Goal: Information Seeking & Learning: Check status

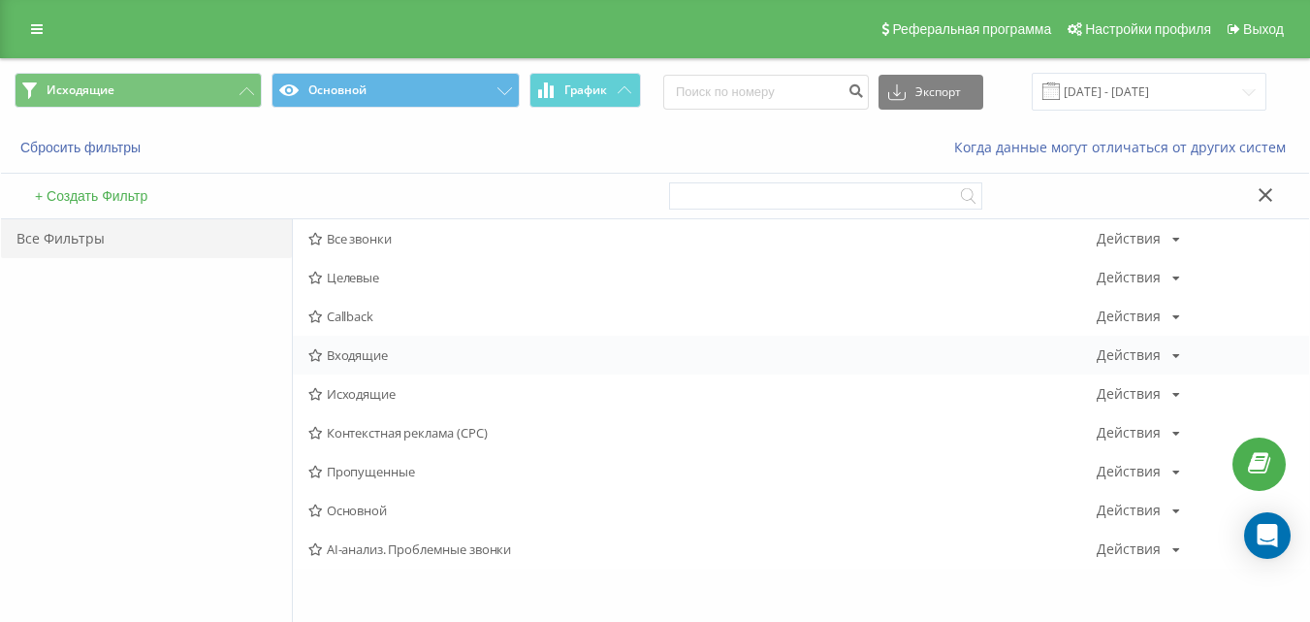
click at [392, 349] on span "Входящие" at bounding box center [702, 355] width 788 height 14
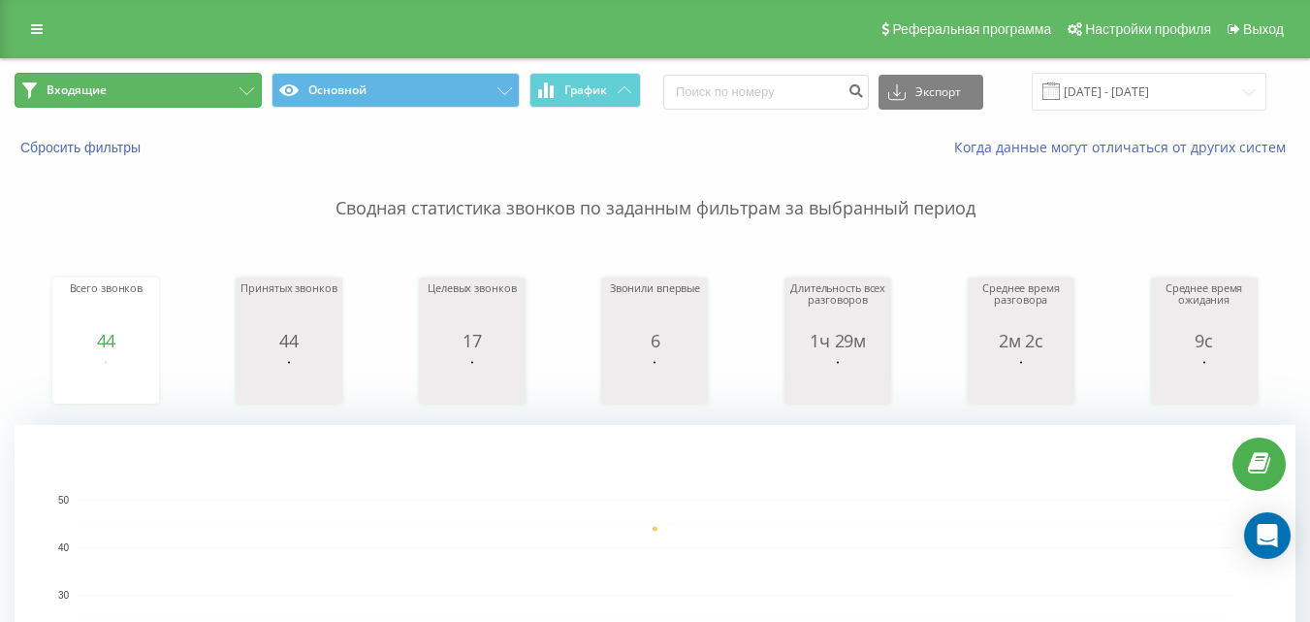
click at [196, 98] on button "Входящие" at bounding box center [138, 90] width 247 height 35
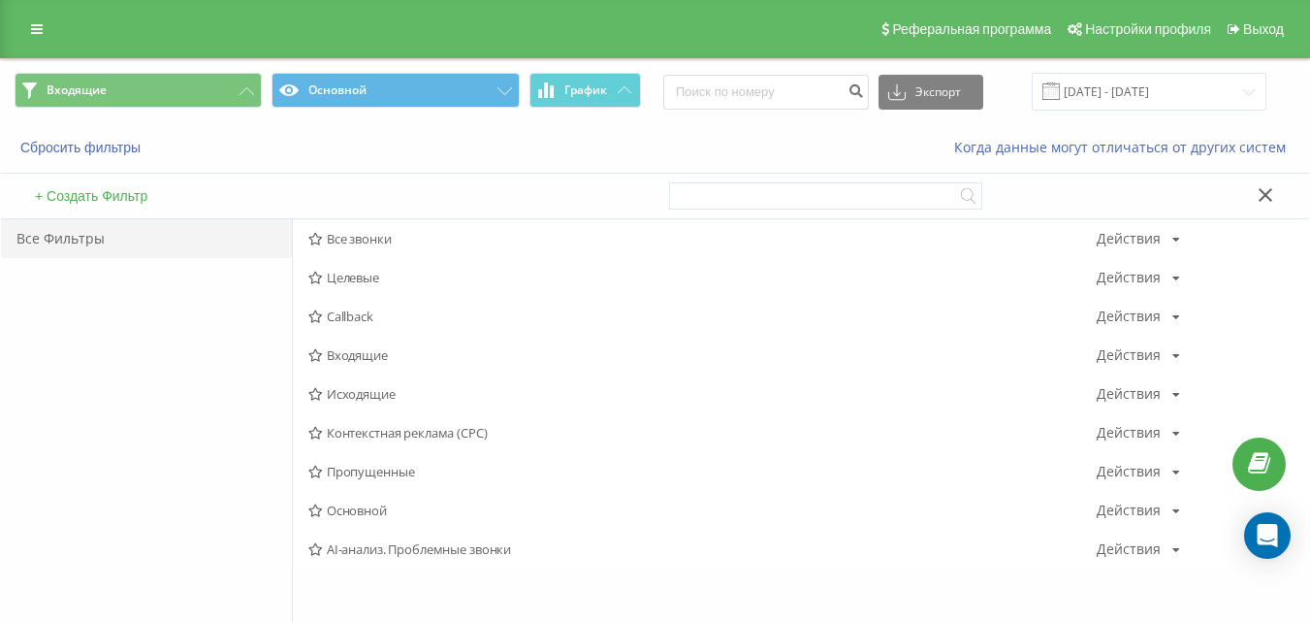
click at [395, 399] on span "Исходящие" at bounding box center [702, 394] width 788 height 14
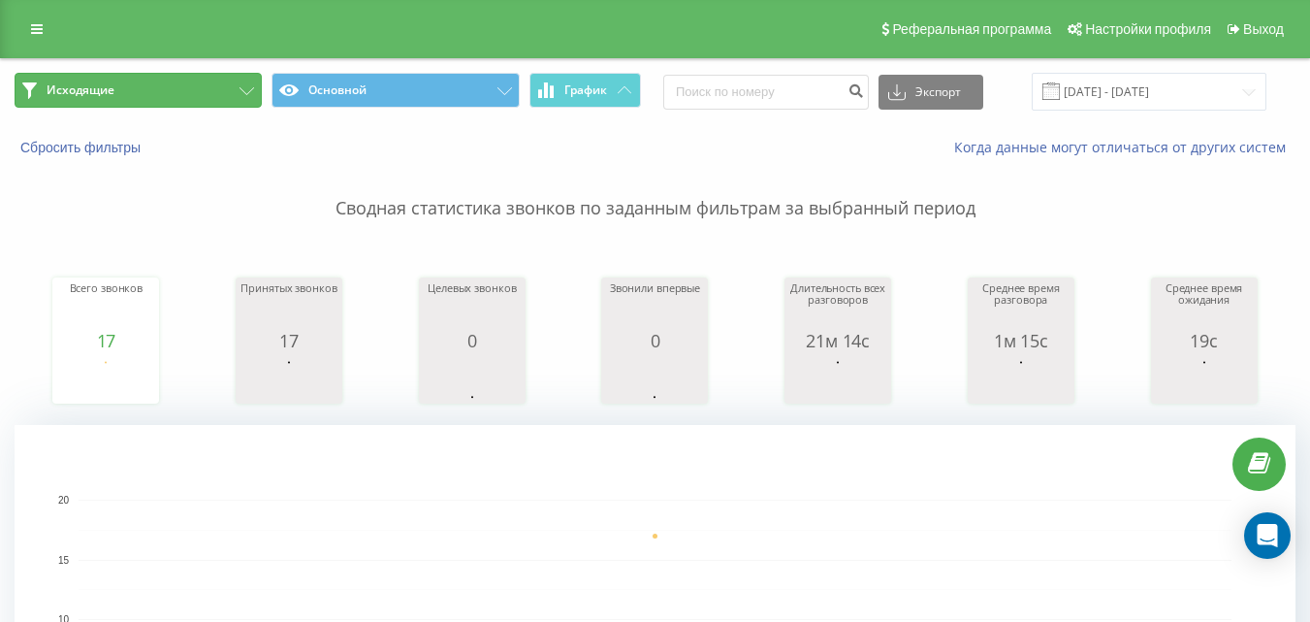
click at [219, 80] on button "Исходящие" at bounding box center [138, 90] width 247 height 35
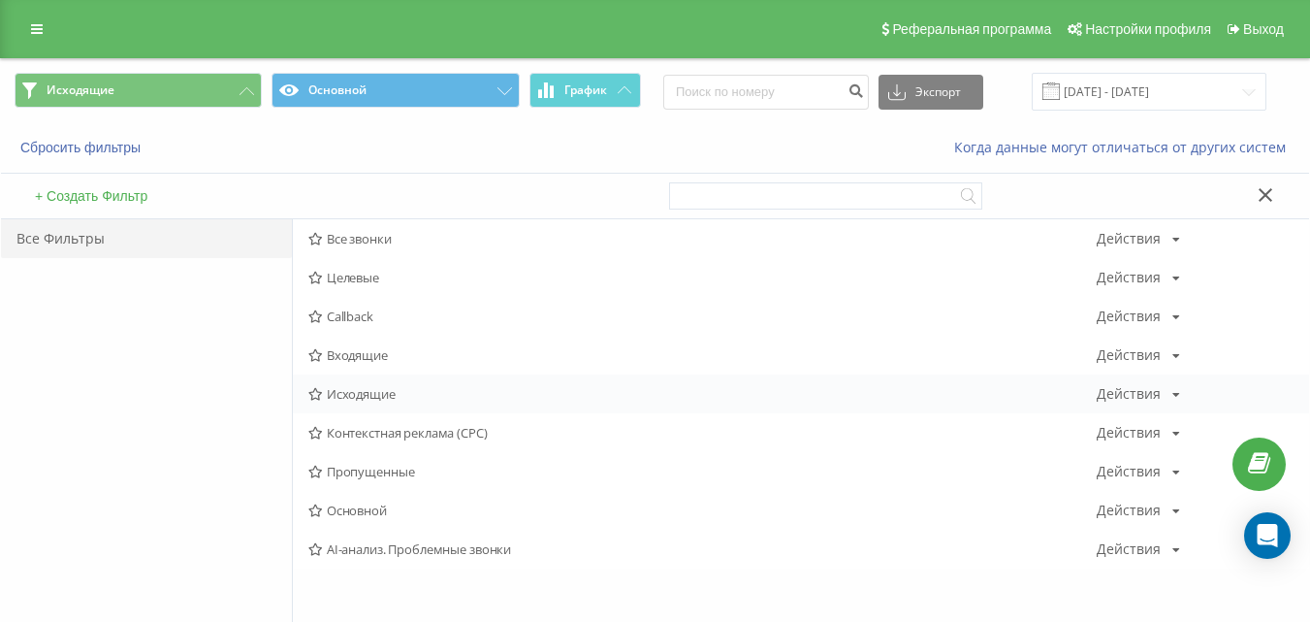
click at [364, 387] on span "Исходящие" at bounding box center [702, 394] width 788 height 14
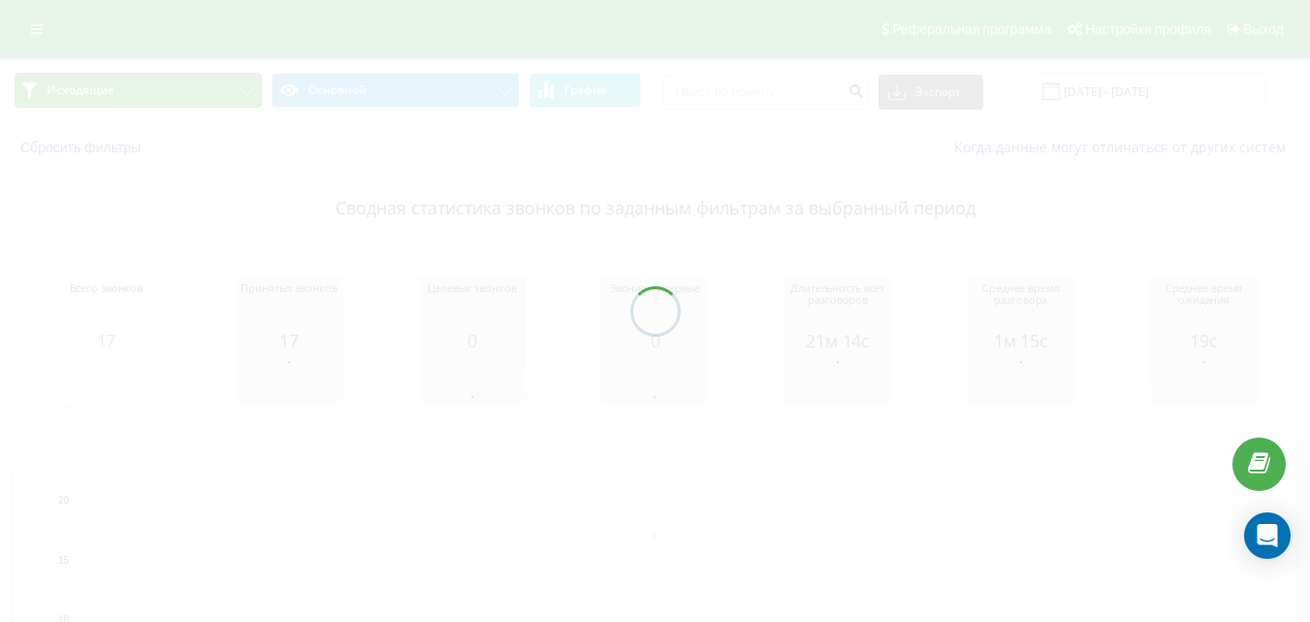
click at [206, 87] on button "Исходящие" at bounding box center [138, 90] width 247 height 35
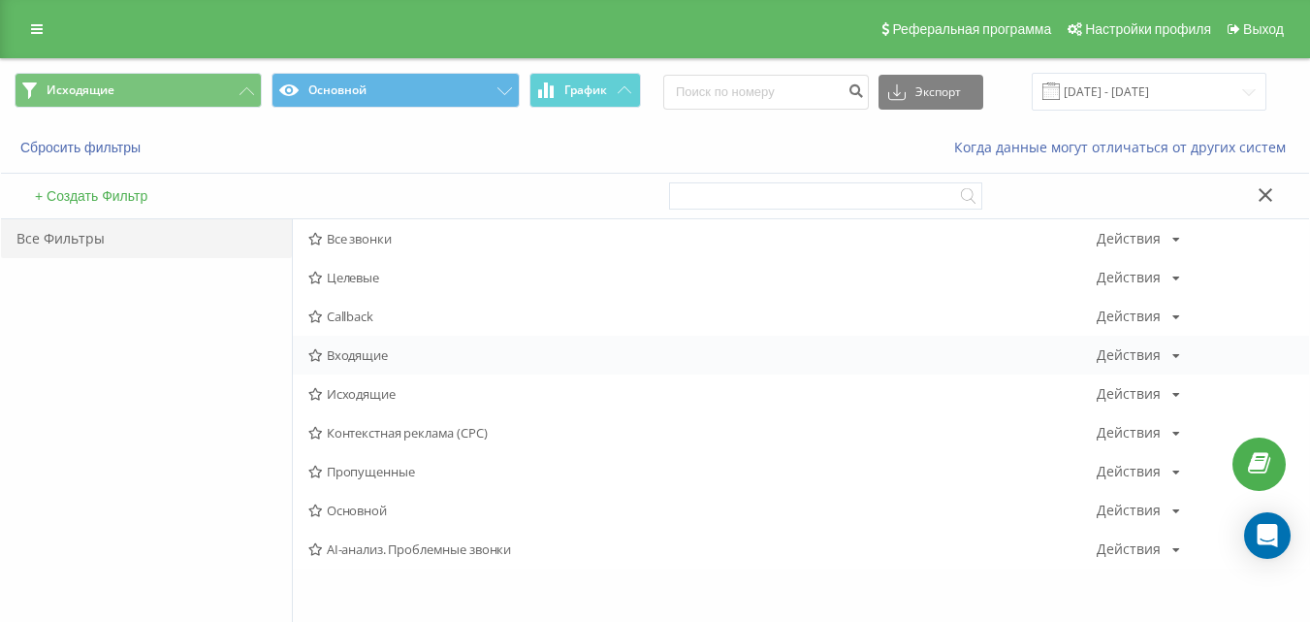
click at [341, 351] on span "Входящие" at bounding box center [702, 355] width 788 height 14
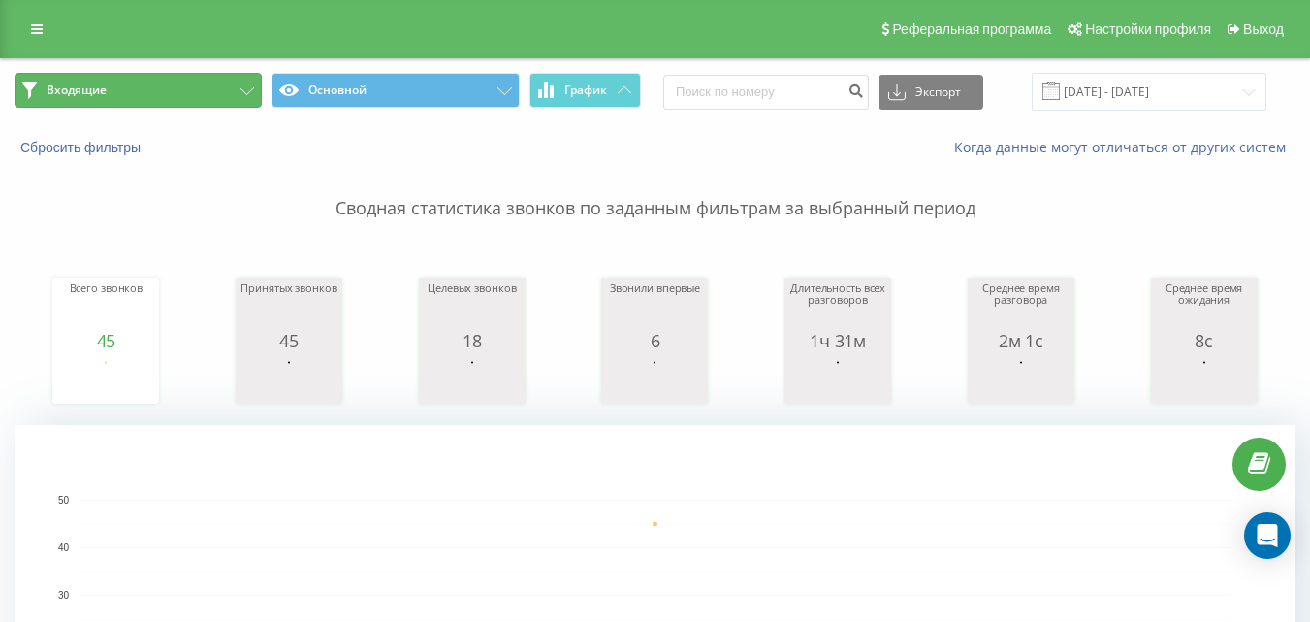
click at [218, 94] on button "Входящие" at bounding box center [138, 90] width 247 height 35
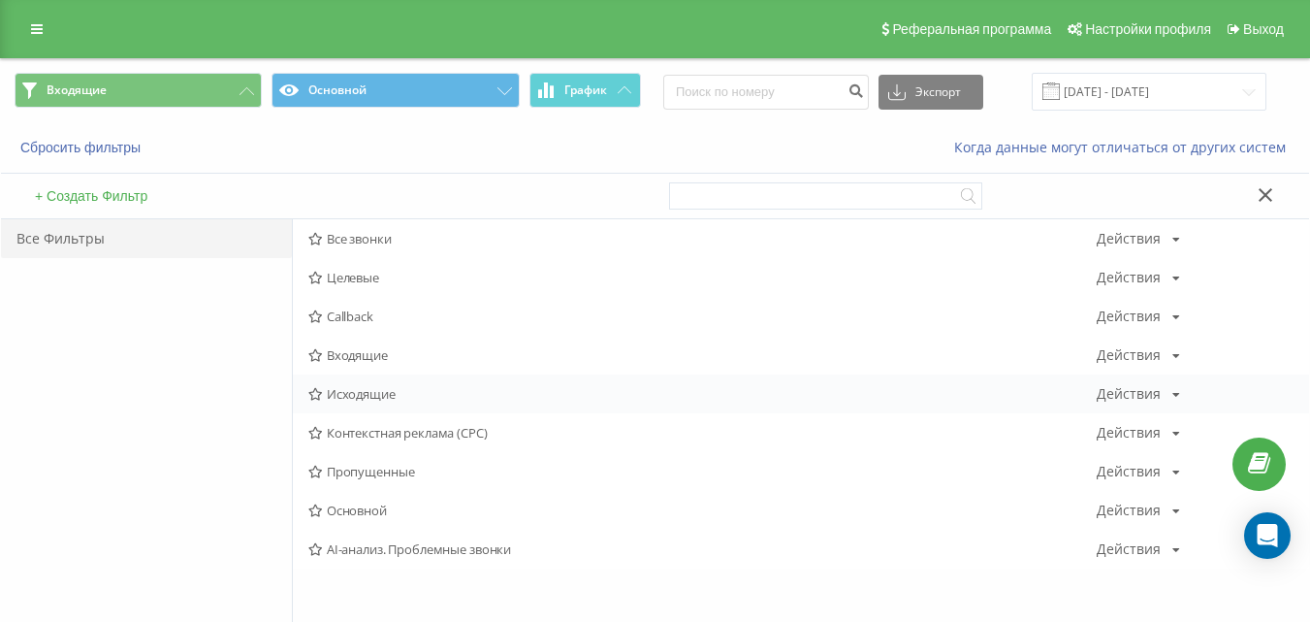
click at [346, 393] on span "Исходящие" at bounding box center [702, 394] width 788 height 14
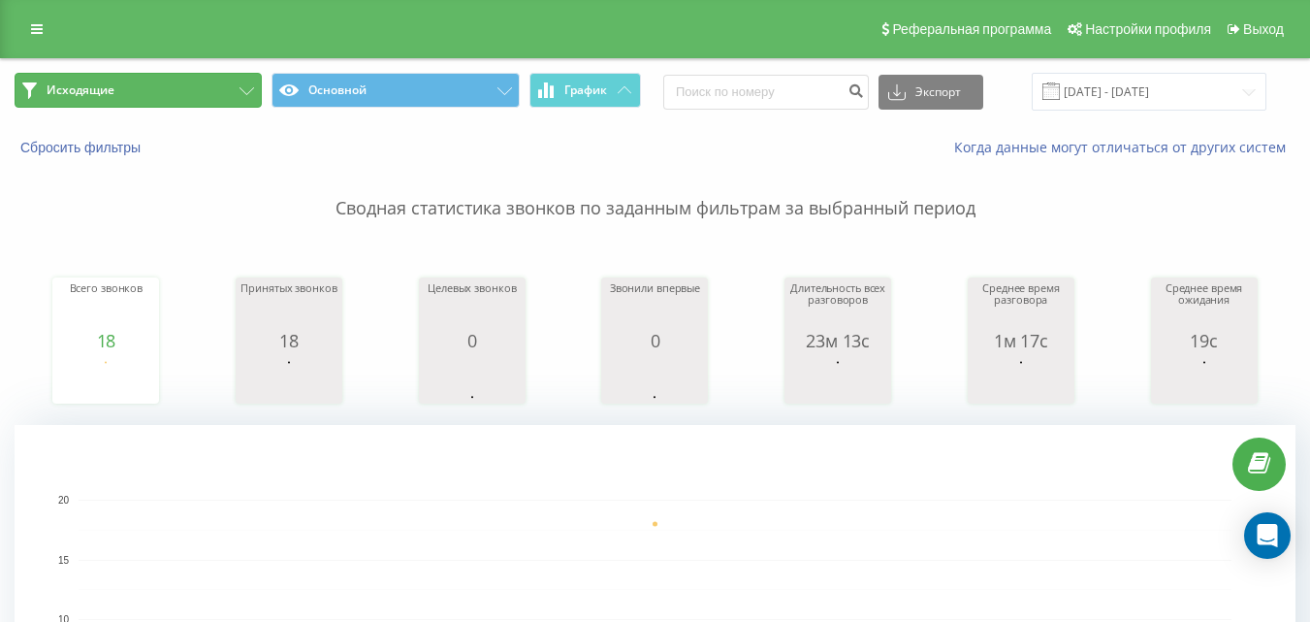
click at [234, 81] on button "Исходящие" at bounding box center [138, 90] width 247 height 35
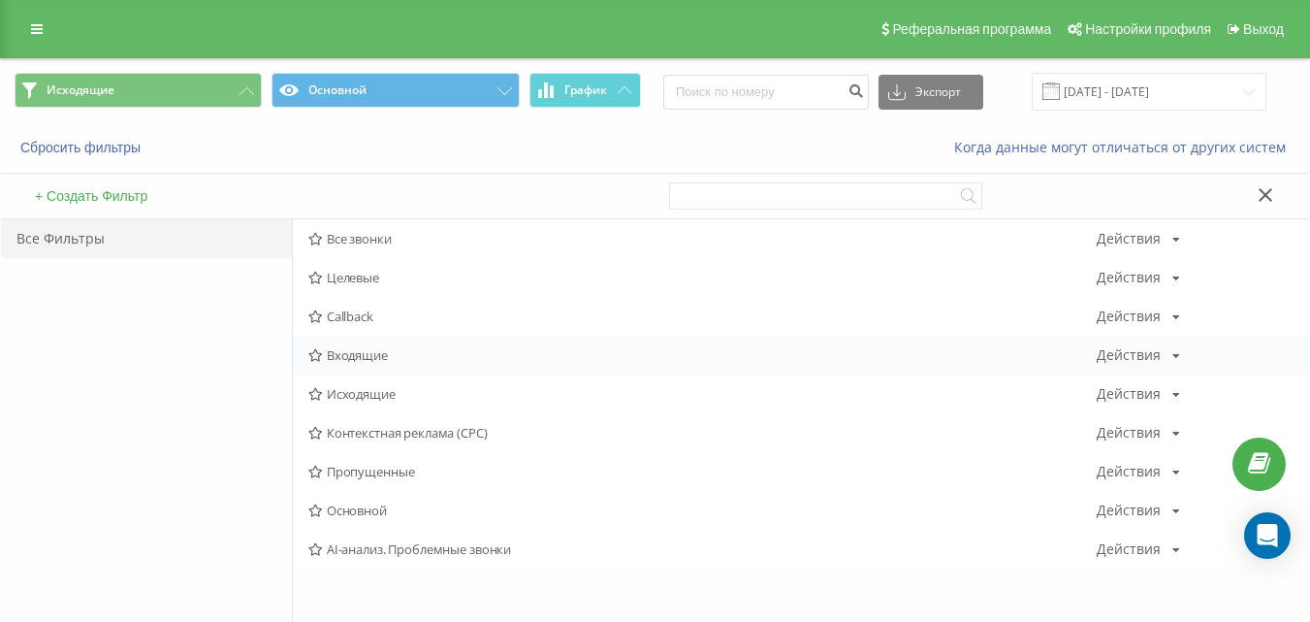
click at [369, 357] on span "Входящие" at bounding box center [702, 355] width 788 height 14
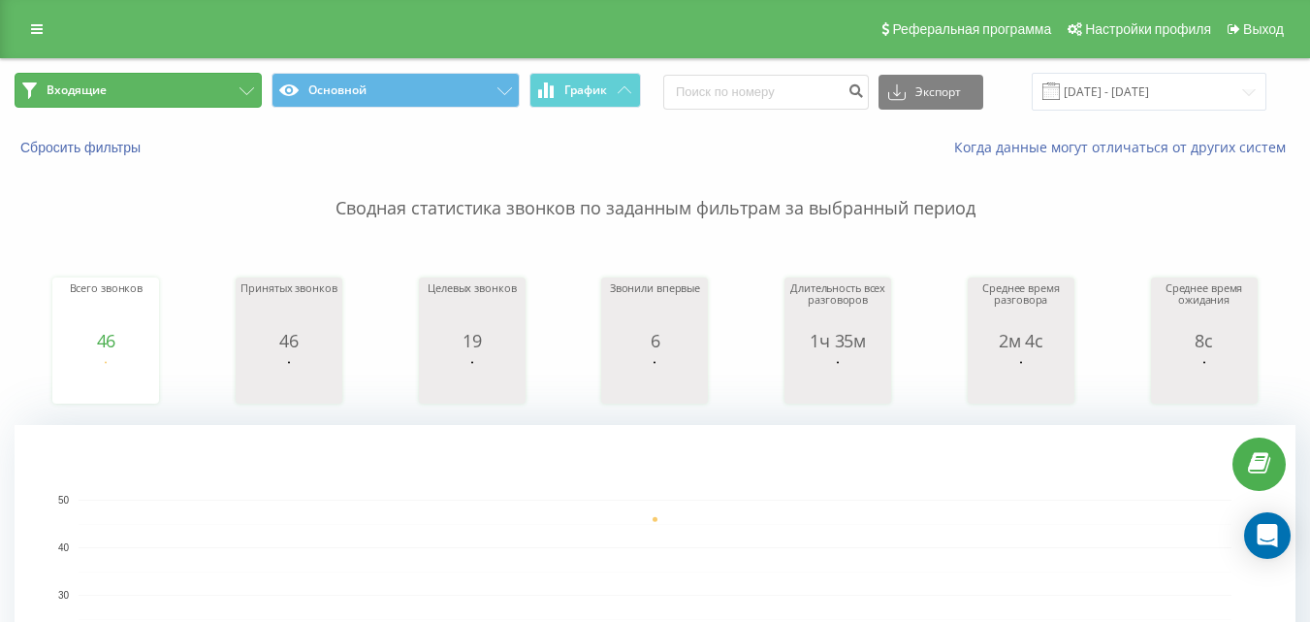
drag, startPoint x: 201, startPoint y: 87, endPoint x: 253, endPoint y: 144, distance: 76.8
click at [201, 88] on button "Входящие" at bounding box center [138, 90] width 247 height 35
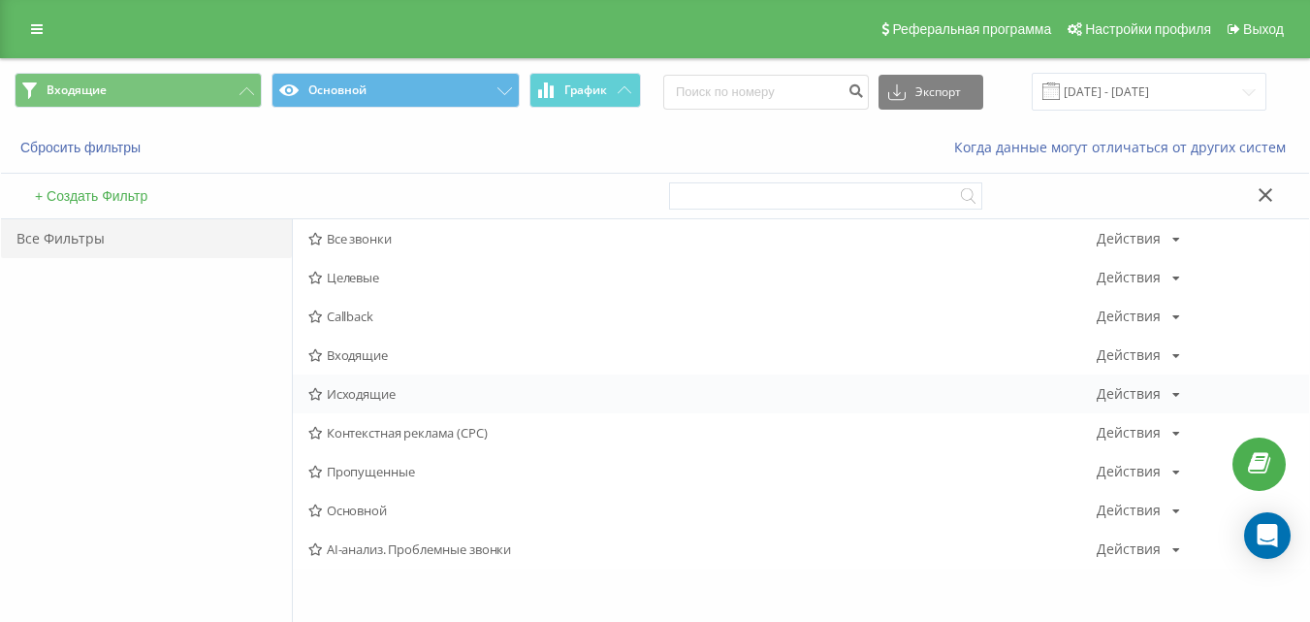
click at [357, 391] on span "Исходящие" at bounding box center [702, 394] width 788 height 14
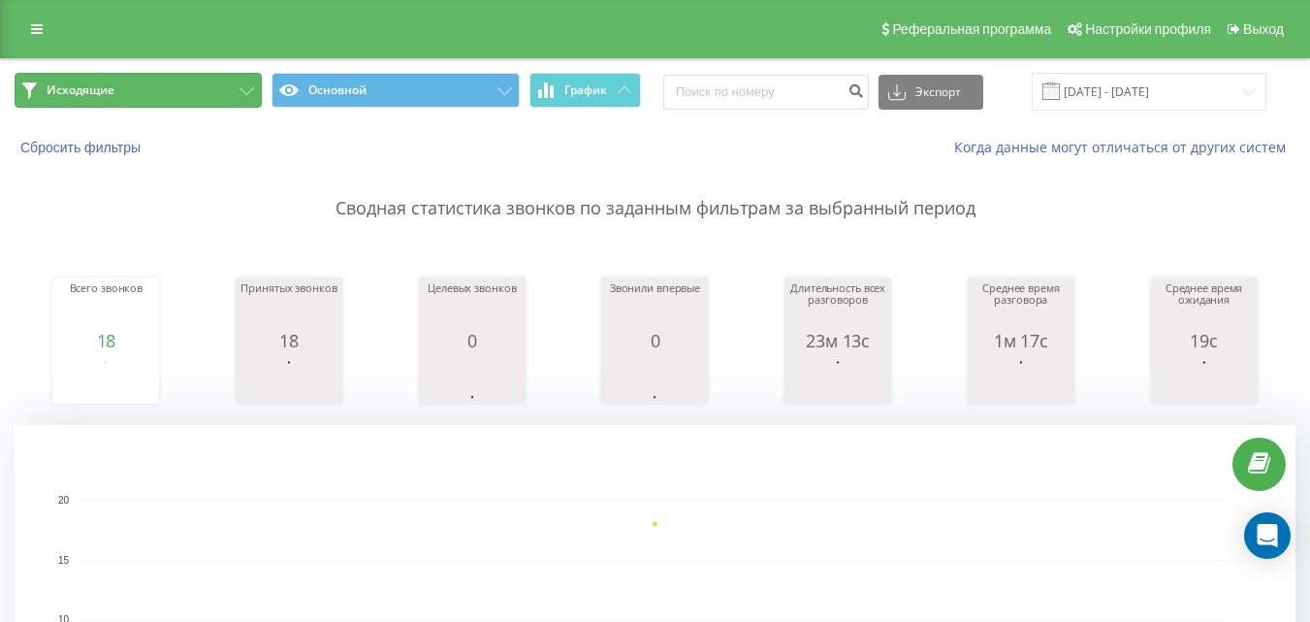
click at [239, 87] on icon at bounding box center [246, 91] width 15 height 8
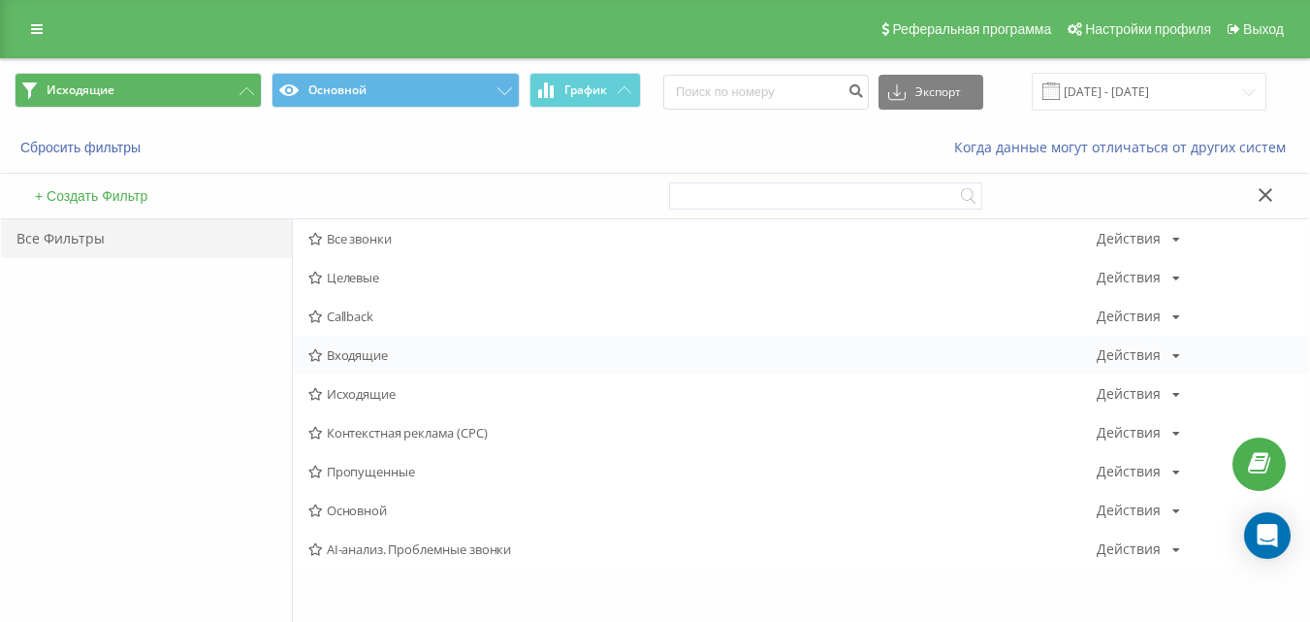
click at [357, 354] on span "Входящие" at bounding box center [702, 355] width 788 height 14
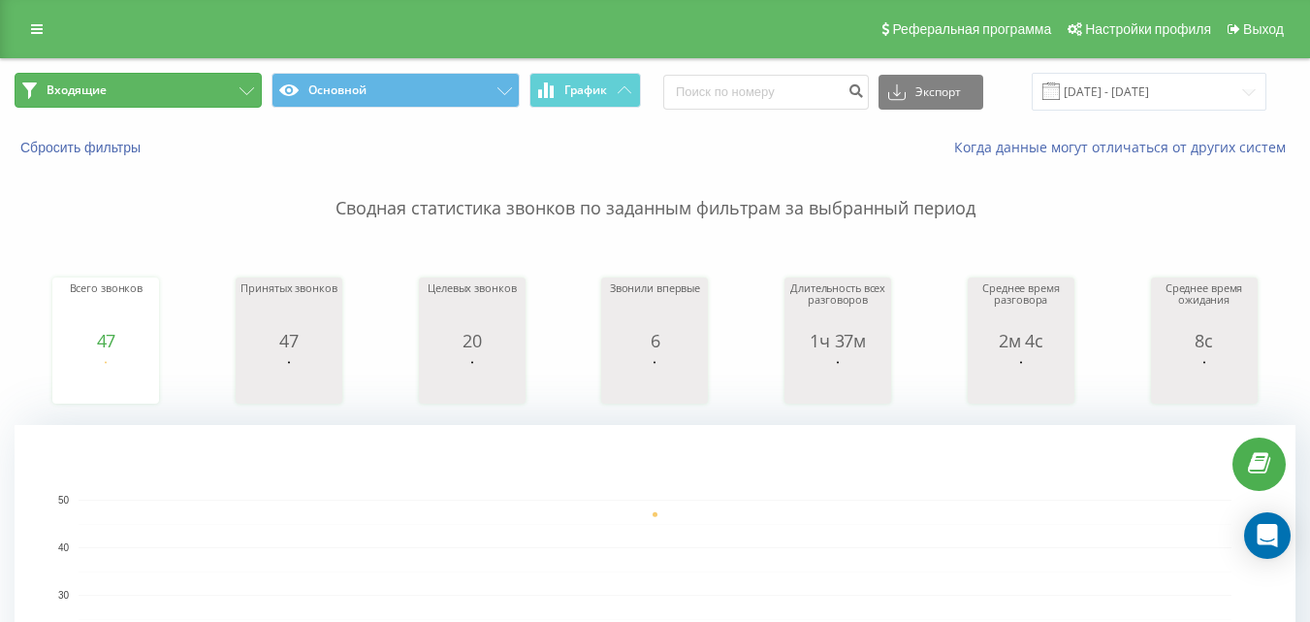
click at [212, 94] on button "Входящие" at bounding box center [138, 90] width 247 height 35
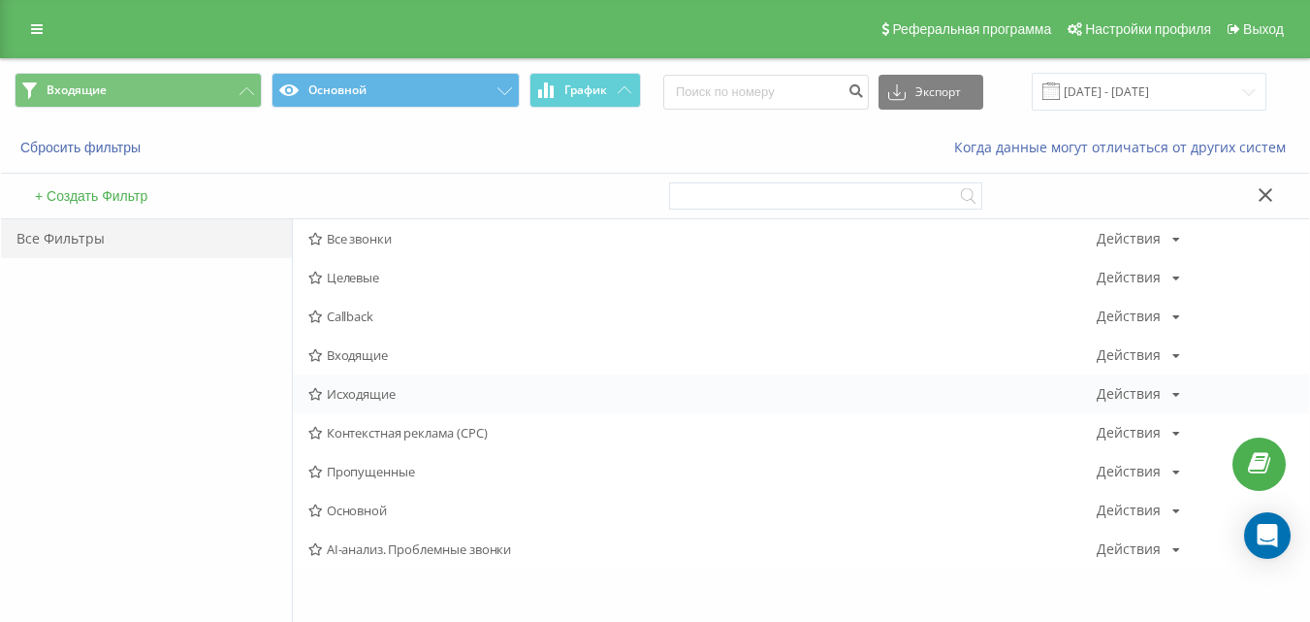
click at [318, 388] on icon at bounding box center [315, 394] width 15 height 13
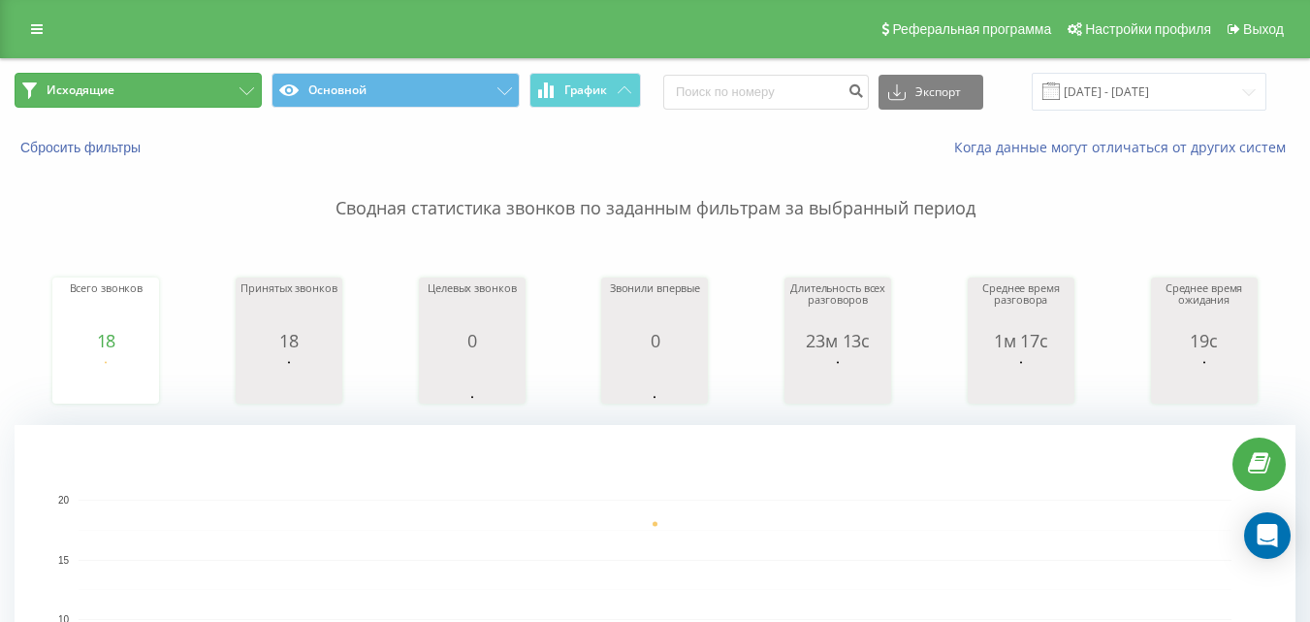
drag, startPoint x: 219, startPoint y: 90, endPoint x: 242, endPoint y: 144, distance: 58.2
click at [218, 90] on button "Исходящие" at bounding box center [138, 90] width 247 height 35
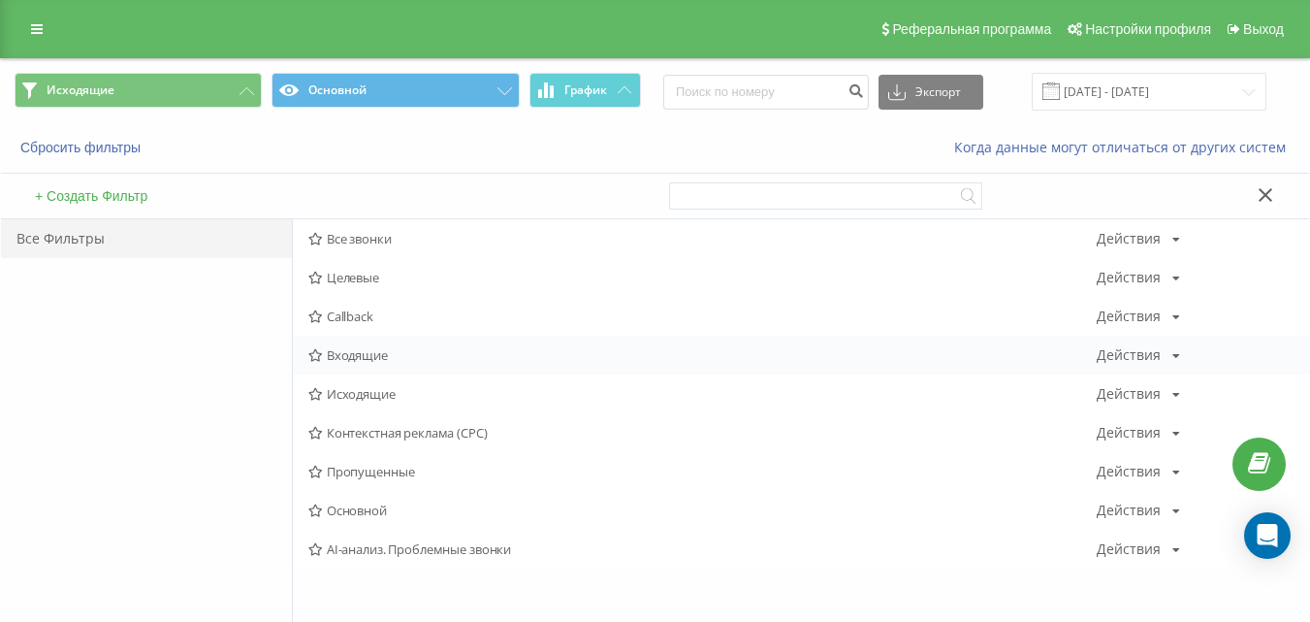
click at [329, 348] on span "Входящие" at bounding box center [702, 355] width 788 height 14
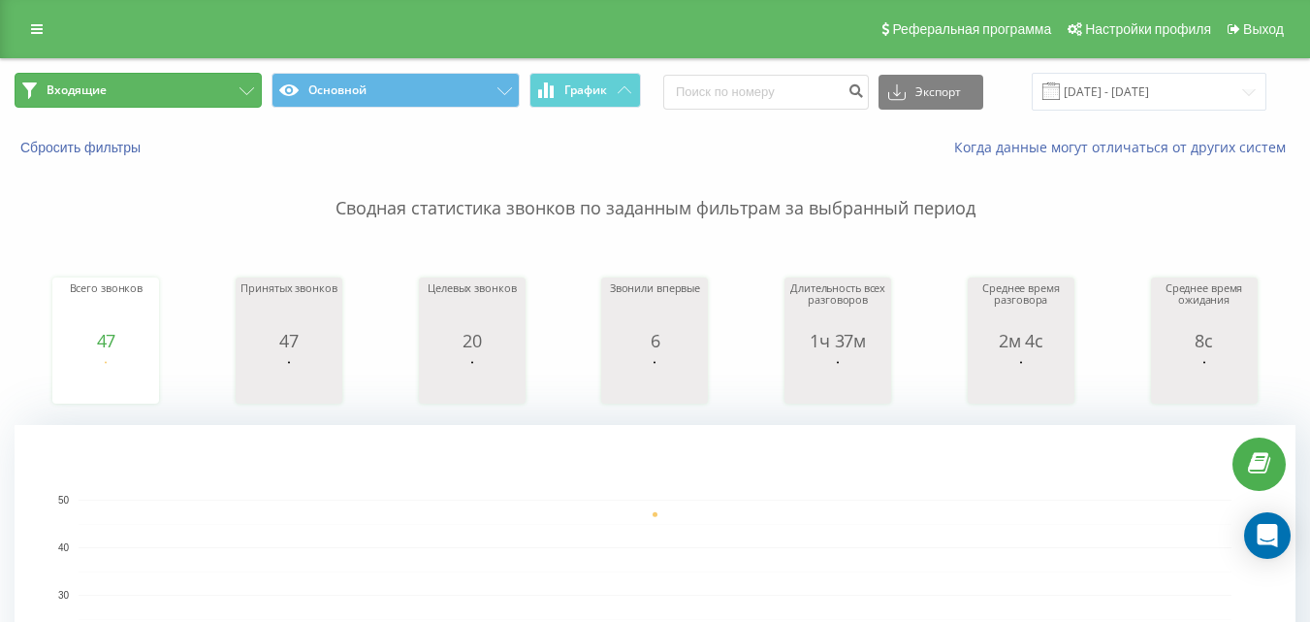
click at [152, 101] on button "Входящие" at bounding box center [138, 90] width 247 height 35
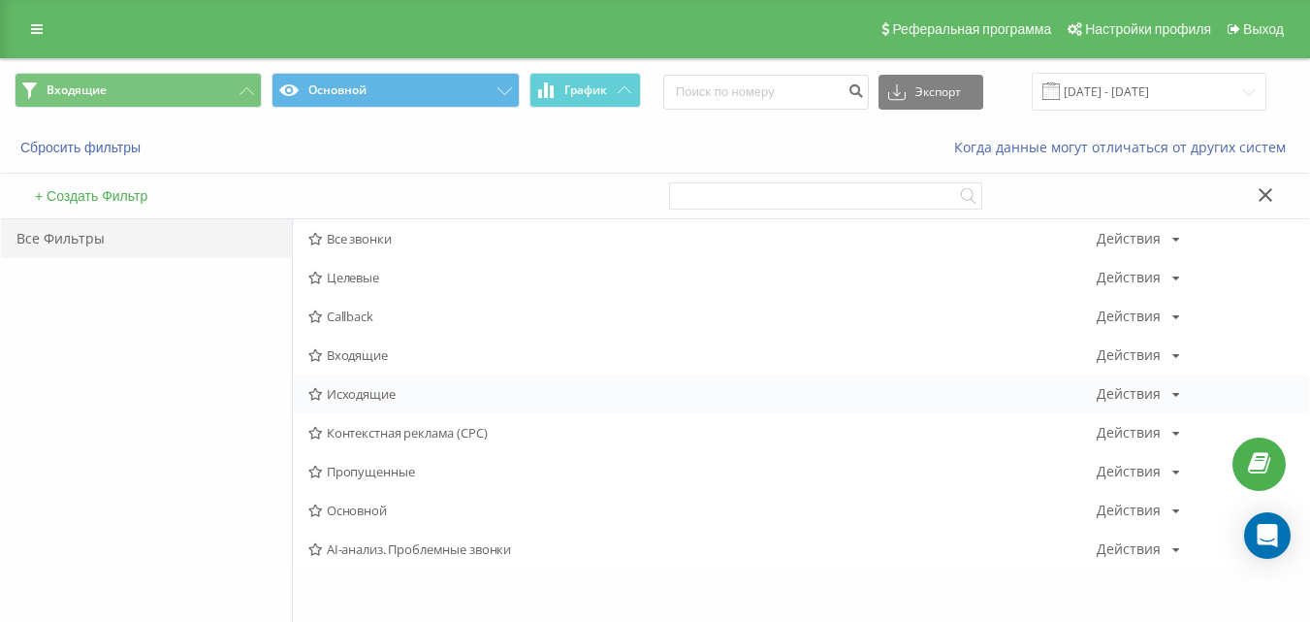
click at [345, 397] on span "Исходящие" at bounding box center [702, 394] width 788 height 14
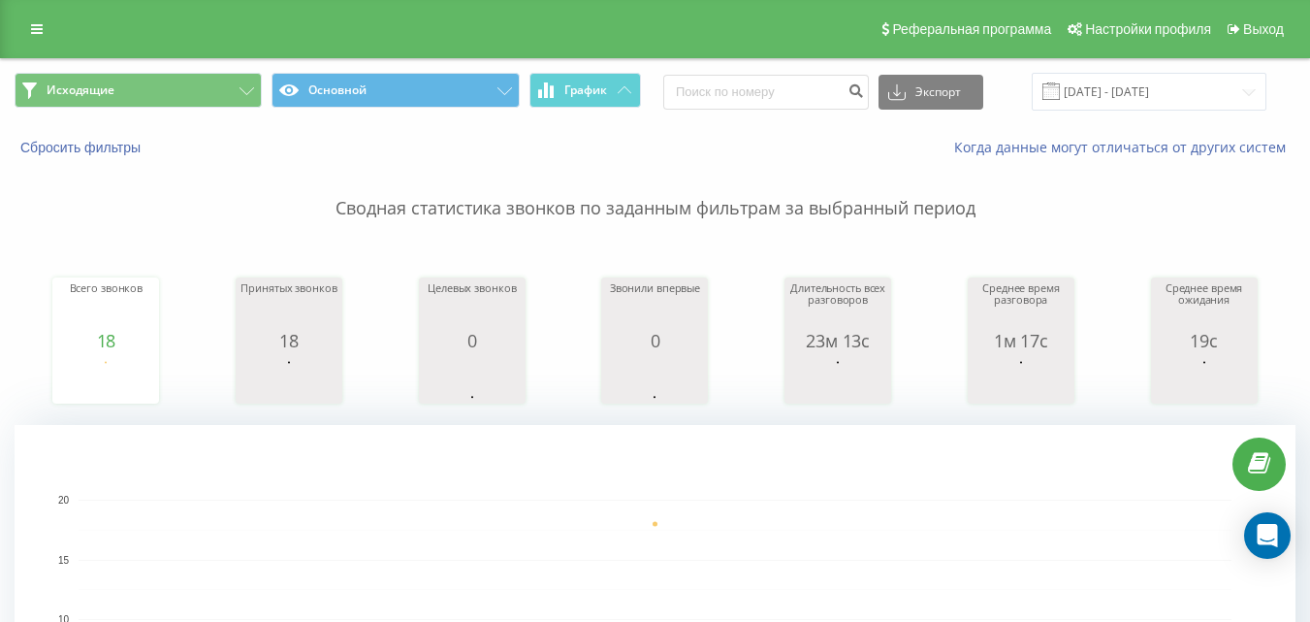
click at [220, 110] on span "Исходящие Основной График" at bounding box center [328, 92] width 626 height 38
click at [223, 101] on button "Исходящие" at bounding box center [138, 90] width 247 height 35
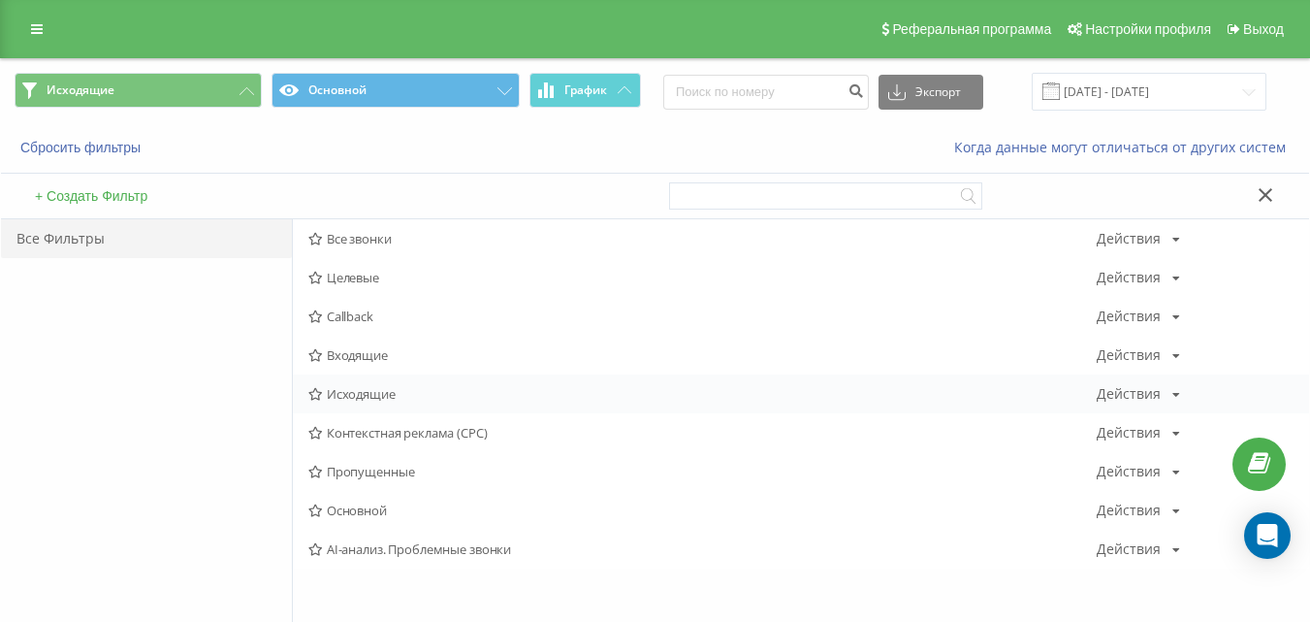
click at [351, 384] on div "Исходящие Действия Редактировать Копировать Удалить По умолчанию Поделиться" at bounding box center [801, 393] width 1016 height 39
click at [353, 388] on span "Исходящие" at bounding box center [702, 394] width 788 height 14
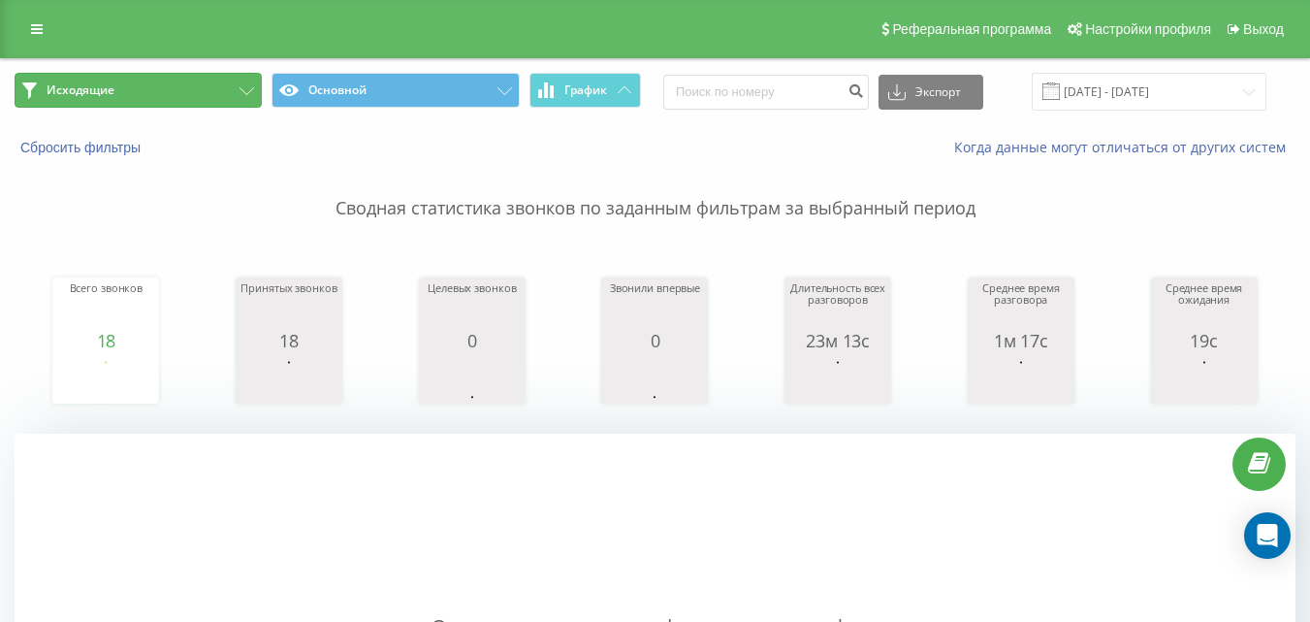
click at [187, 84] on button "Исходящие" at bounding box center [138, 90] width 247 height 35
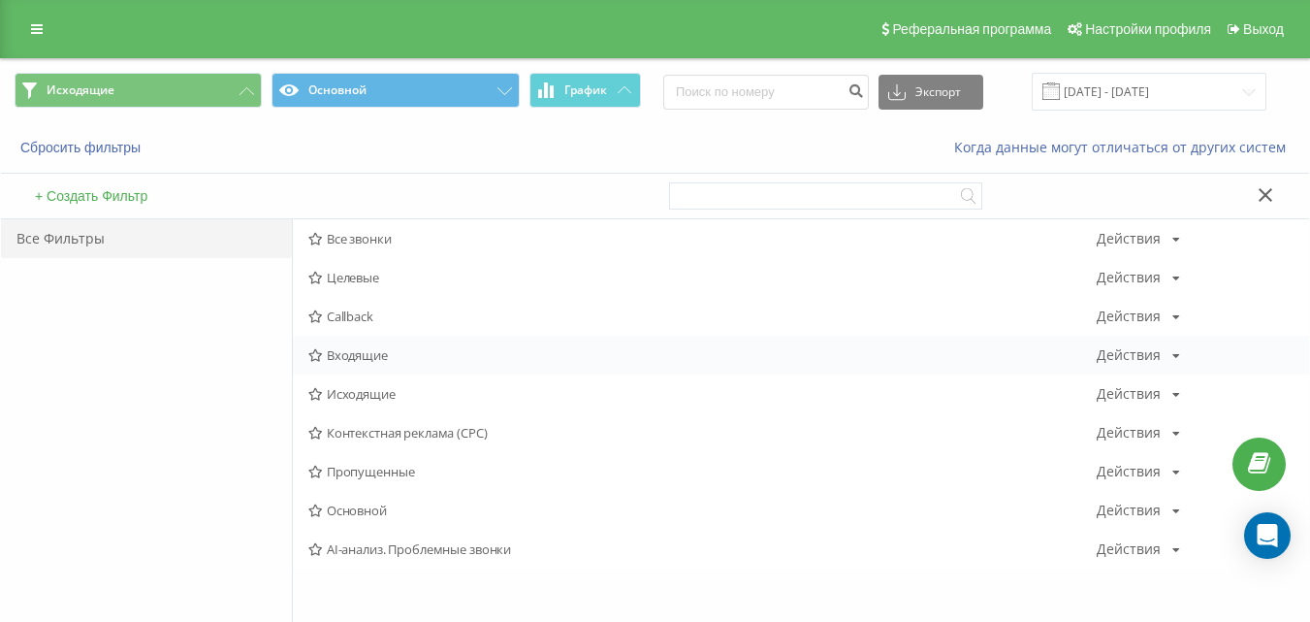
click at [375, 350] on span "Входящие" at bounding box center [702, 355] width 788 height 14
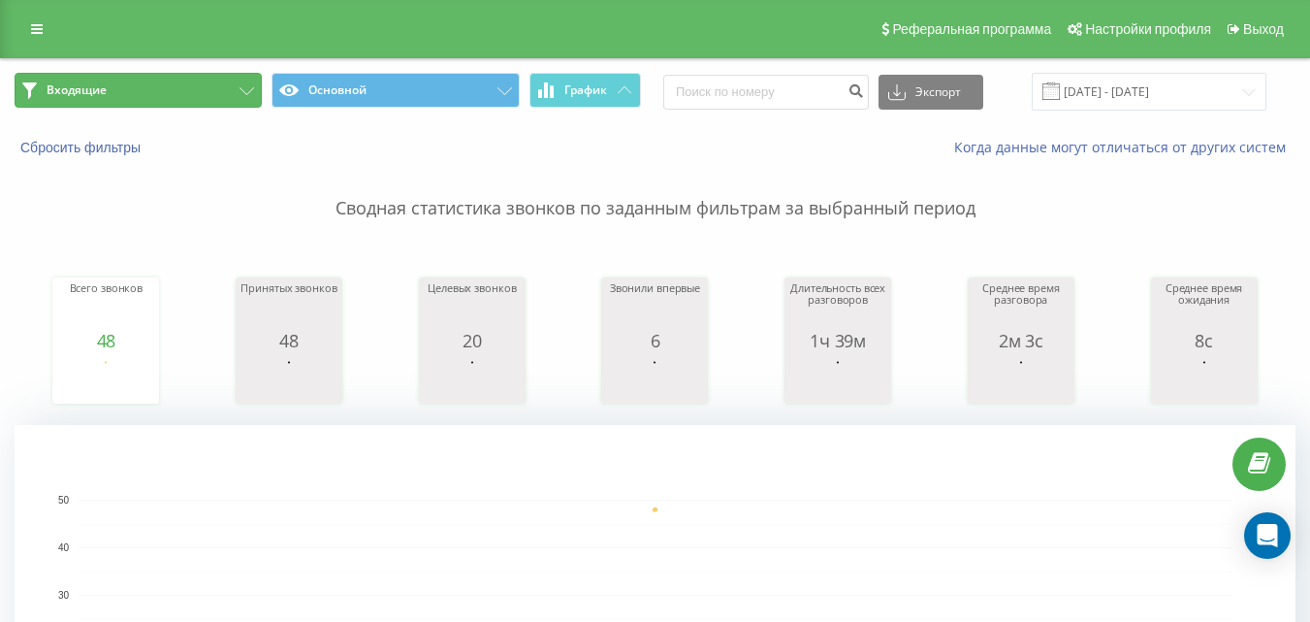
click at [181, 90] on button "Входящие" at bounding box center [138, 90] width 247 height 35
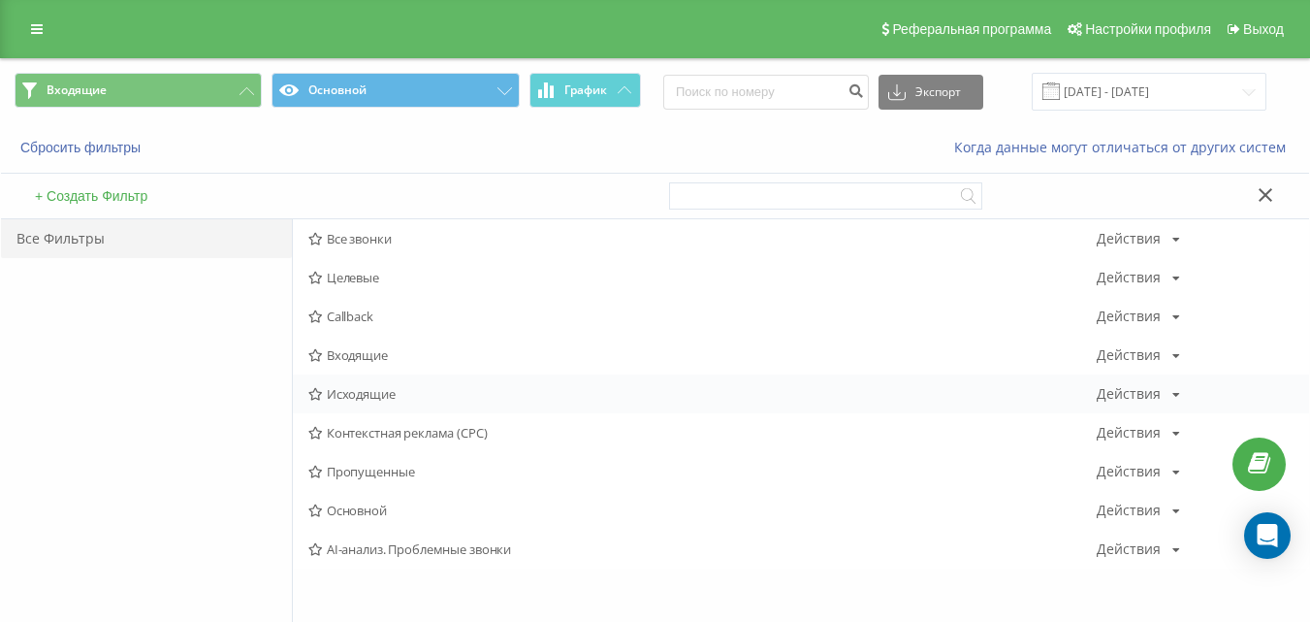
click at [356, 387] on span "Исходящие" at bounding box center [702, 394] width 788 height 14
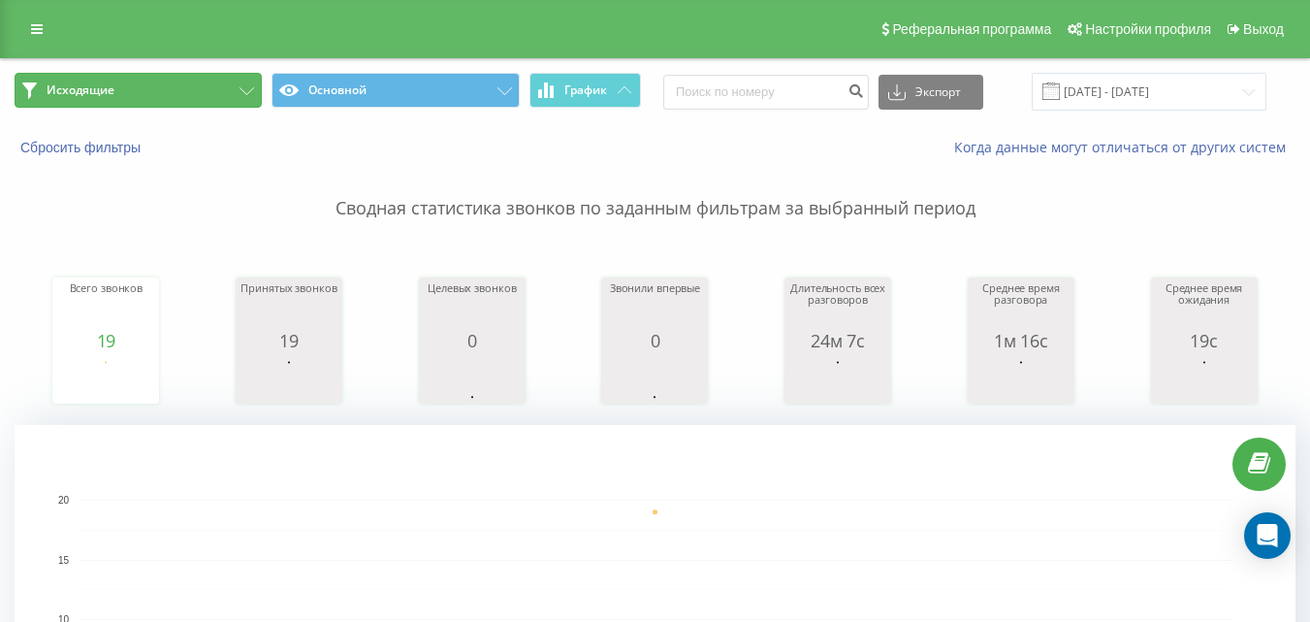
click at [221, 91] on button "Исходящие" at bounding box center [138, 90] width 247 height 35
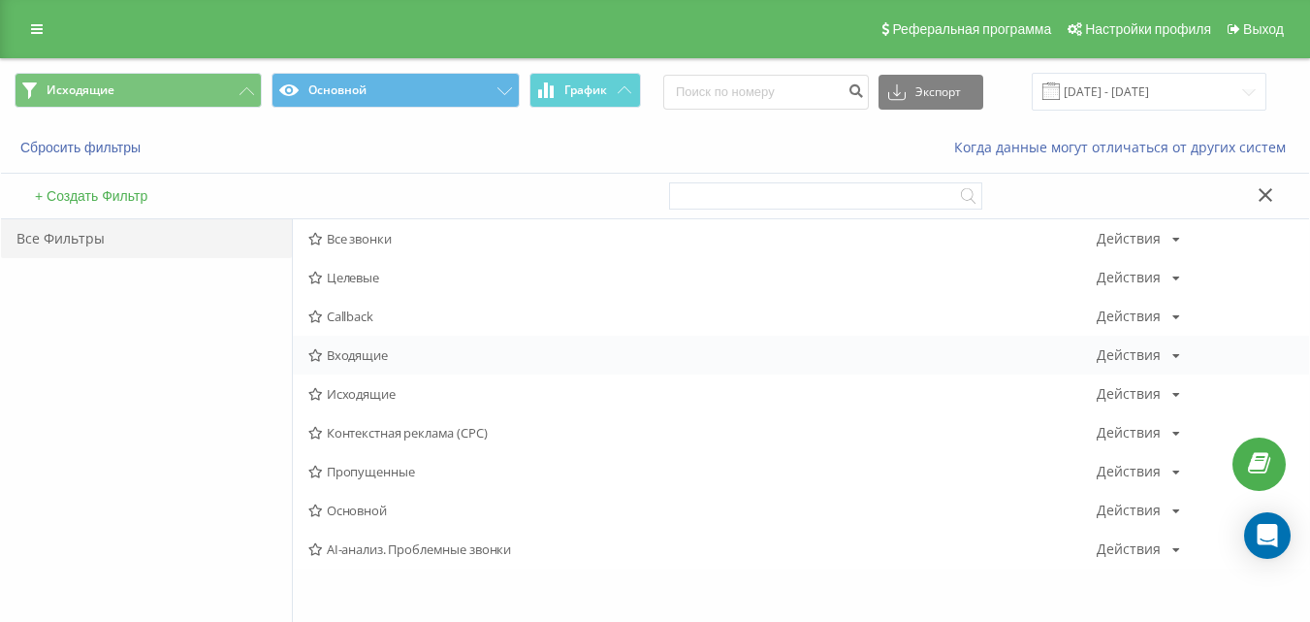
click at [399, 350] on span "Входящие" at bounding box center [702, 355] width 788 height 14
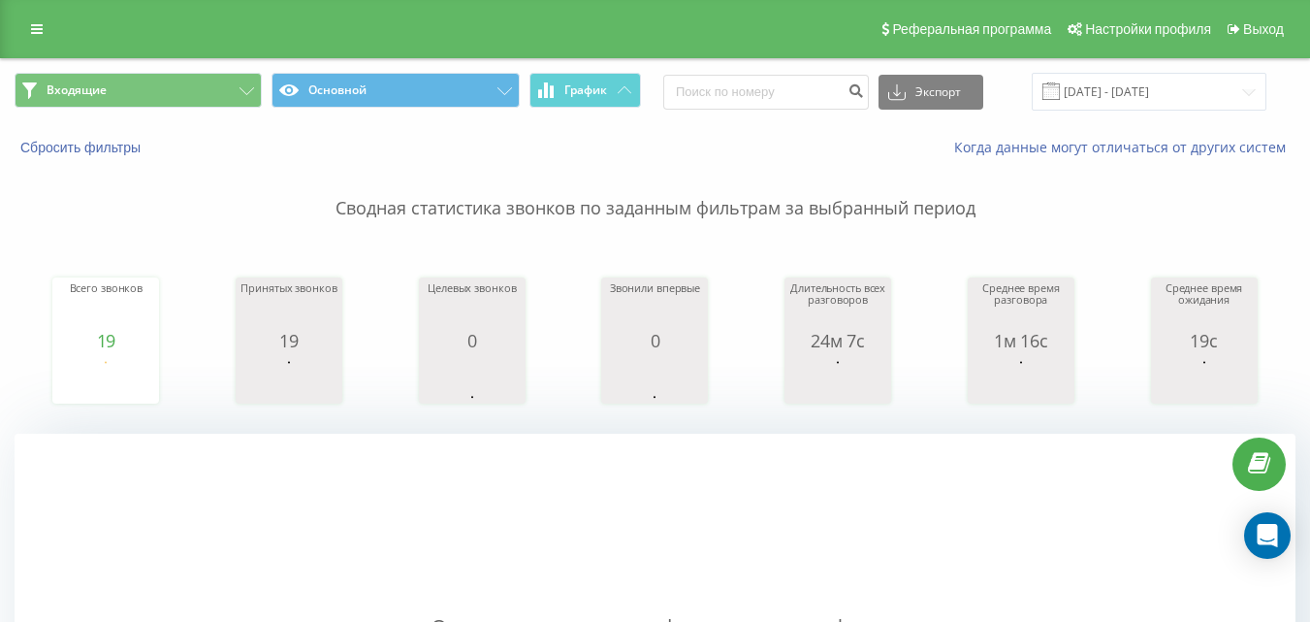
click at [239, 115] on div "Входящие Основной График Экспорт .csv .xls .xlsx [DATE] - [DATE]" at bounding box center [655, 91] width 1308 height 65
click at [239, 99] on button "Входящие" at bounding box center [138, 90] width 247 height 35
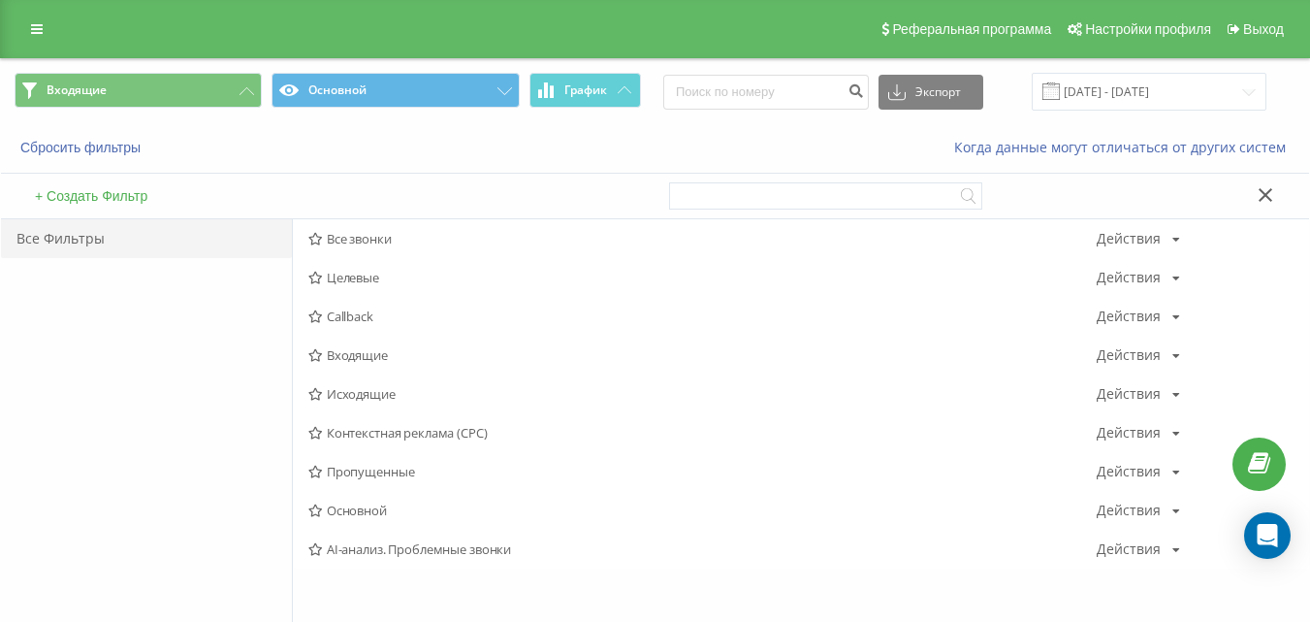
click at [349, 390] on span "Исходящие" at bounding box center [702, 394] width 788 height 14
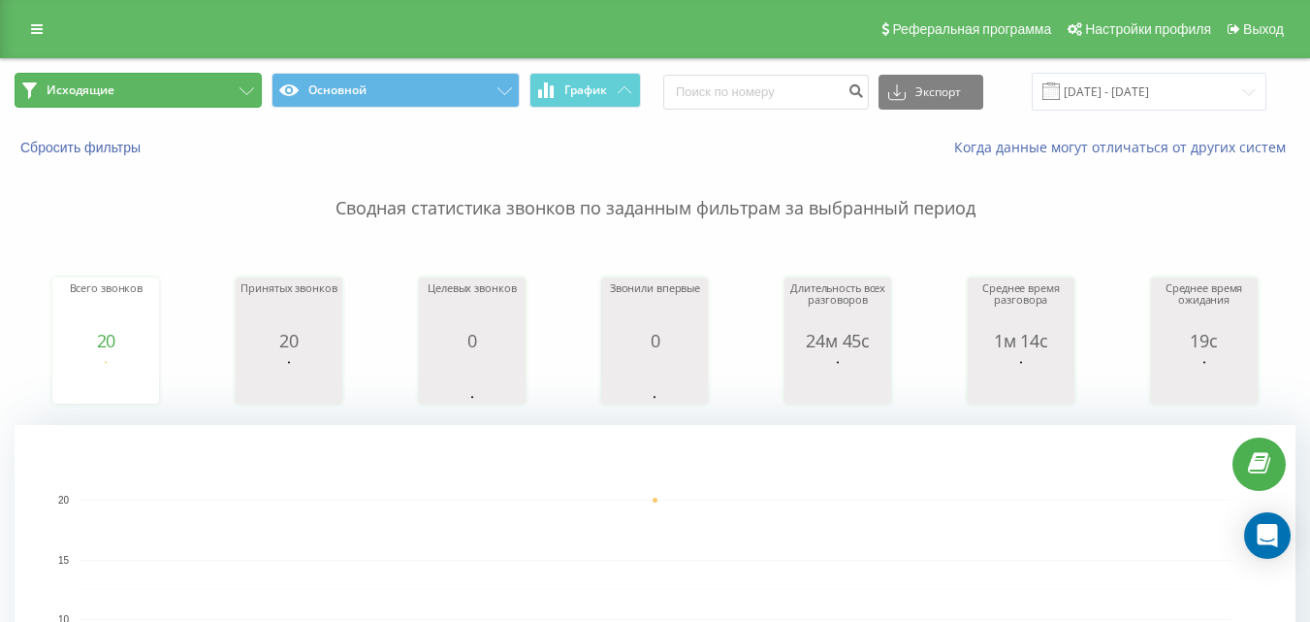
click at [210, 82] on button "Исходящие" at bounding box center [138, 90] width 247 height 35
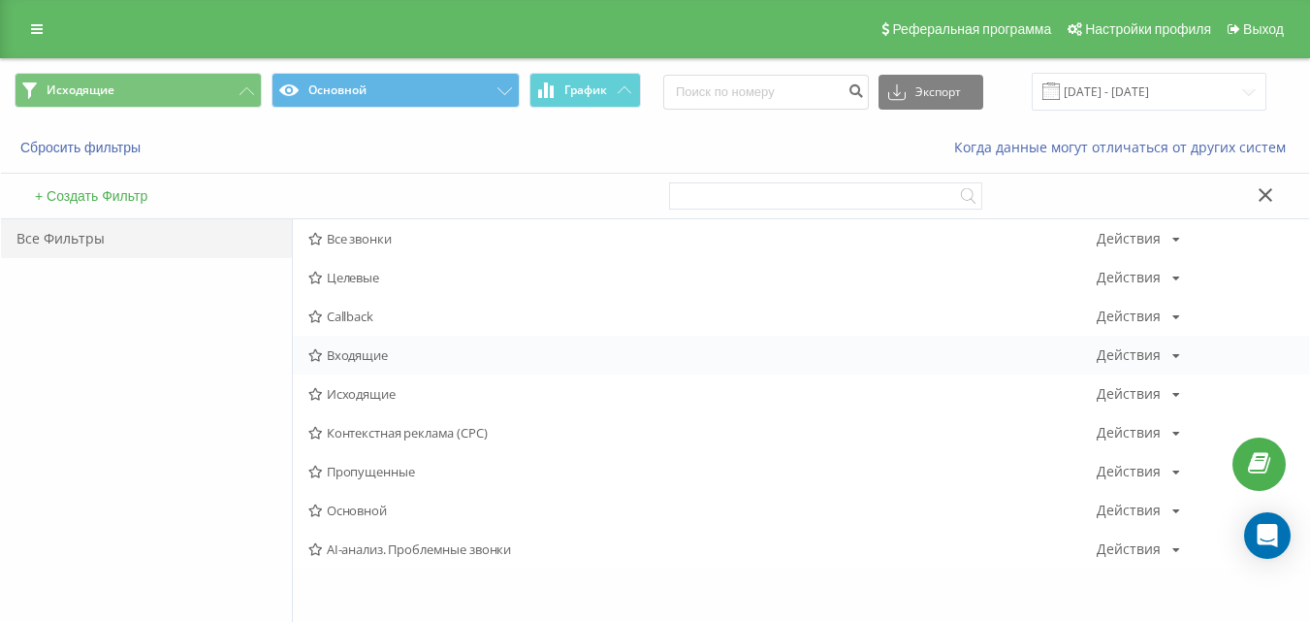
click at [344, 348] on span "Входящие" at bounding box center [702, 355] width 788 height 14
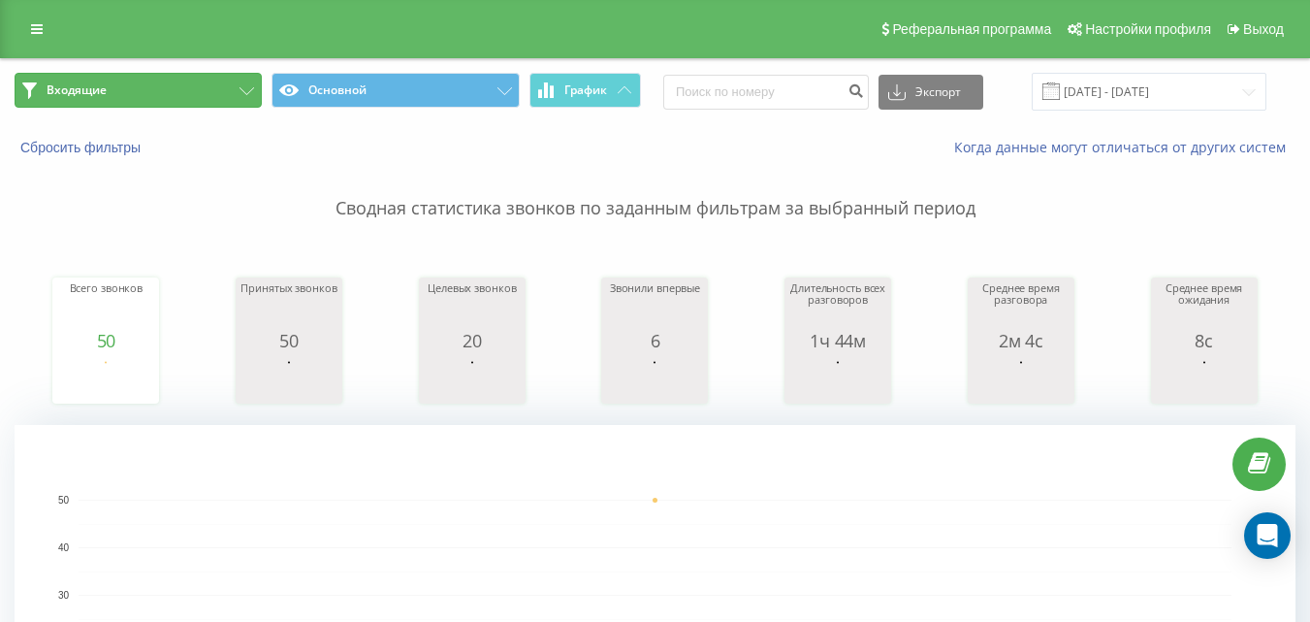
click at [176, 101] on button "Входящие" at bounding box center [138, 90] width 247 height 35
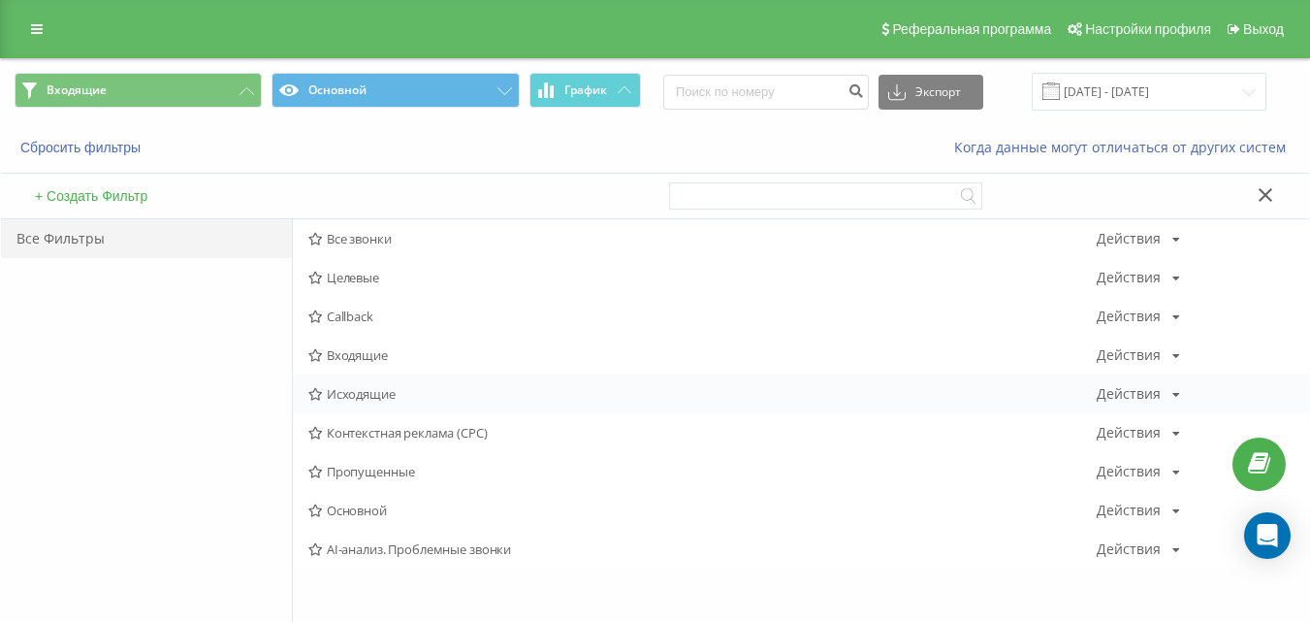
click at [369, 389] on span "Исходящие" at bounding box center [702, 394] width 788 height 14
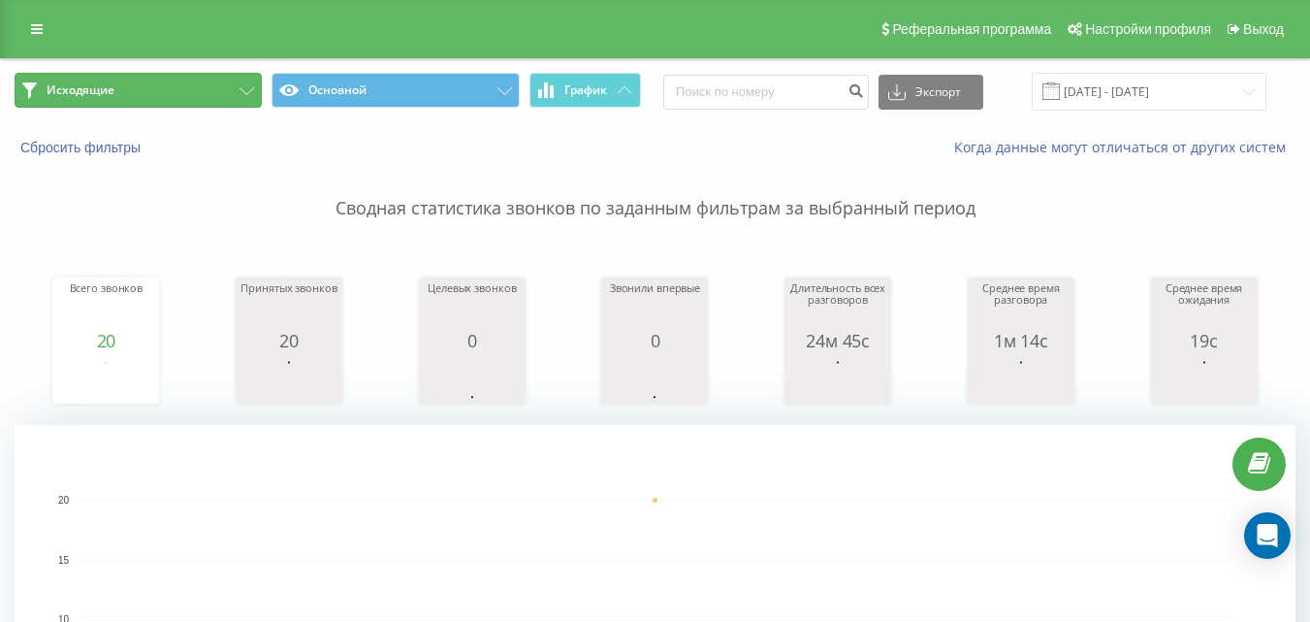
click at [212, 89] on button "Исходящие" at bounding box center [138, 90] width 247 height 35
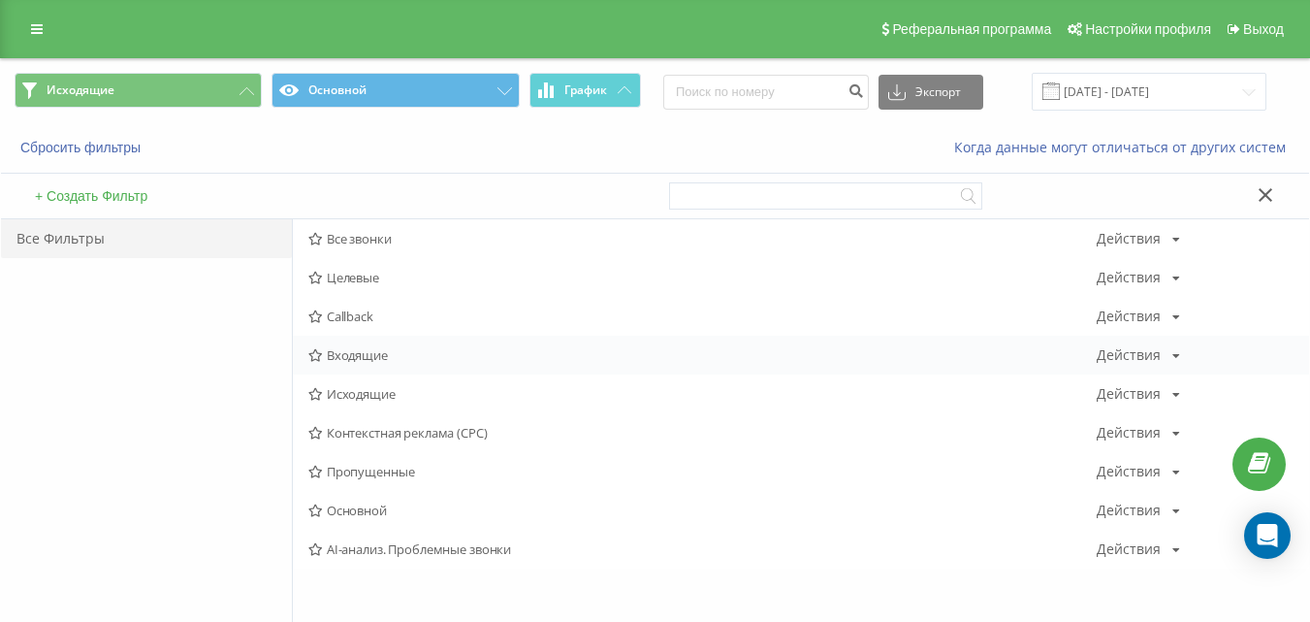
click at [363, 350] on span "Входящие" at bounding box center [702, 355] width 788 height 14
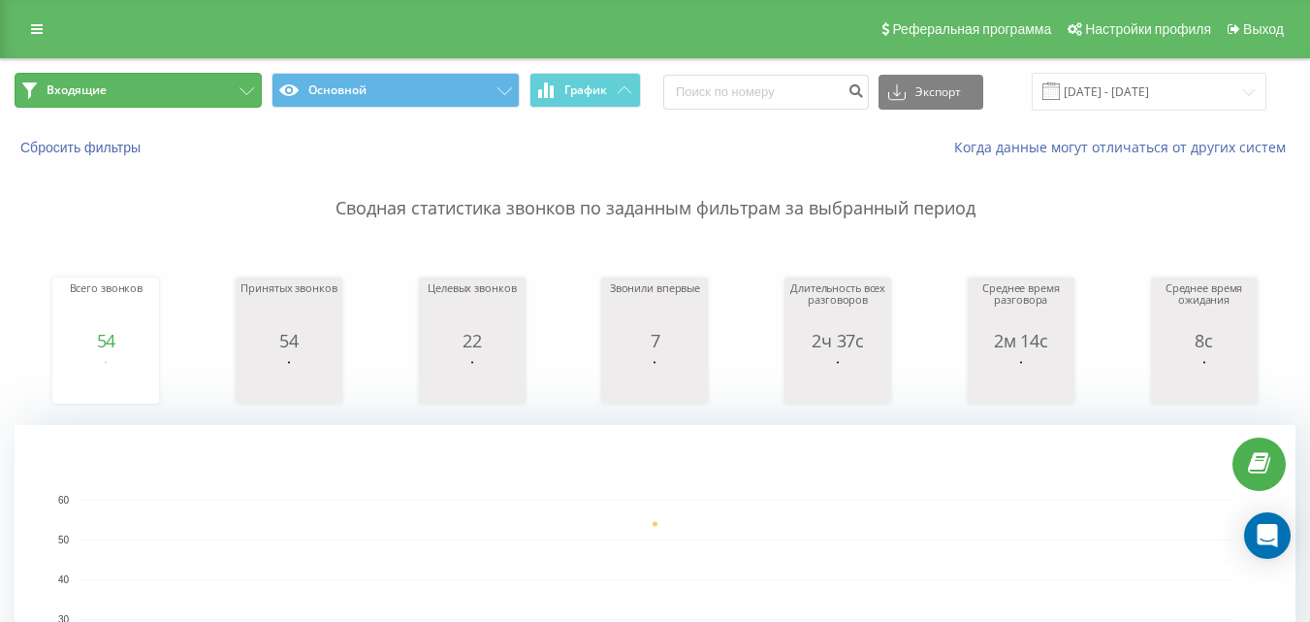
click at [208, 86] on button "Входящие" at bounding box center [138, 90] width 247 height 35
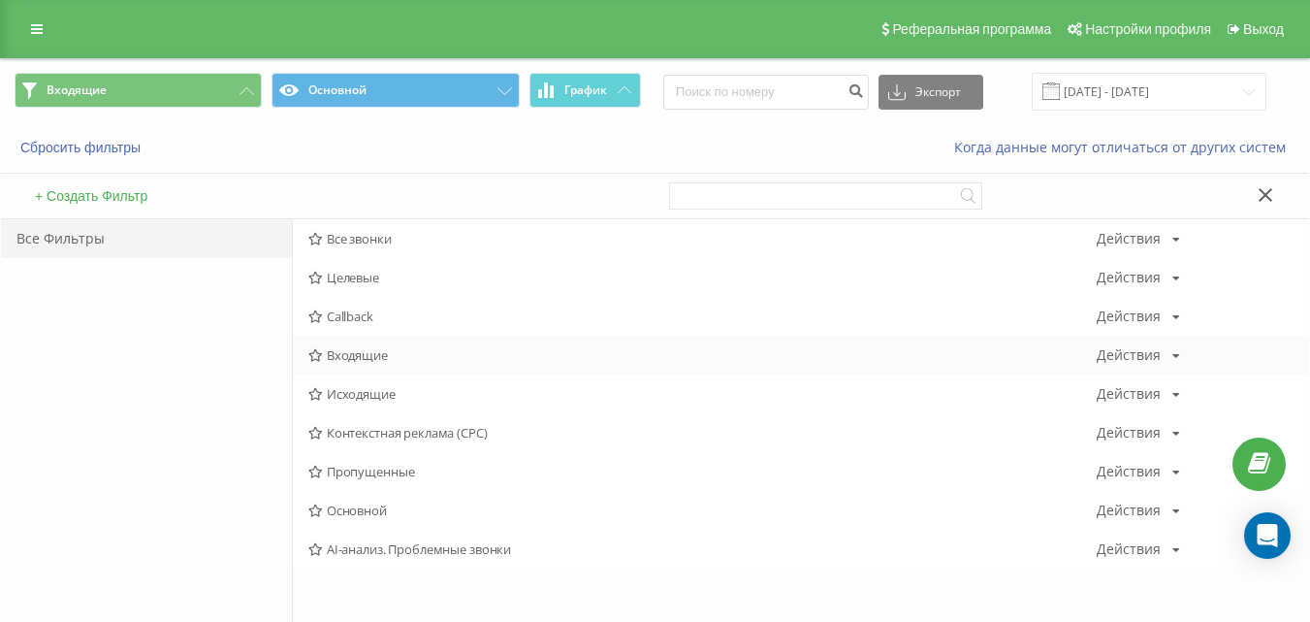
click at [378, 338] on div "Входящие Действия Редактировать Копировать Удалить По умолчанию Поделиться" at bounding box center [801, 354] width 1016 height 39
click at [367, 348] on span "Входящие" at bounding box center [702, 355] width 788 height 14
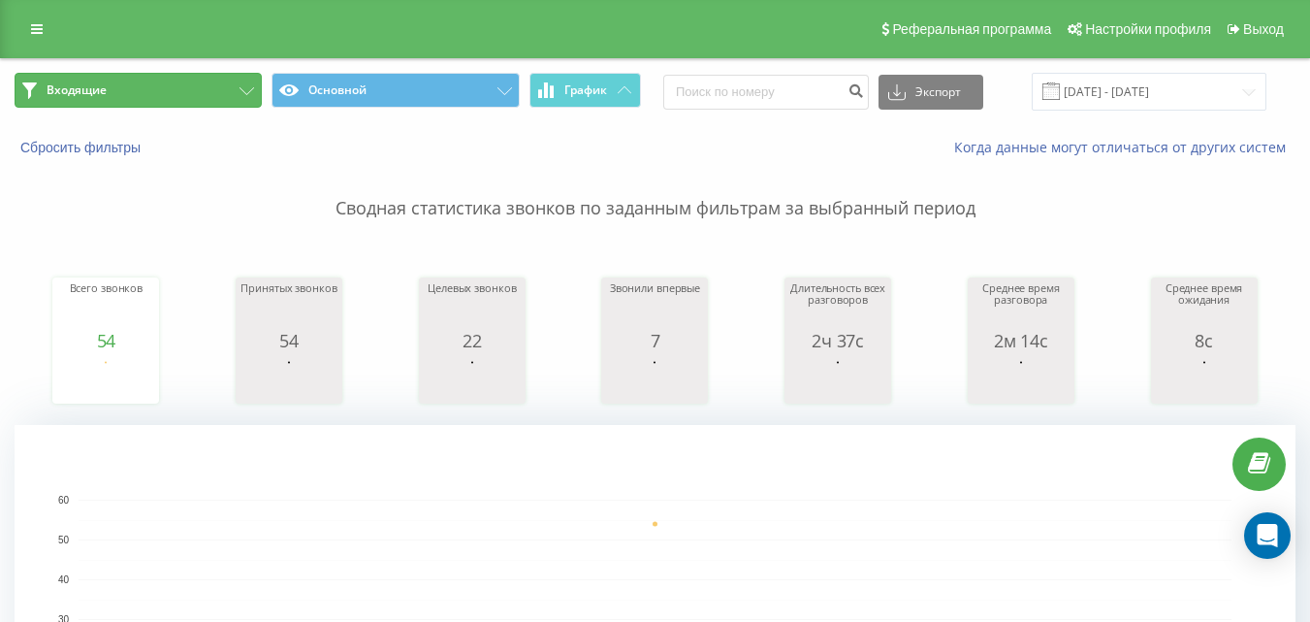
click at [144, 91] on button "Входящие" at bounding box center [138, 90] width 247 height 35
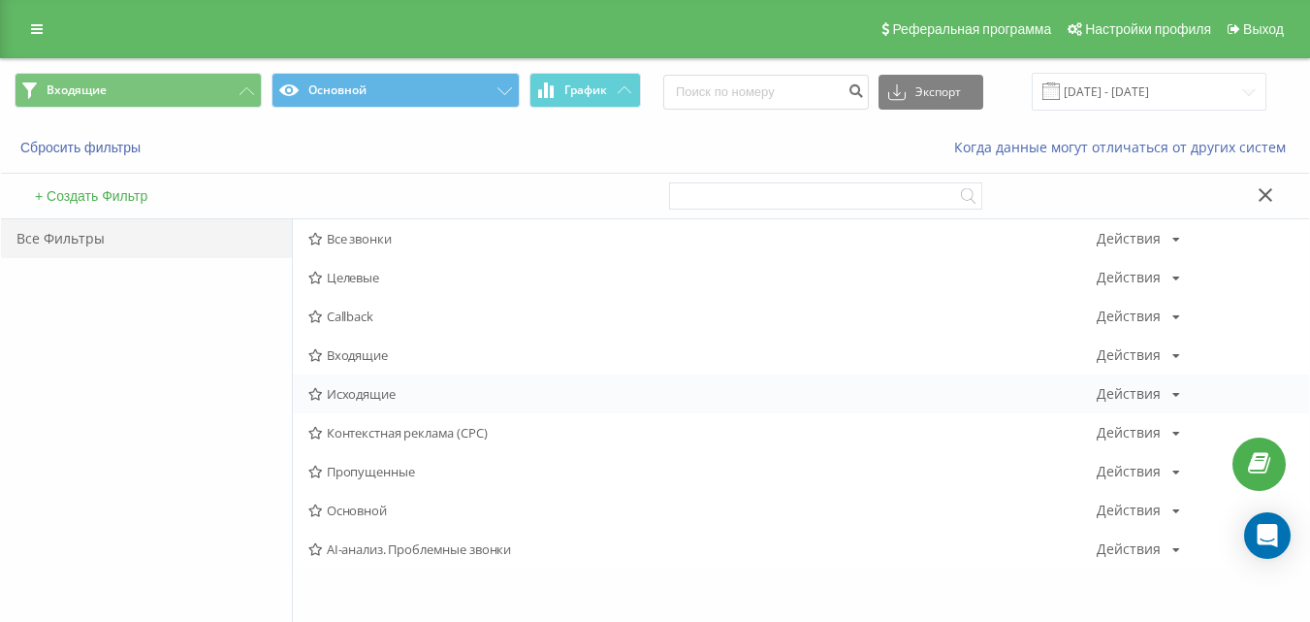
click at [333, 399] on span "Исходящие" at bounding box center [702, 394] width 788 height 14
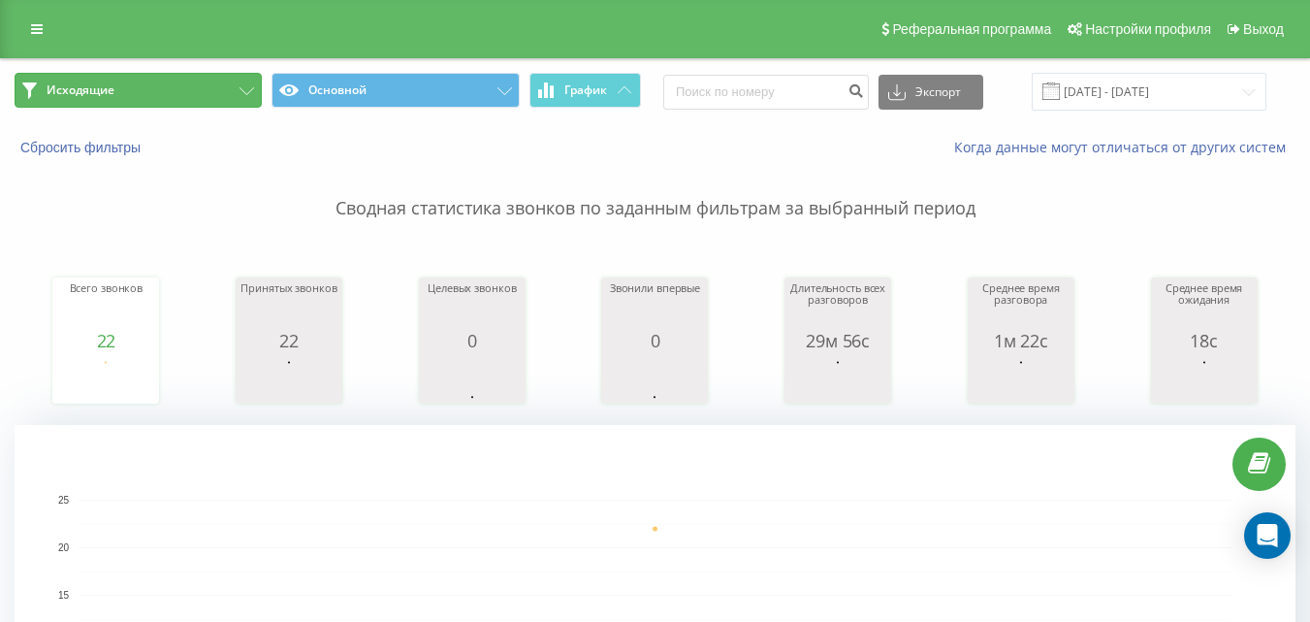
click at [188, 90] on button "Исходящие" at bounding box center [138, 90] width 247 height 35
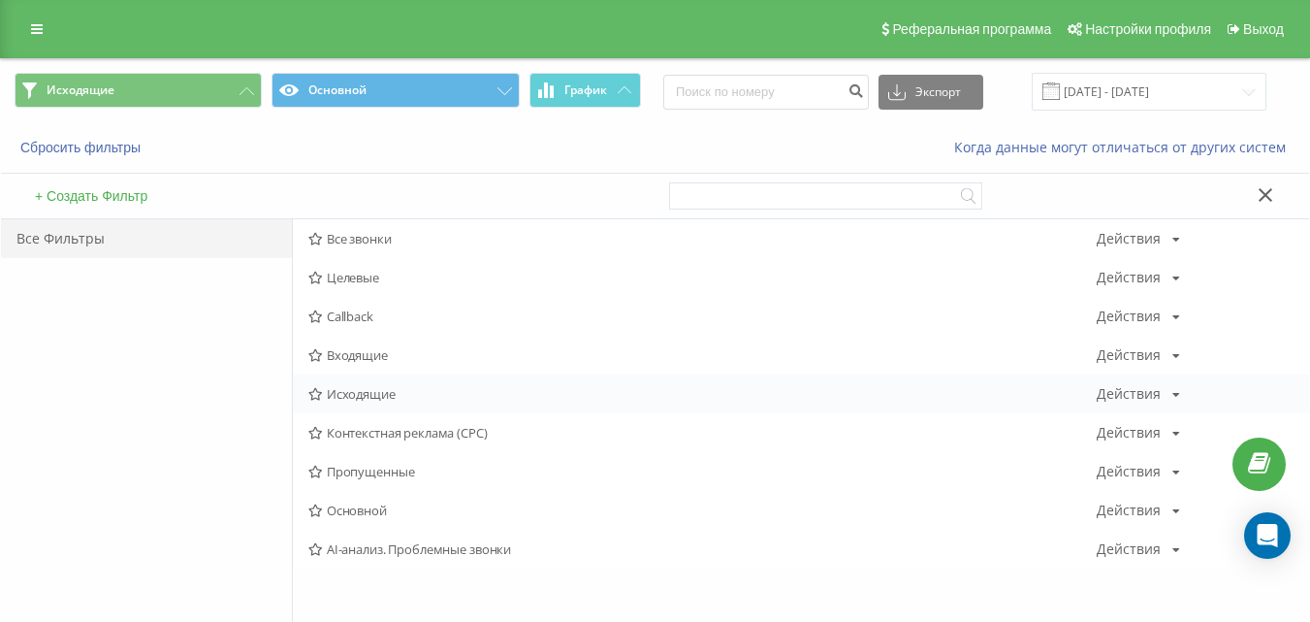
click at [376, 396] on span "Исходящие" at bounding box center [702, 394] width 788 height 14
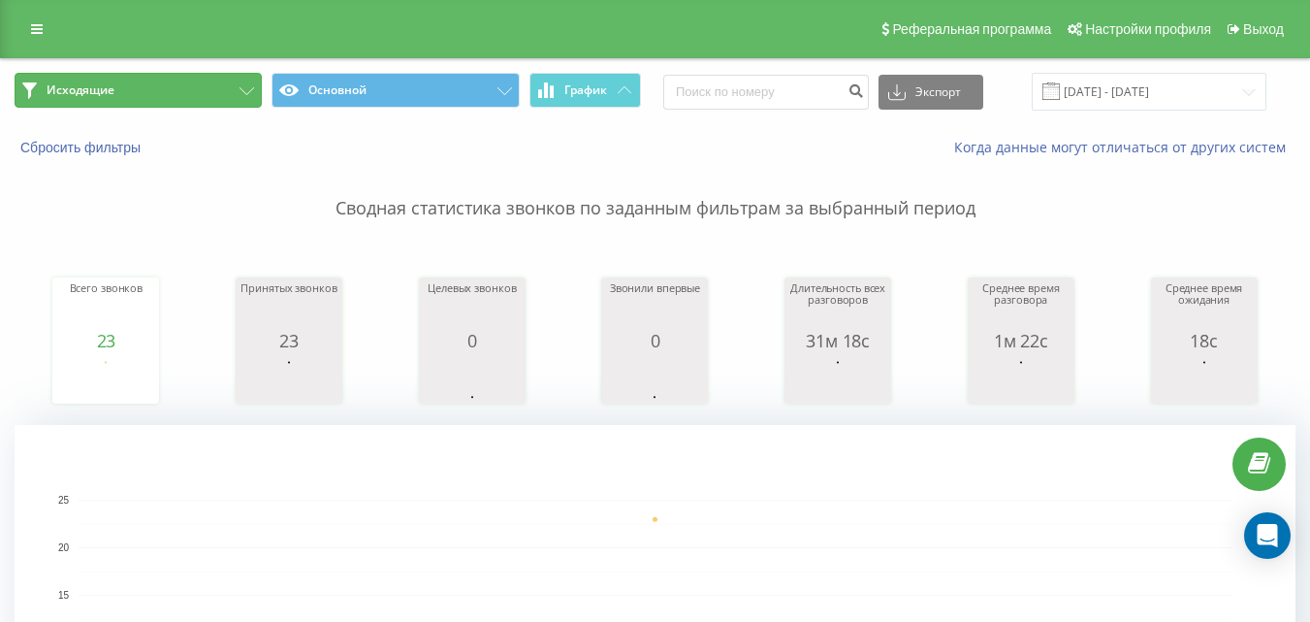
click at [169, 81] on button "Исходящие" at bounding box center [138, 90] width 247 height 35
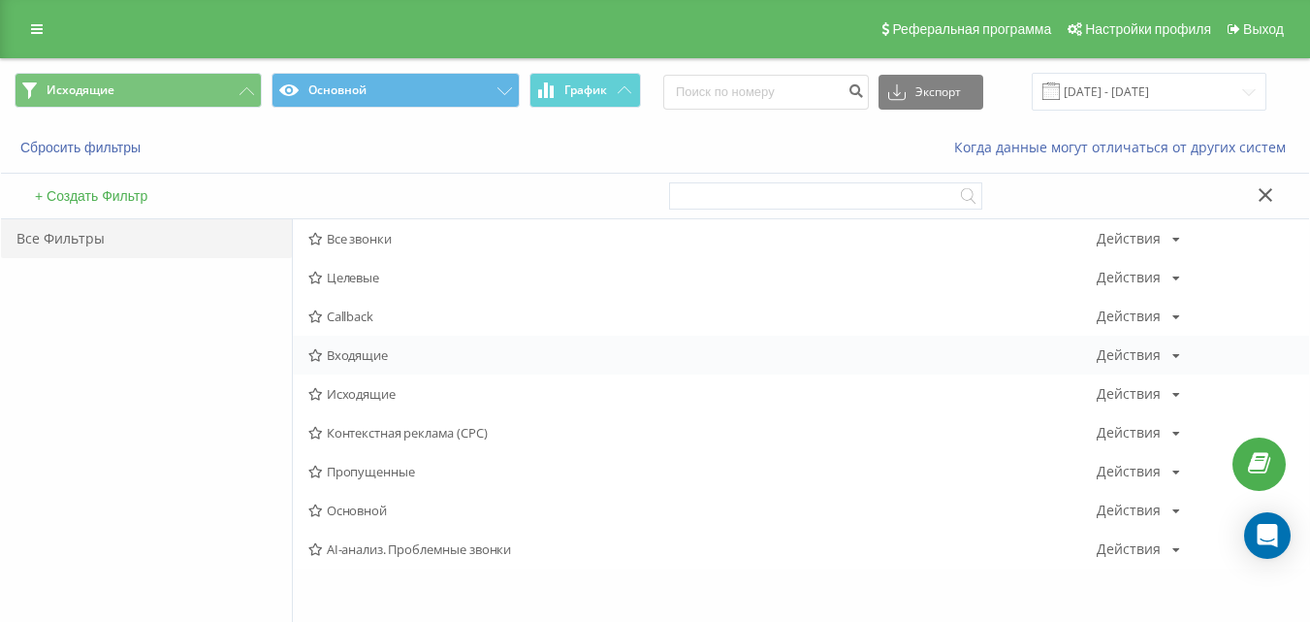
click at [371, 354] on span "Входящие" at bounding box center [702, 355] width 788 height 14
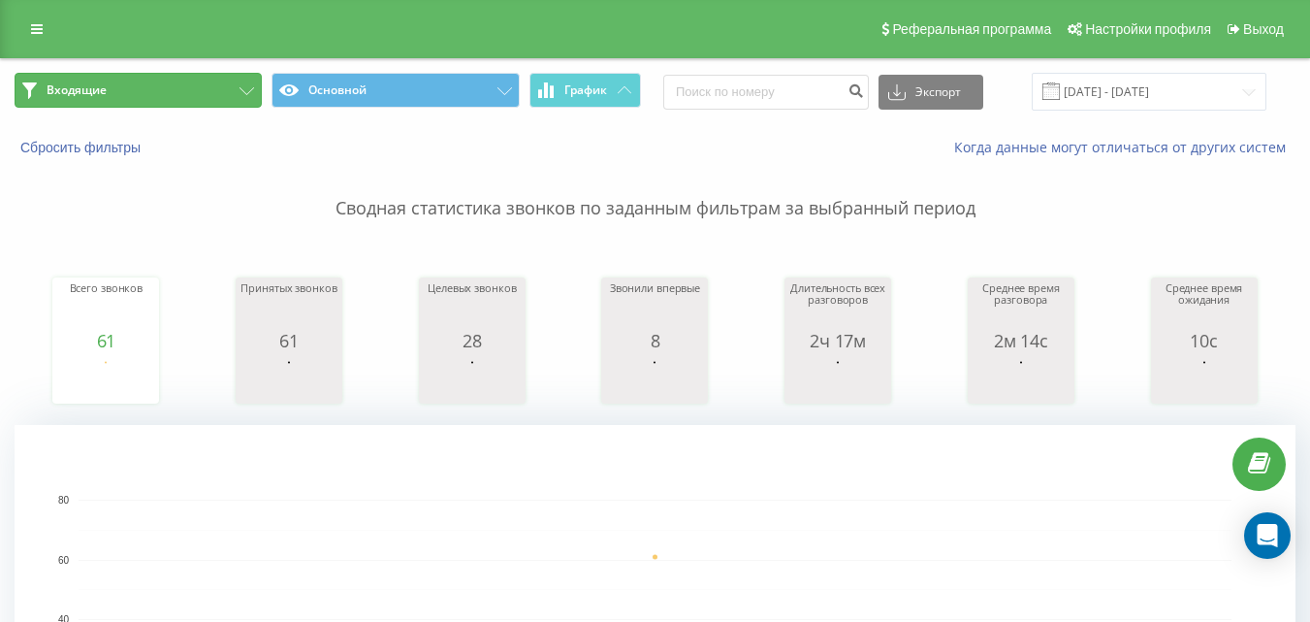
click at [174, 96] on button "Входящие" at bounding box center [138, 90] width 247 height 35
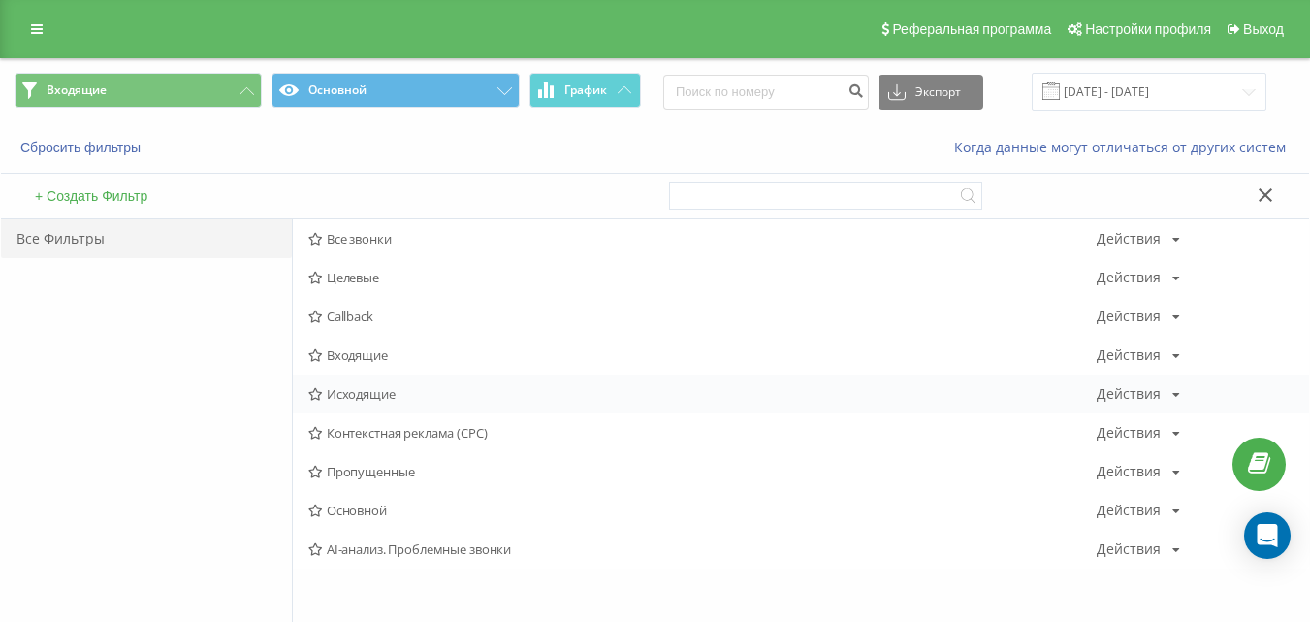
click at [371, 391] on span "Исходящие" at bounding box center [702, 394] width 788 height 14
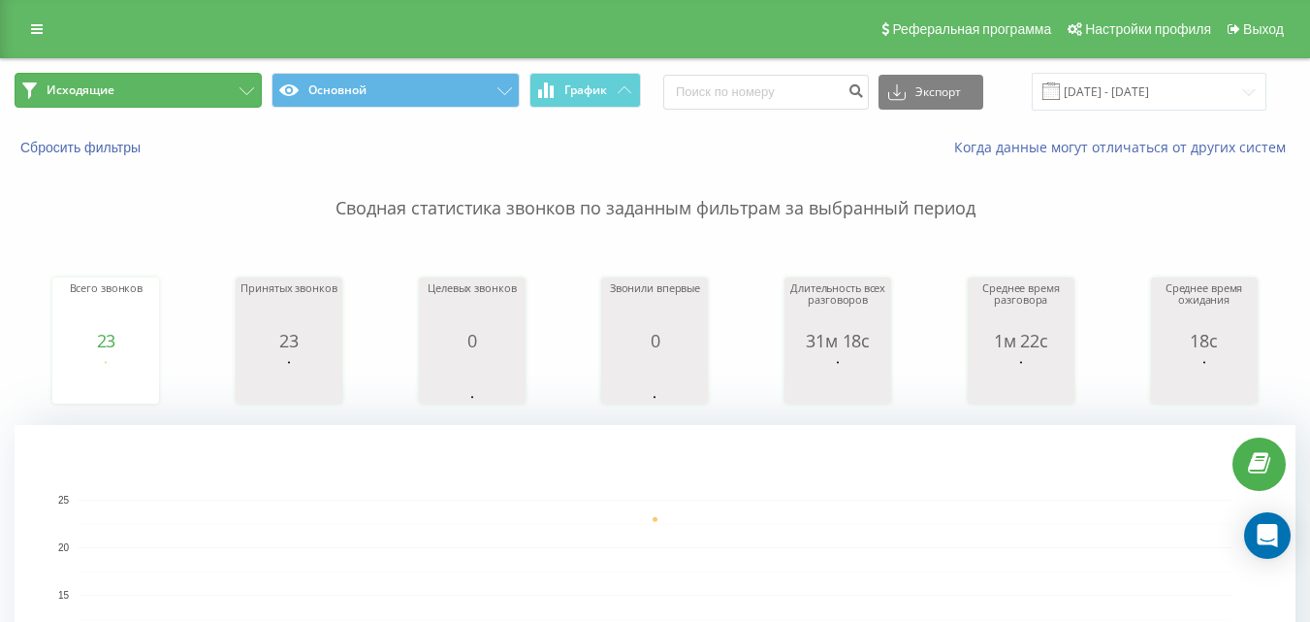
click at [232, 87] on button "Исходящие" at bounding box center [138, 90] width 247 height 35
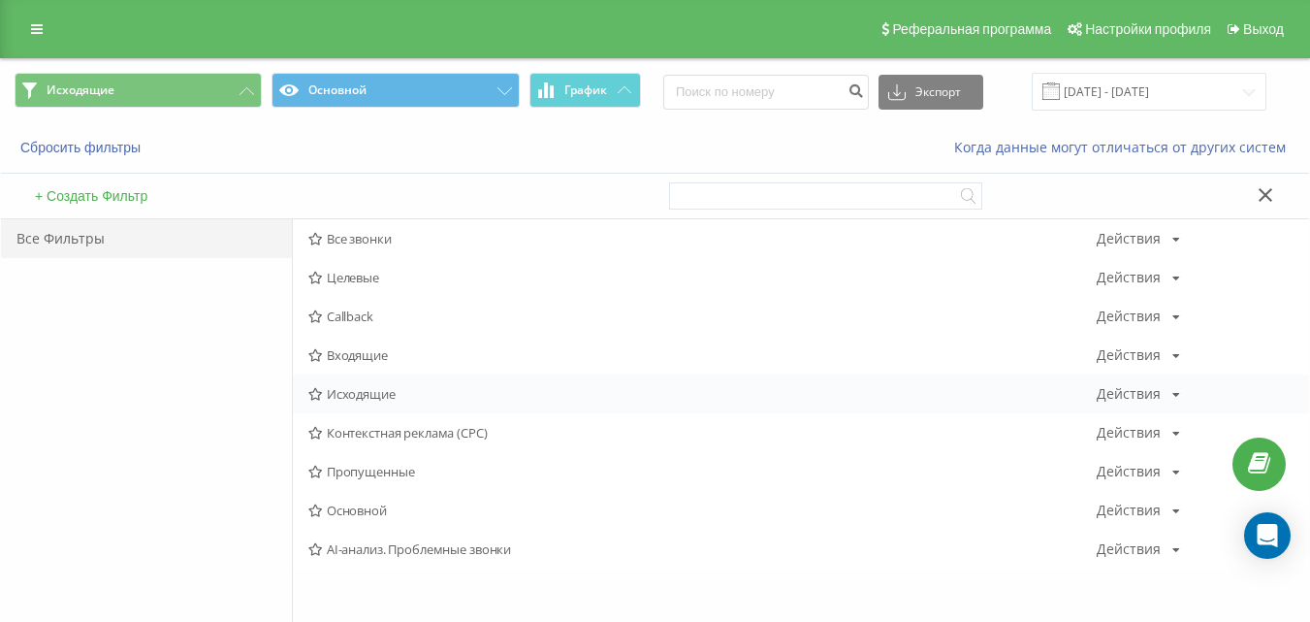
click at [349, 392] on span "Исходящие" at bounding box center [702, 394] width 788 height 14
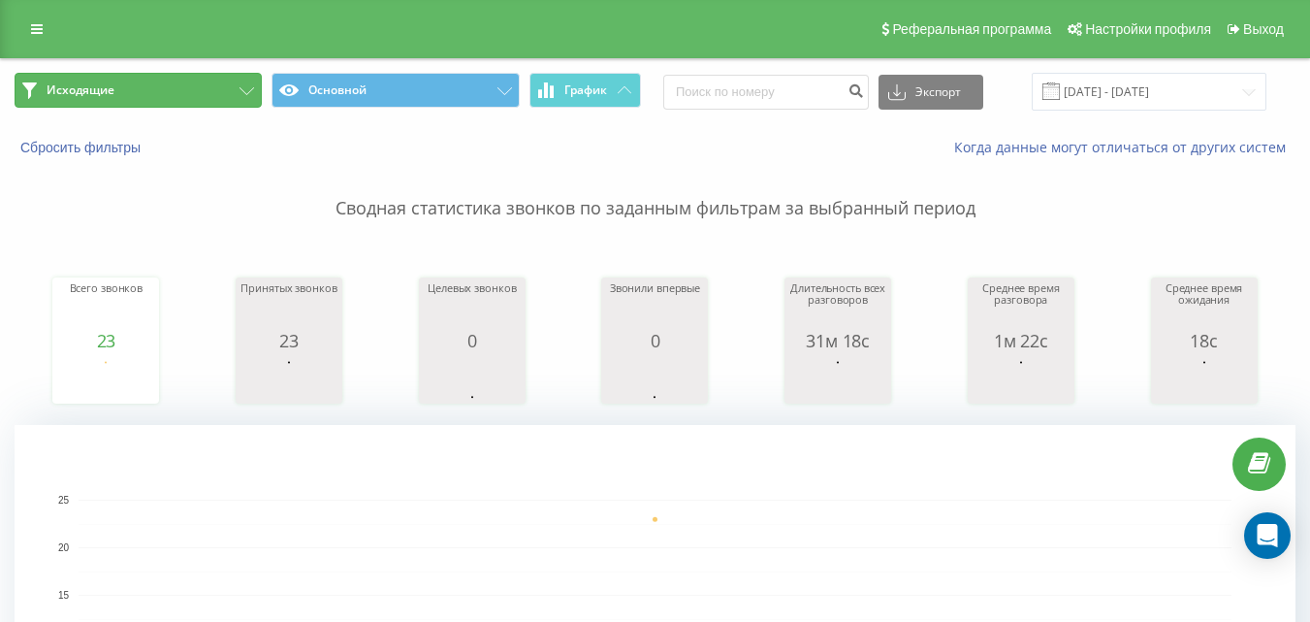
click at [195, 83] on button "Исходящие" at bounding box center [138, 90] width 247 height 35
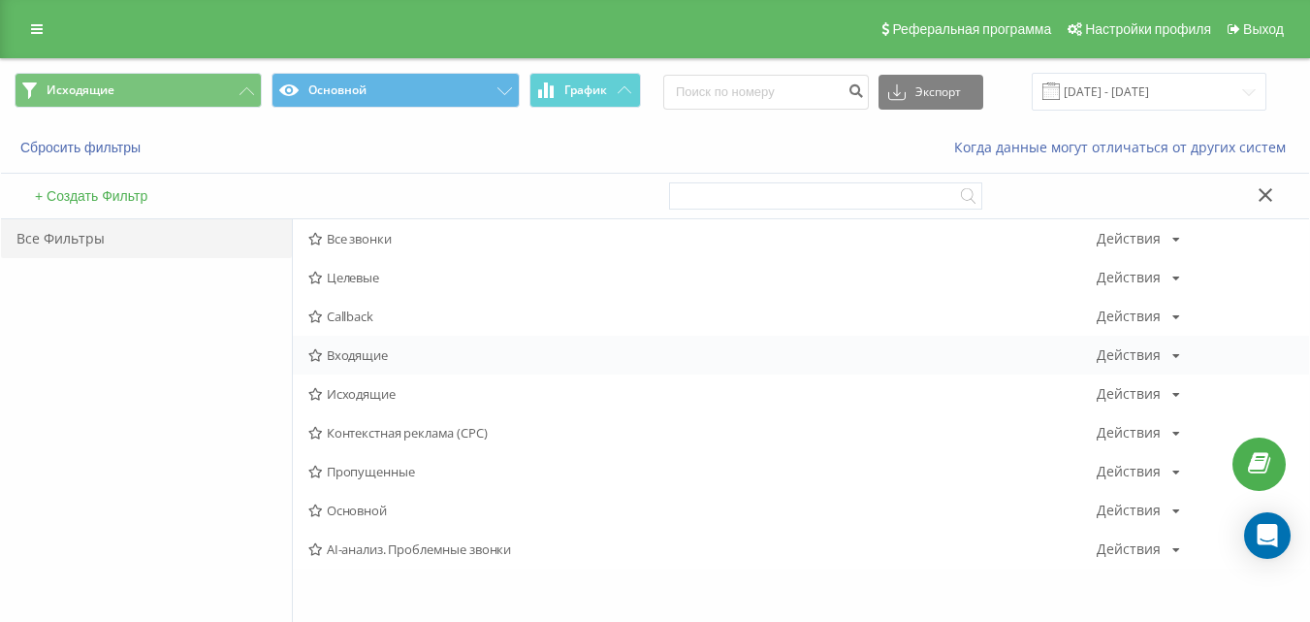
click at [339, 361] on span "Входящие" at bounding box center [702, 355] width 788 height 14
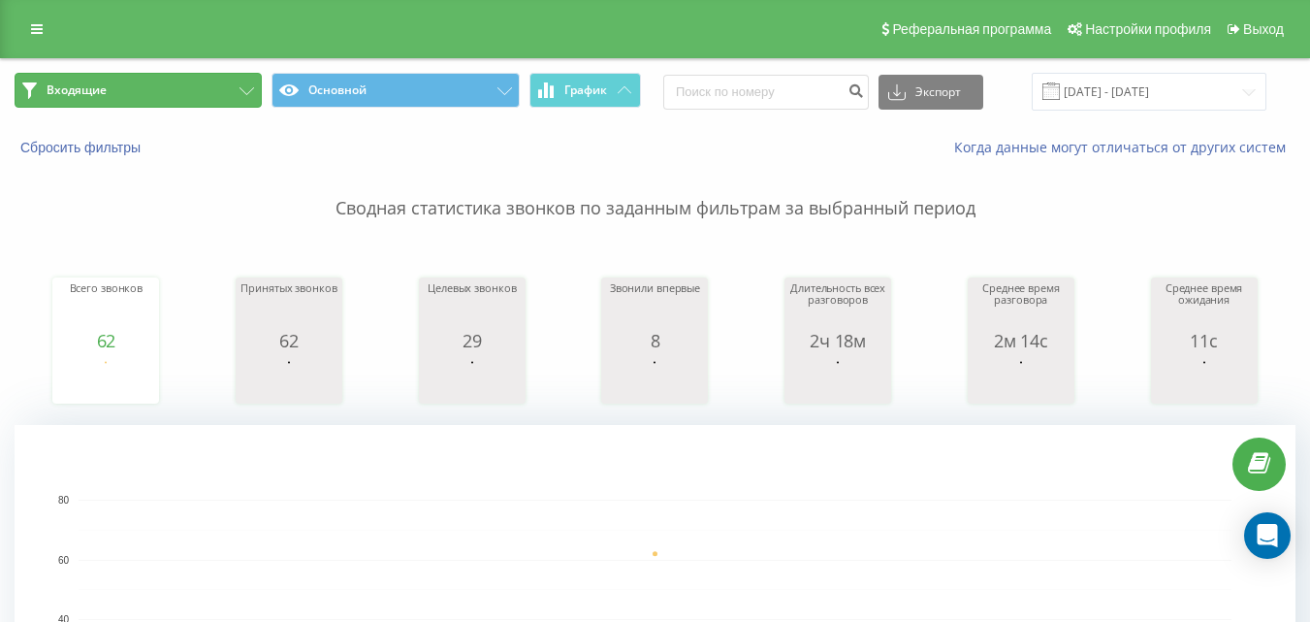
click at [178, 100] on button "Входящие" at bounding box center [138, 90] width 247 height 35
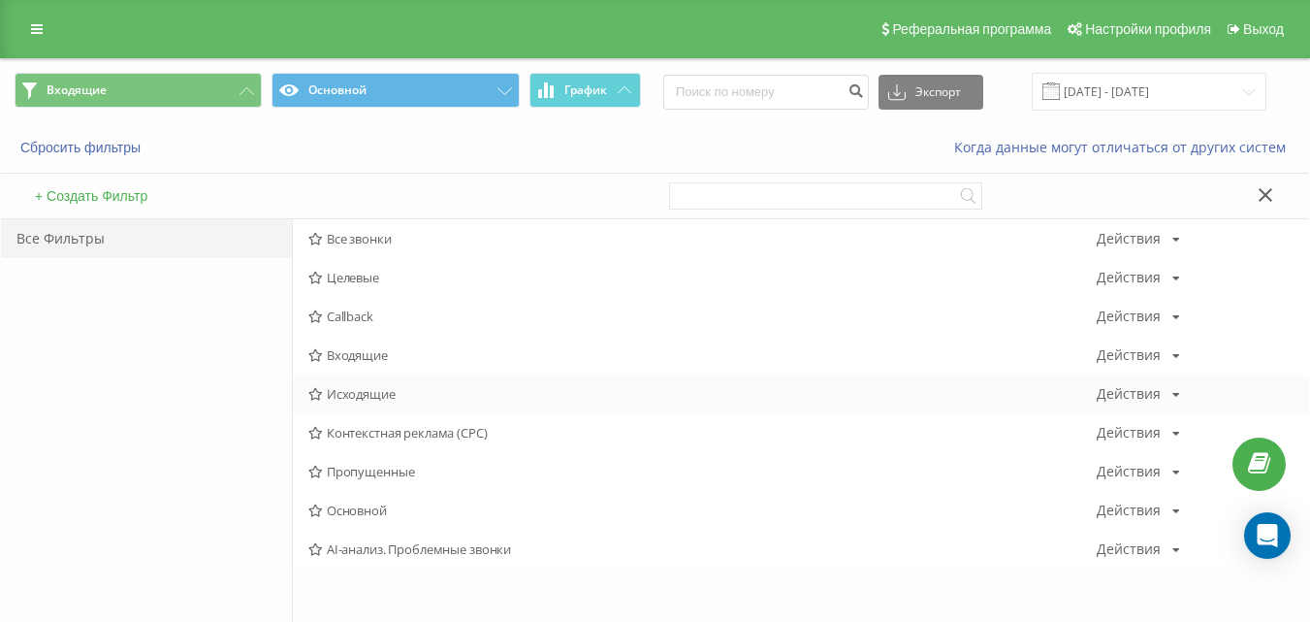
click at [350, 399] on span "Исходящие" at bounding box center [702, 394] width 788 height 14
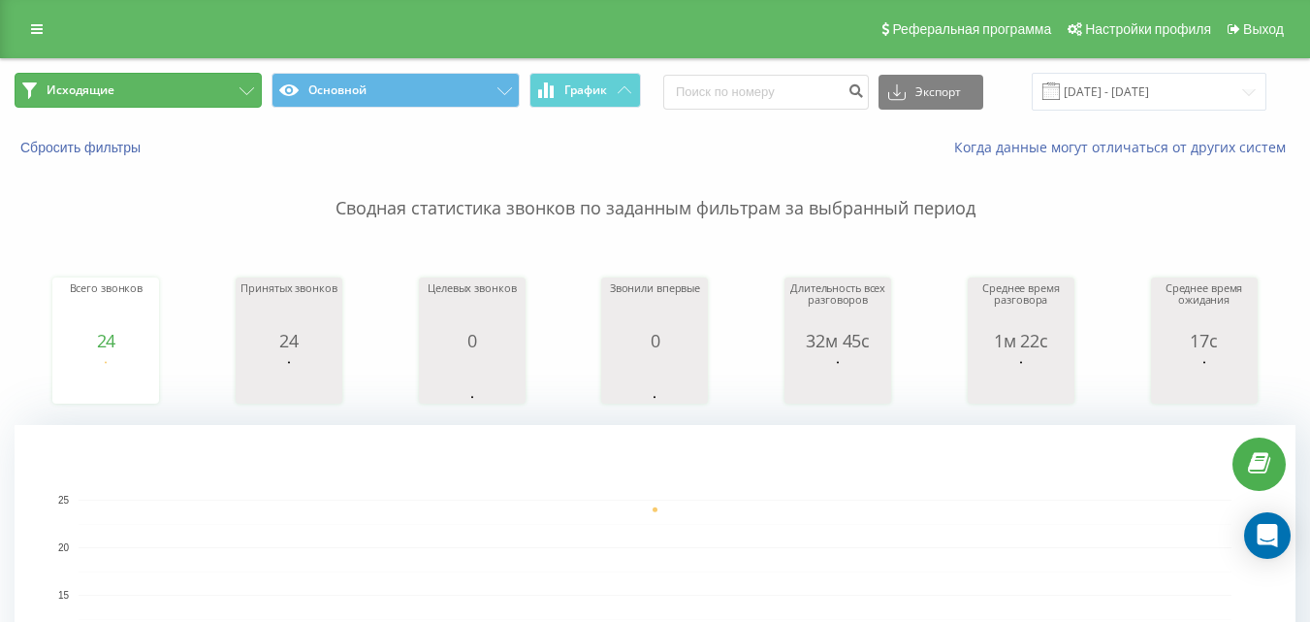
click at [196, 95] on button "Исходящие" at bounding box center [138, 90] width 247 height 35
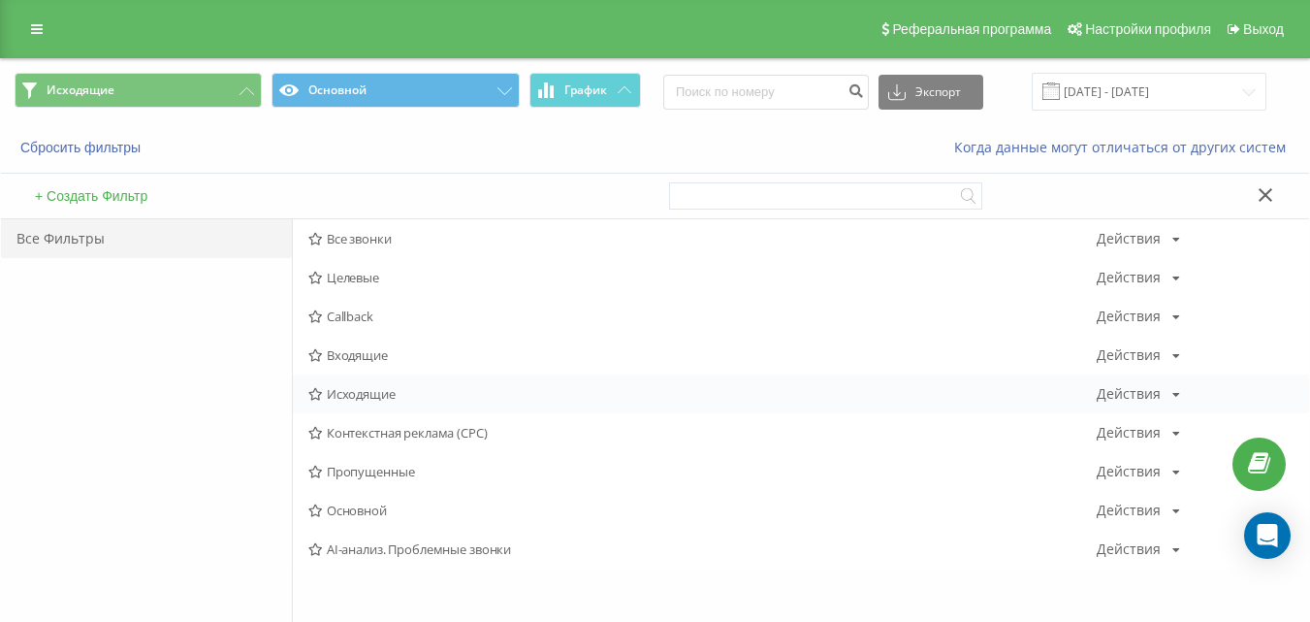
click at [350, 388] on span "Исходящие" at bounding box center [702, 394] width 788 height 14
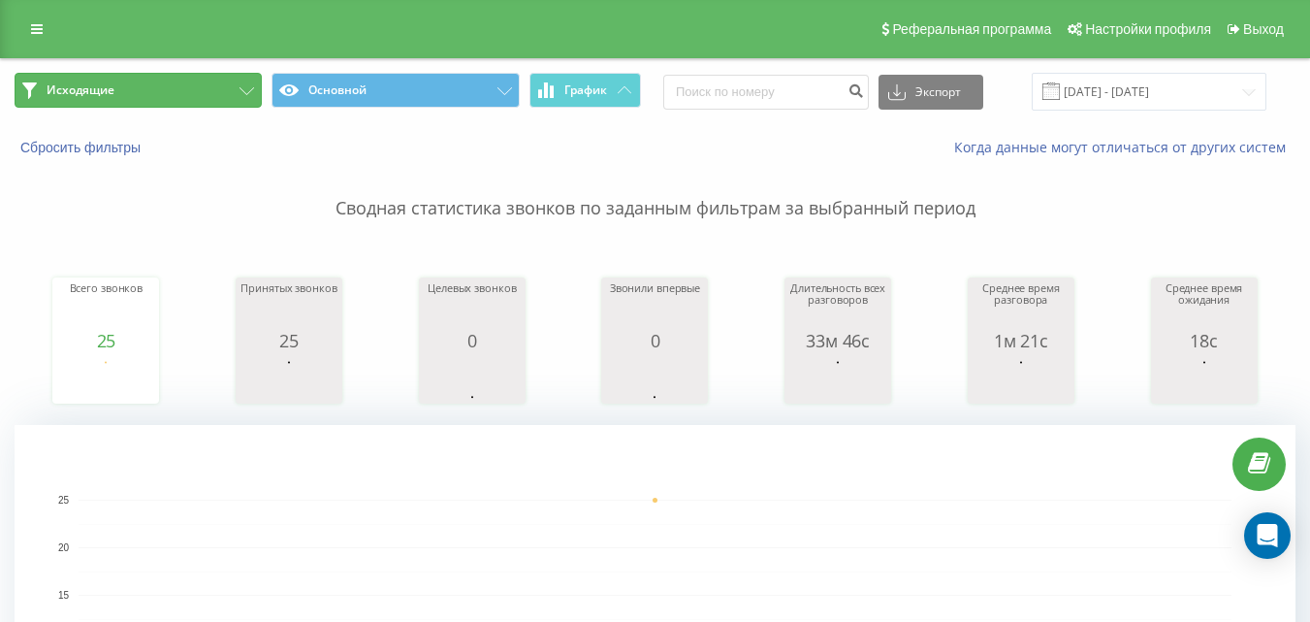
click at [237, 91] on button "Исходящие" at bounding box center [138, 90] width 247 height 35
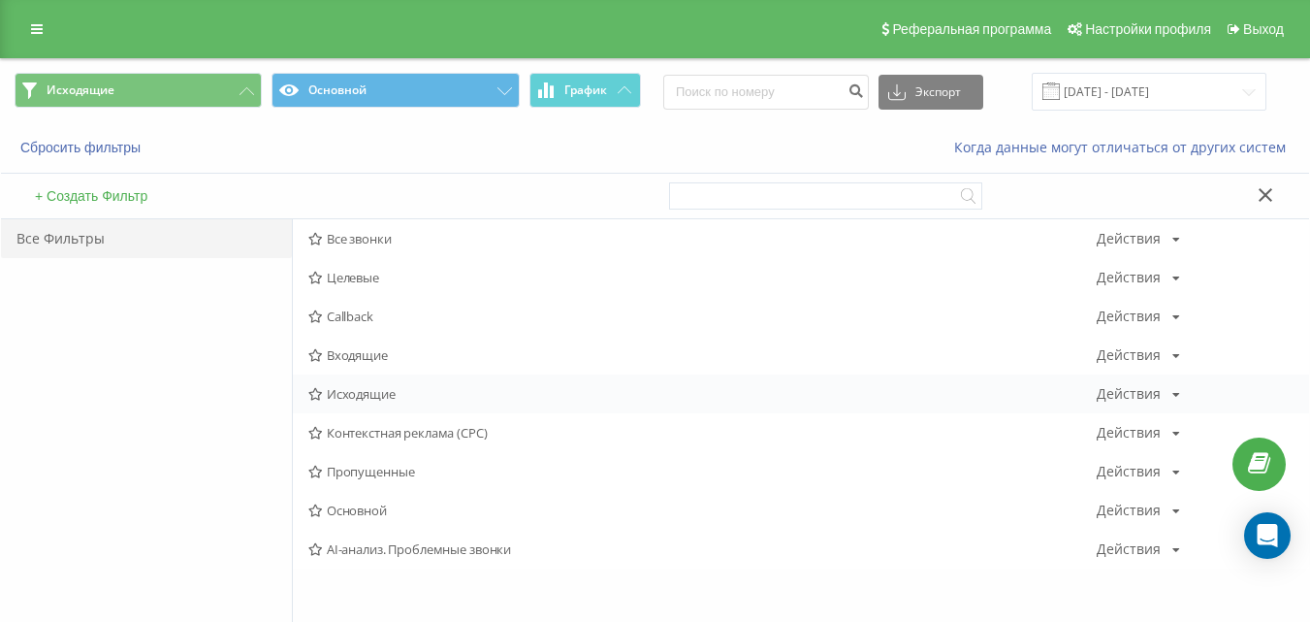
click at [384, 387] on span "Исходящие" at bounding box center [702, 394] width 788 height 14
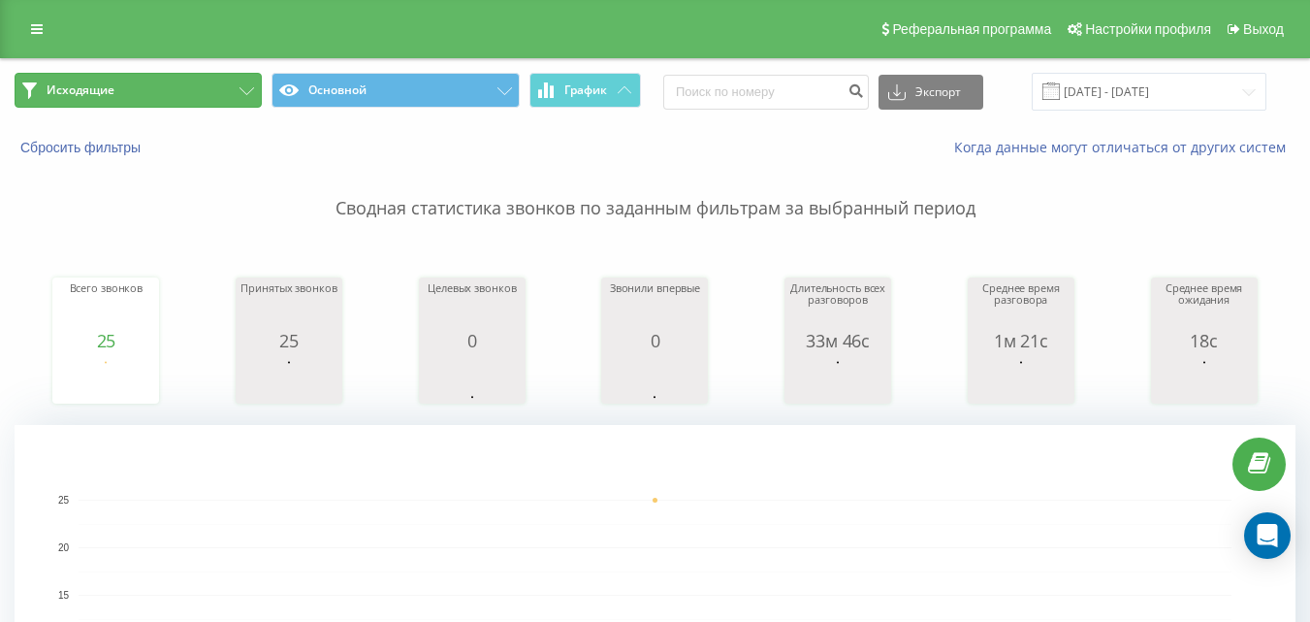
click at [239, 98] on button "Исходящие" at bounding box center [138, 90] width 247 height 35
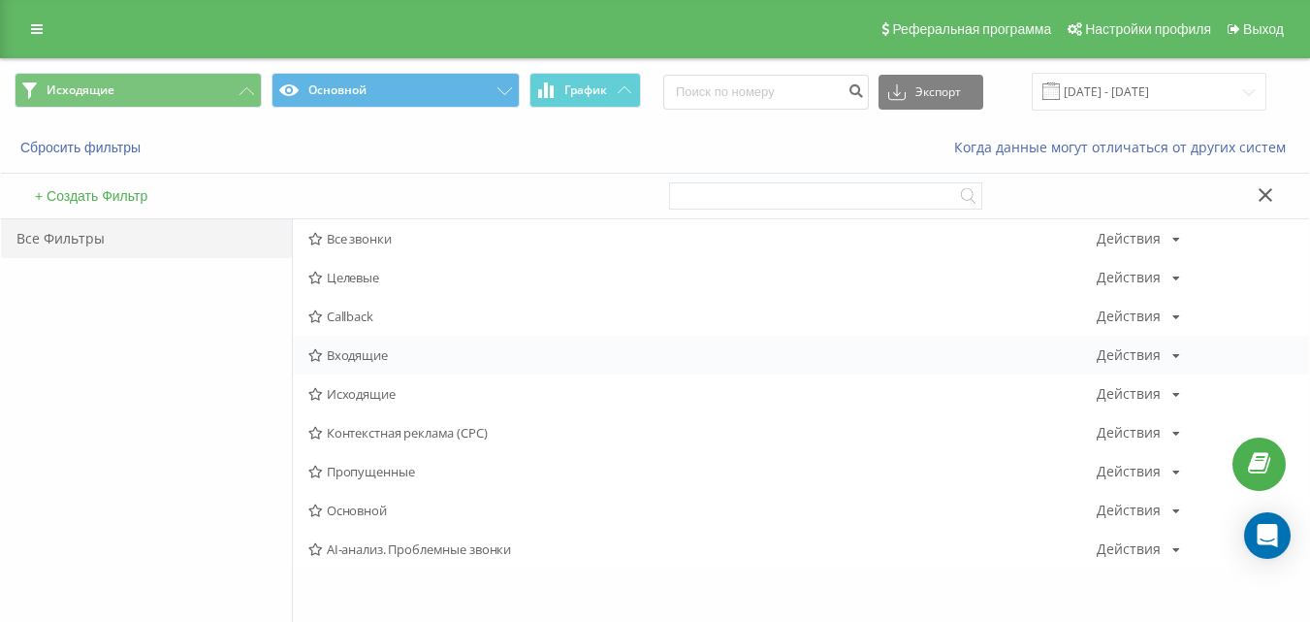
click at [335, 364] on div "Входящие Действия Редактировать Копировать Удалить По умолчанию Поделиться" at bounding box center [801, 354] width 1016 height 39
click at [344, 356] on span "Входящие" at bounding box center [702, 355] width 788 height 14
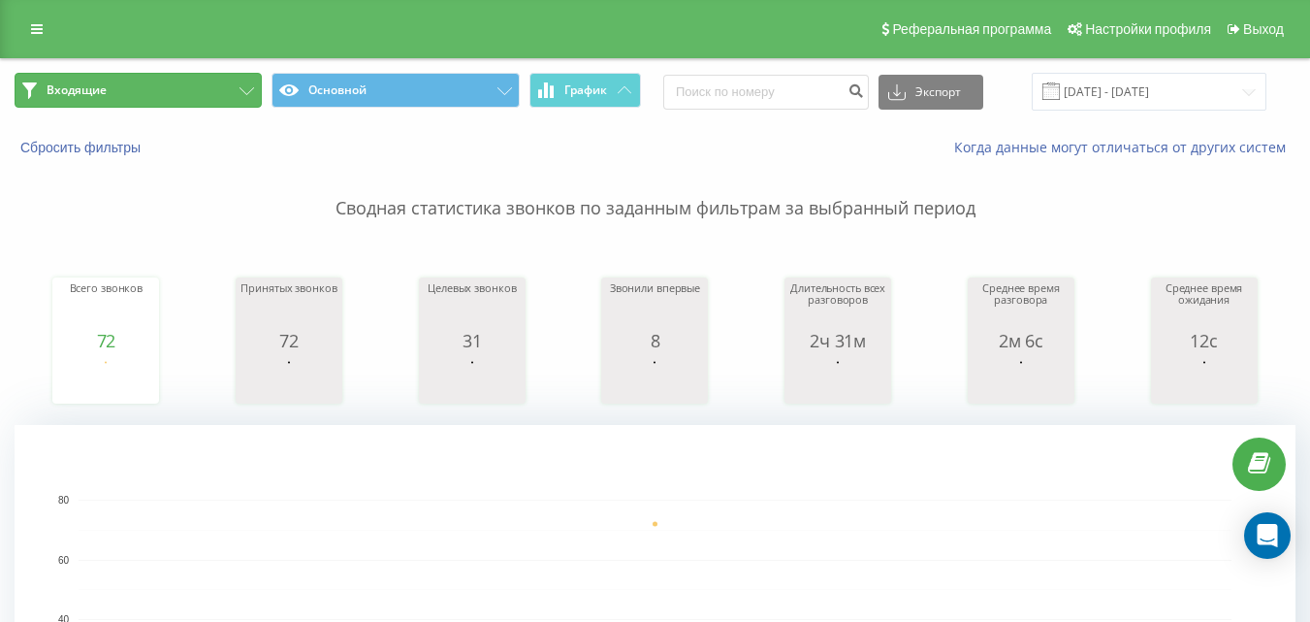
click at [216, 100] on button "Входящие" at bounding box center [138, 90] width 247 height 35
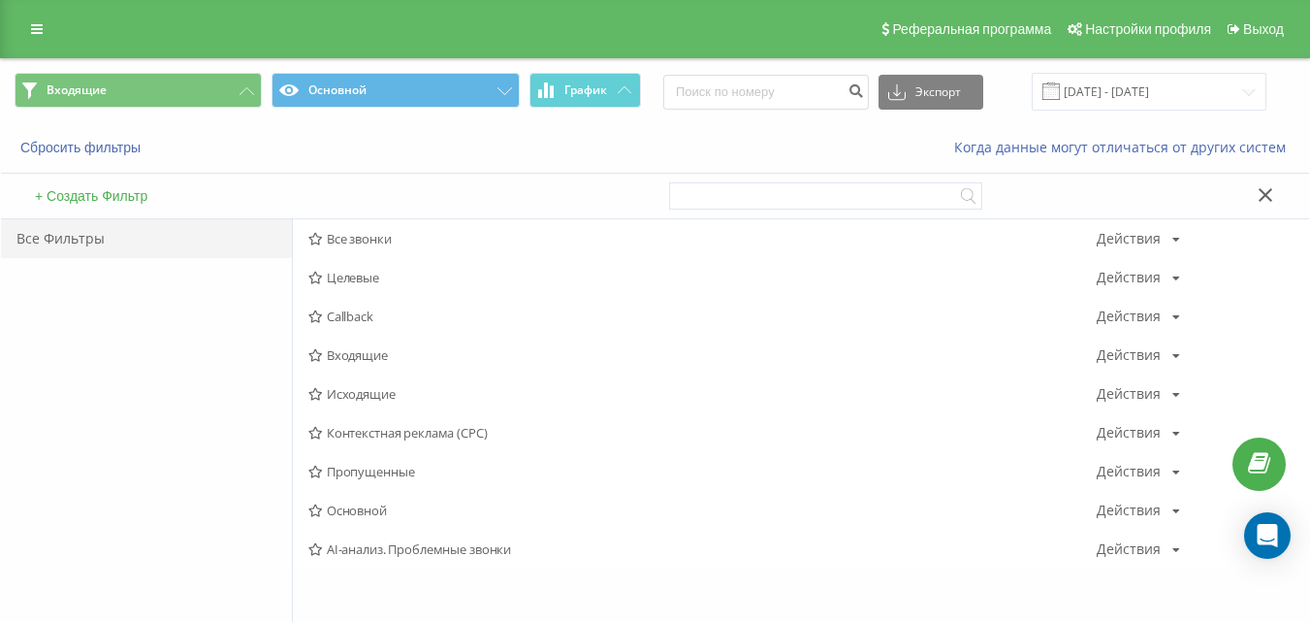
click at [365, 397] on span "Исходящие" at bounding box center [702, 394] width 788 height 14
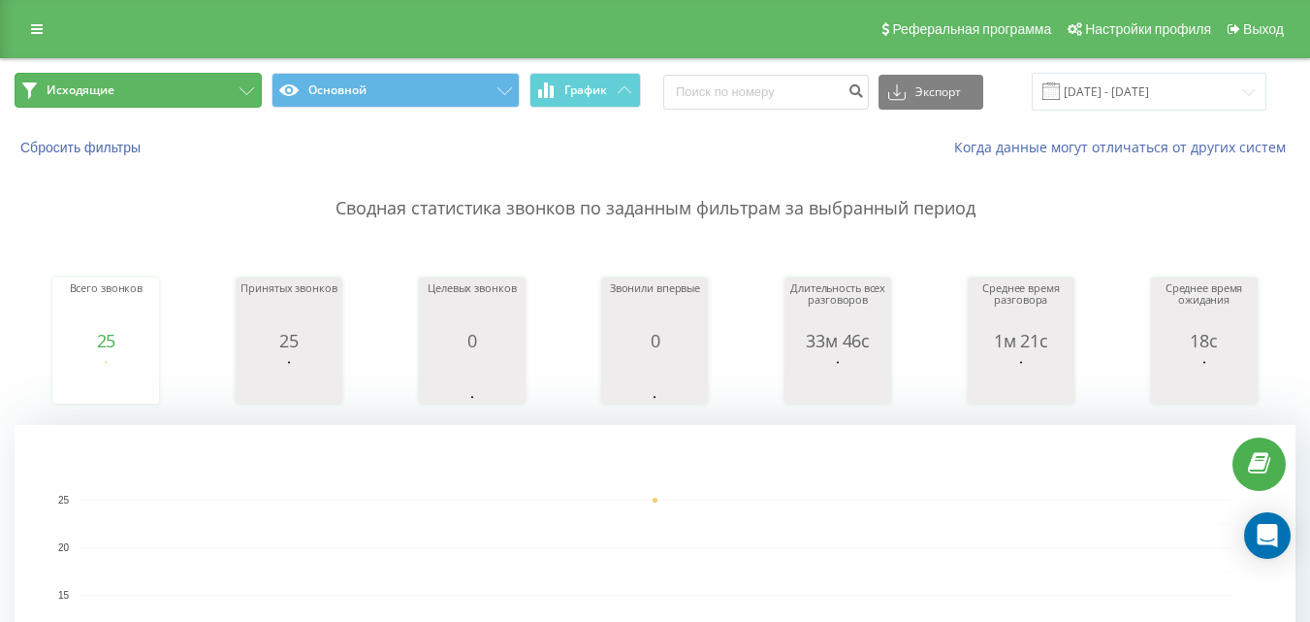
click at [135, 90] on button "Исходящие" at bounding box center [138, 90] width 247 height 35
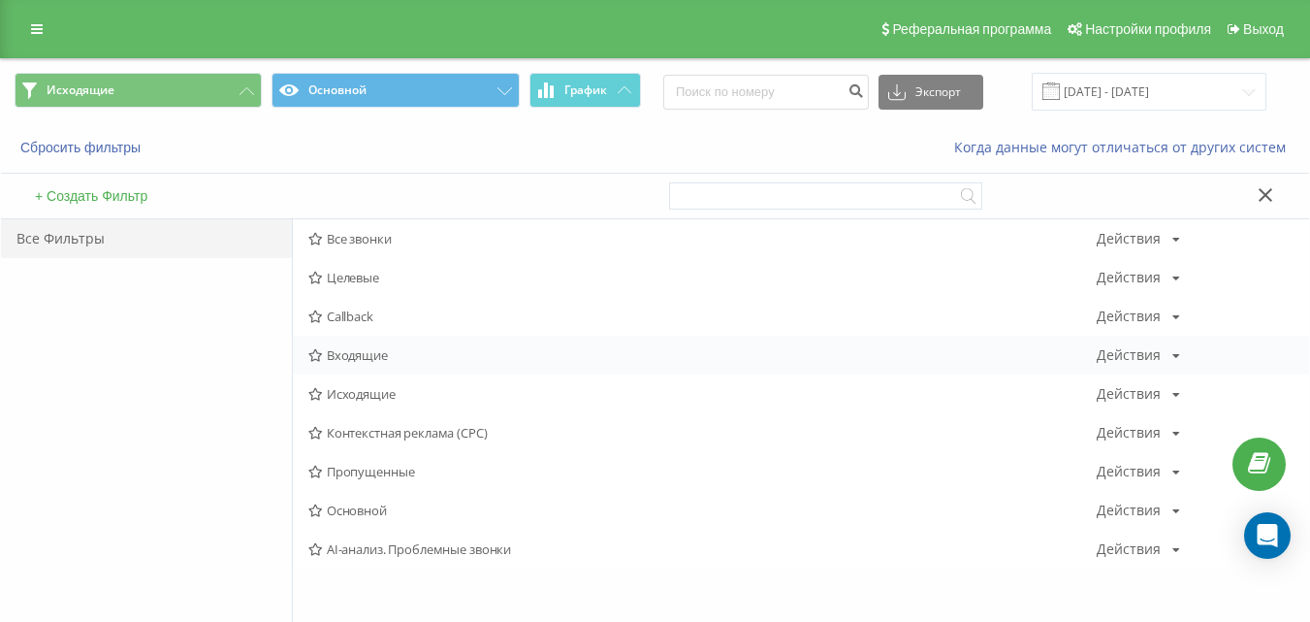
click at [346, 354] on span "Входящие" at bounding box center [702, 355] width 788 height 14
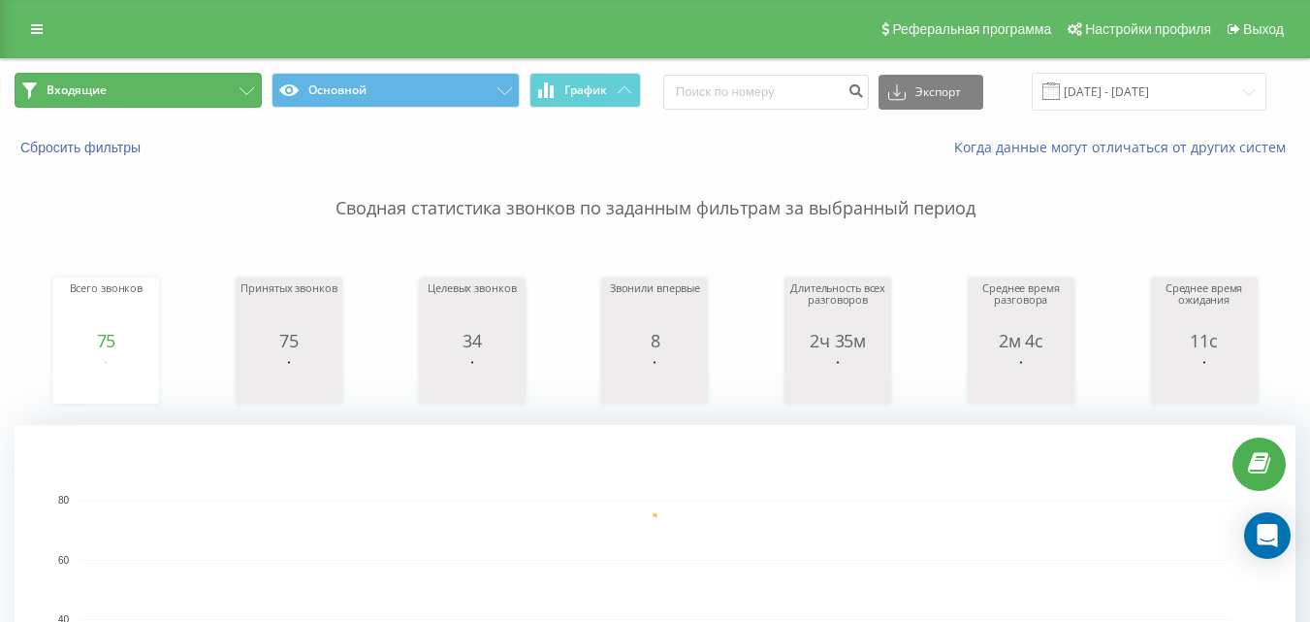
click at [183, 94] on button "Входящие" at bounding box center [138, 90] width 247 height 35
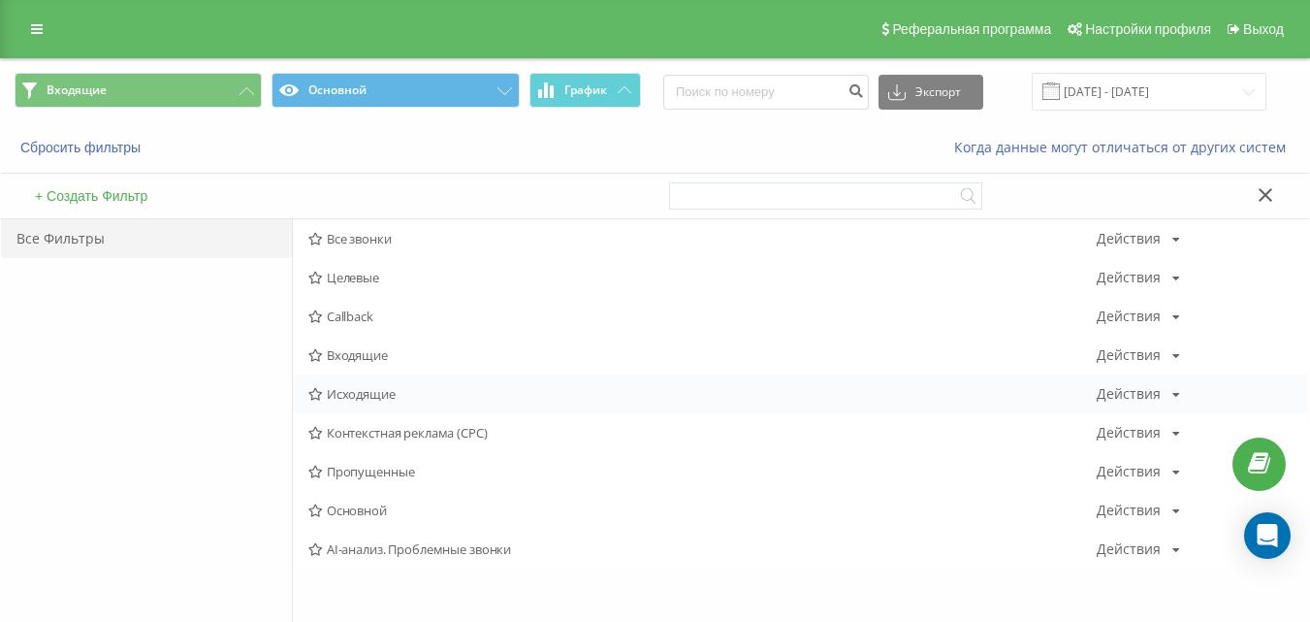
click at [333, 382] on div "Исходящие Действия Редактировать Копировать Удалить По умолчанию Поделиться" at bounding box center [801, 393] width 1016 height 39
click at [338, 388] on span "Исходящие" at bounding box center [702, 394] width 788 height 14
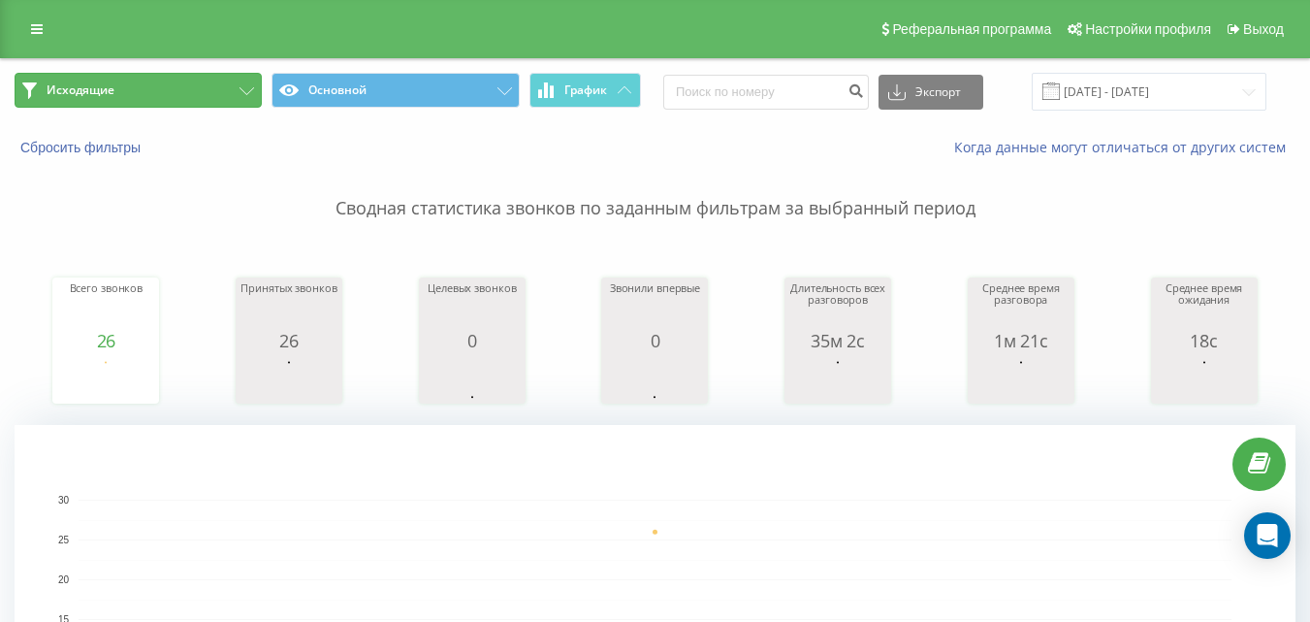
click at [203, 104] on button "Исходящие" at bounding box center [138, 90] width 247 height 35
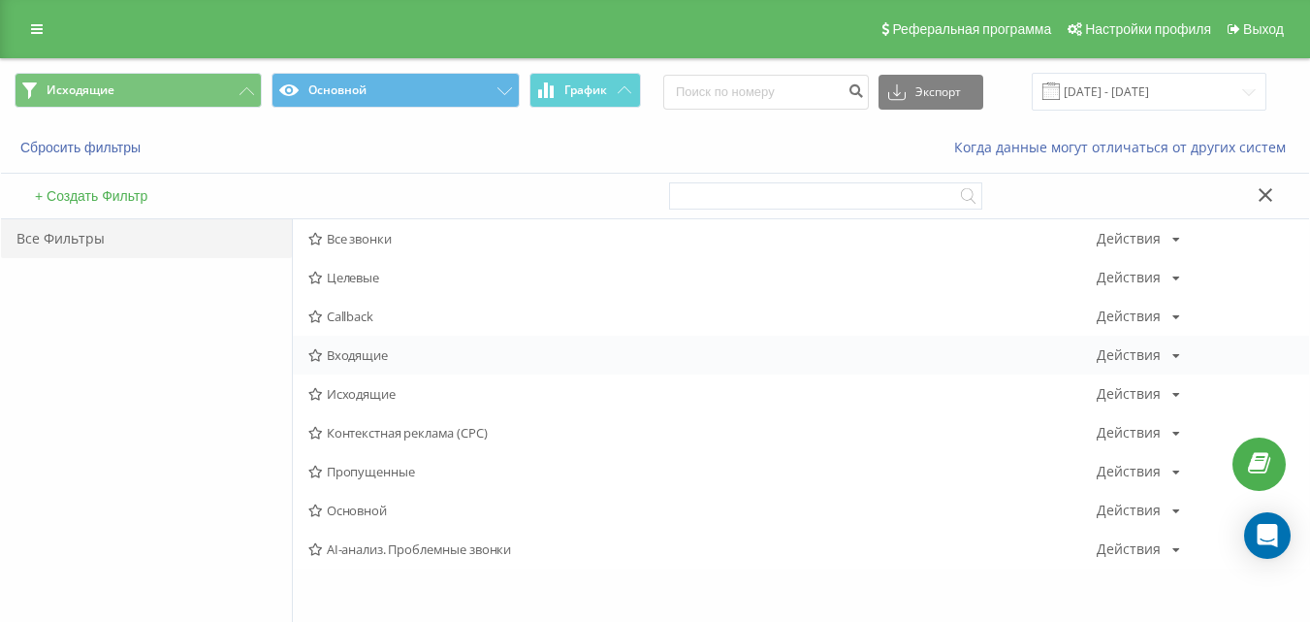
click at [342, 352] on span "Входящие" at bounding box center [702, 355] width 788 height 14
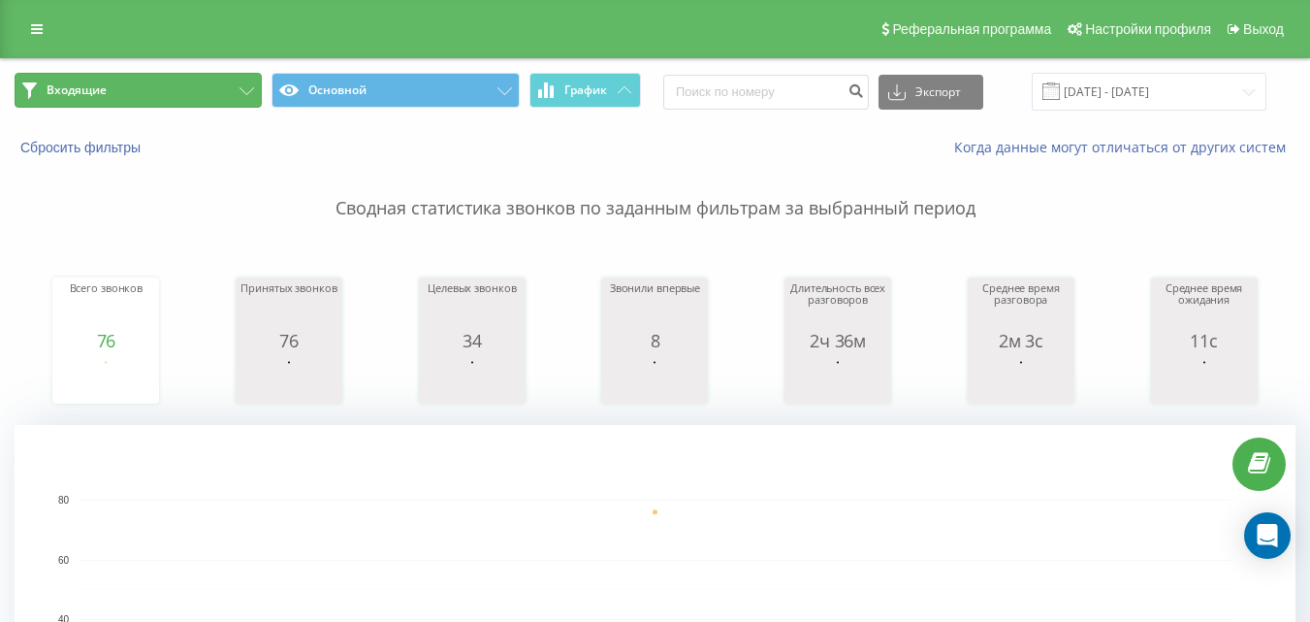
click at [207, 80] on button "Входящие" at bounding box center [138, 90] width 247 height 35
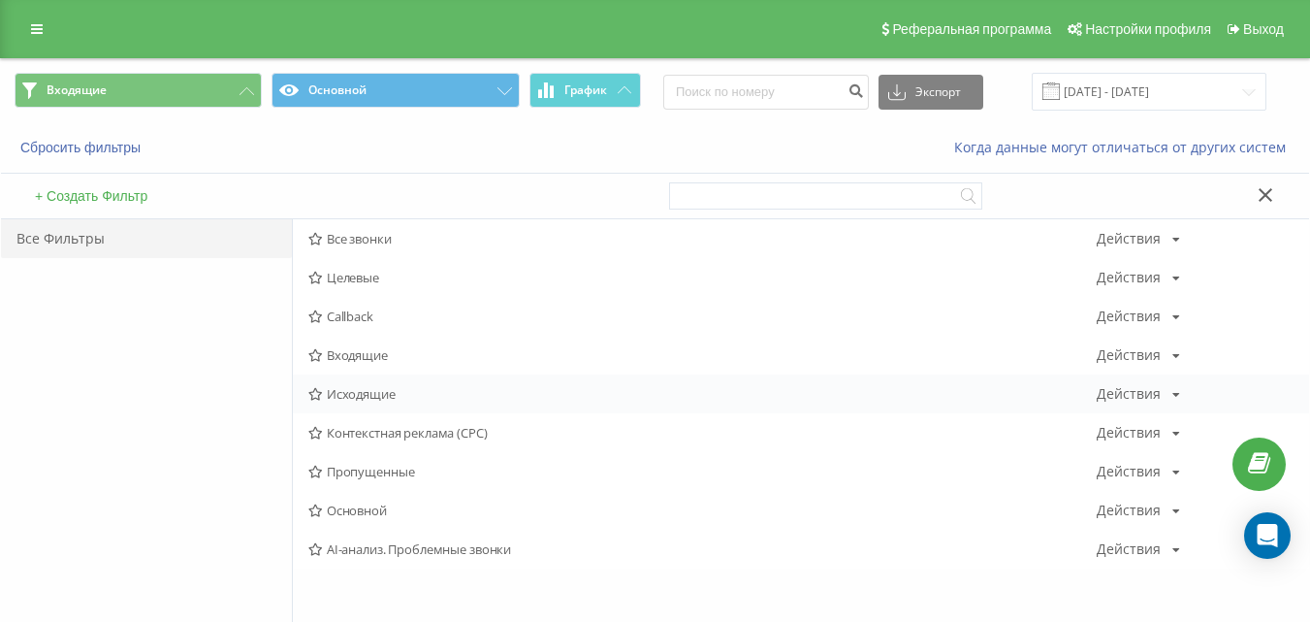
click at [335, 402] on div "Исходящие Действия Редактировать Копировать Удалить По умолчанию Поделиться" at bounding box center [801, 393] width 1016 height 39
click at [338, 398] on span "Исходящие" at bounding box center [702, 394] width 788 height 14
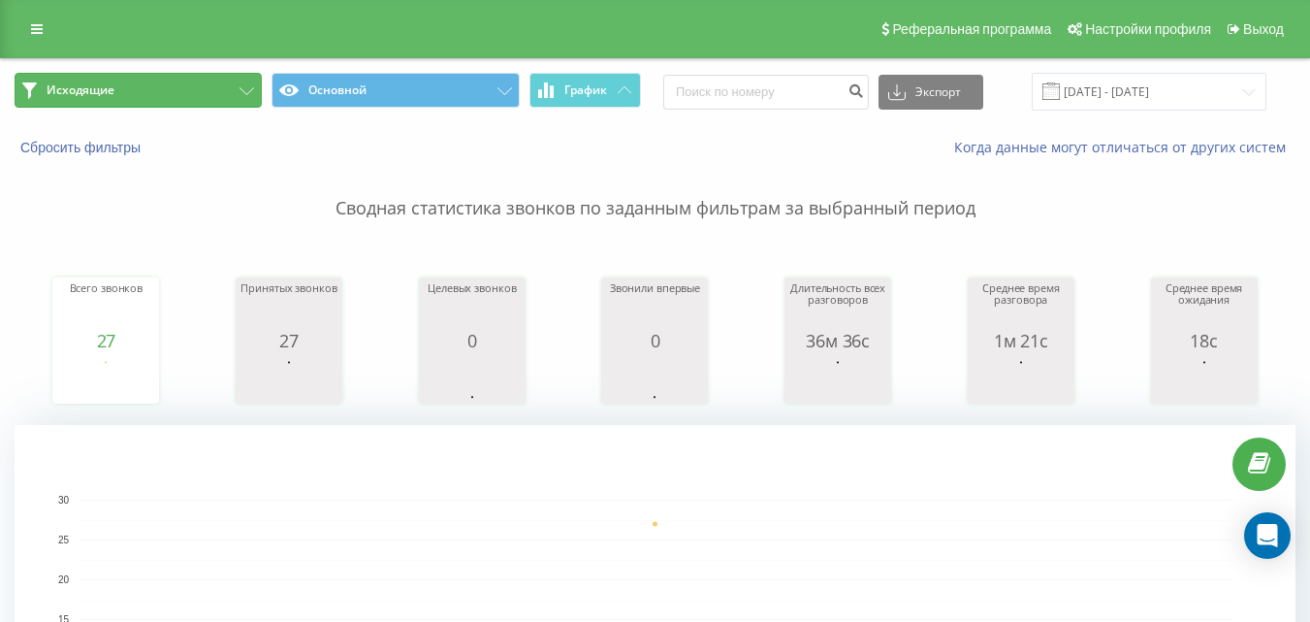
click at [237, 85] on button "Исходящие" at bounding box center [138, 90] width 247 height 35
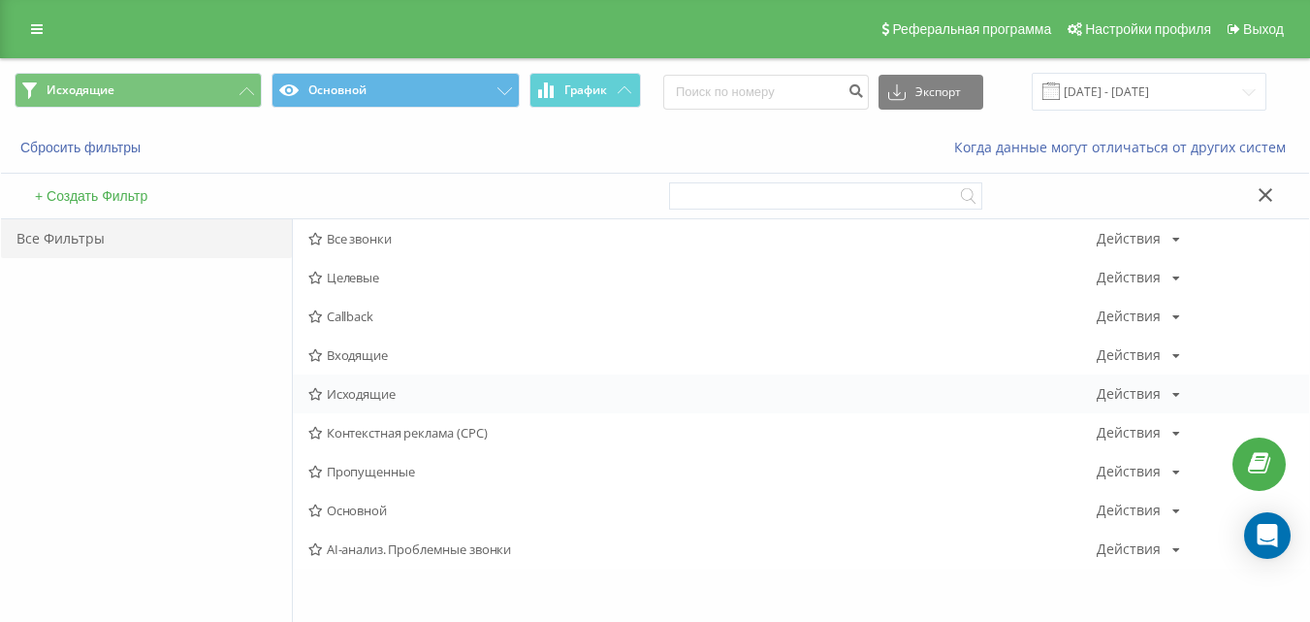
click at [404, 390] on span "Исходящие" at bounding box center [702, 394] width 788 height 14
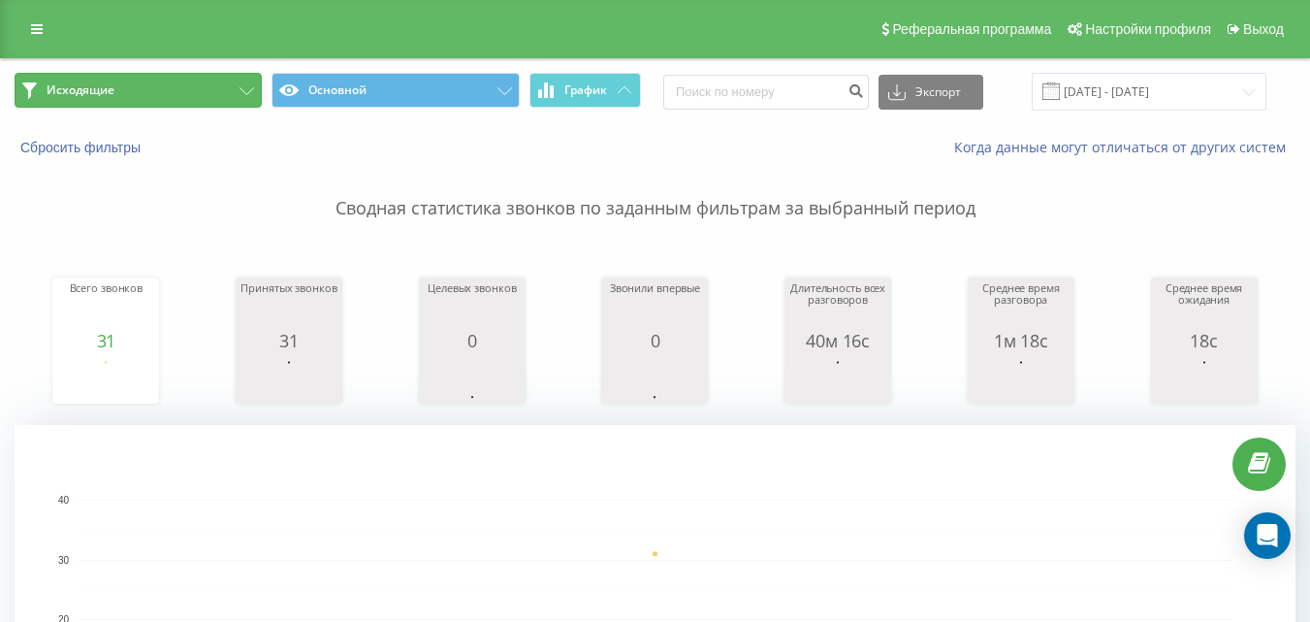
drag, startPoint x: 151, startPoint y: 83, endPoint x: 359, endPoint y: 271, distance: 279.4
click at [152, 84] on button "Исходящие" at bounding box center [138, 90] width 247 height 35
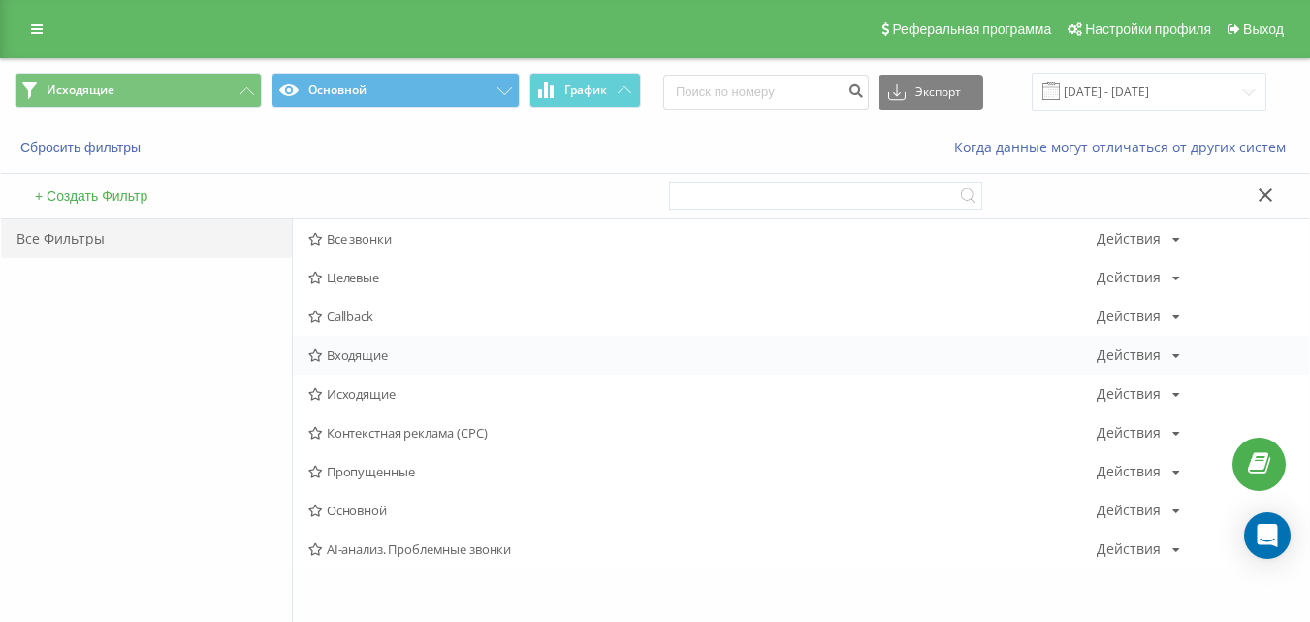
click at [350, 356] on span "Входящие" at bounding box center [702, 355] width 788 height 14
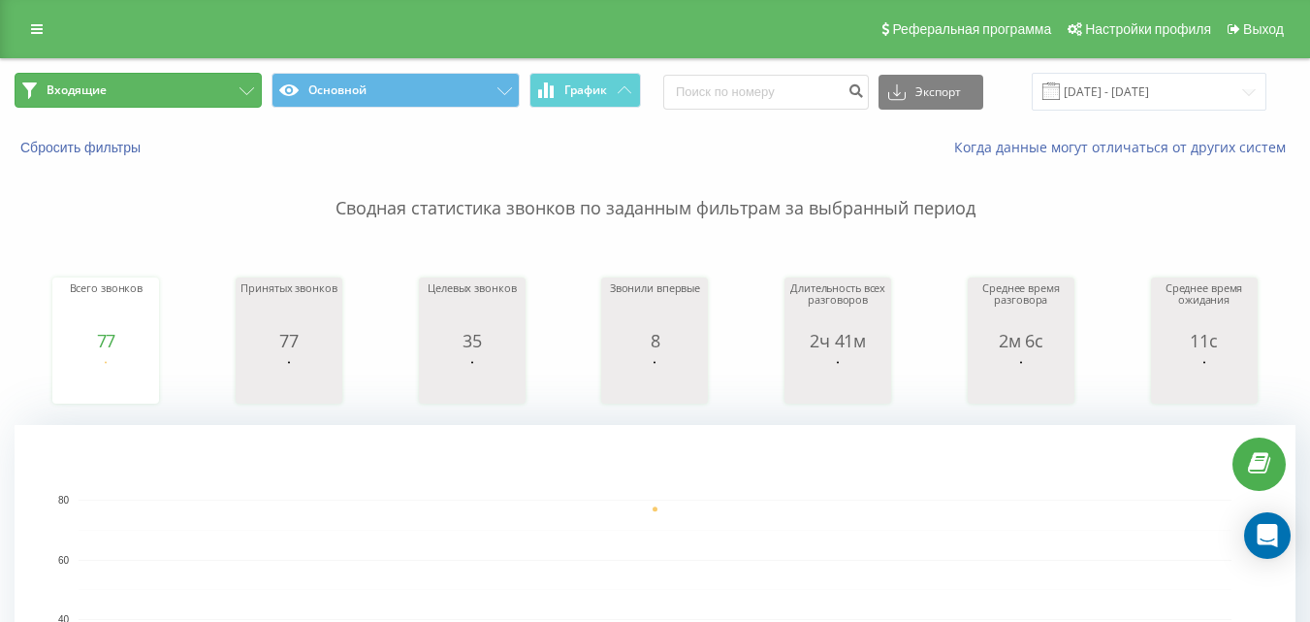
click at [234, 81] on button "Входящие" at bounding box center [138, 90] width 247 height 35
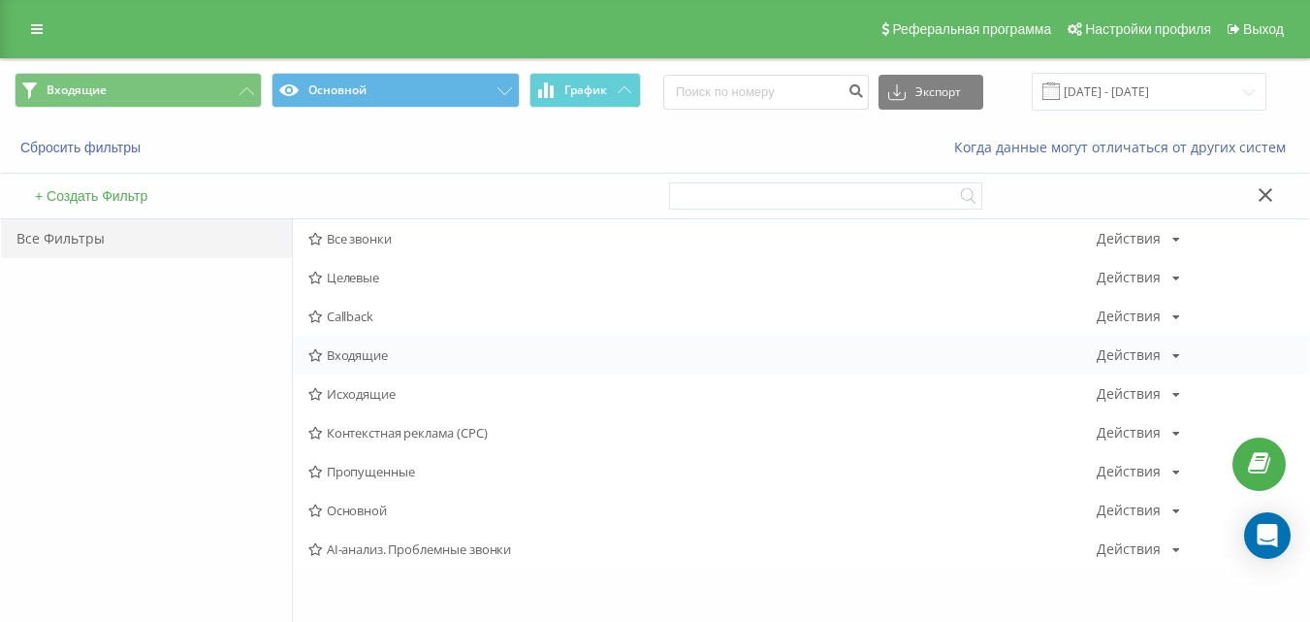
click at [389, 354] on span "Входящие" at bounding box center [702, 355] width 788 height 14
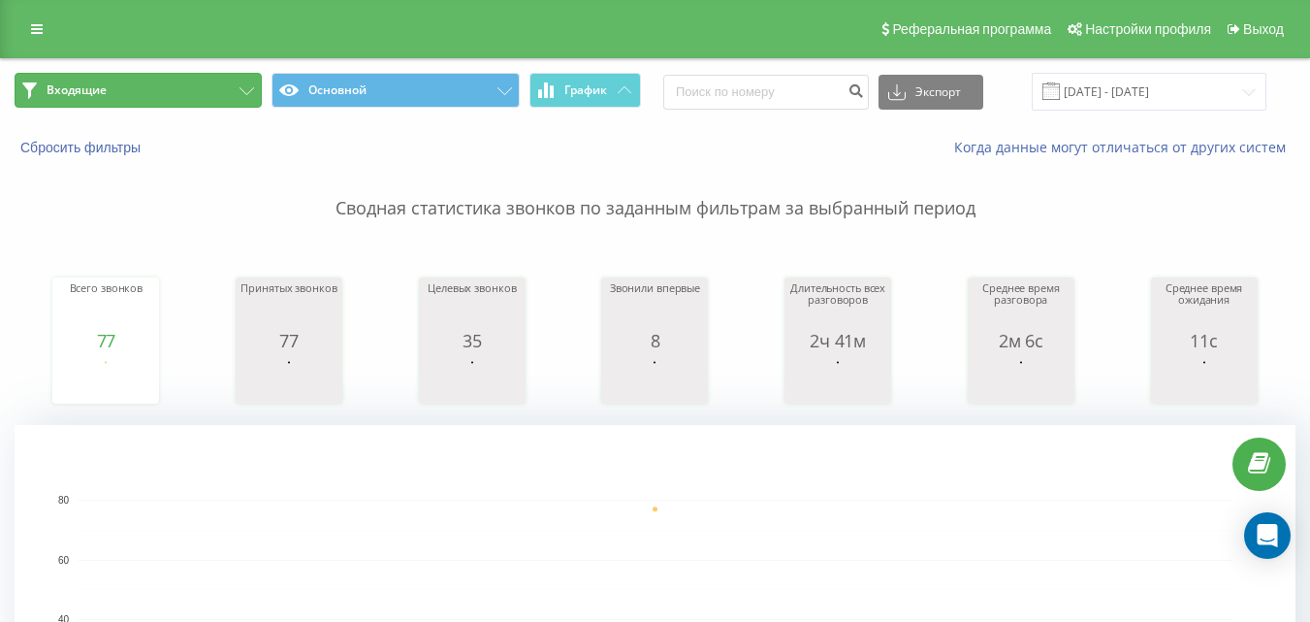
click at [179, 81] on button "Входящие" at bounding box center [138, 90] width 247 height 35
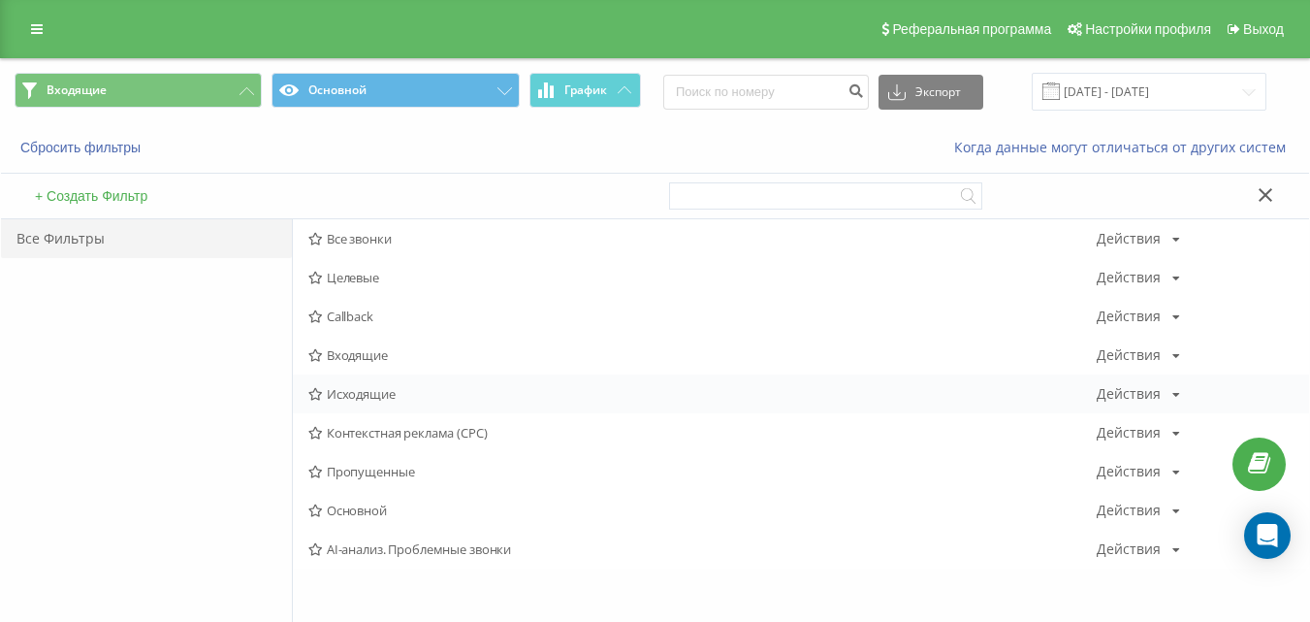
click at [371, 392] on span "Исходящие" at bounding box center [702, 394] width 788 height 14
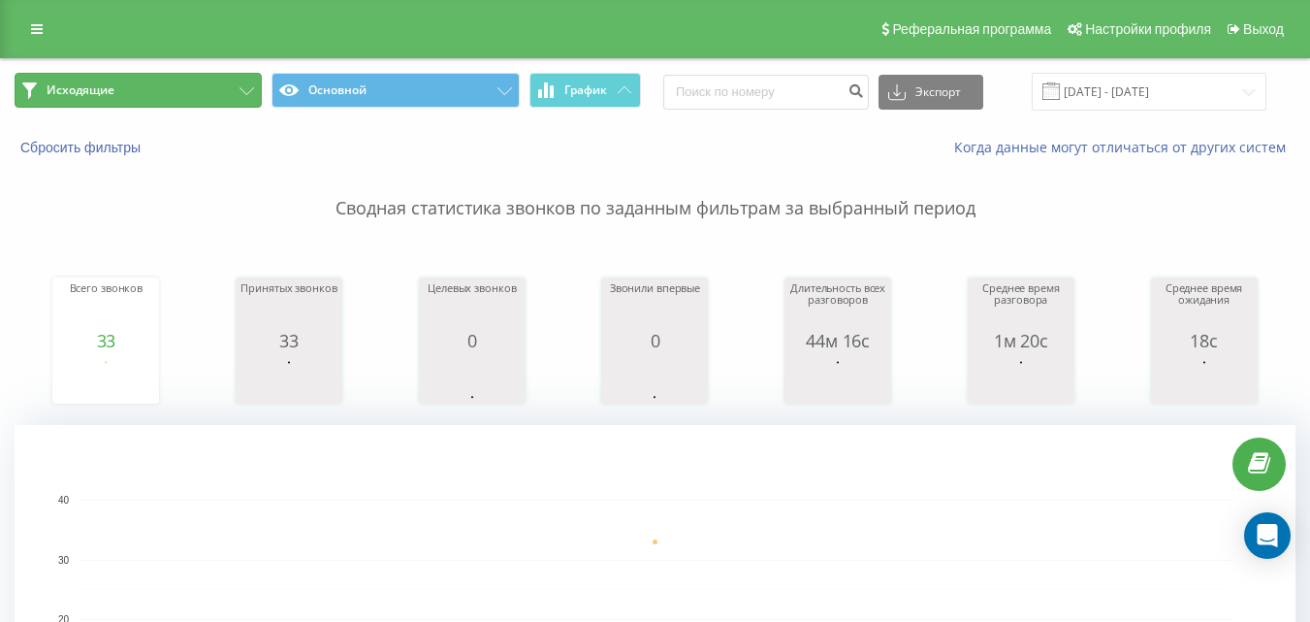
click at [202, 96] on button "Исходящие" at bounding box center [138, 90] width 247 height 35
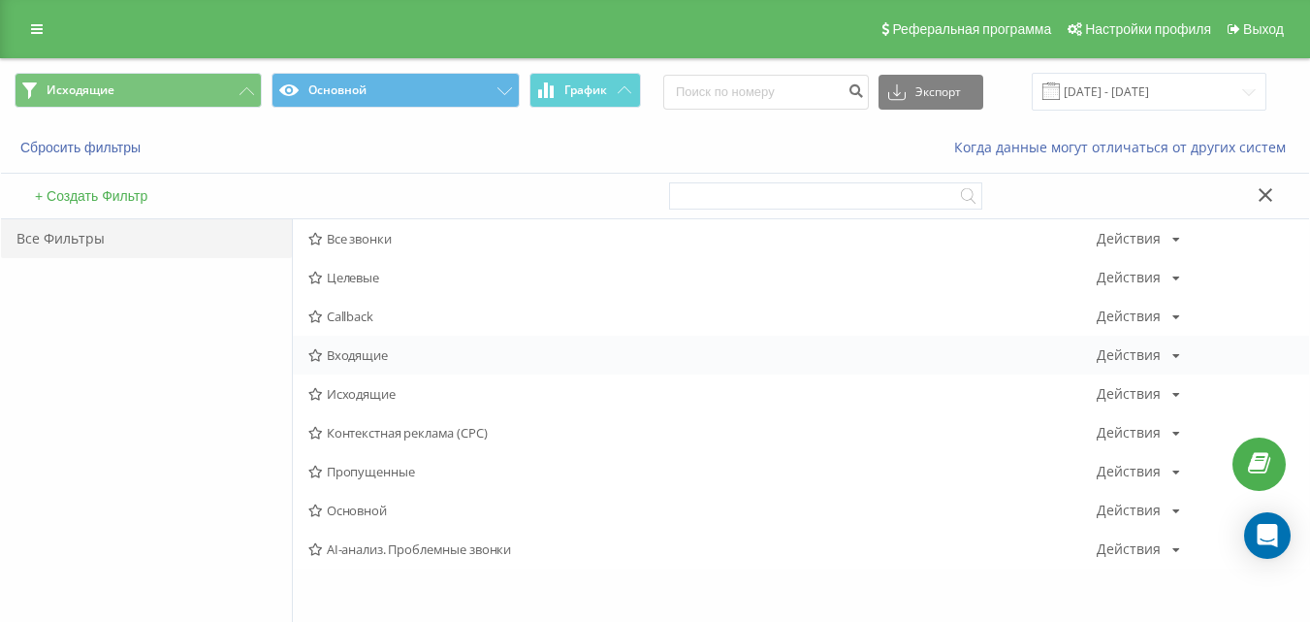
click at [365, 350] on span "Входящие" at bounding box center [702, 355] width 788 height 14
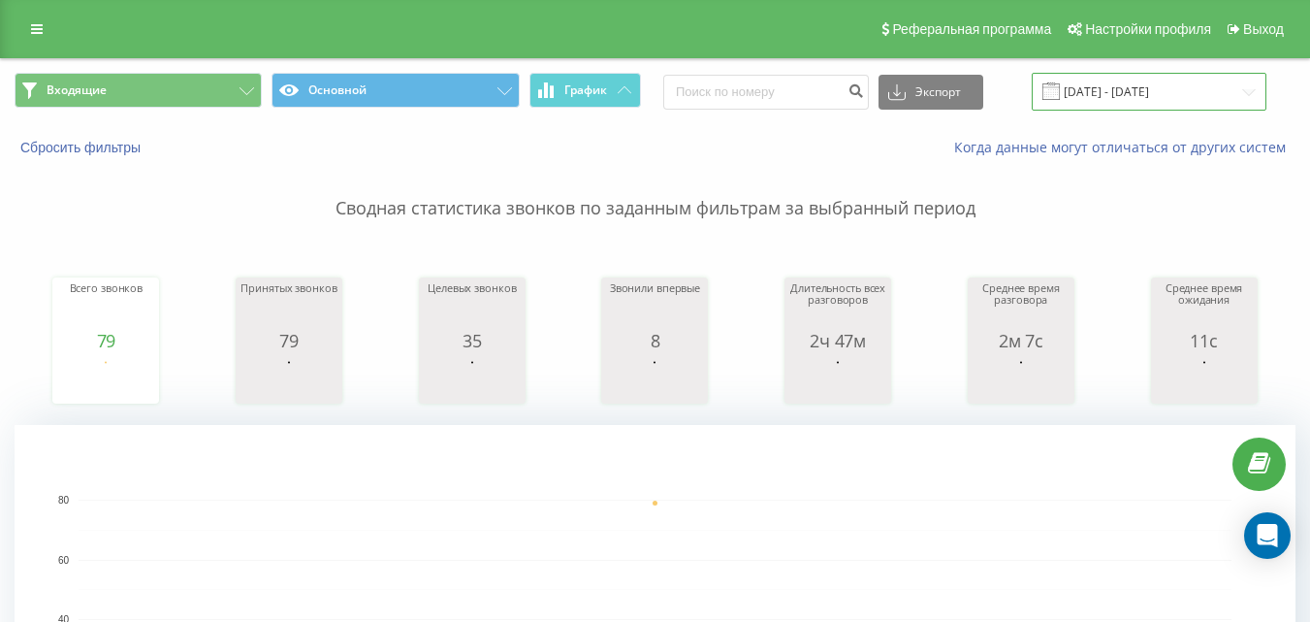
click at [1154, 80] on input "[DATE] - [DATE]" at bounding box center [1149, 92] width 235 height 38
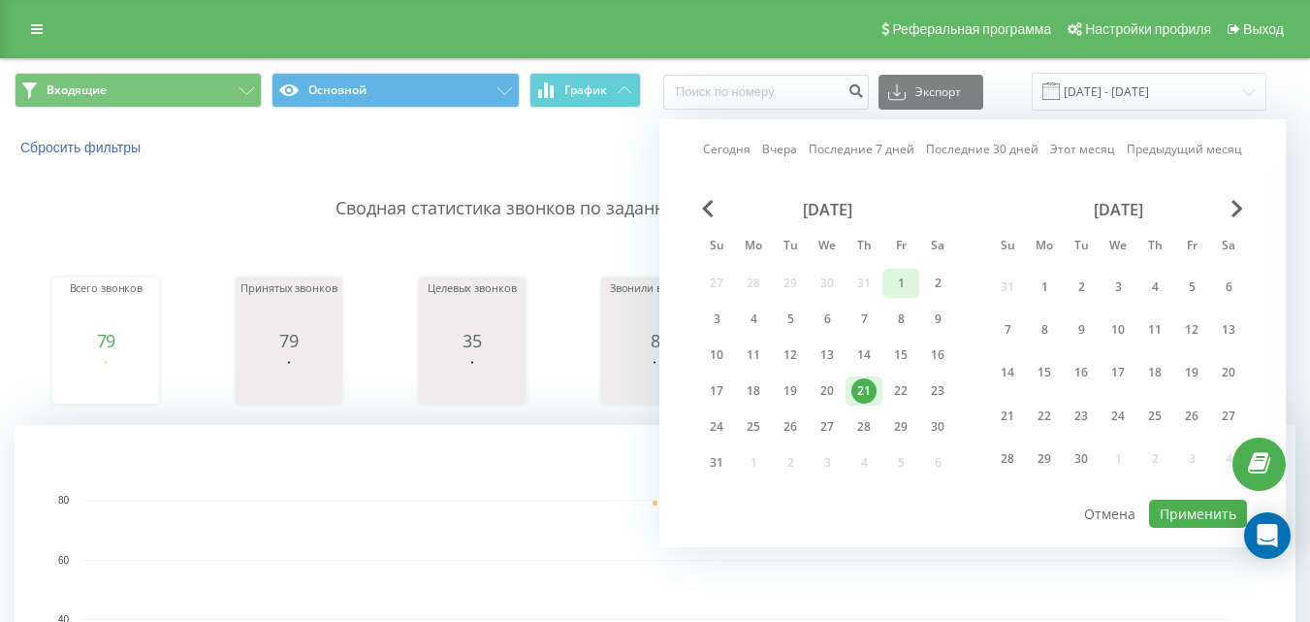
click at [892, 281] on div "1" at bounding box center [900, 283] width 25 height 25
click at [872, 383] on div "21" at bounding box center [863, 390] width 25 height 25
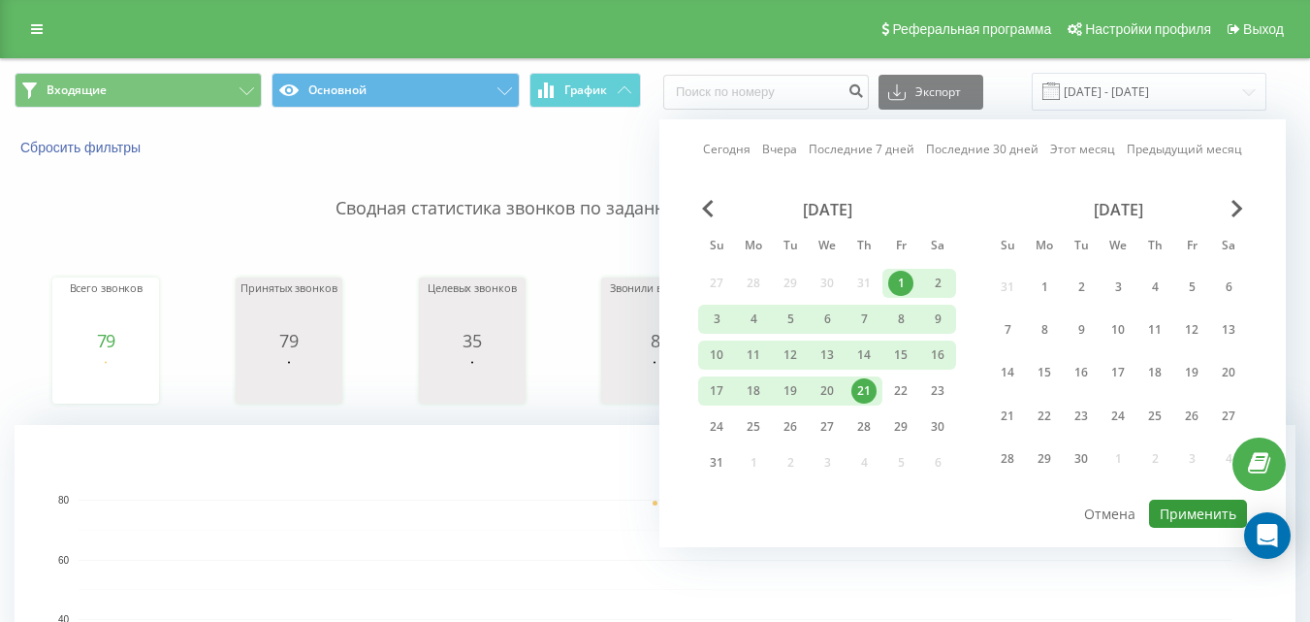
click at [1173, 506] on button "Применить" at bounding box center [1198, 513] width 98 height 28
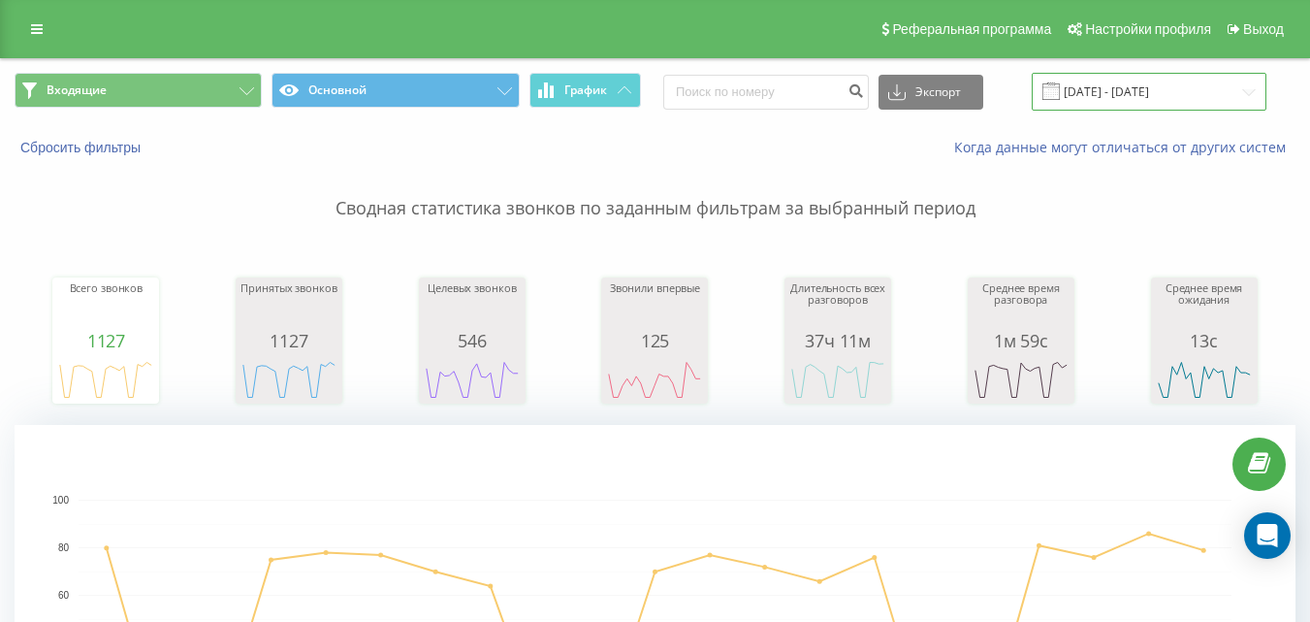
drag, startPoint x: 1123, startPoint y: 94, endPoint x: 1116, endPoint y: 104, distance: 11.8
click at [1122, 94] on input "[DATE] - [DATE]" at bounding box center [1149, 92] width 235 height 38
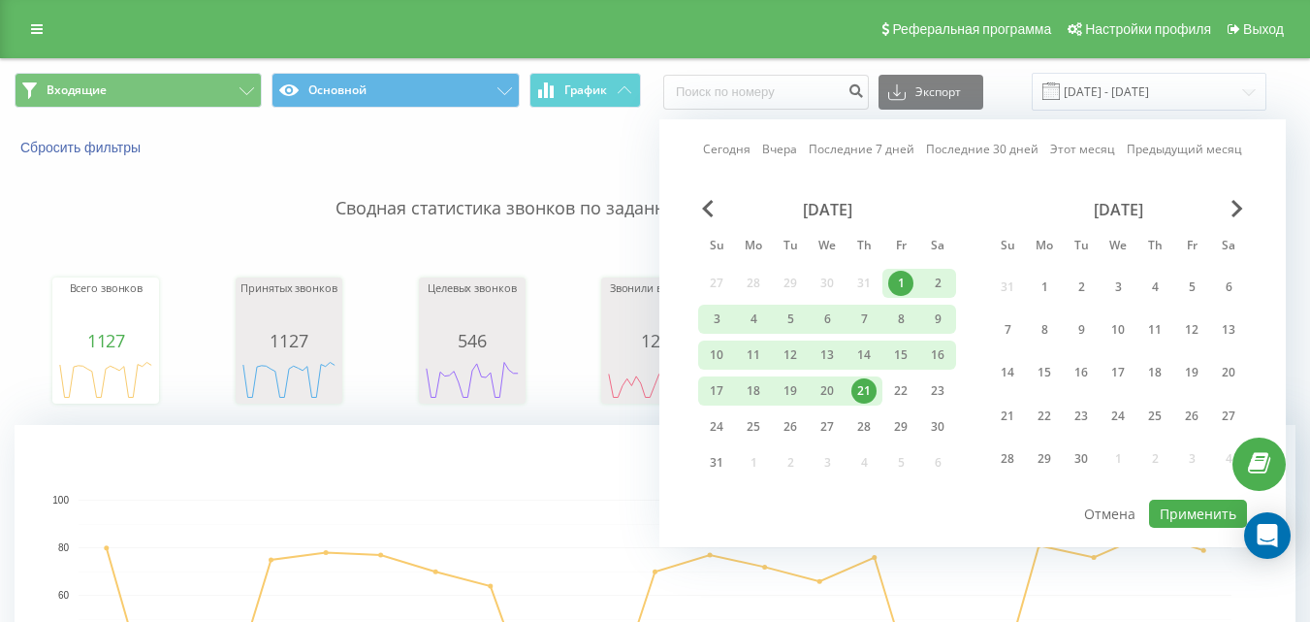
click at [864, 389] on div "21" at bounding box center [863, 390] width 25 height 25
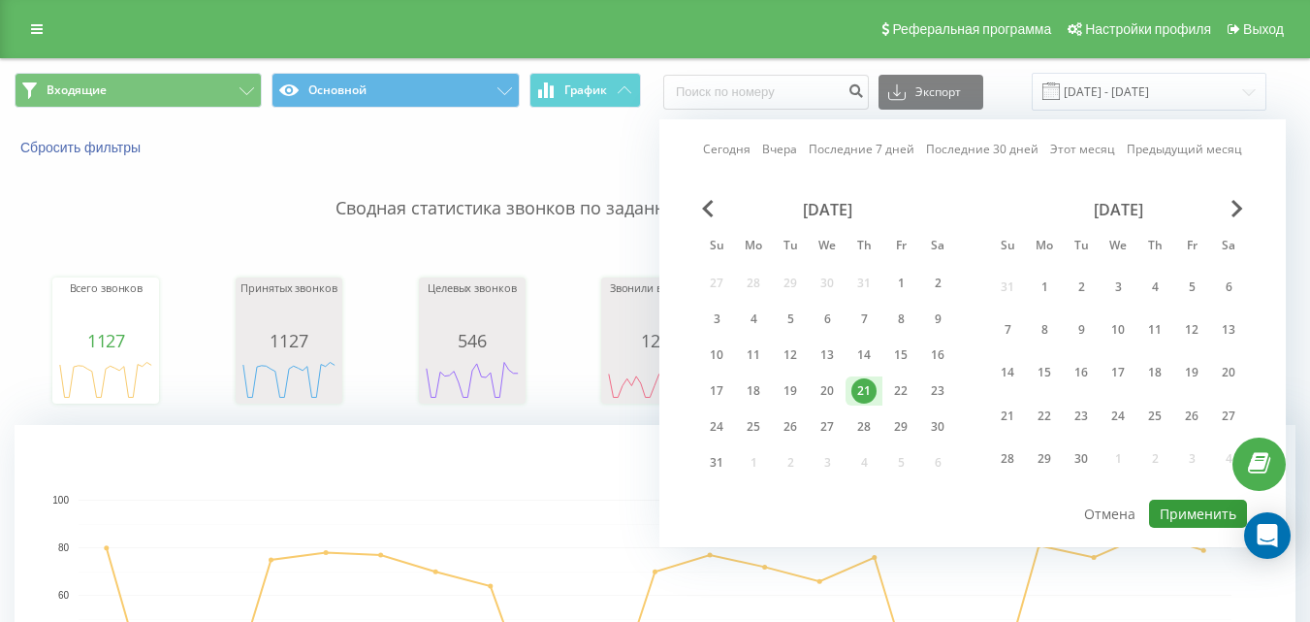
click at [1174, 510] on button "Применить" at bounding box center [1198, 513] width 98 height 28
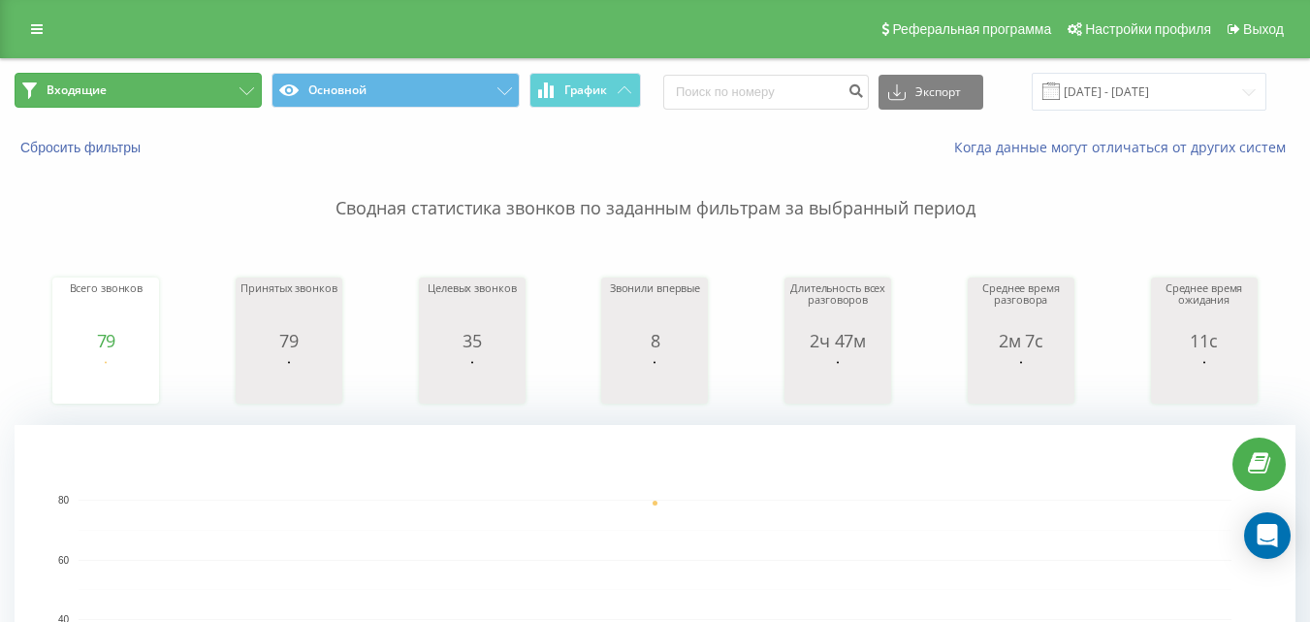
click at [221, 104] on button "Входящие" at bounding box center [138, 90] width 247 height 35
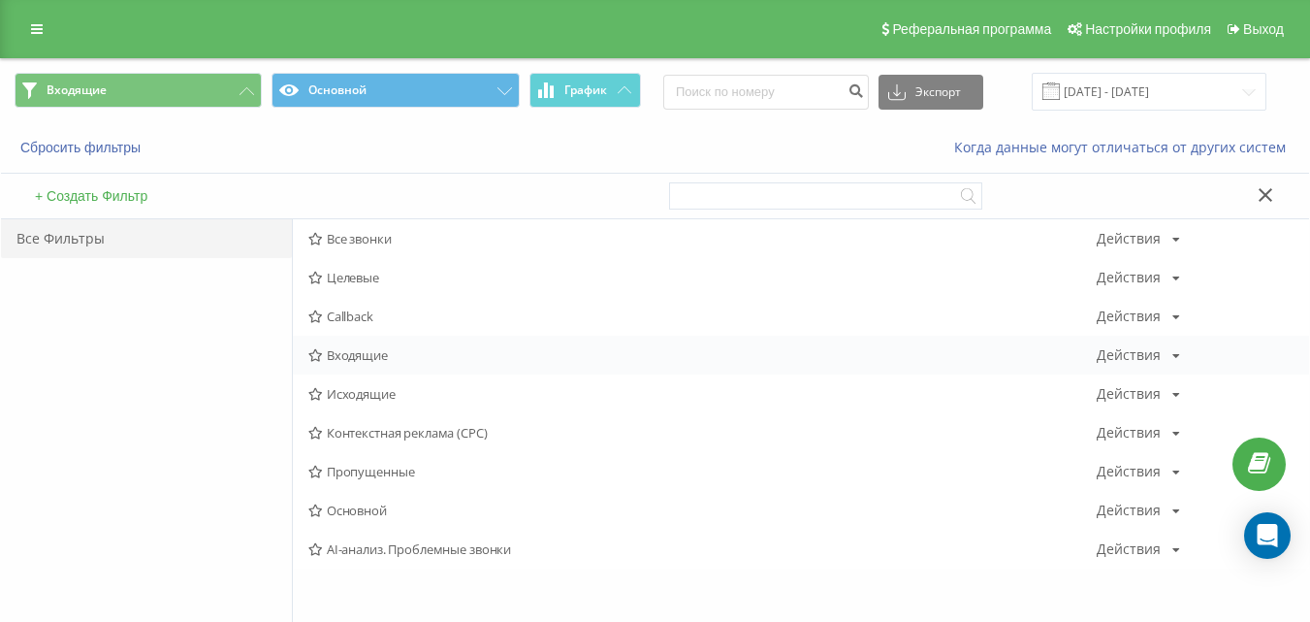
click at [342, 350] on span "Входящие" at bounding box center [702, 355] width 788 height 14
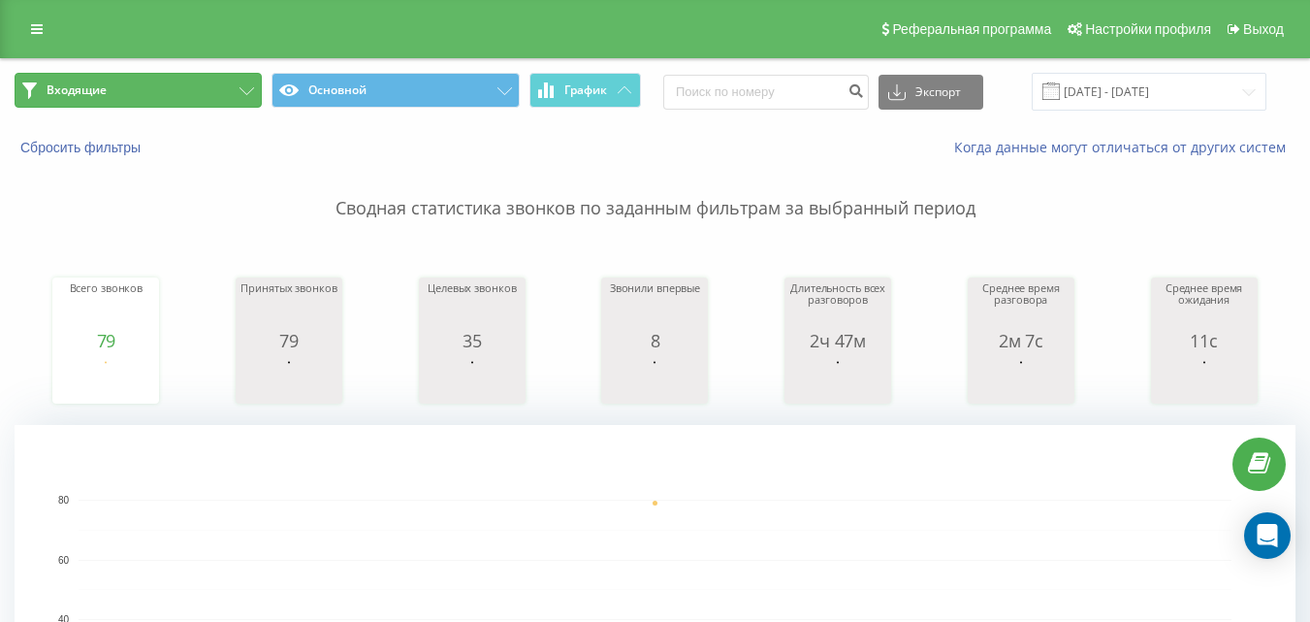
click at [211, 85] on button "Входящие" at bounding box center [138, 90] width 247 height 35
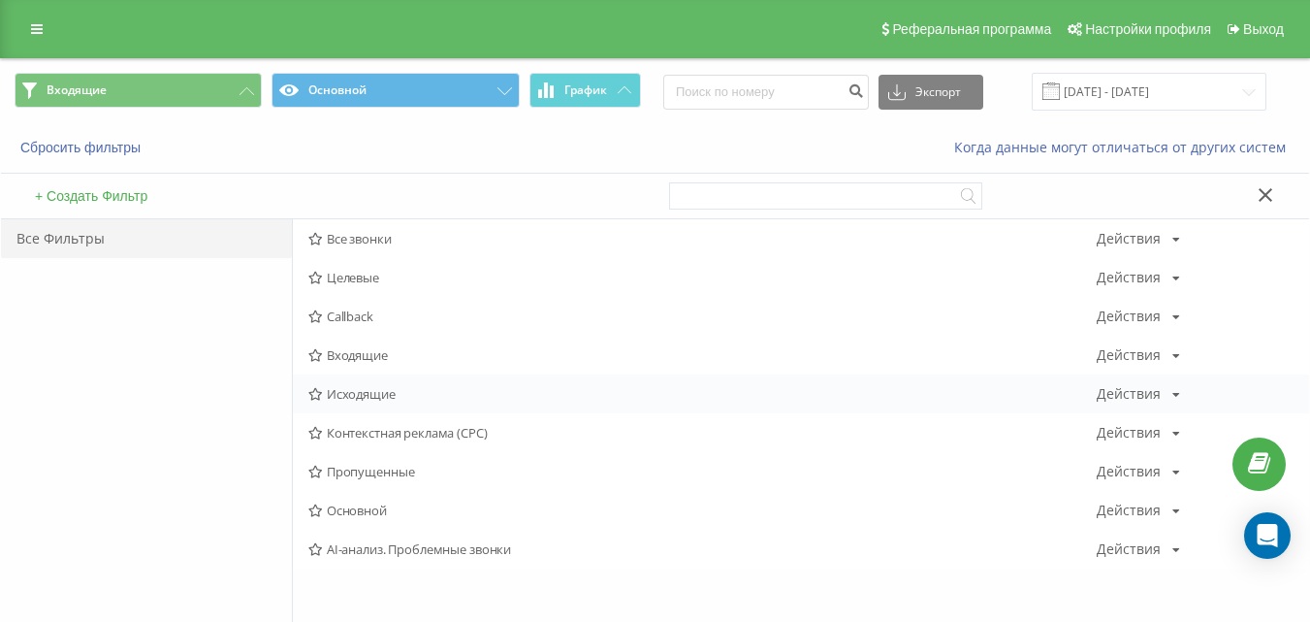
click at [358, 389] on span "Исходящие" at bounding box center [702, 394] width 788 height 14
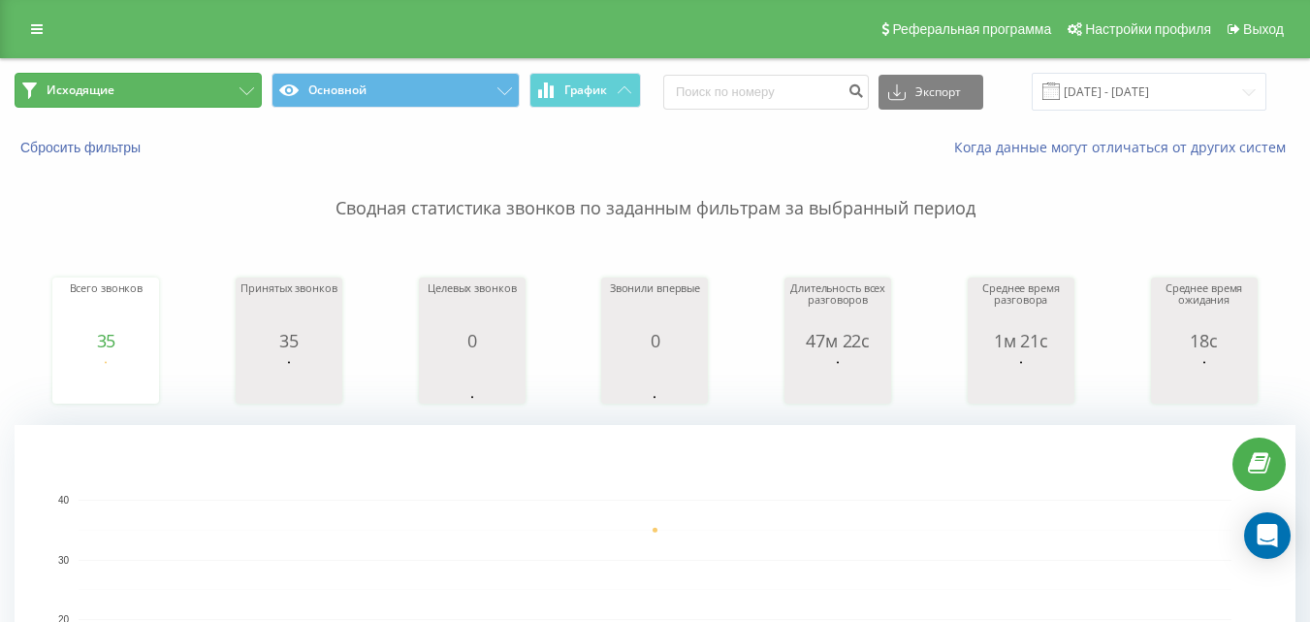
click at [228, 93] on button "Исходящие" at bounding box center [138, 90] width 247 height 35
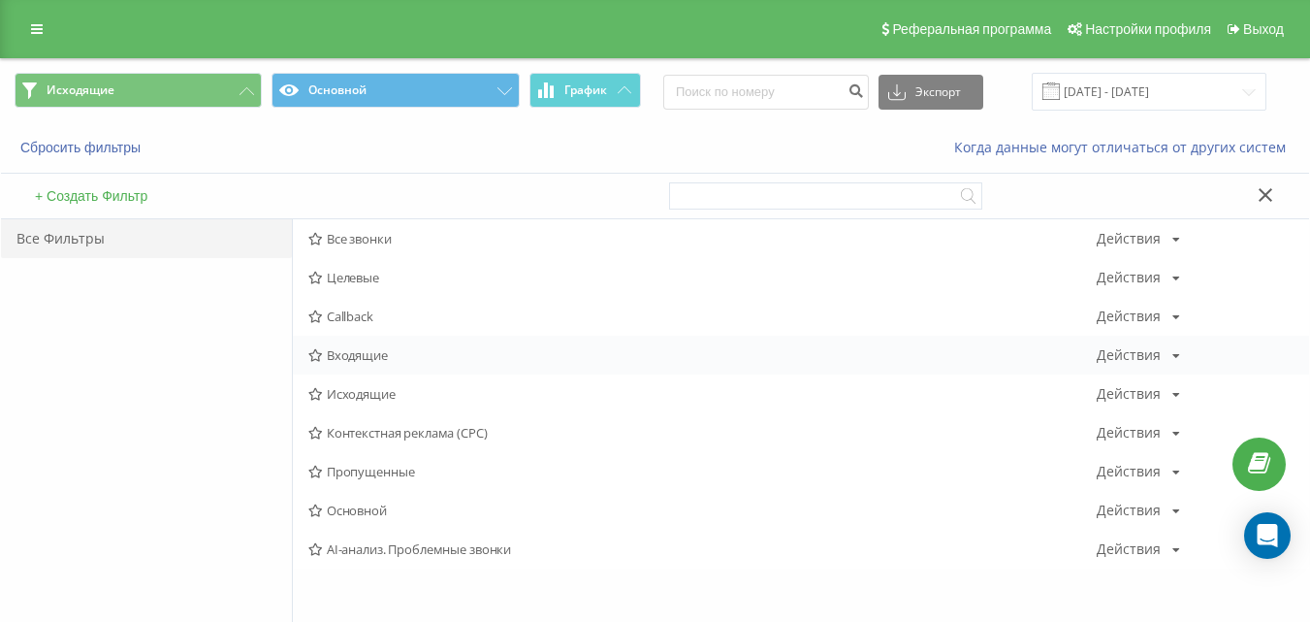
click at [419, 357] on span "Входящие" at bounding box center [702, 355] width 788 height 14
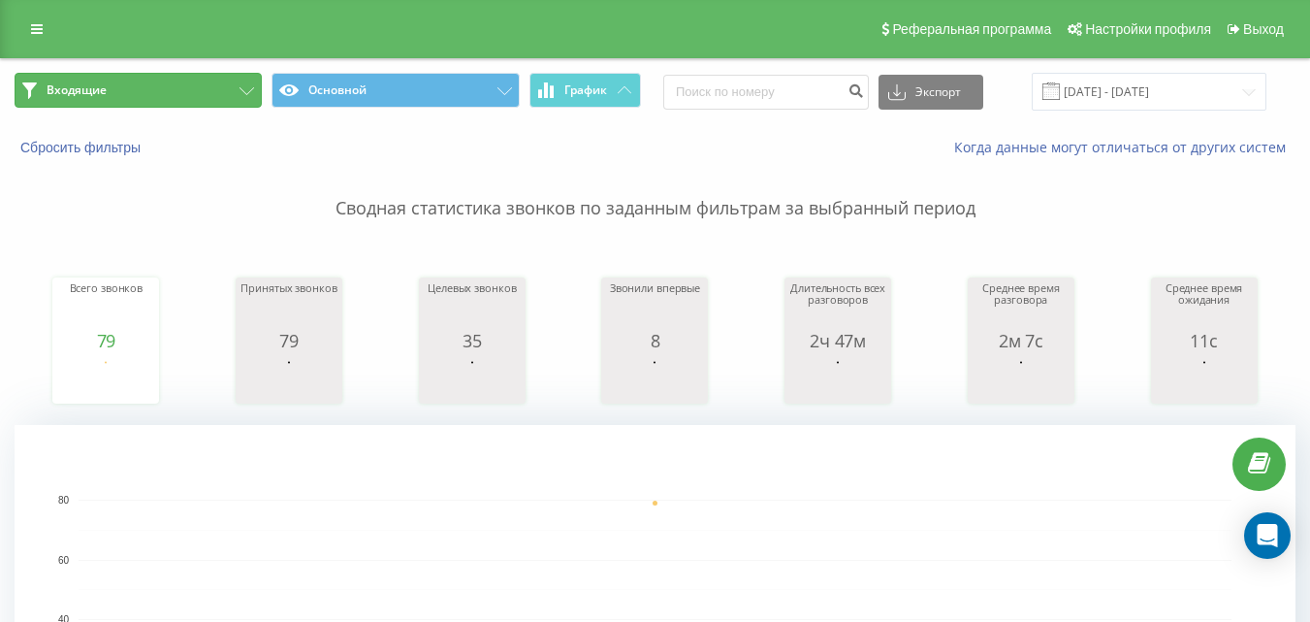
click at [226, 104] on button "Входящие" at bounding box center [138, 90] width 247 height 35
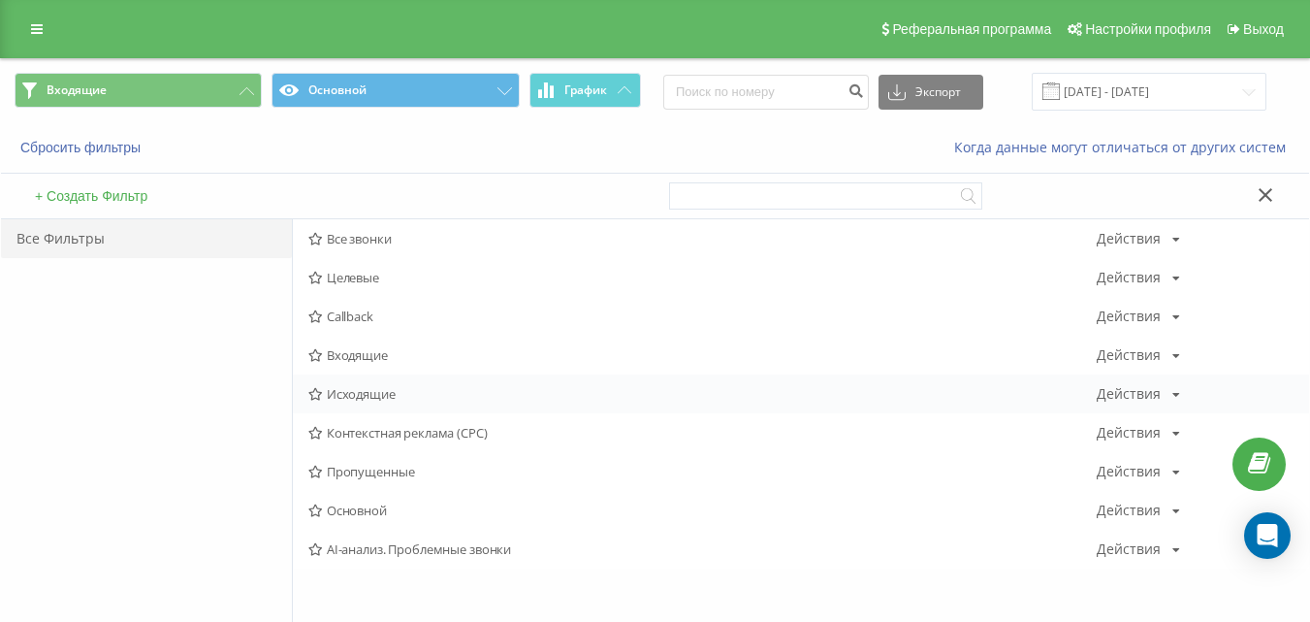
click at [398, 387] on span "Исходящие" at bounding box center [702, 394] width 788 height 14
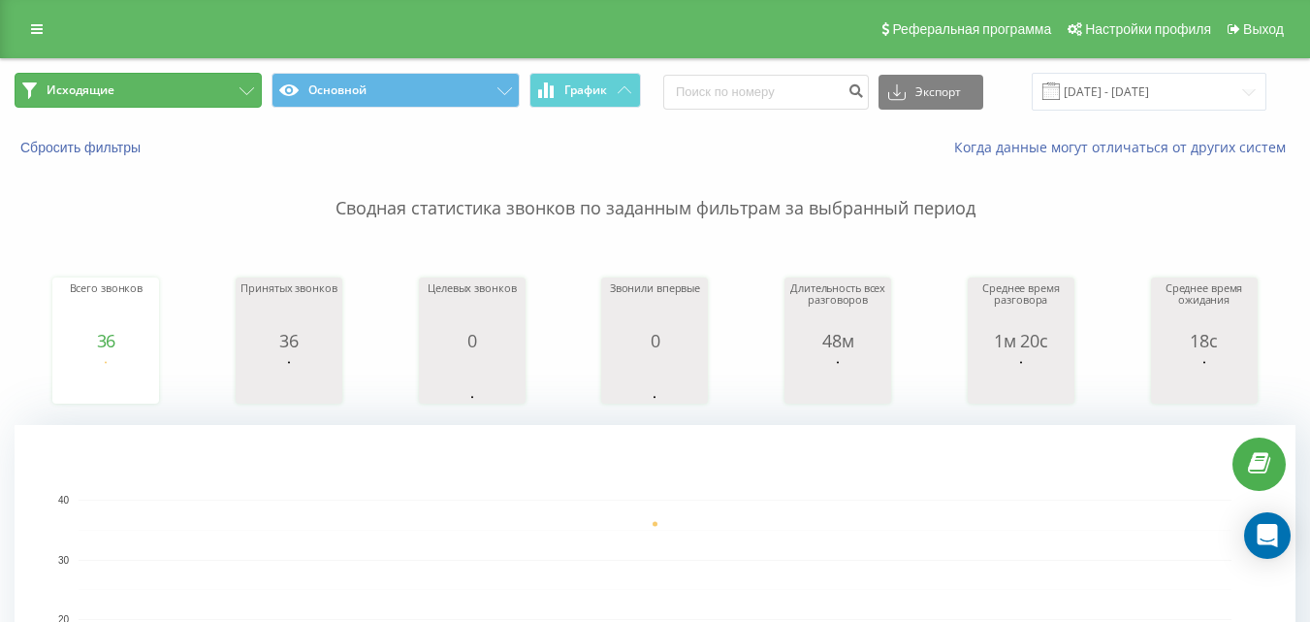
click at [216, 95] on button "Исходящие" at bounding box center [138, 90] width 247 height 35
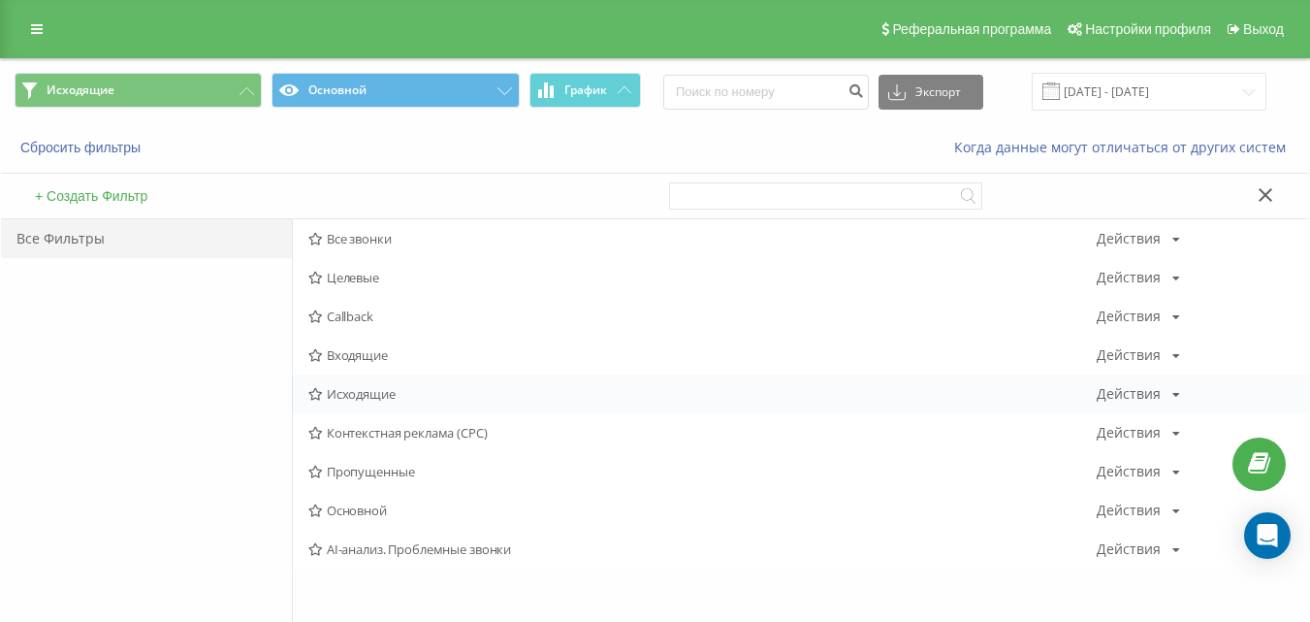
click at [387, 396] on span "Исходящие" at bounding box center [702, 394] width 788 height 14
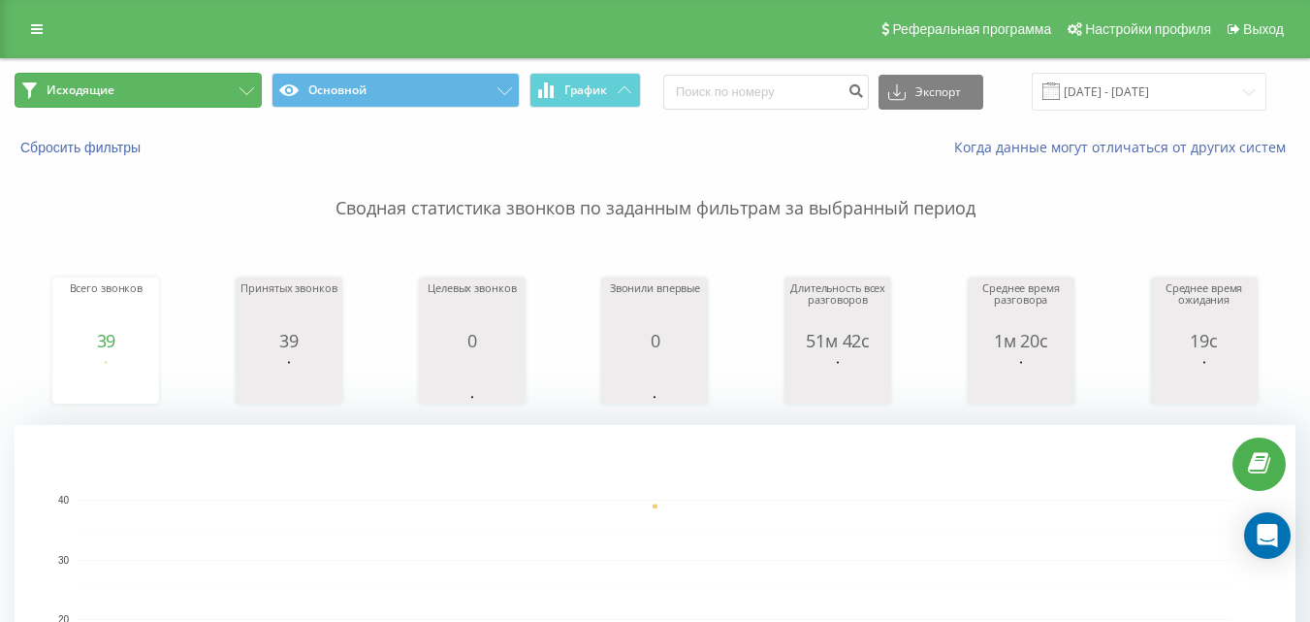
click at [228, 97] on button "Исходящие" at bounding box center [138, 90] width 247 height 35
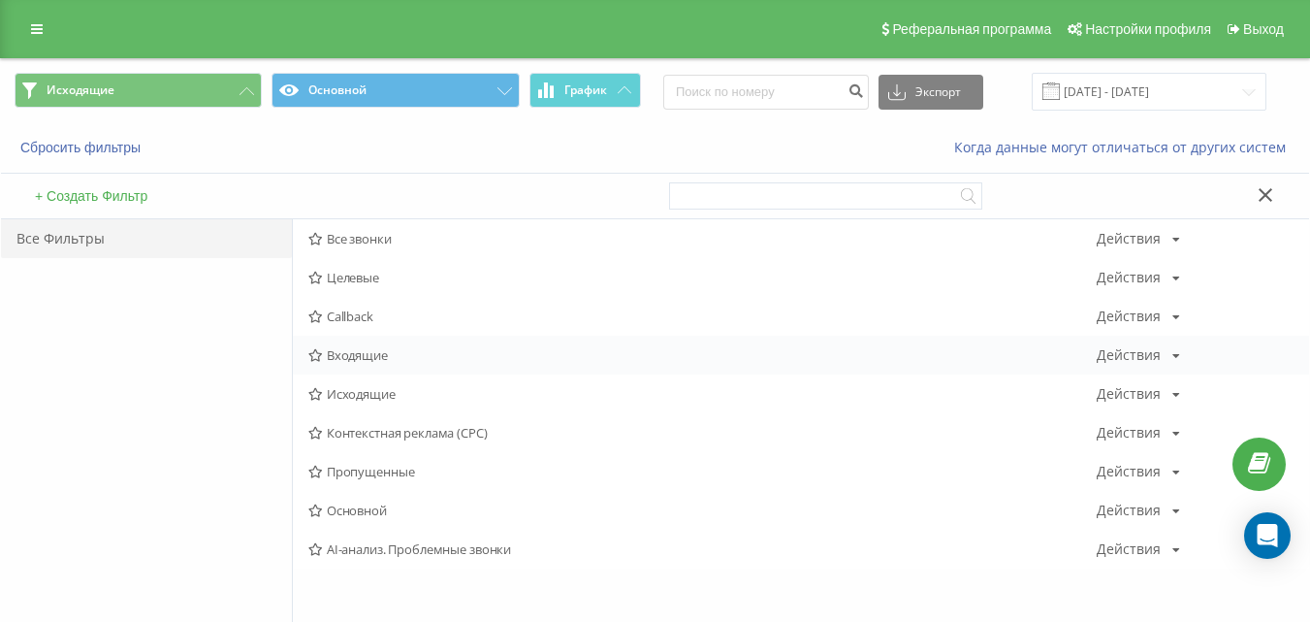
click at [339, 354] on span "Входящие" at bounding box center [702, 355] width 788 height 14
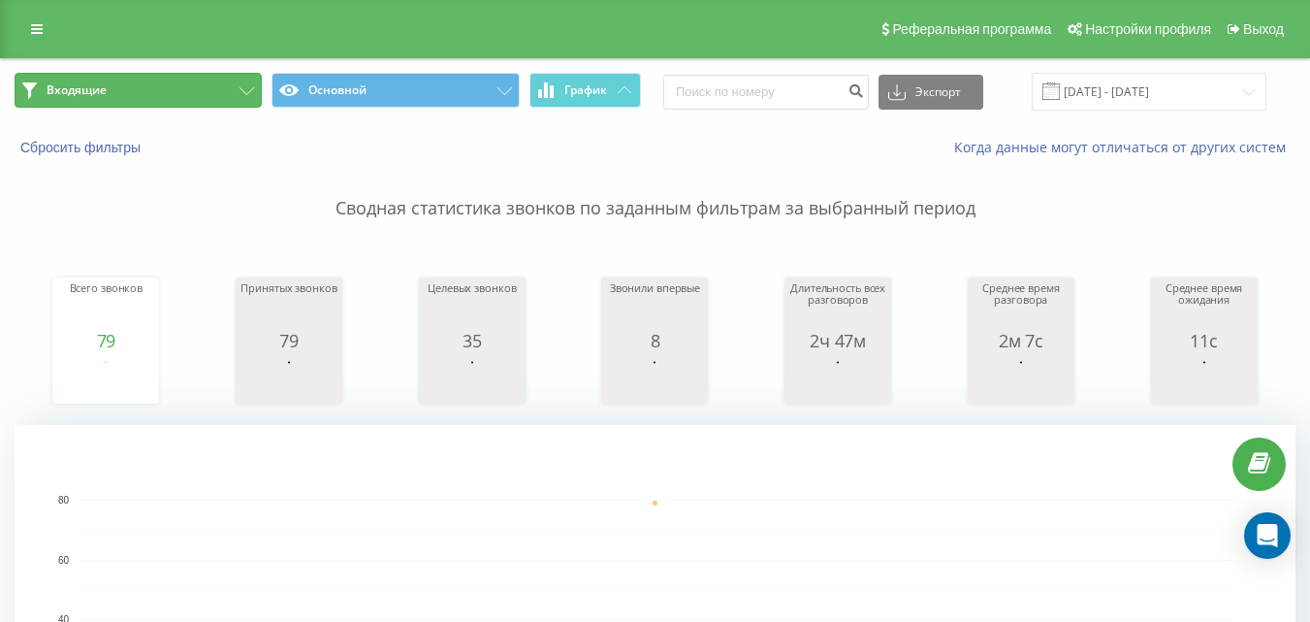
click at [201, 96] on button "Входящие" at bounding box center [138, 90] width 247 height 35
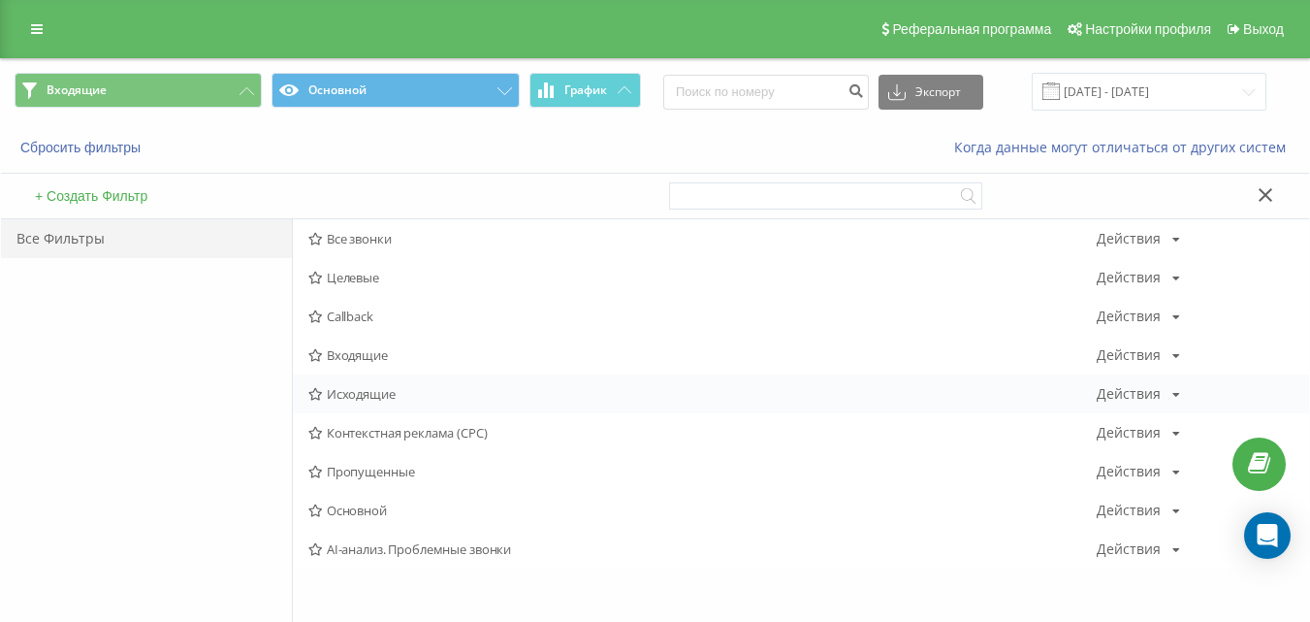
click at [332, 399] on span "Исходящие" at bounding box center [702, 394] width 788 height 14
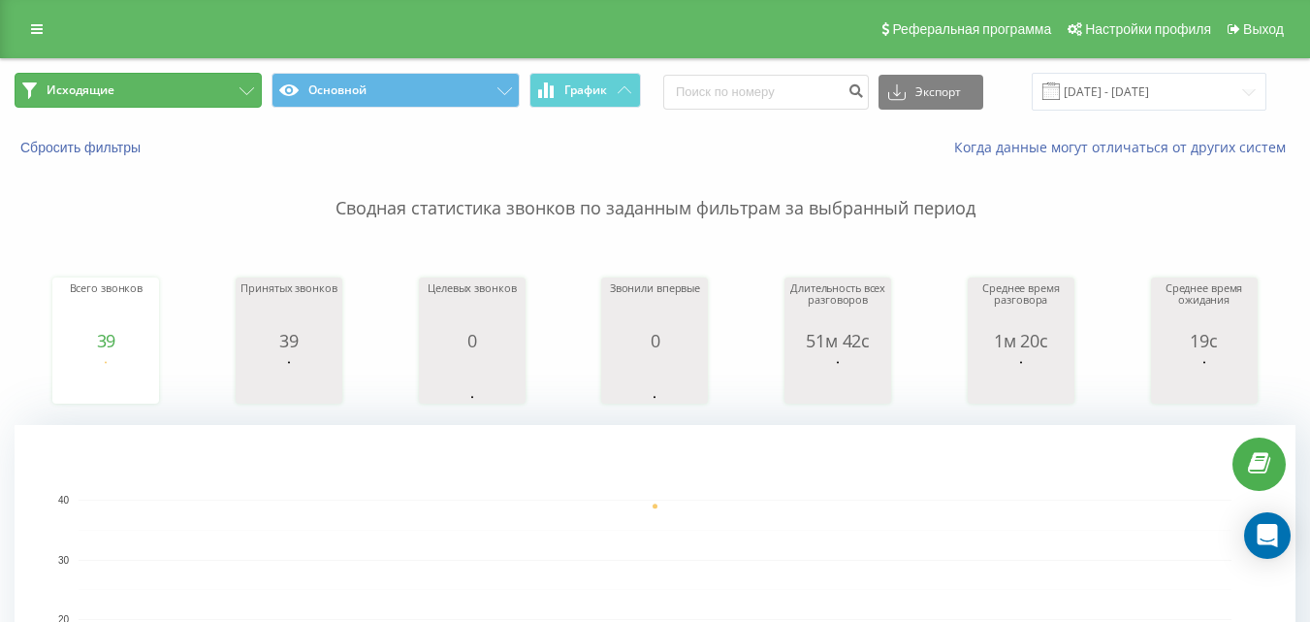
click at [245, 89] on icon at bounding box center [246, 91] width 15 height 8
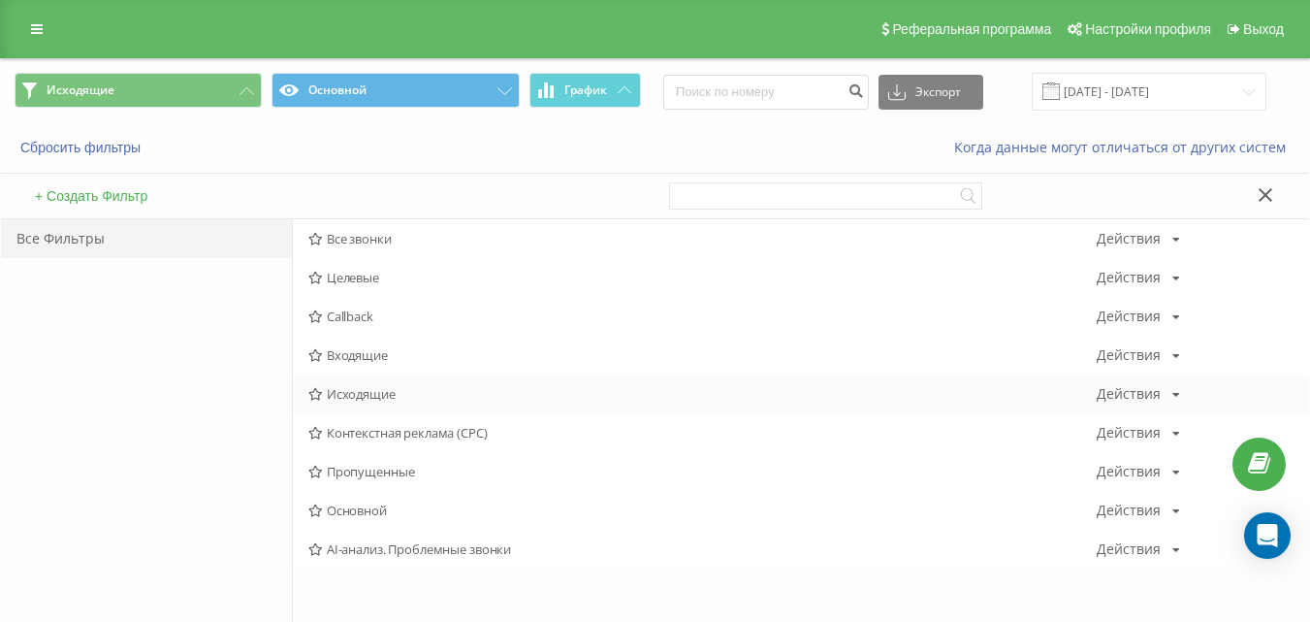
click at [356, 396] on span "Исходящие" at bounding box center [702, 394] width 788 height 14
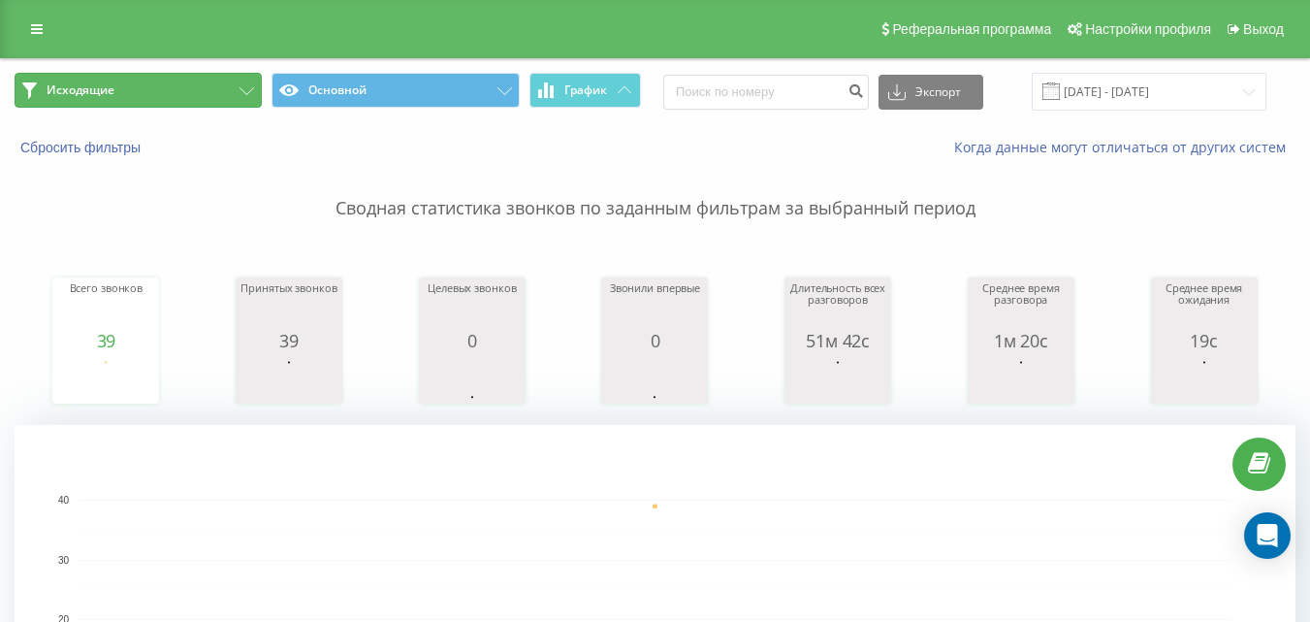
click at [202, 93] on button "Исходящие" at bounding box center [138, 90] width 247 height 35
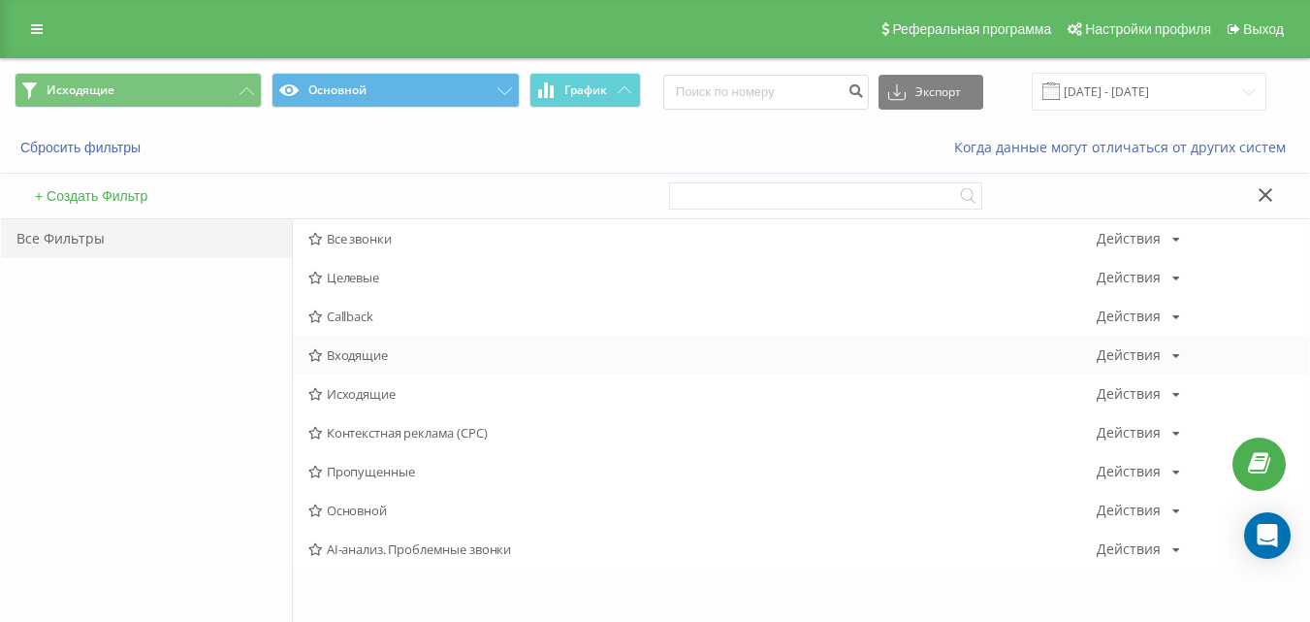
click at [409, 346] on div "Входящие Действия Редактировать Копировать Удалить По умолчанию Поделиться" at bounding box center [801, 354] width 1016 height 39
click at [399, 353] on span "Входящие" at bounding box center [702, 355] width 788 height 14
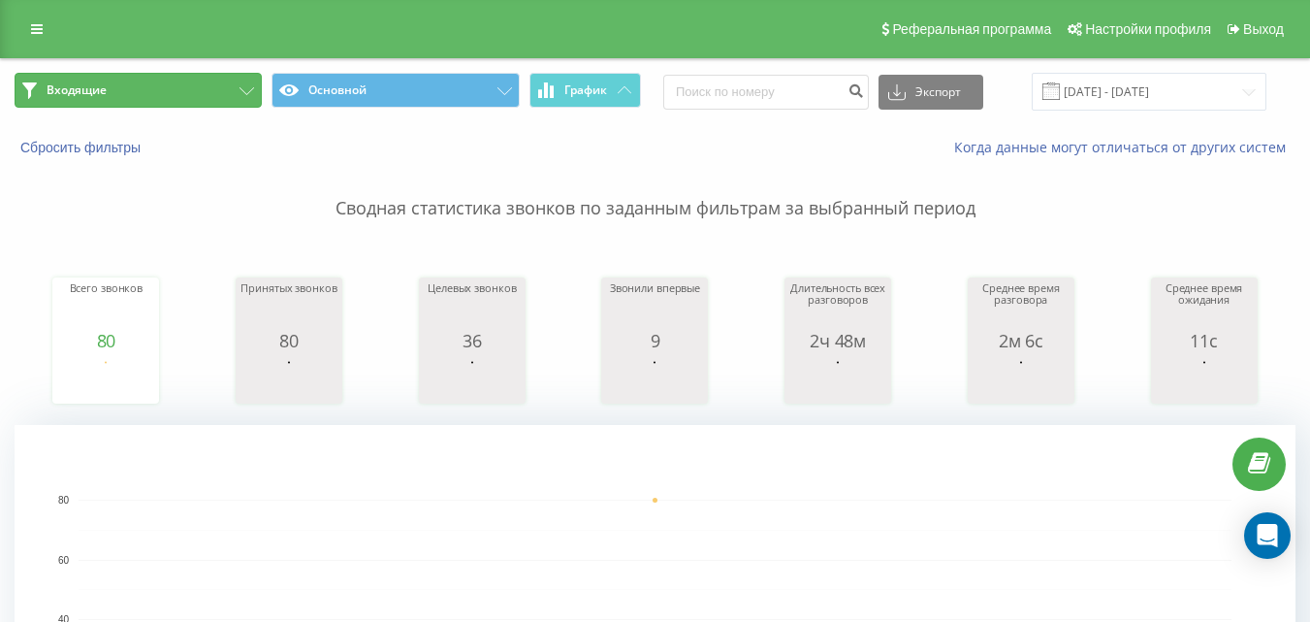
click at [254, 77] on button "Входящие" at bounding box center [138, 90] width 247 height 35
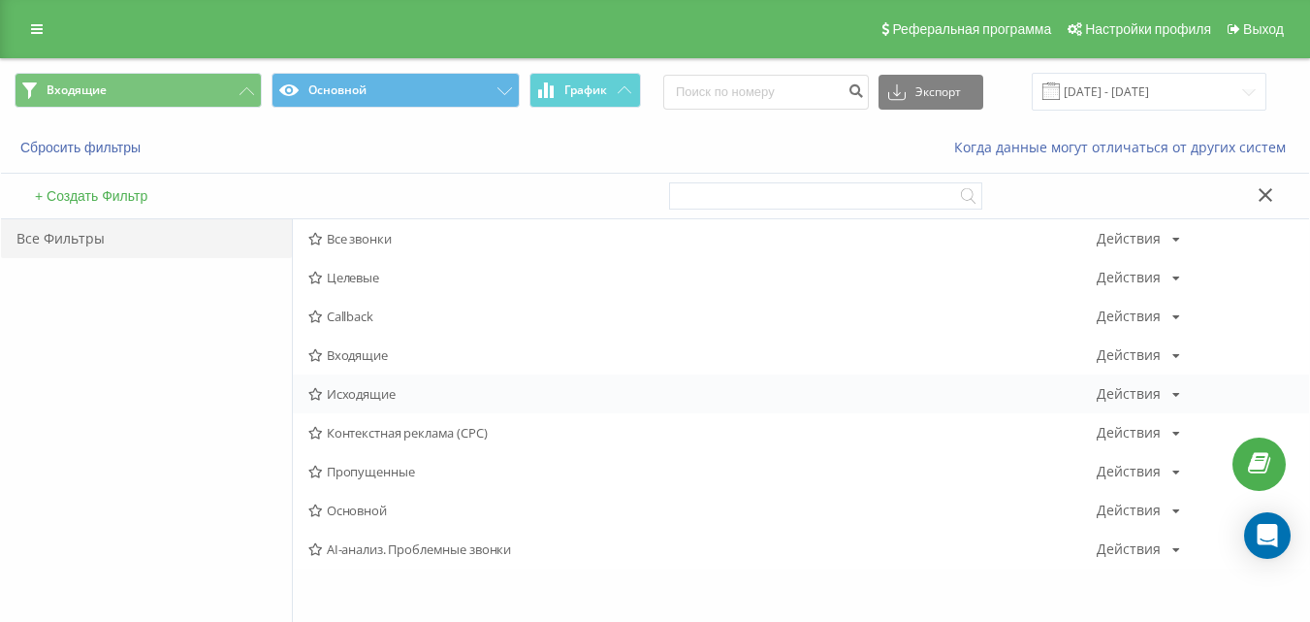
click at [362, 394] on span "Исходящие" at bounding box center [702, 394] width 788 height 14
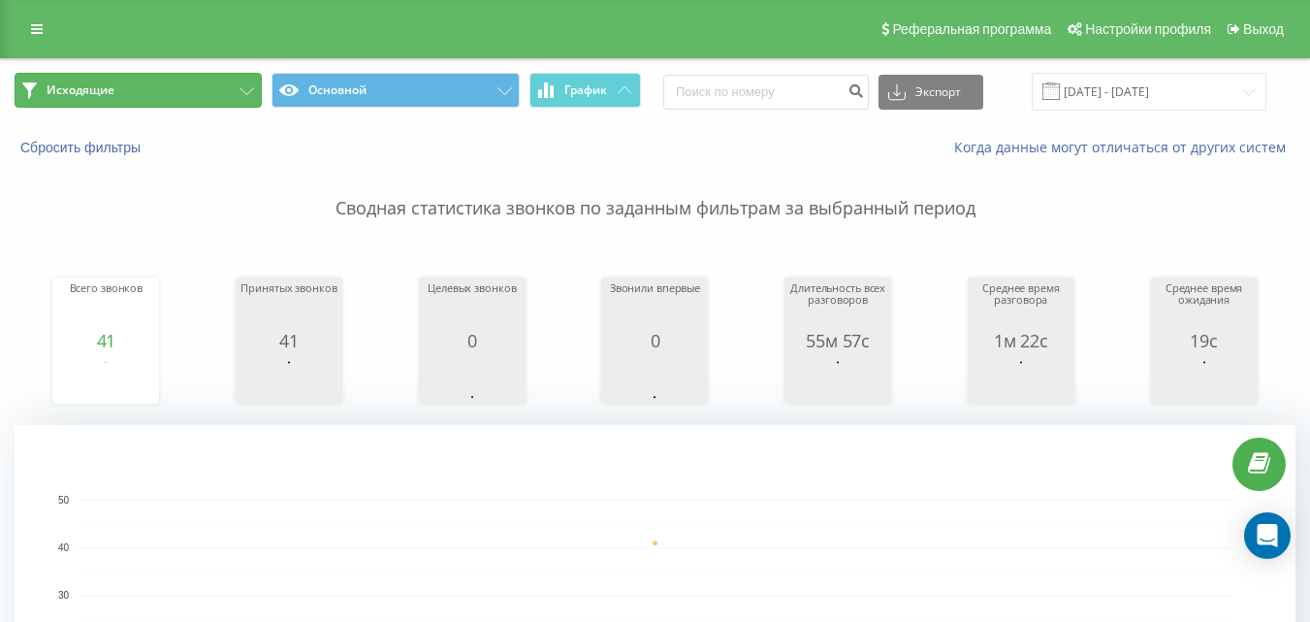
click at [219, 83] on button "Исходящие" at bounding box center [138, 90] width 247 height 35
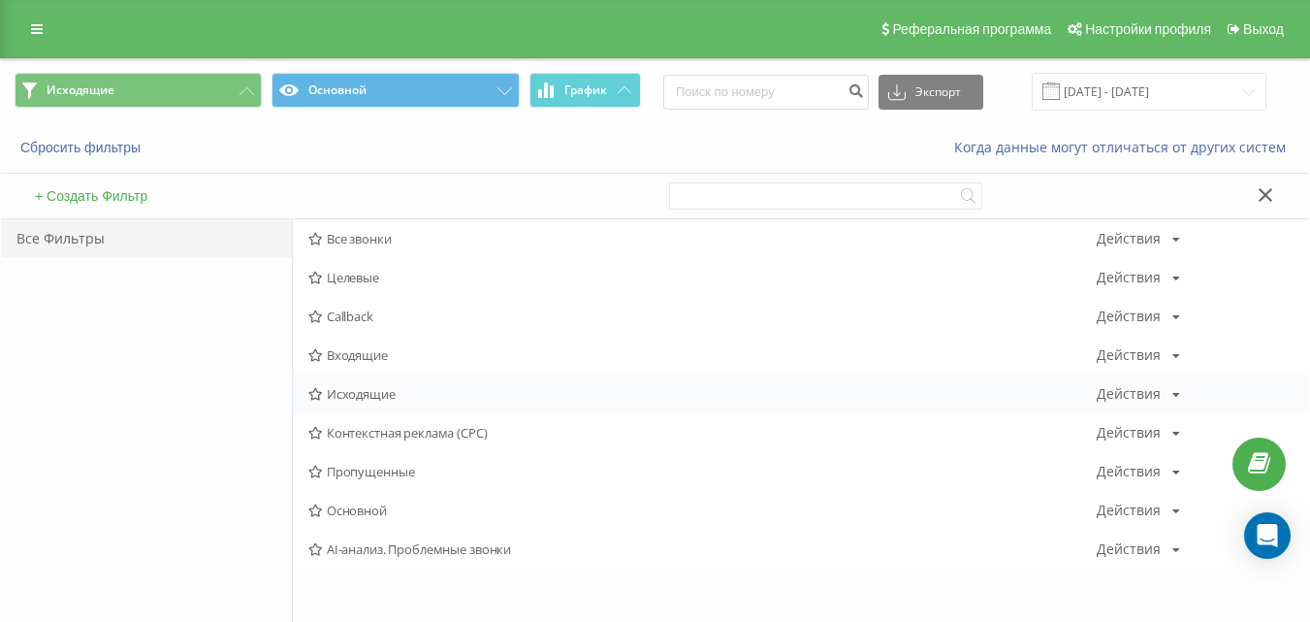
click at [350, 400] on span "Исходящие" at bounding box center [702, 394] width 788 height 14
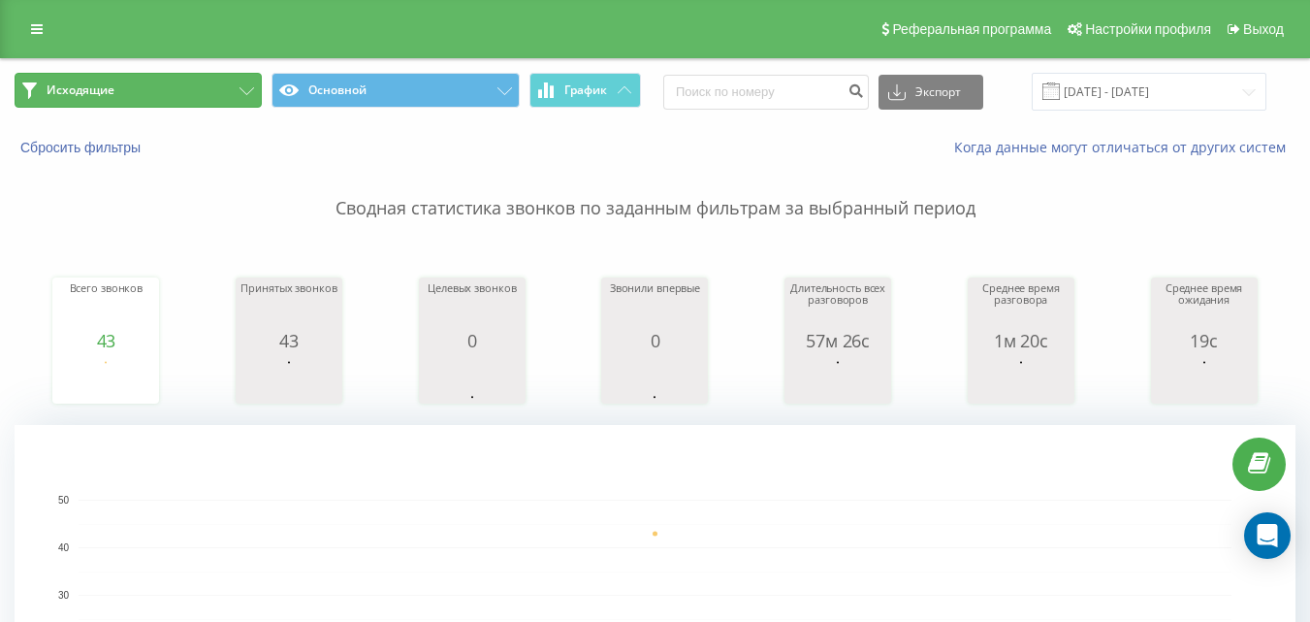
click at [206, 94] on button "Исходящие" at bounding box center [138, 90] width 247 height 35
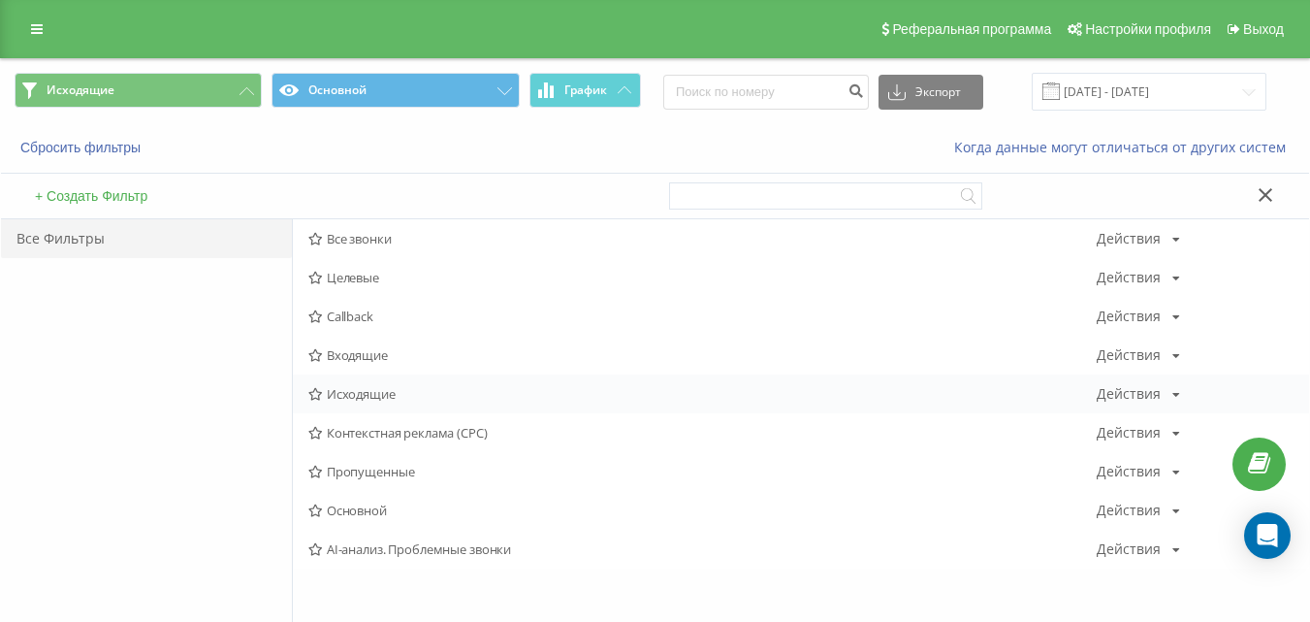
click at [342, 383] on div "Исходящие Действия Редактировать Копировать Удалить По умолчанию Поделиться" at bounding box center [801, 393] width 1016 height 39
click at [350, 396] on span "Исходящие" at bounding box center [702, 394] width 788 height 14
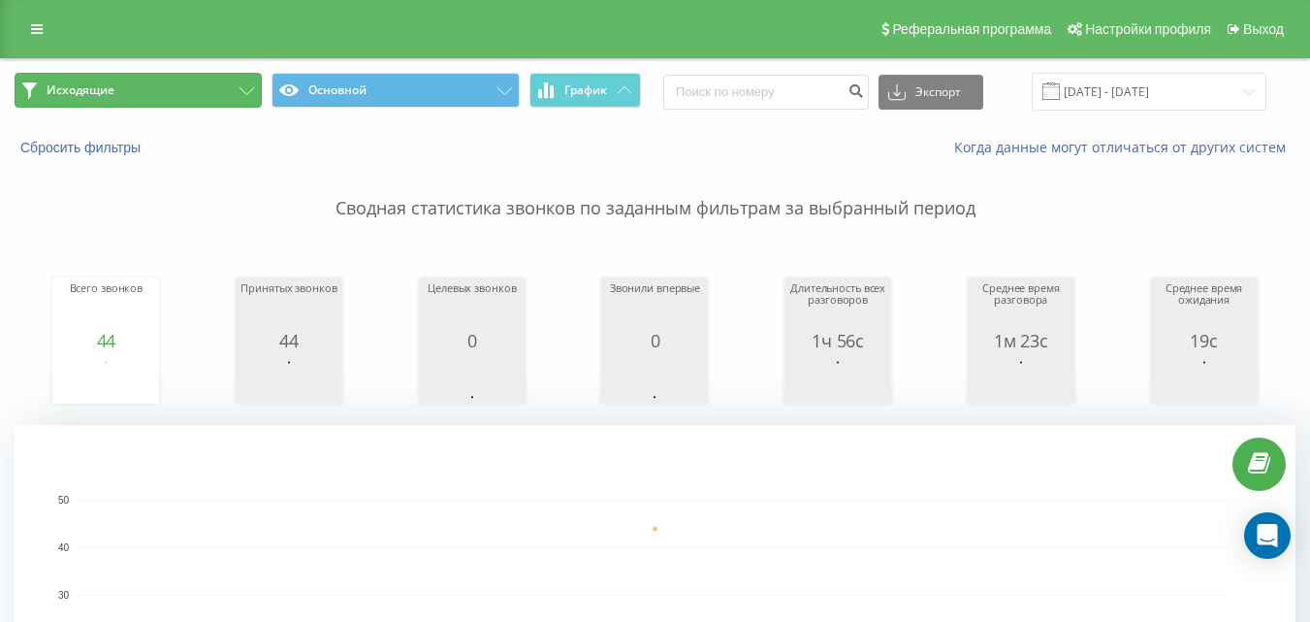
click at [219, 88] on button "Исходящие" at bounding box center [138, 90] width 247 height 35
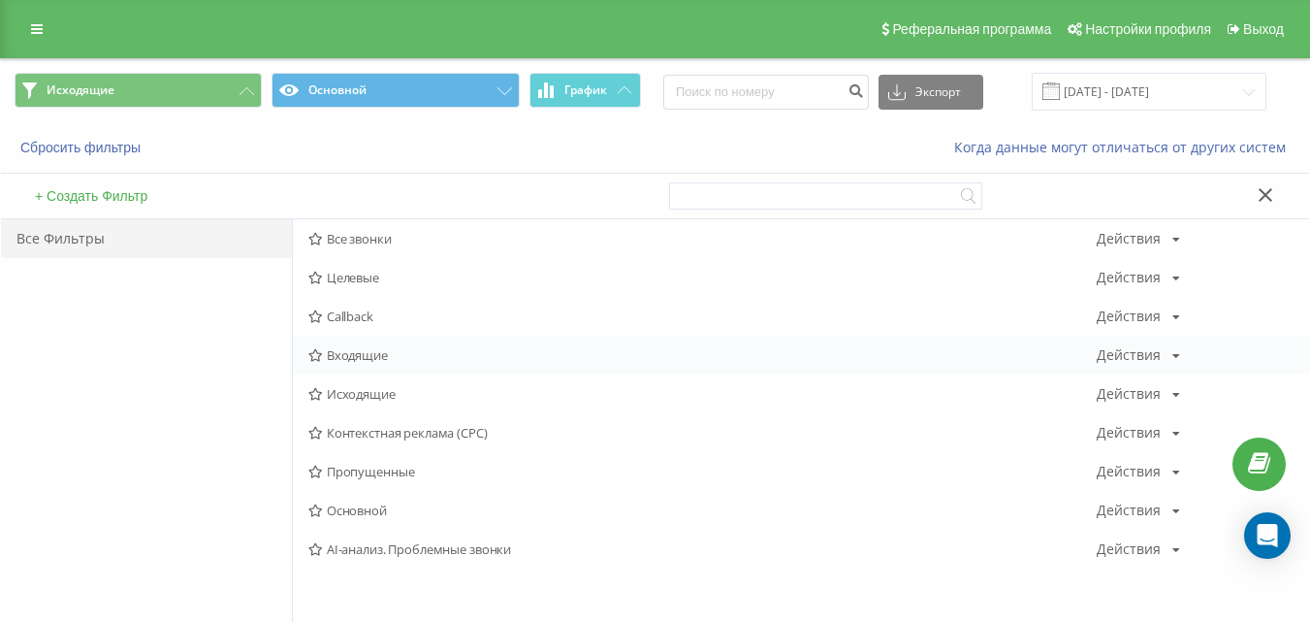
click at [367, 359] on span "Входящие" at bounding box center [702, 355] width 788 height 14
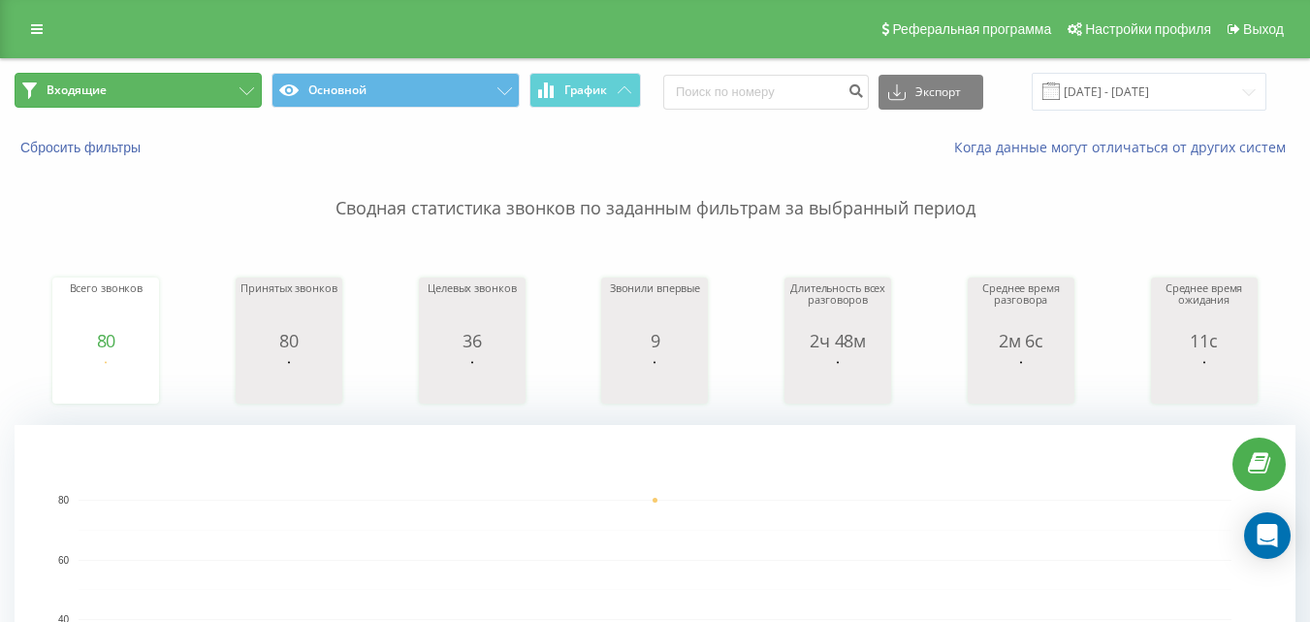
click at [221, 80] on button "Входящие" at bounding box center [138, 90] width 247 height 35
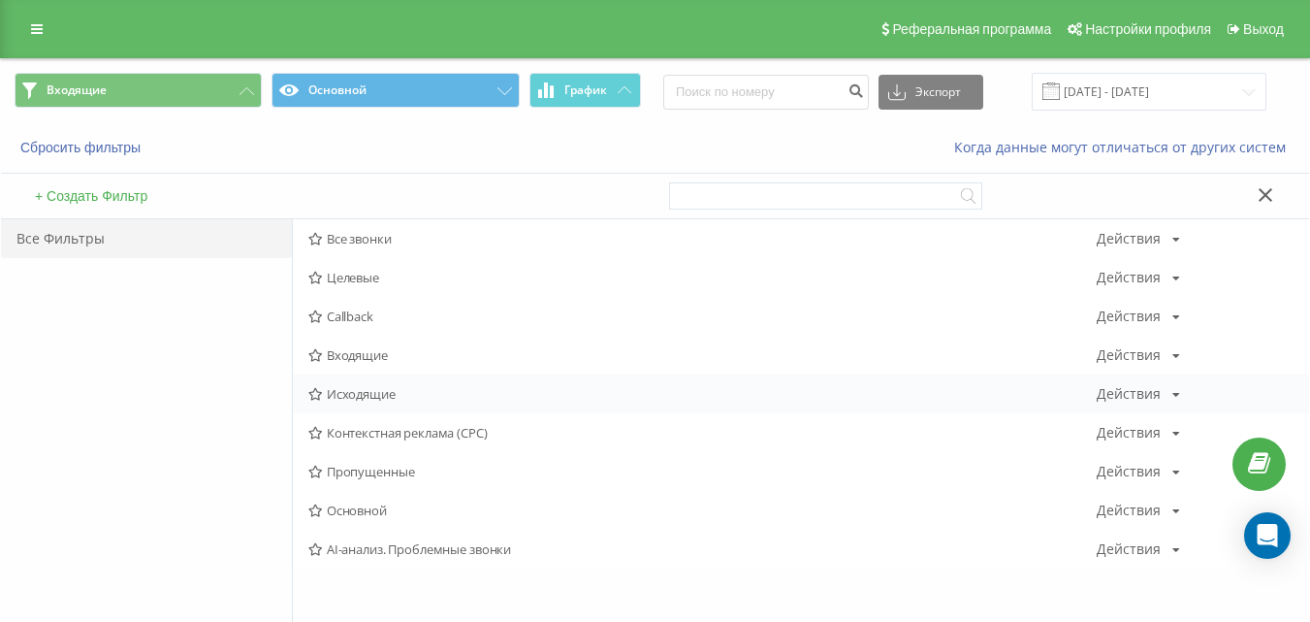
click at [419, 396] on span "Исходящие" at bounding box center [702, 394] width 788 height 14
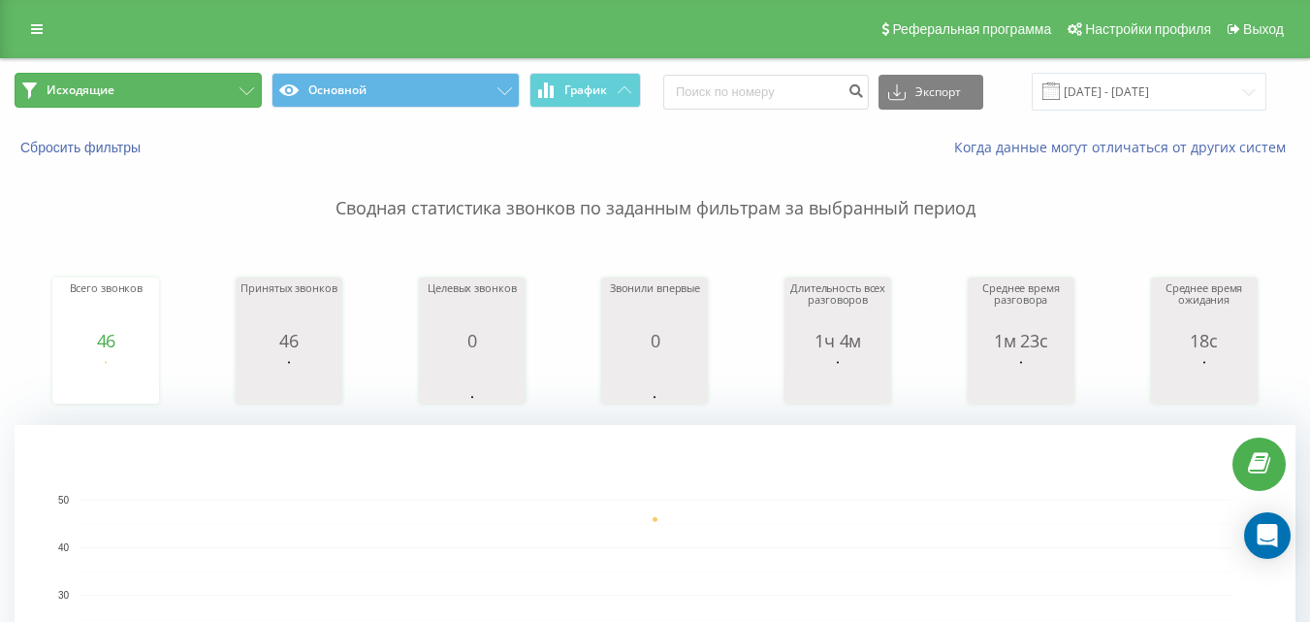
click at [242, 98] on button "Исходящие" at bounding box center [138, 90] width 247 height 35
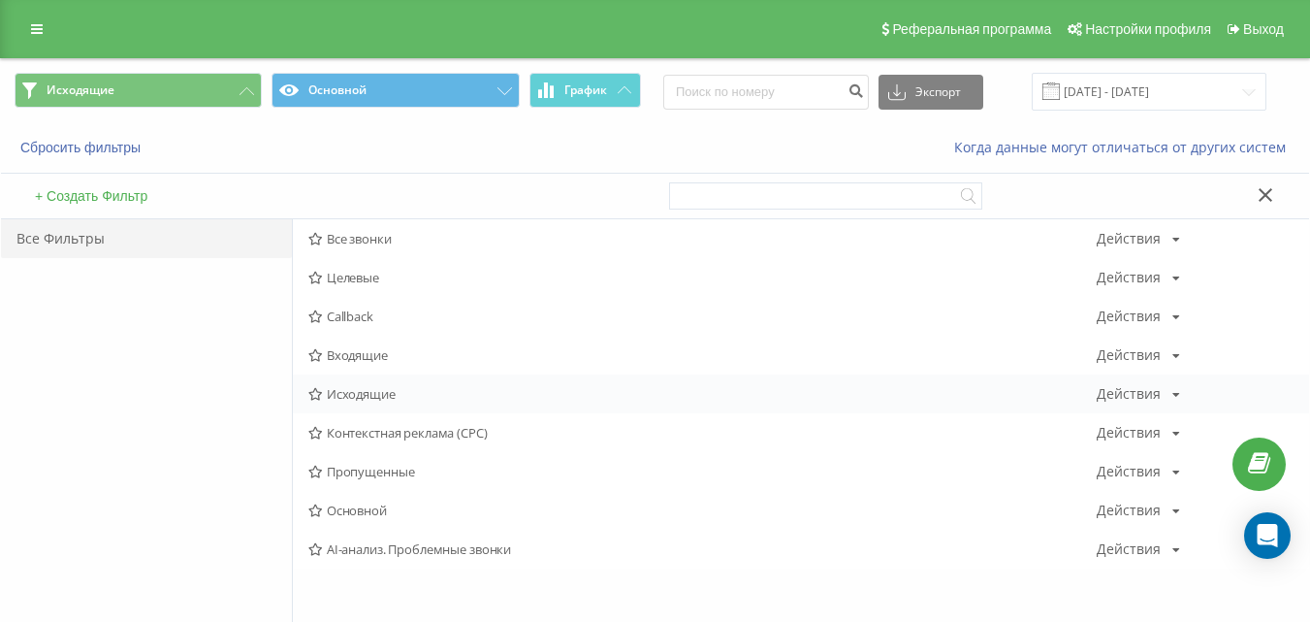
click at [365, 394] on span "Исходящие" at bounding box center [702, 394] width 788 height 14
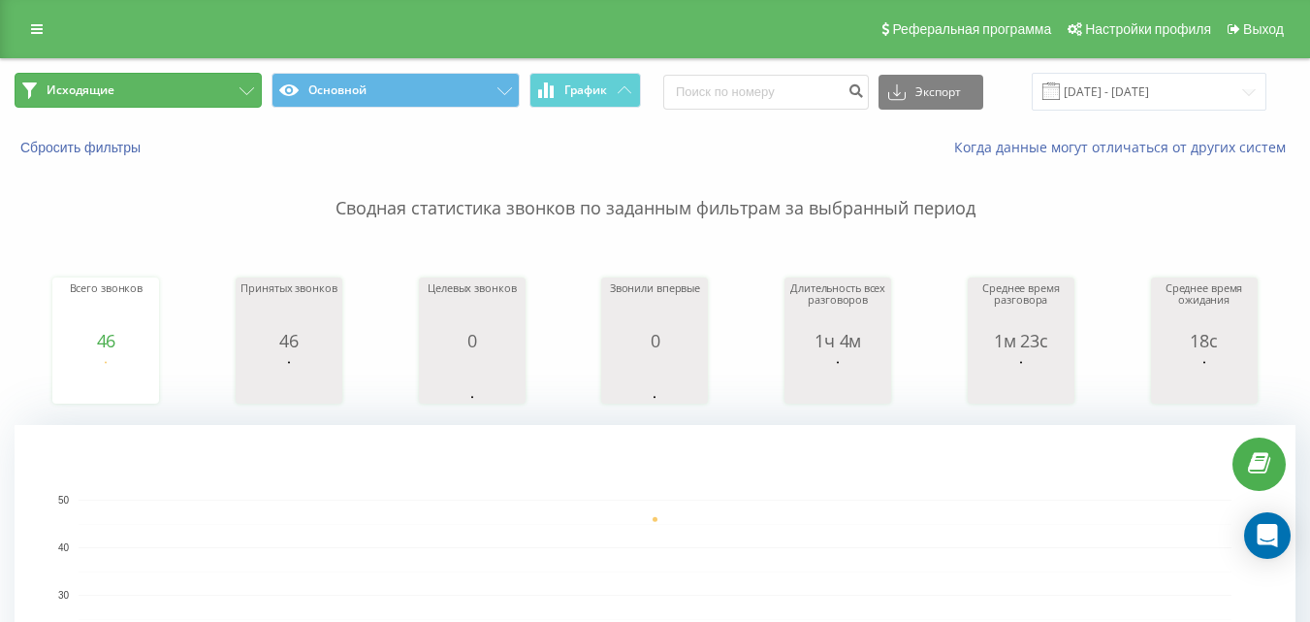
click at [217, 86] on button "Исходящие" at bounding box center [138, 90] width 247 height 35
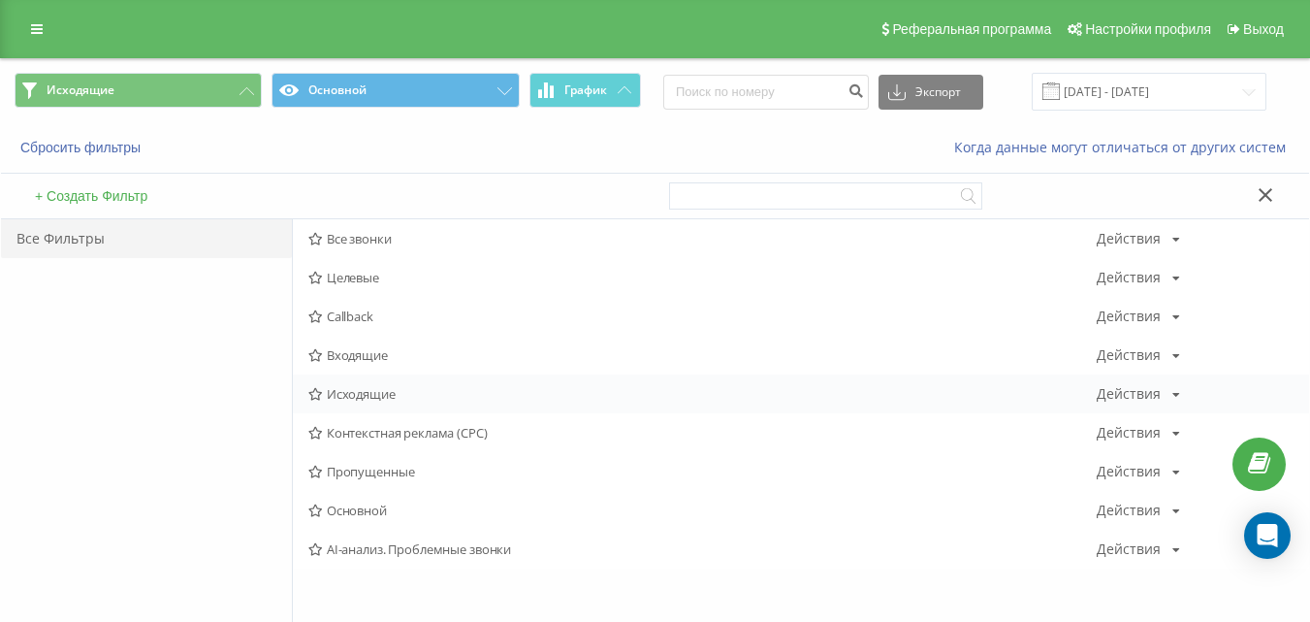
click at [343, 397] on span "Исходящие" at bounding box center [702, 394] width 788 height 14
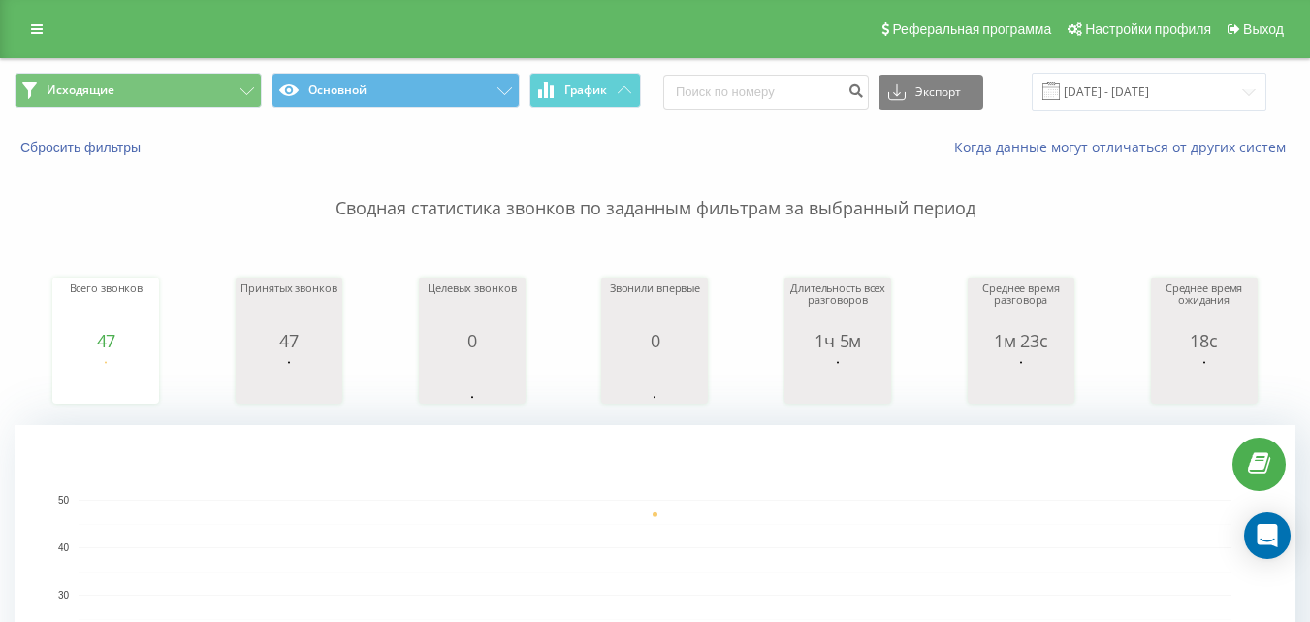
click at [221, 63] on div "Исходящие Основной График Экспорт .csv .xls .xlsx [DATE] - [DATE]" at bounding box center [655, 91] width 1308 height 65
click at [189, 85] on button "Исходящие" at bounding box center [138, 90] width 247 height 35
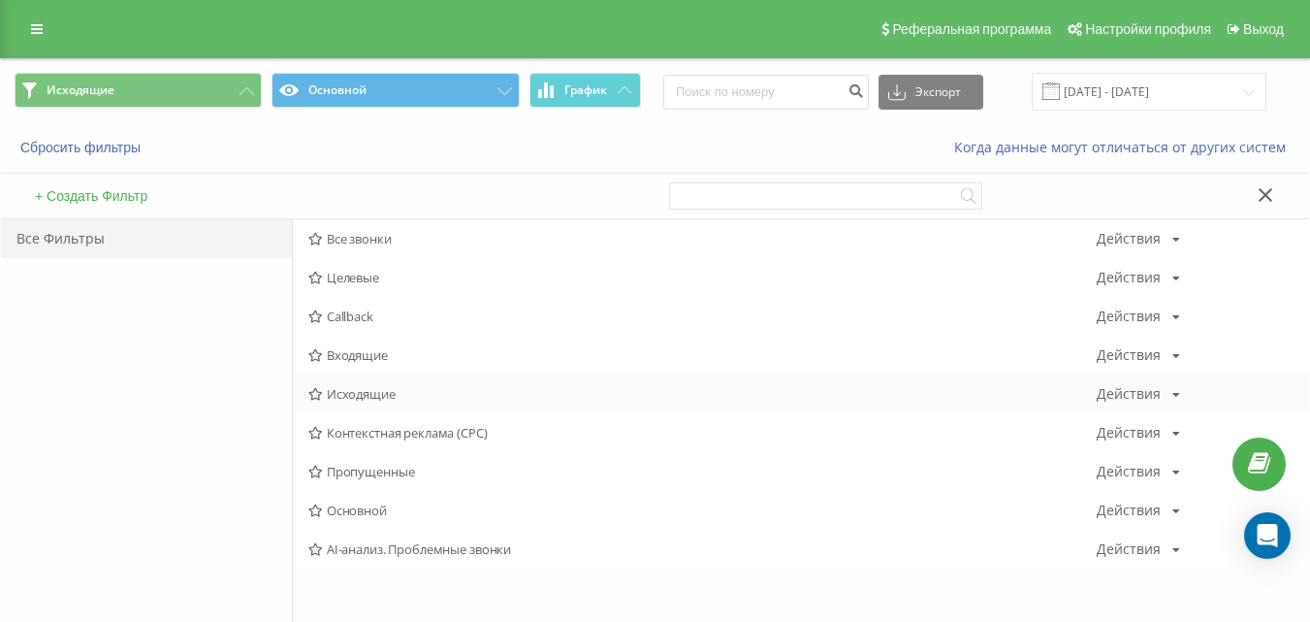
click at [377, 387] on span "Исходящие" at bounding box center [702, 394] width 788 height 14
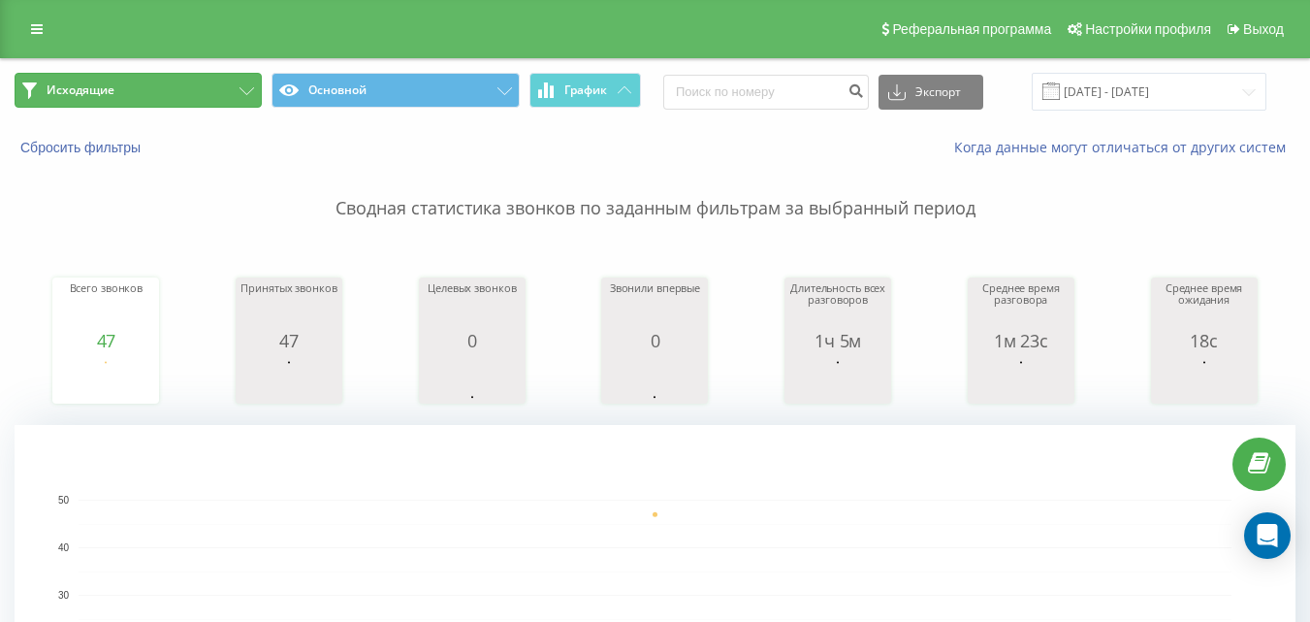
click at [197, 89] on button "Исходящие" at bounding box center [138, 90] width 247 height 35
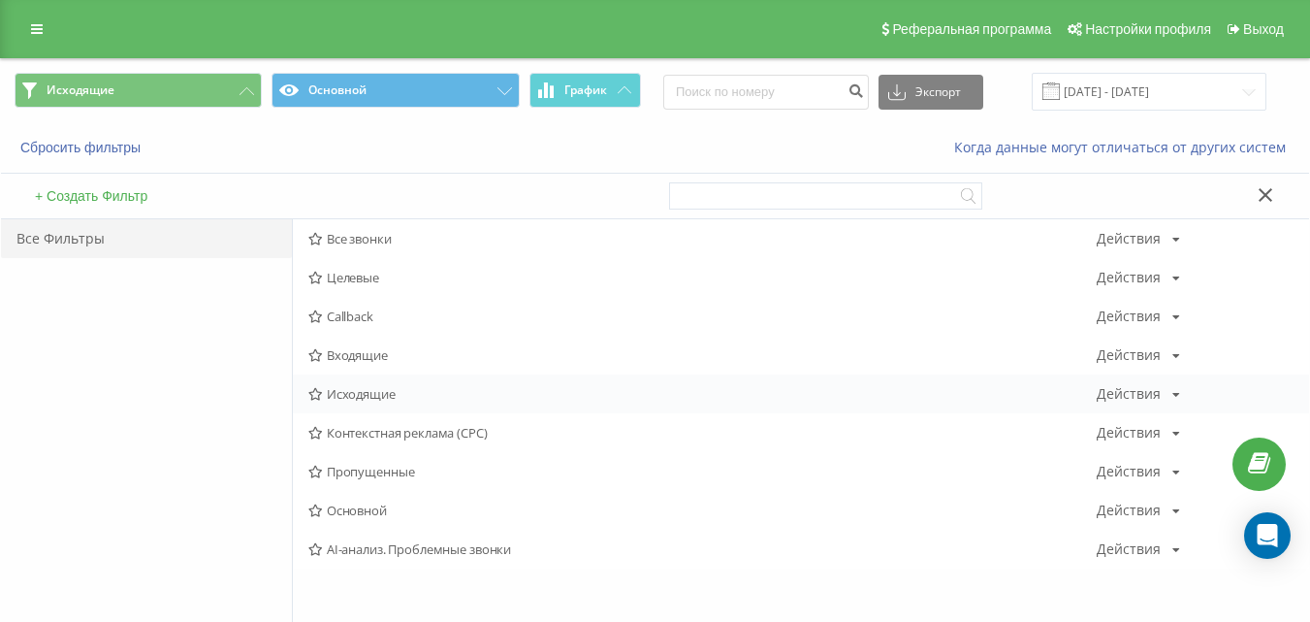
click at [372, 396] on span "Исходящие" at bounding box center [702, 394] width 788 height 14
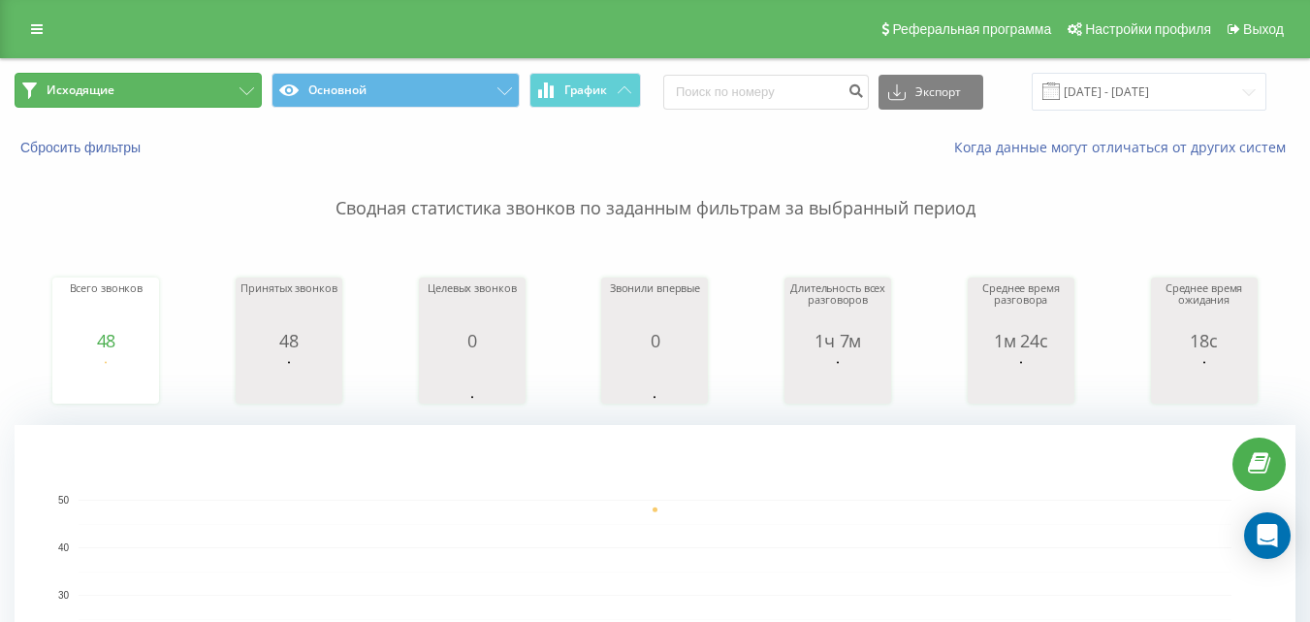
click at [188, 92] on button "Исходящие" at bounding box center [138, 90] width 247 height 35
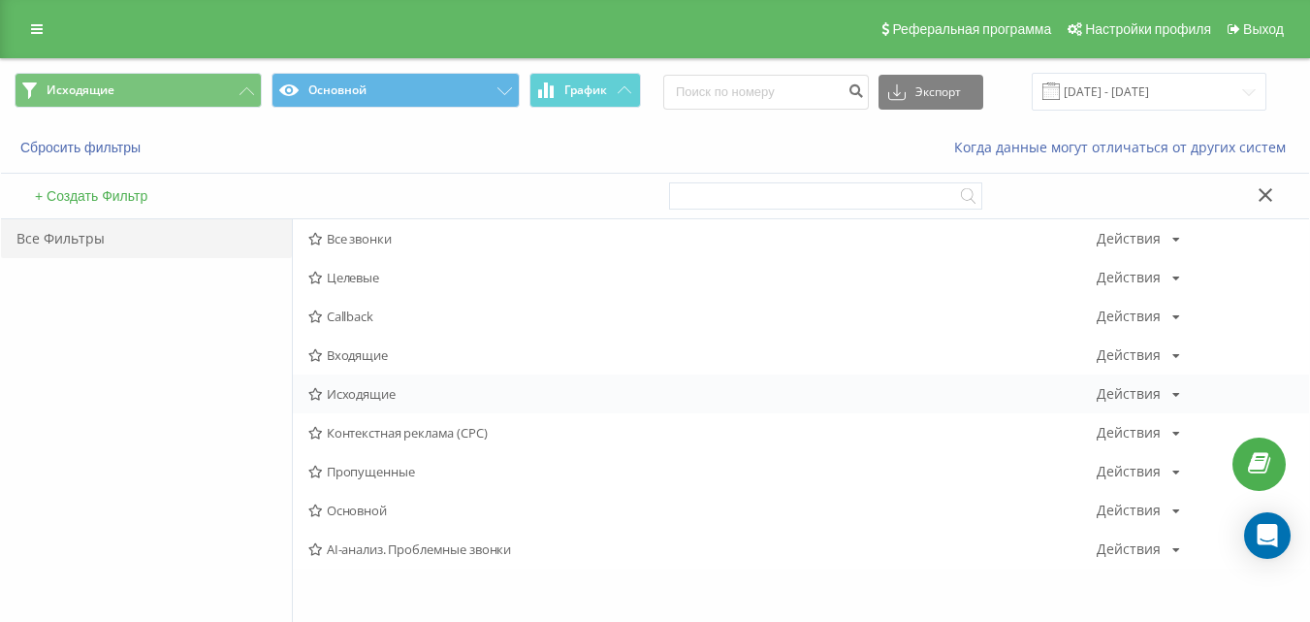
click at [393, 396] on span "Исходящие" at bounding box center [702, 394] width 788 height 14
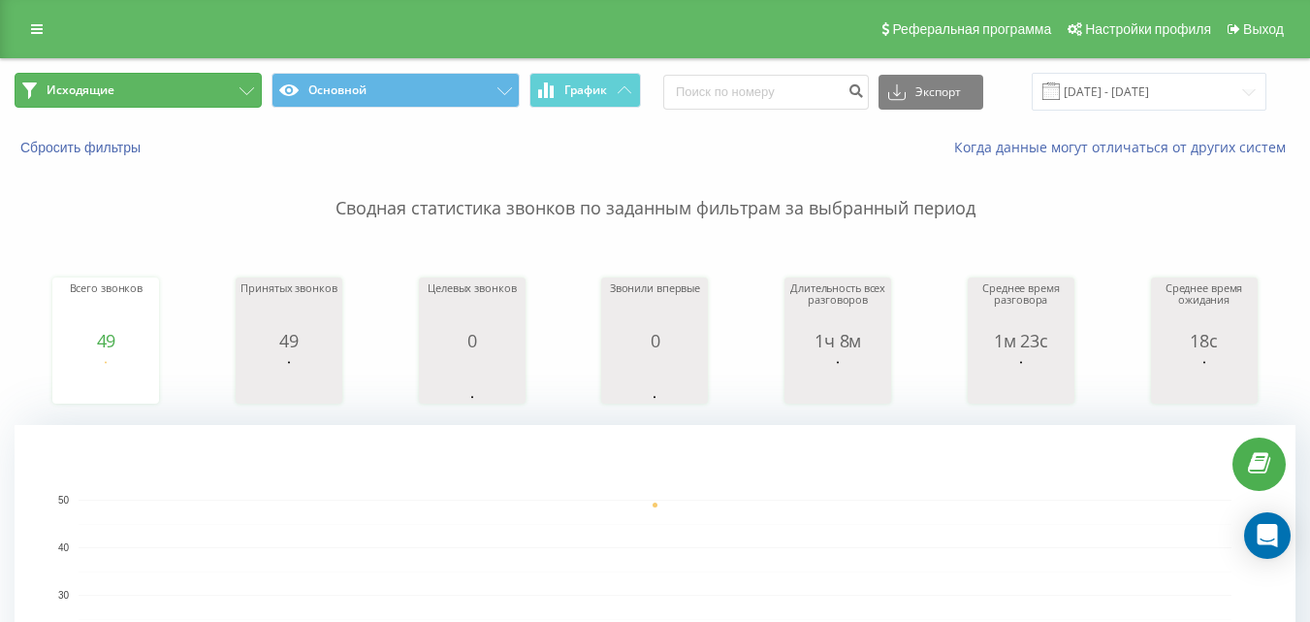
click at [180, 90] on button "Исходящие" at bounding box center [138, 90] width 247 height 35
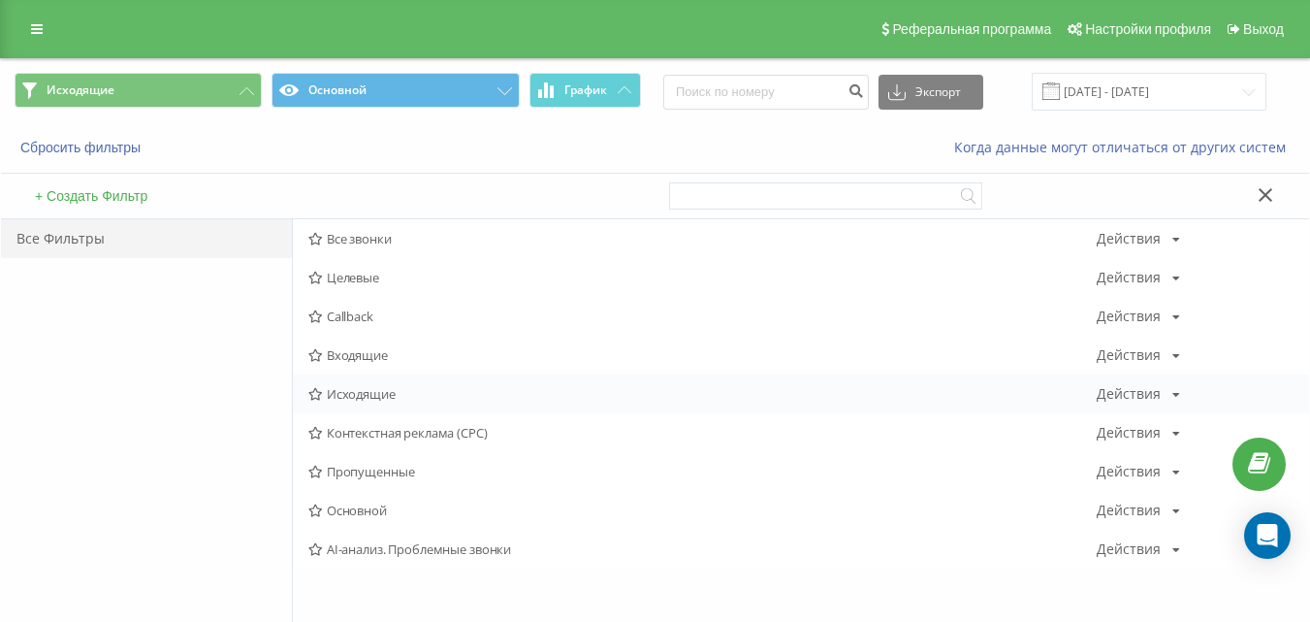
click at [356, 399] on span "Исходящие" at bounding box center [702, 394] width 788 height 14
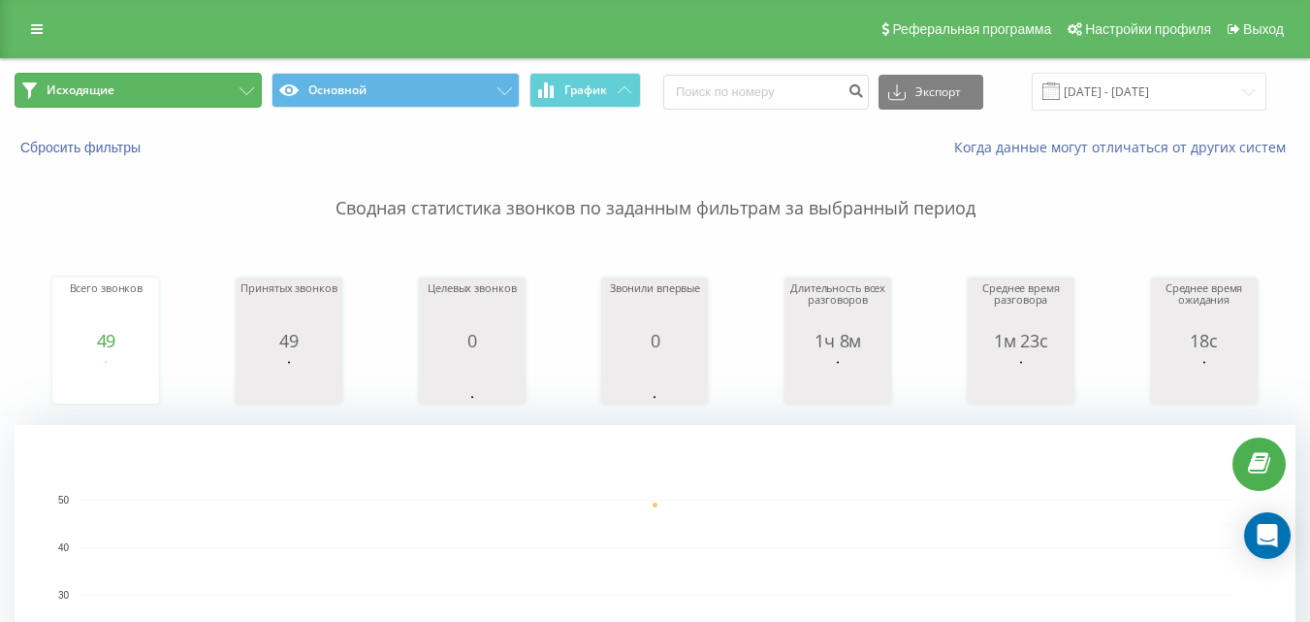
click at [237, 78] on button "Исходящие" at bounding box center [138, 90] width 247 height 35
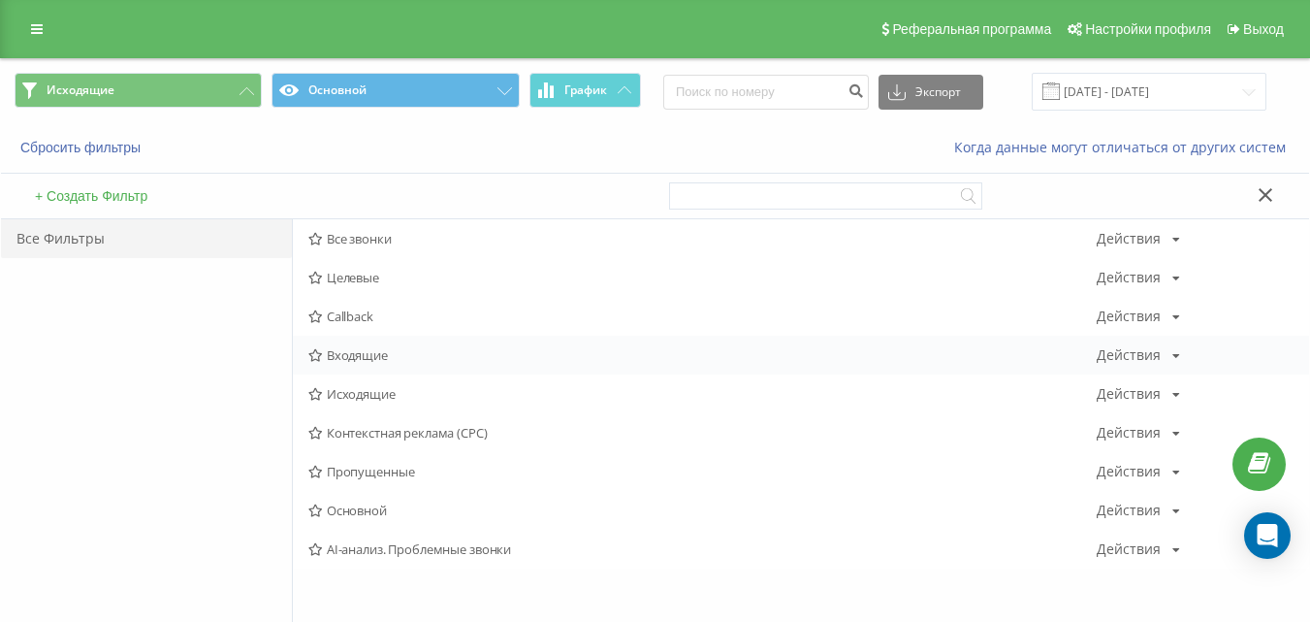
click at [353, 351] on span "Входящие" at bounding box center [702, 355] width 788 height 14
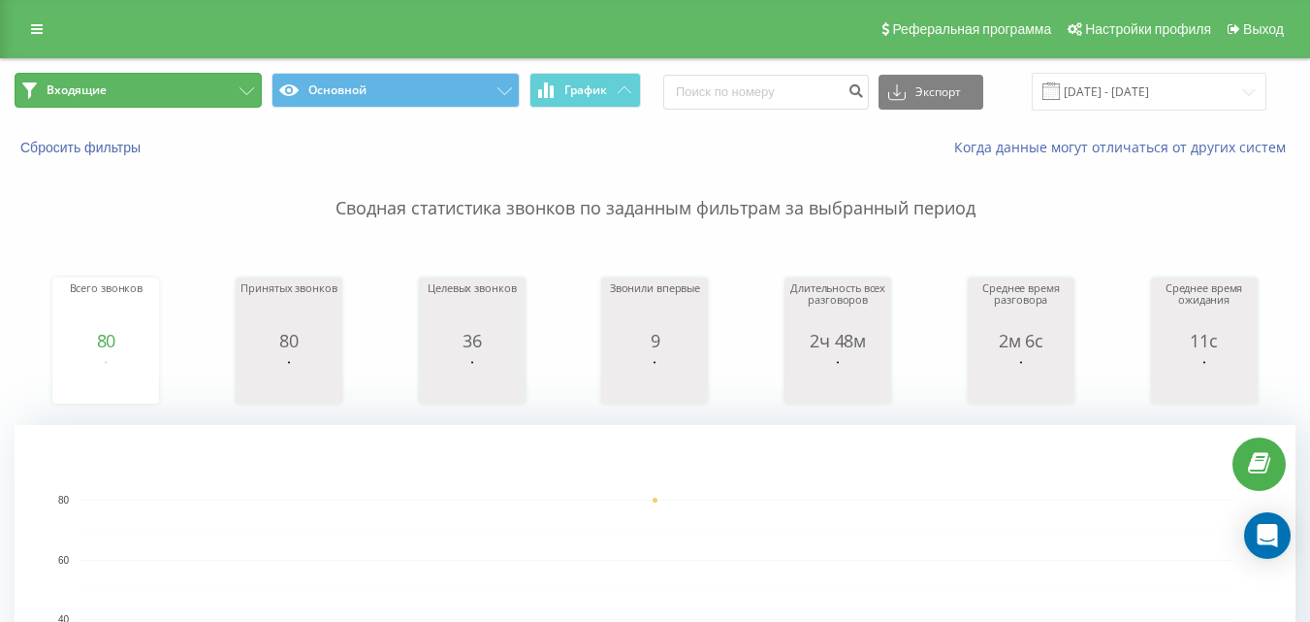
click at [216, 90] on button "Входящие" at bounding box center [138, 90] width 247 height 35
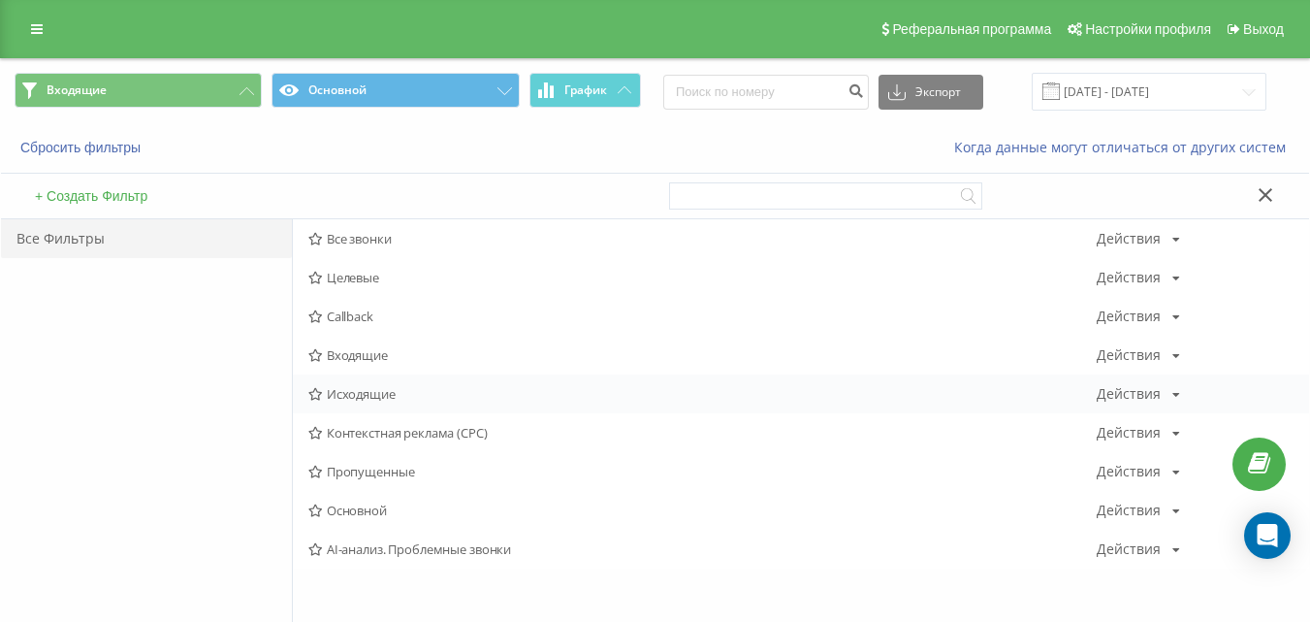
click at [367, 393] on span "Исходящие" at bounding box center [702, 394] width 788 height 14
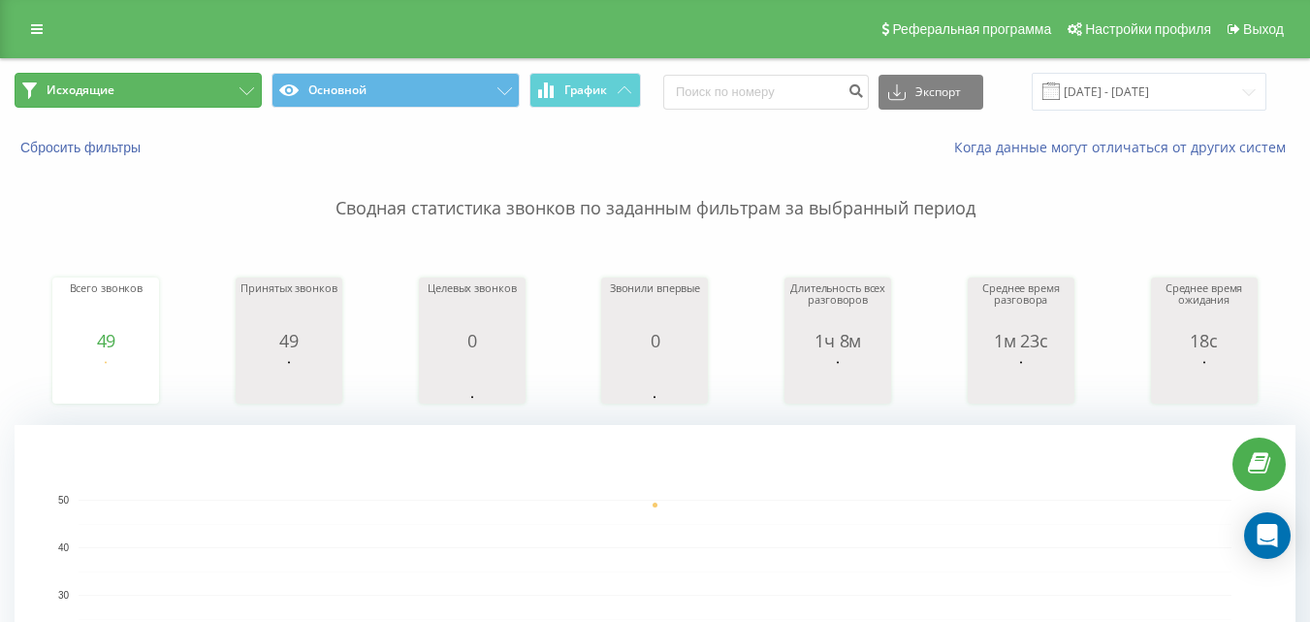
click at [210, 99] on button "Исходящие" at bounding box center [138, 90] width 247 height 35
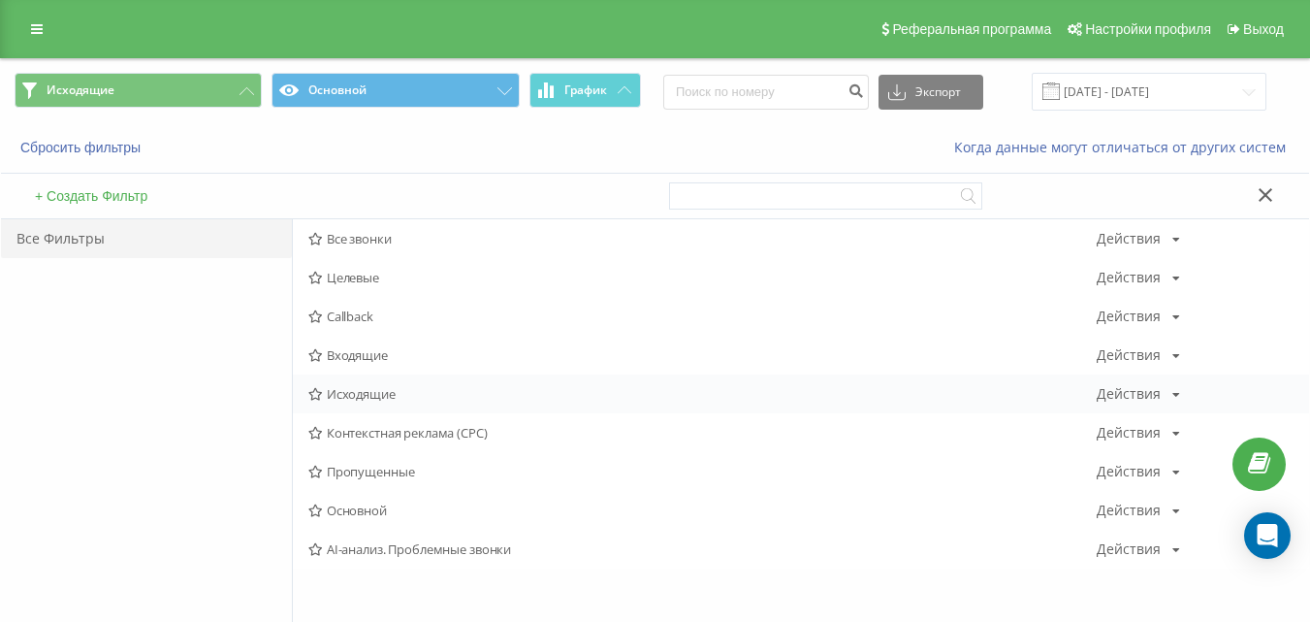
click at [356, 396] on span "Исходящие" at bounding box center [702, 394] width 788 height 14
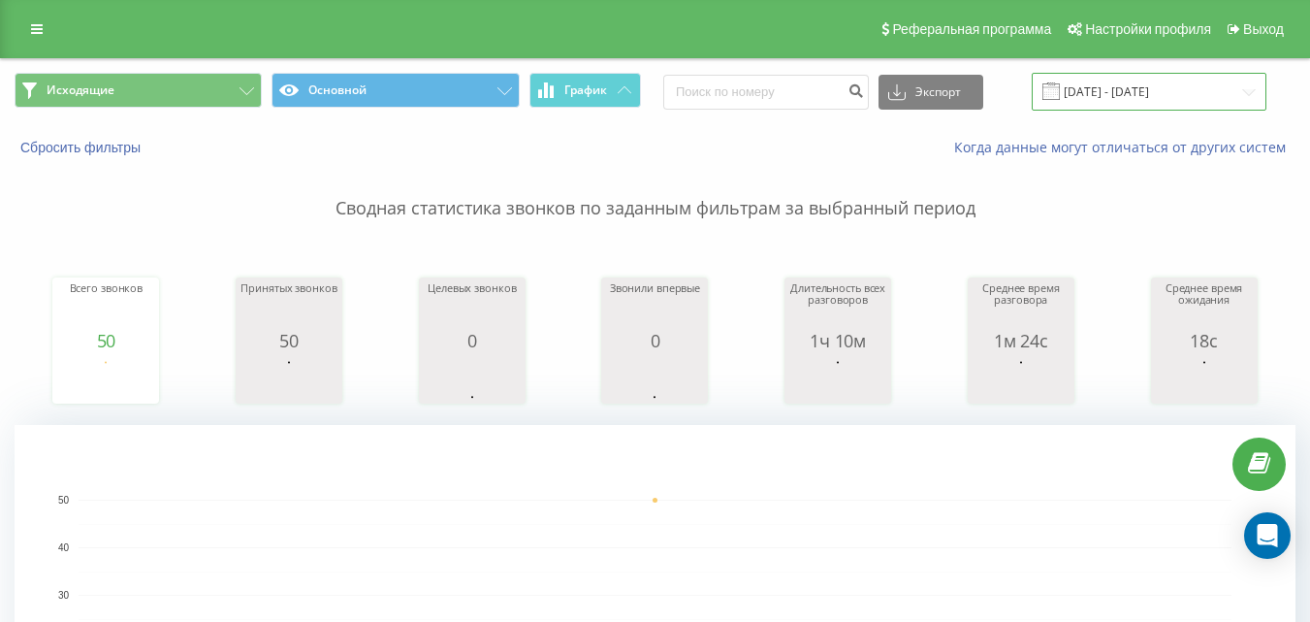
click at [1182, 94] on input "[DATE] - [DATE]" at bounding box center [1149, 92] width 235 height 38
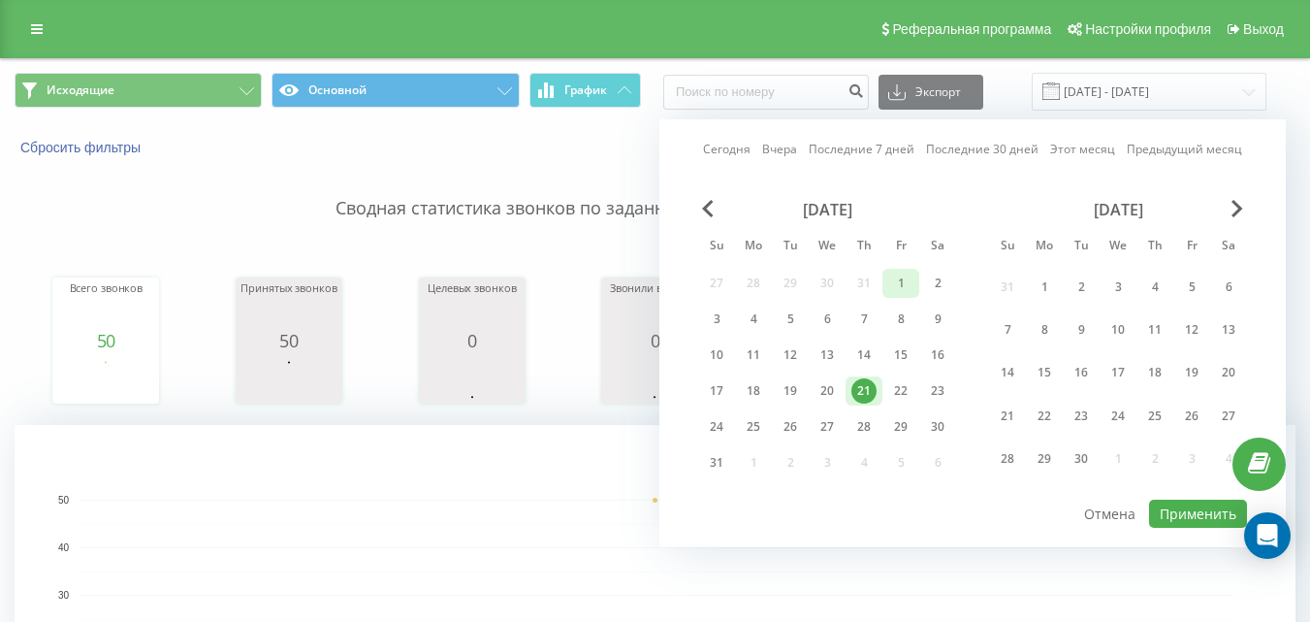
click at [902, 288] on div "1" at bounding box center [900, 283] width 25 height 25
click at [850, 399] on div "21" at bounding box center [864, 390] width 37 height 29
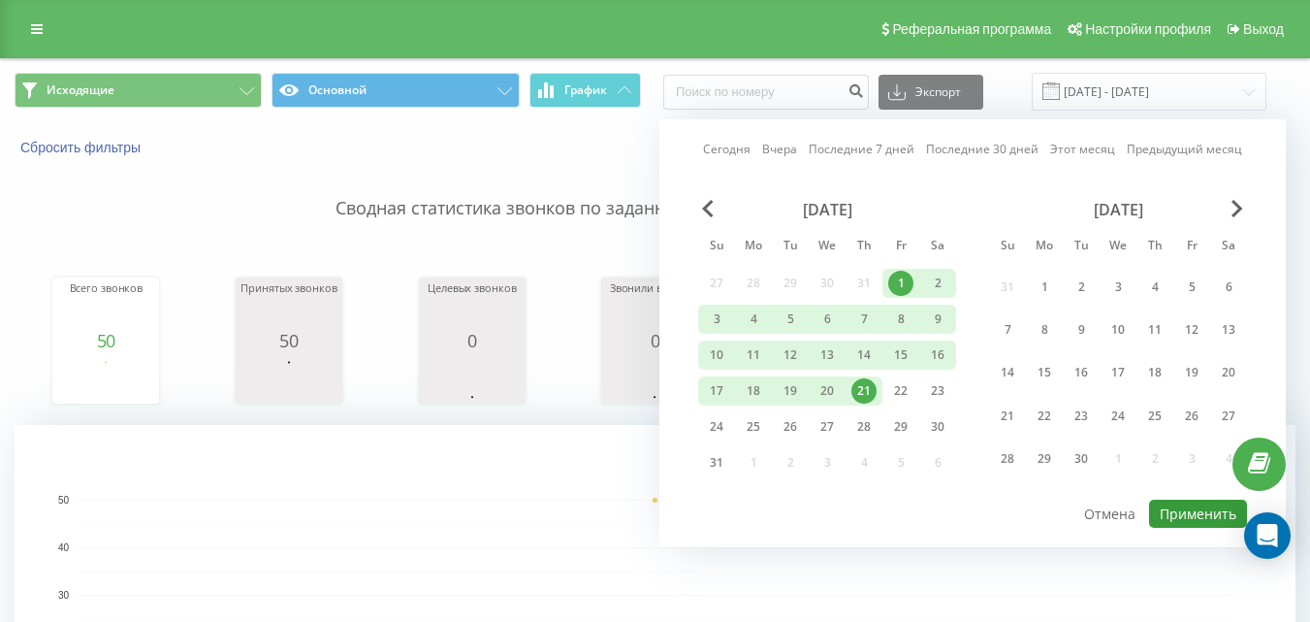
click at [1171, 514] on button "Применить" at bounding box center [1198, 513] width 98 height 28
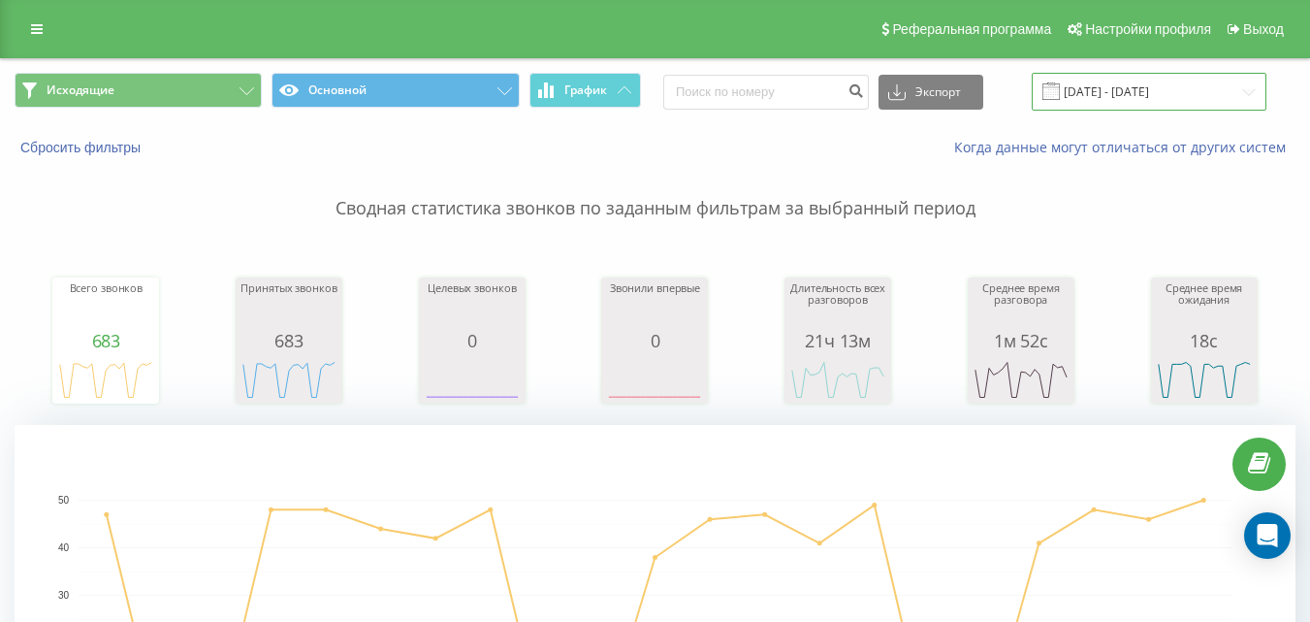
click at [1173, 75] on input "[DATE] - [DATE]" at bounding box center [1149, 92] width 235 height 38
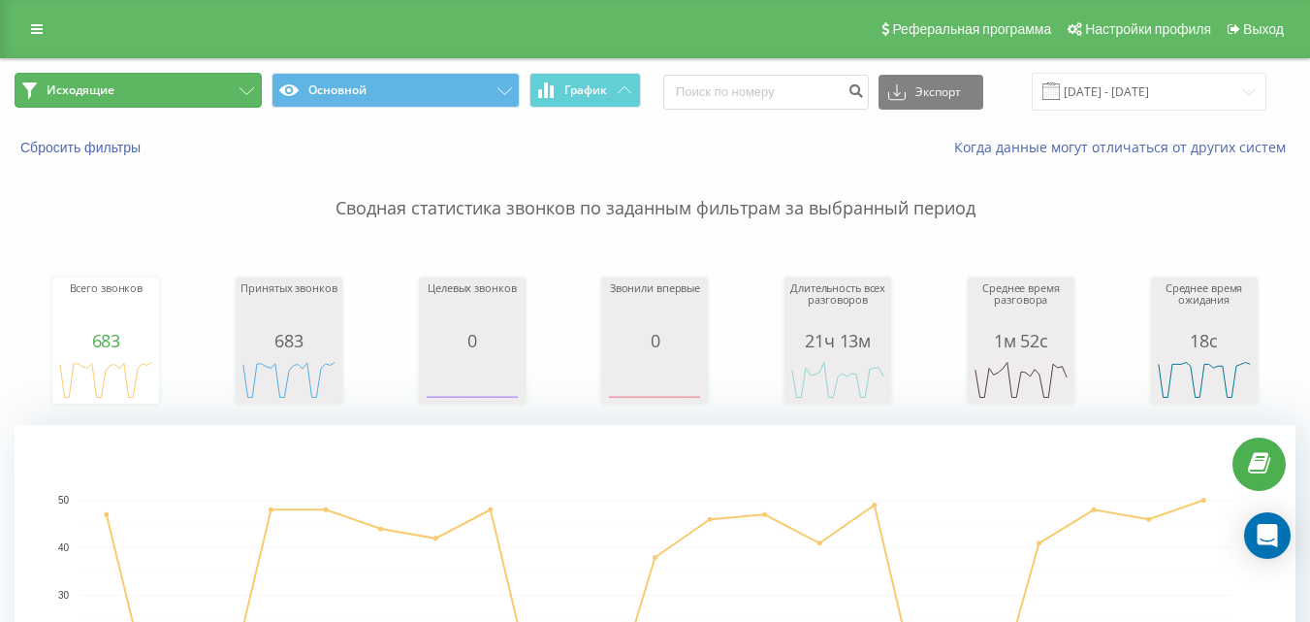
click at [208, 88] on button "Исходящие" at bounding box center [138, 90] width 247 height 35
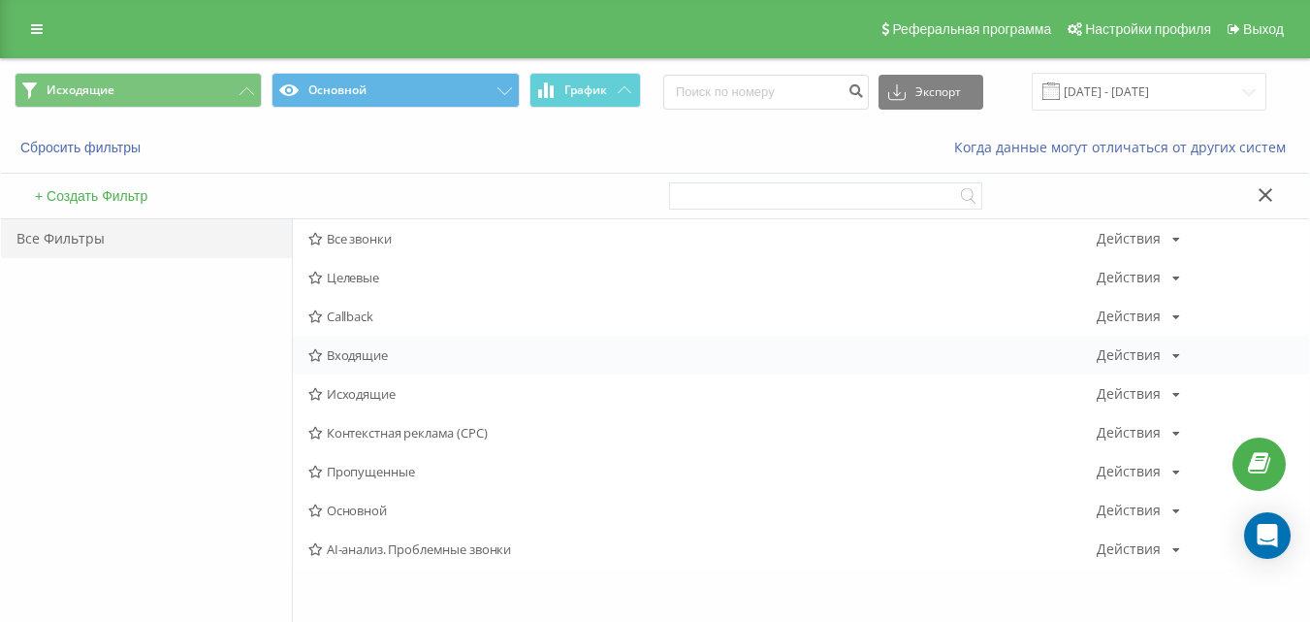
click at [335, 357] on span "Входящие" at bounding box center [702, 355] width 788 height 14
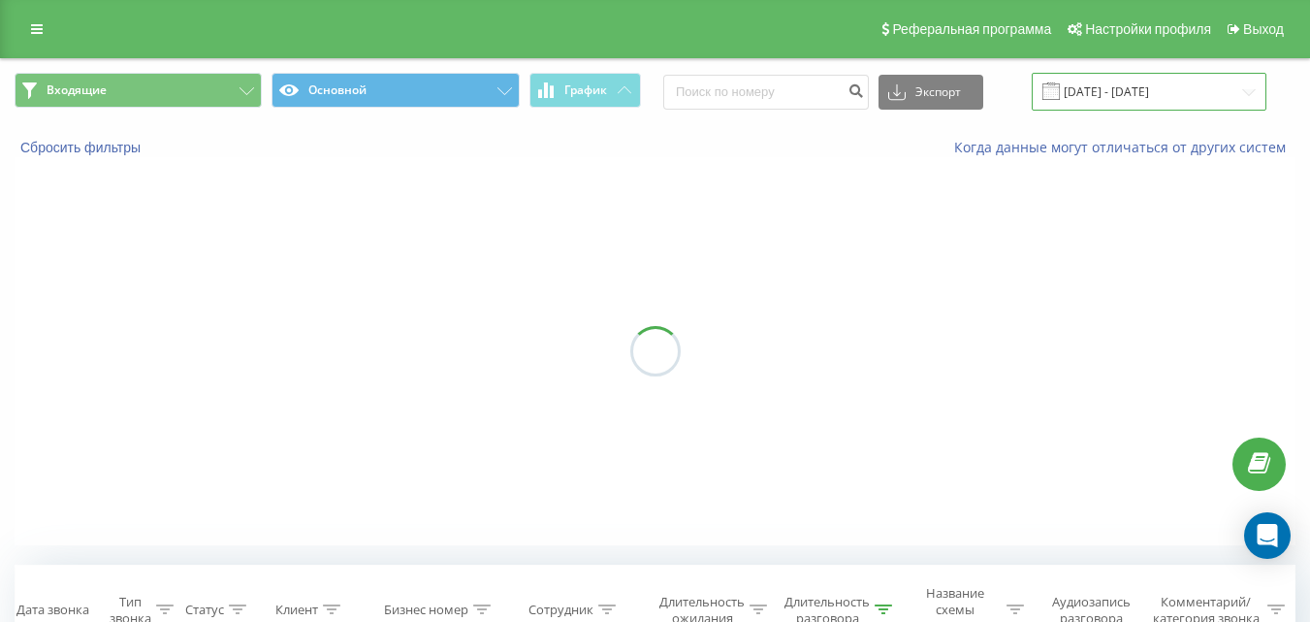
click at [1198, 90] on input "[DATE] - [DATE]" at bounding box center [1149, 92] width 235 height 38
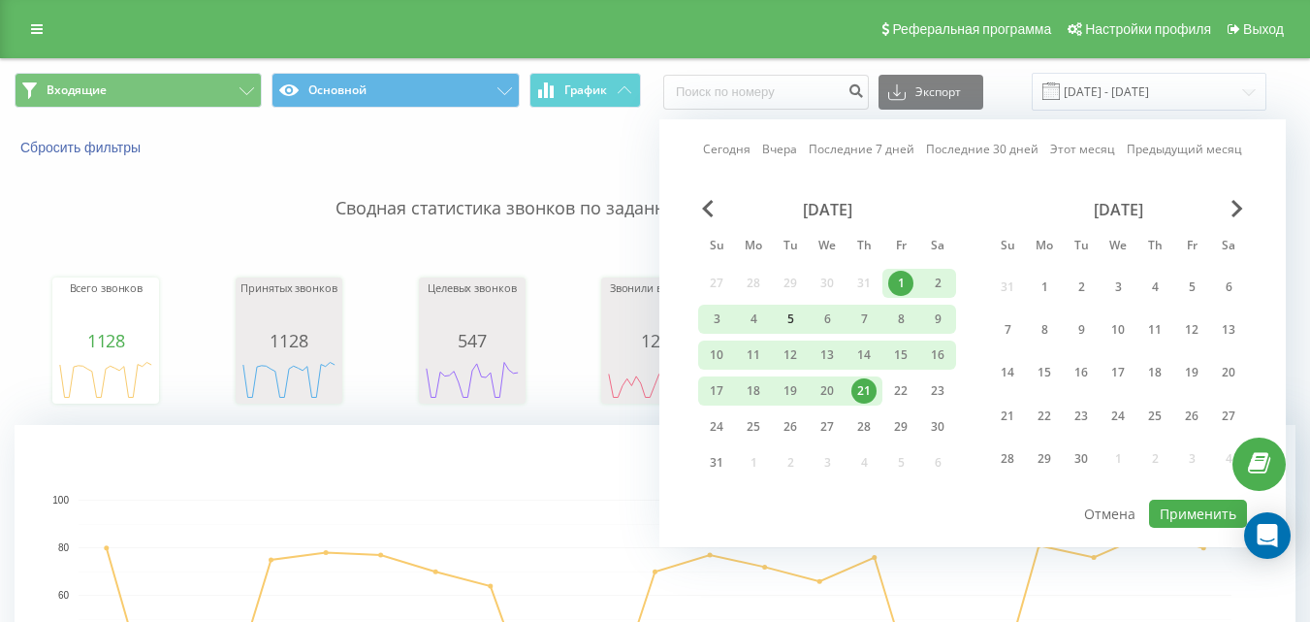
click at [790, 322] on div "5" at bounding box center [790, 318] width 25 height 25
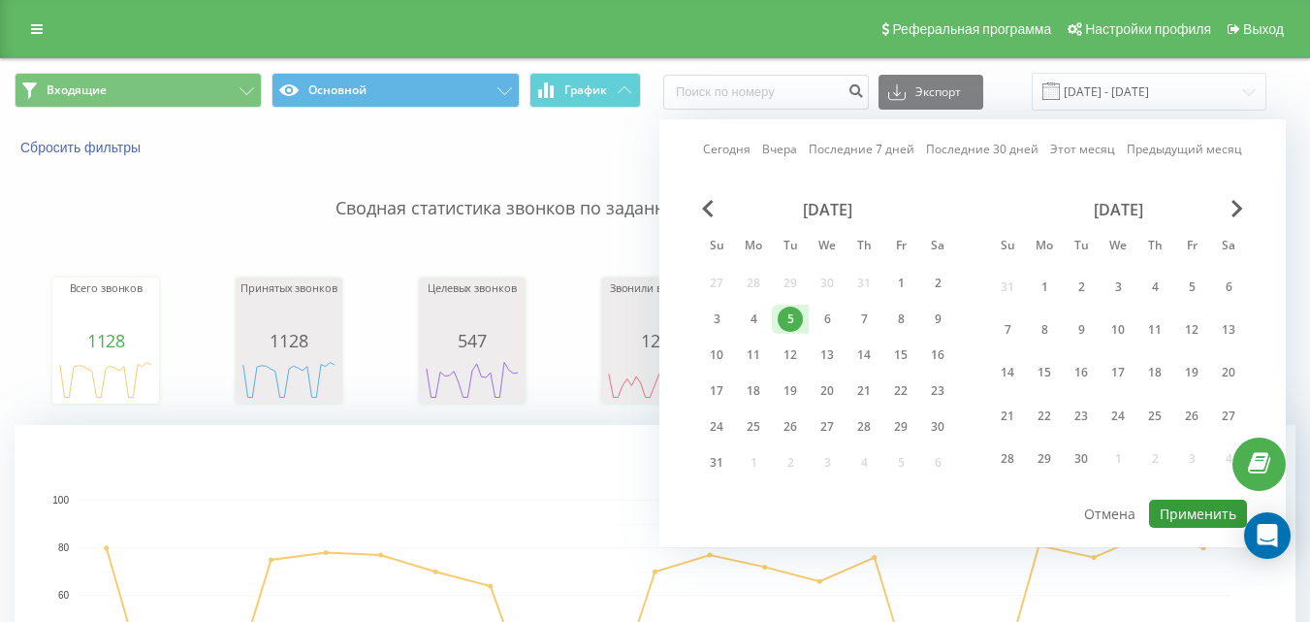
click at [1178, 520] on button "Применить" at bounding box center [1198, 513] width 98 height 28
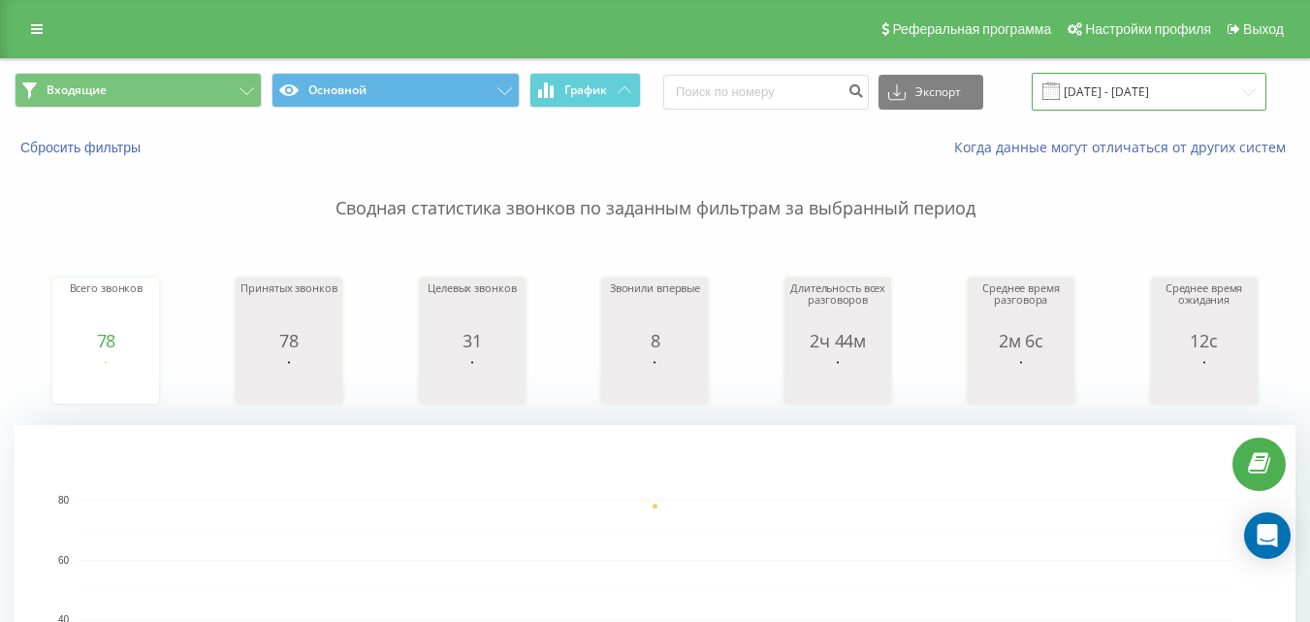
click at [1134, 82] on input "[DATE] - [DATE]" at bounding box center [1149, 92] width 235 height 38
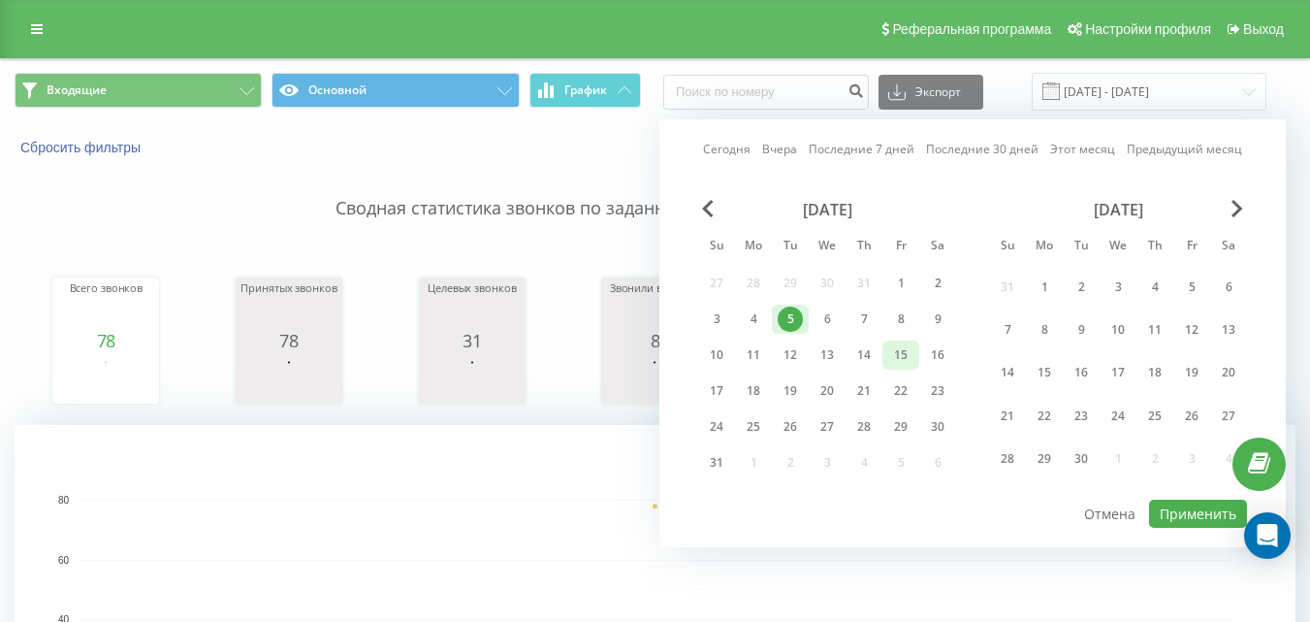
click at [814, 315] on div "6" at bounding box center [827, 318] width 37 height 29
click at [1169, 505] on button "Применить" at bounding box center [1198, 513] width 98 height 28
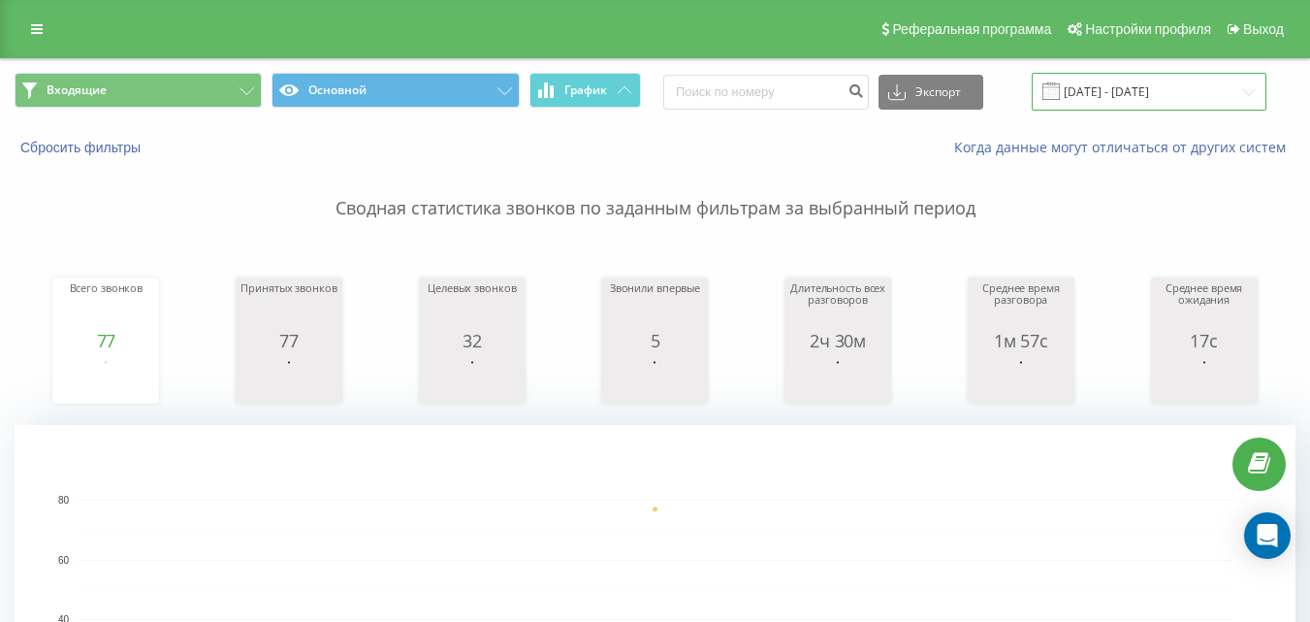
drag, startPoint x: 1136, startPoint y: 80, endPoint x: 1120, endPoint y: 98, distance: 24.0
click at [1137, 80] on input "[DATE] - [DATE]" at bounding box center [1149, 92] width 235 height 38
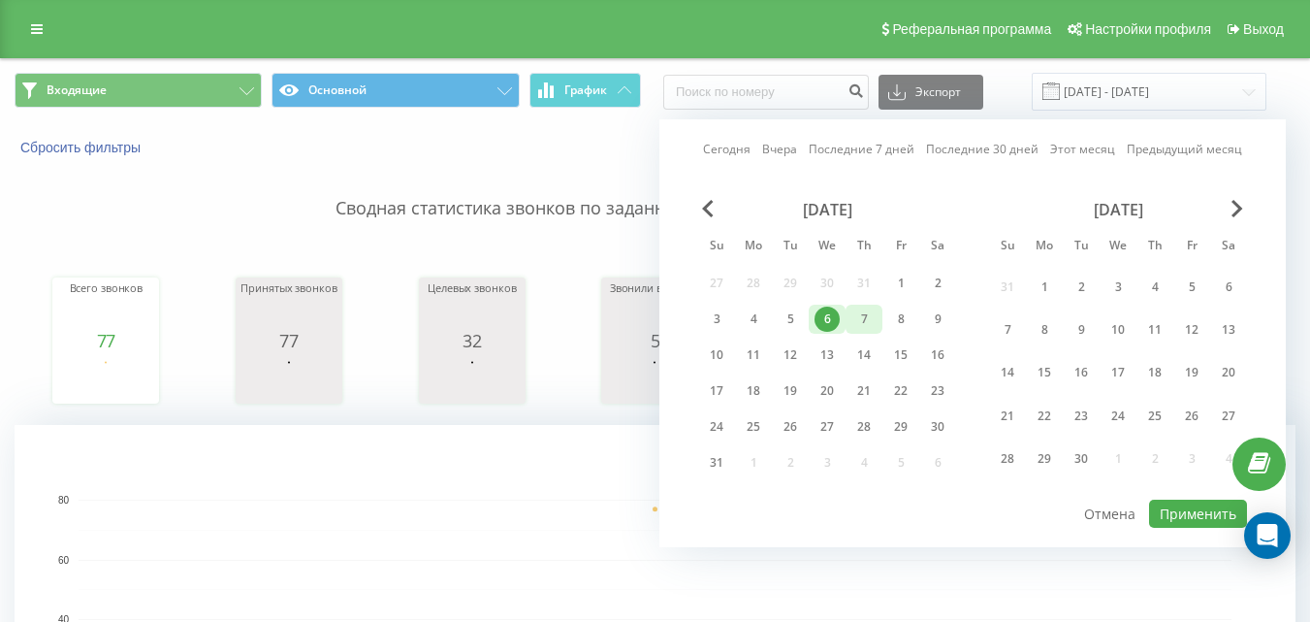
click at [864, 318] on div "7" at bounding box center [863, 318] width 25 height 25
click at [1201, 519] on button "Применить" at bounding box center [1198, 513] width 98 height 28
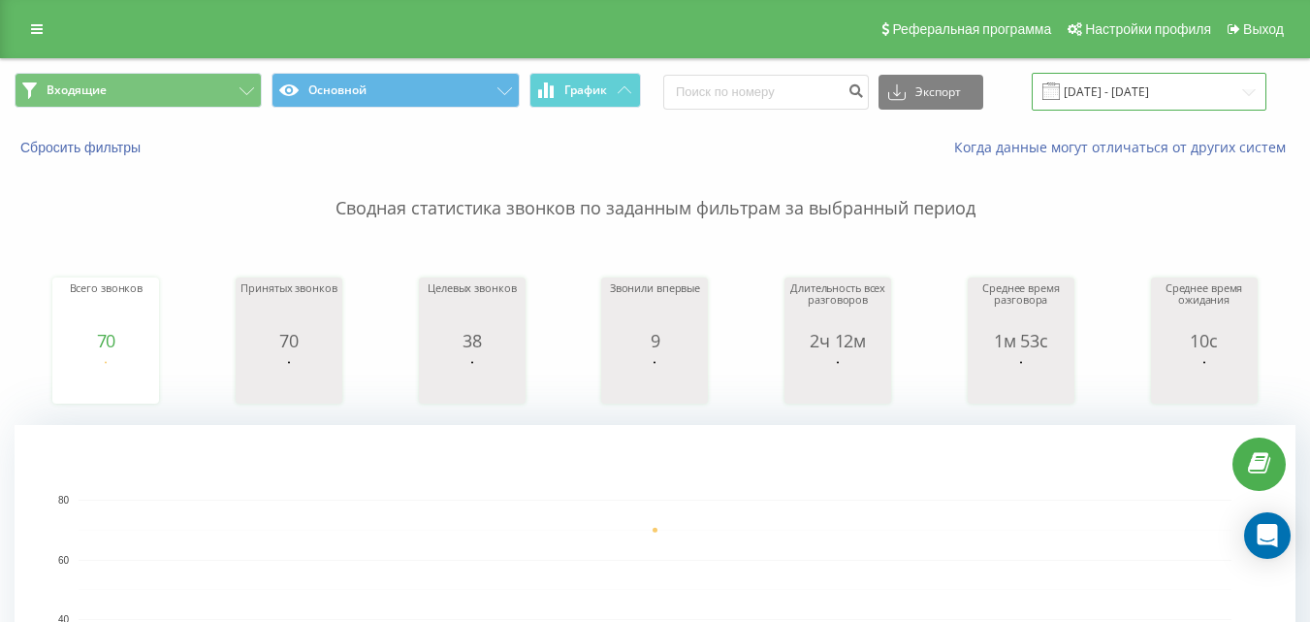
click at [1092, 98] on input "[DATE] - [DATE]" at bounding box center [1149, 92] width 235 height 38
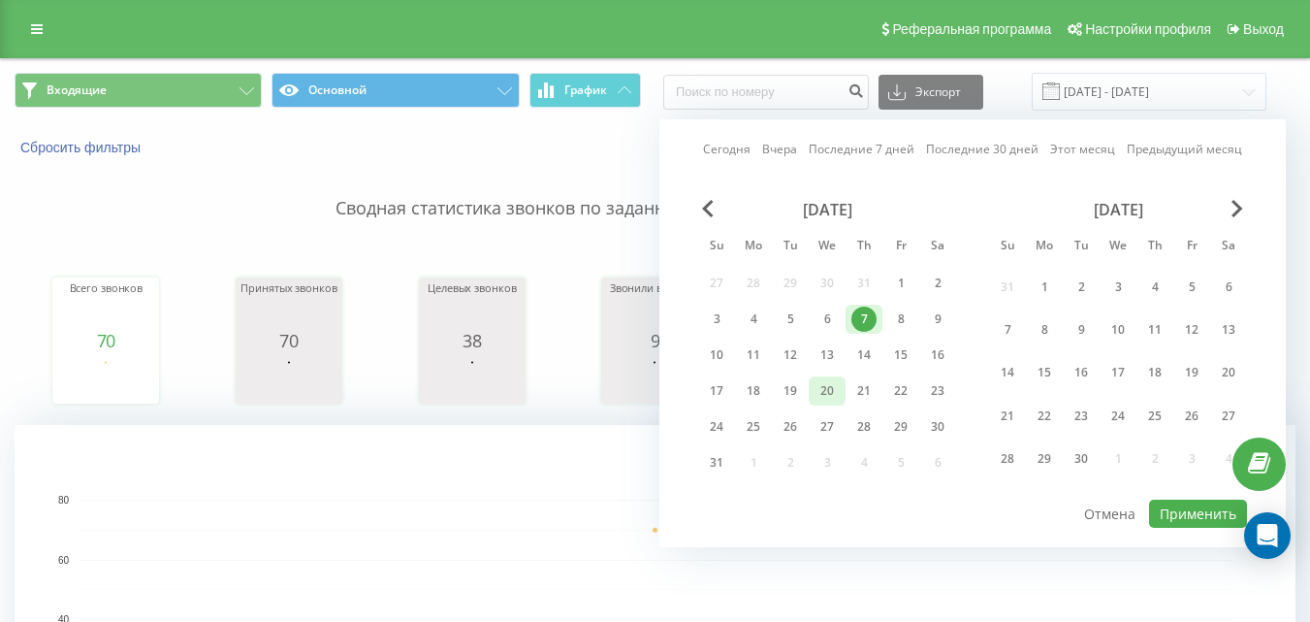
drag, startPoint x: 724, startPoint y: 351, endPoint x: 809, endPoint y: 389, distance: 92.4
click at [724, 353] on div "10" at bounding box center [716, 354] width 25 height 25
click at [1177, 501] on button "Применить" at bounding box center [1198, 513] width 98 height 28
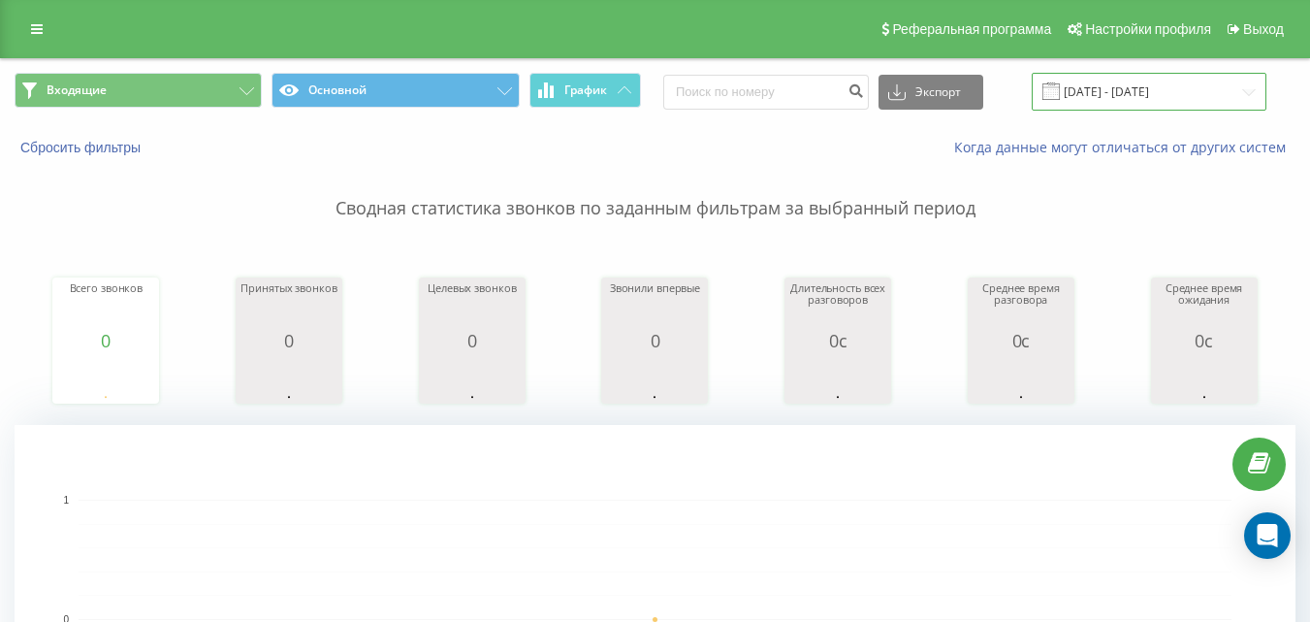
click at [1124, 94] on input "[DATE] - [DATE]" at bounding box center [1149, 92] width 235 height 38
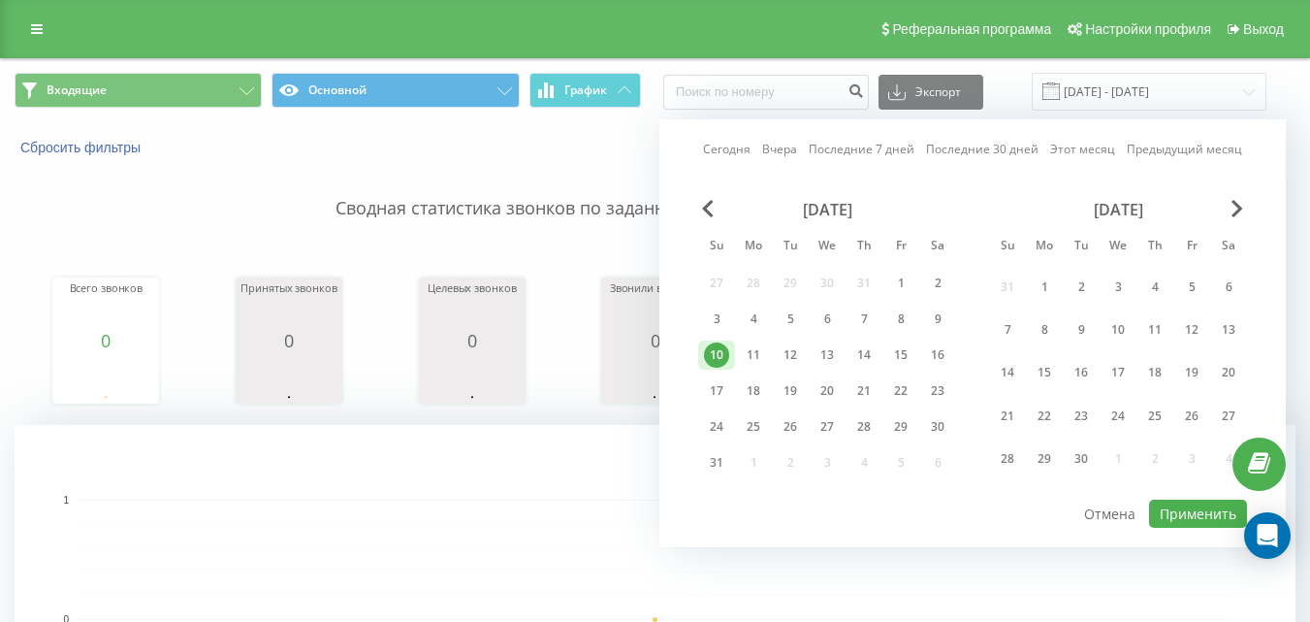
click at [335, 390] on rect "A chart." at bounding box center [288, 380] width 97 height 36
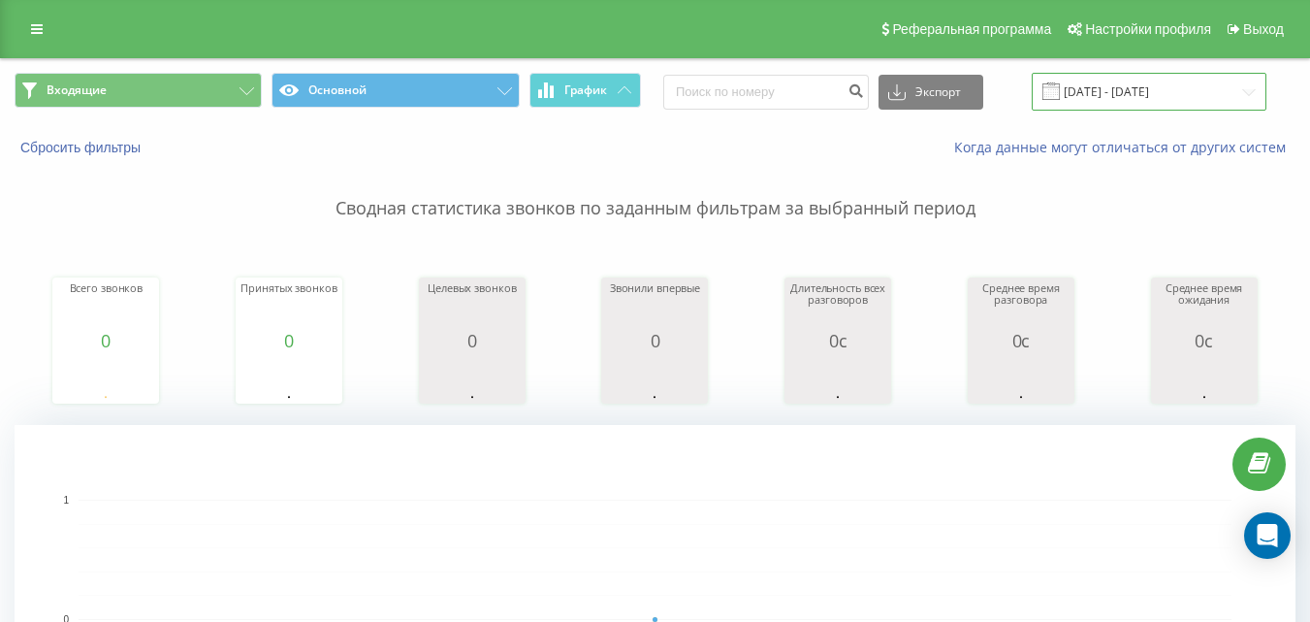
click at [1160, 80] on input "[DATE] - [DATE]" at bounding box center [1149, 92] width 235 height 38
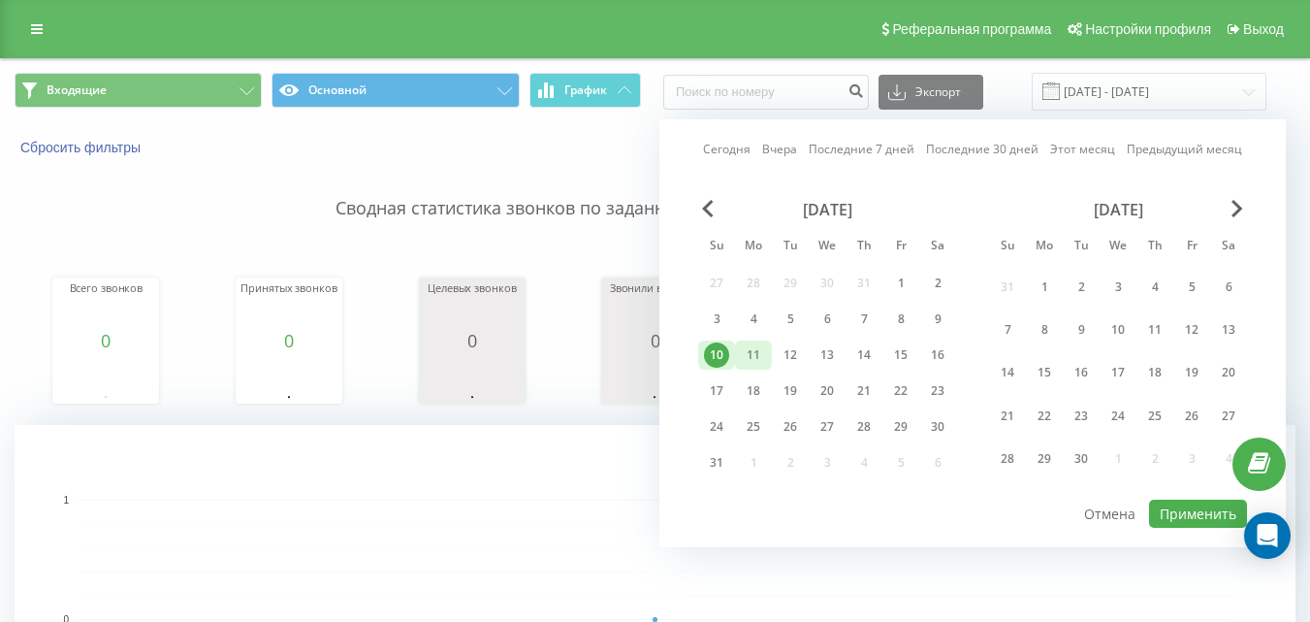
click at [747, 355] on div "11" at bounding box center [753, 354] width 25 height 25
click at [1160, 513] on button "Применить" at bounding box center [1198, 513] width 98 height 28
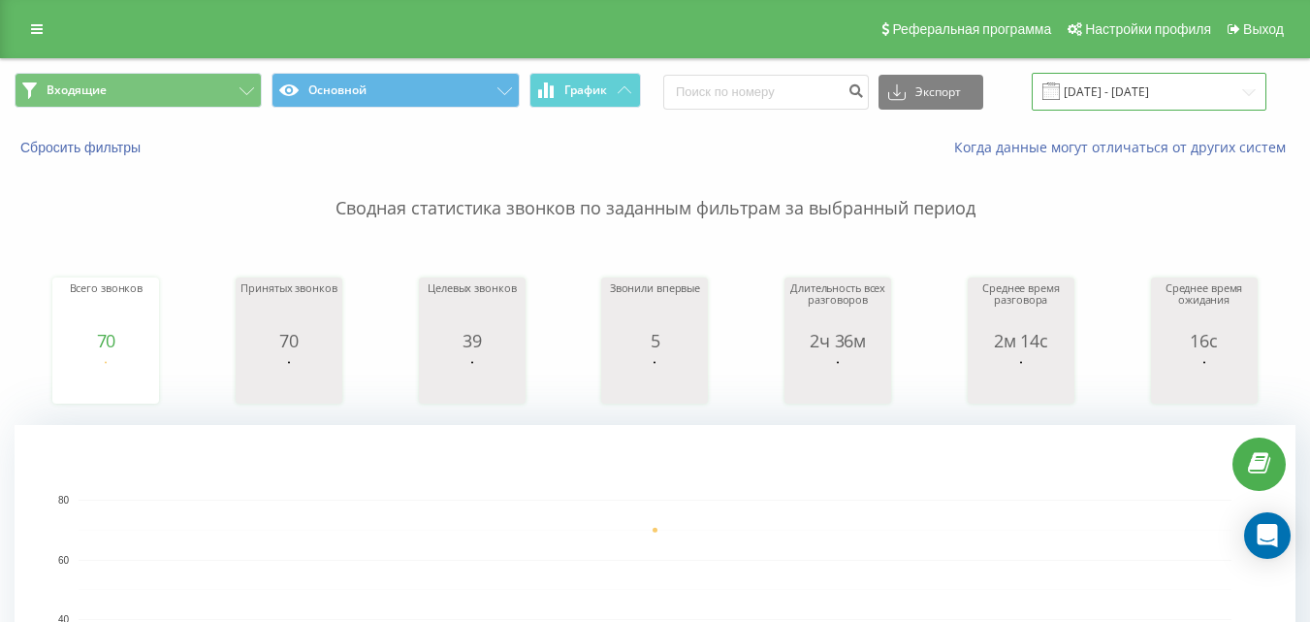
click at [1119, 95] on input "[DATE] - [DATE]" at bounding box center [1149, 92] width 235 height 38
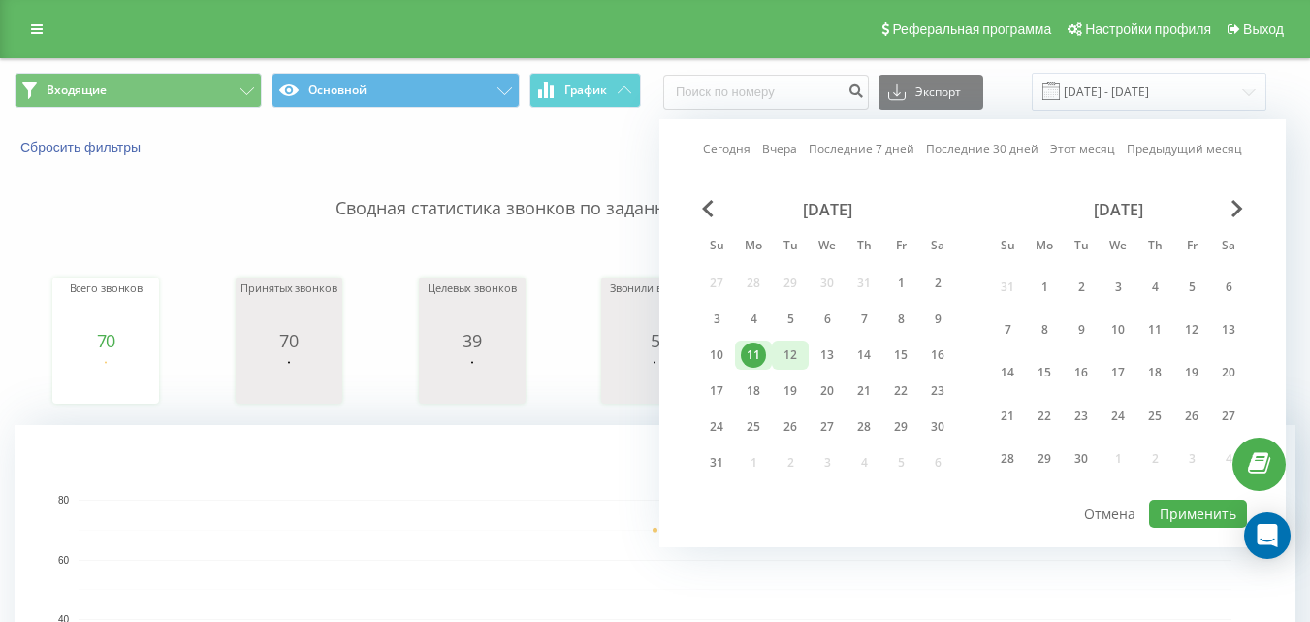
click at [790, 361] on div "12" at bounding box center [790, 354] width 25 height 25
click at [1184, 515] on button "Применить" at bounding box center [1198, 513] width 98 height 28
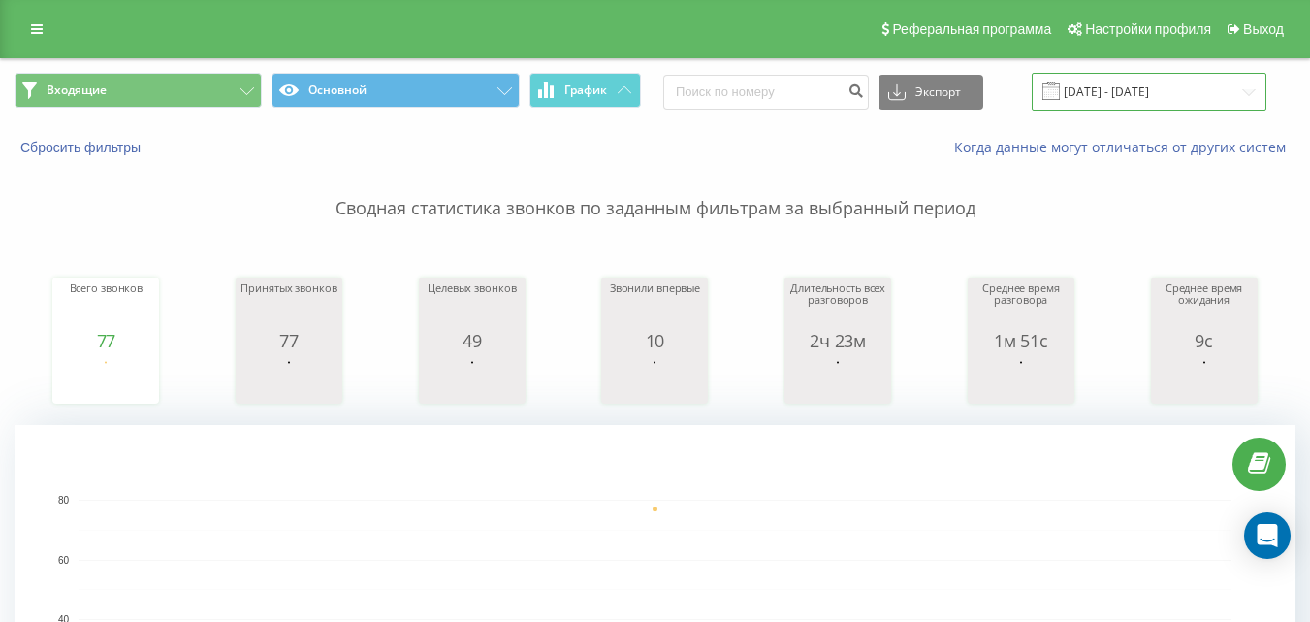
click at [1116, 103] on input "[DATE] - [DATE]" at bounding box center [1149, 92] width 235 height 38
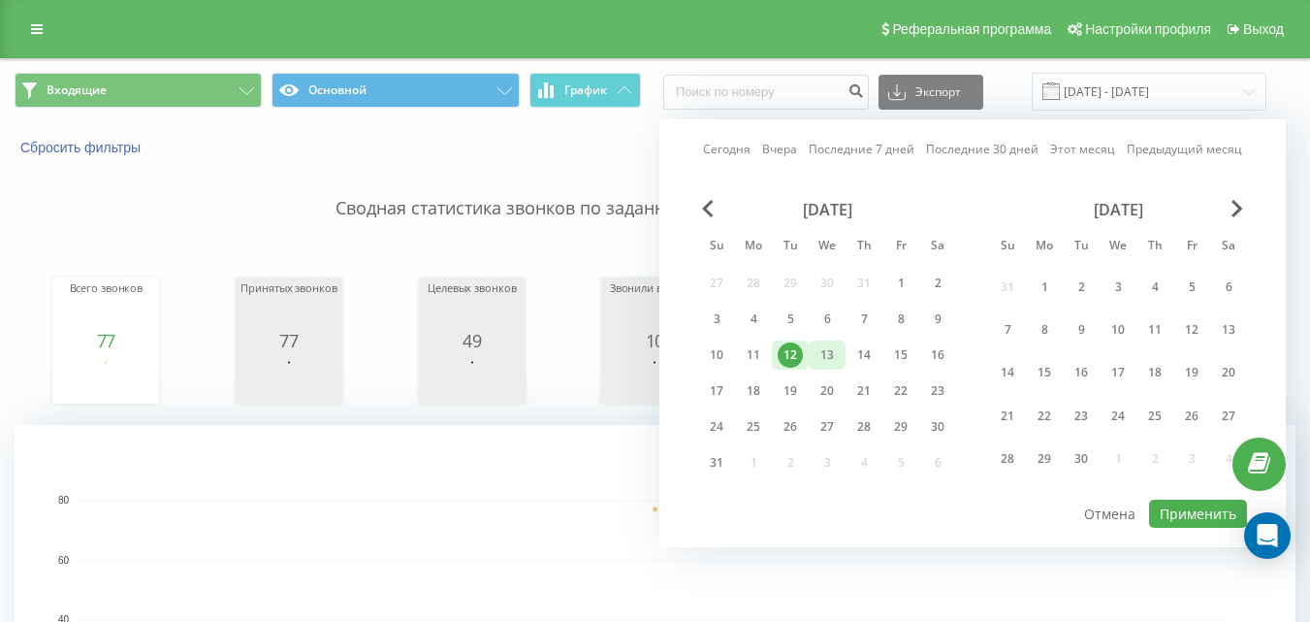
click at [835, 356] on div "13" at bounding box center [826, 354] width 25 height 25
click at [1175, 515] on button "Применить" at bounding box center [1198, 513] width 98 height 28
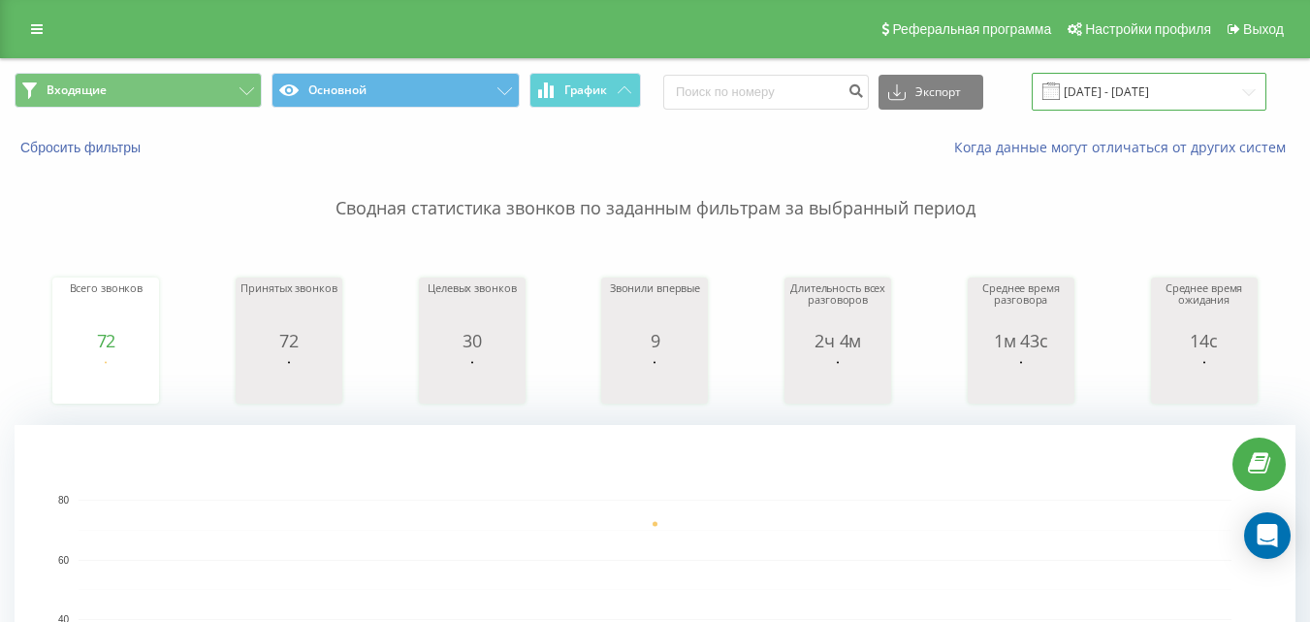
drag, startPoint x: 1177, startPoint y: 80, endPoint x: 1169, endPoint y: 96, distance: 18.2
click at [1176, 82] on input "[DATE] - [DATE]" at bounding box center [1149, 92] width 235 height 38
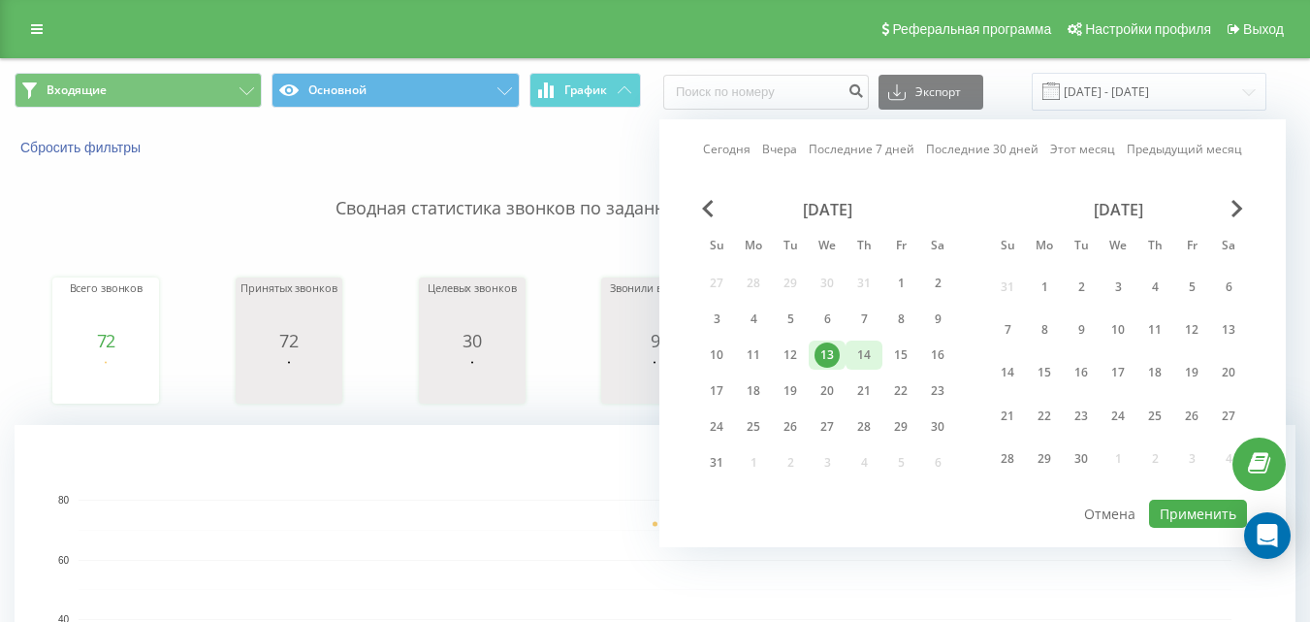
click at [866, 350] on div "14" at bounding box center [863, 354] width 25 height 25
click at [1157, 514] on button "Применить" at bounding box center [1198, 513] width 98 height 28
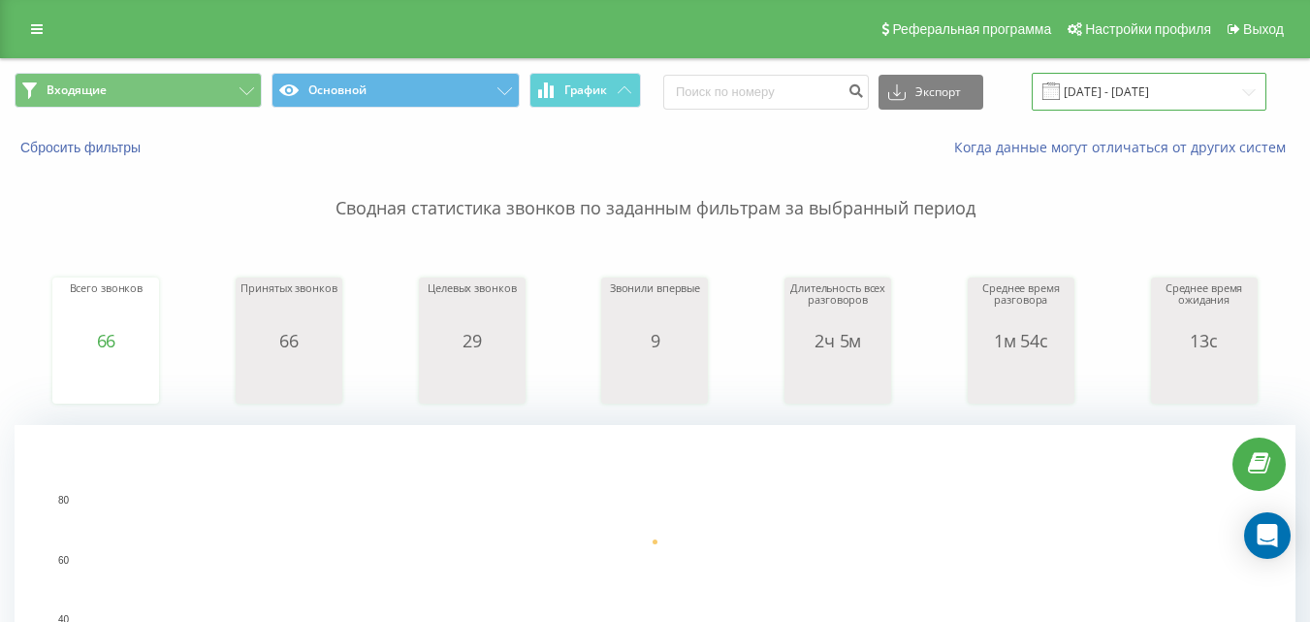
click at [1096, 89] on input "[DATE] - [DATE]" at bounding box center [1149, 92] width 235 height 38
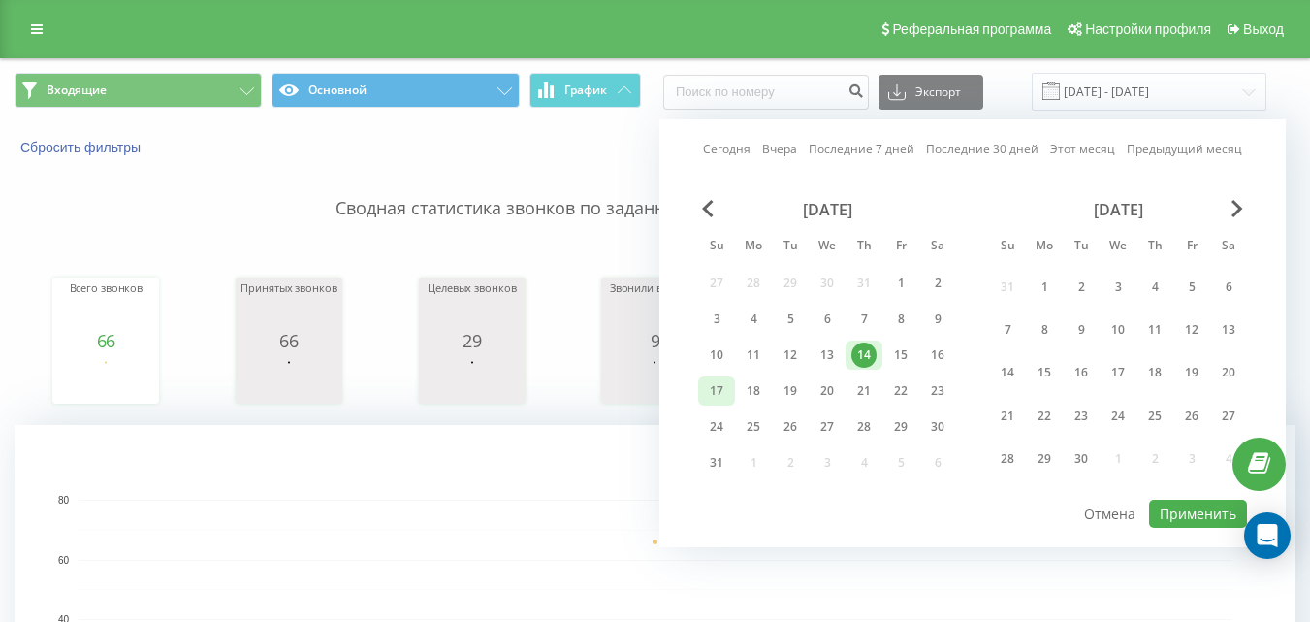
click at [725, 387] on div "17" at bounding box center [716, 390] width 25 height 25
click at [1207, 512] on button "Применить" at bounding box center [1198, 513] width 98 height 28
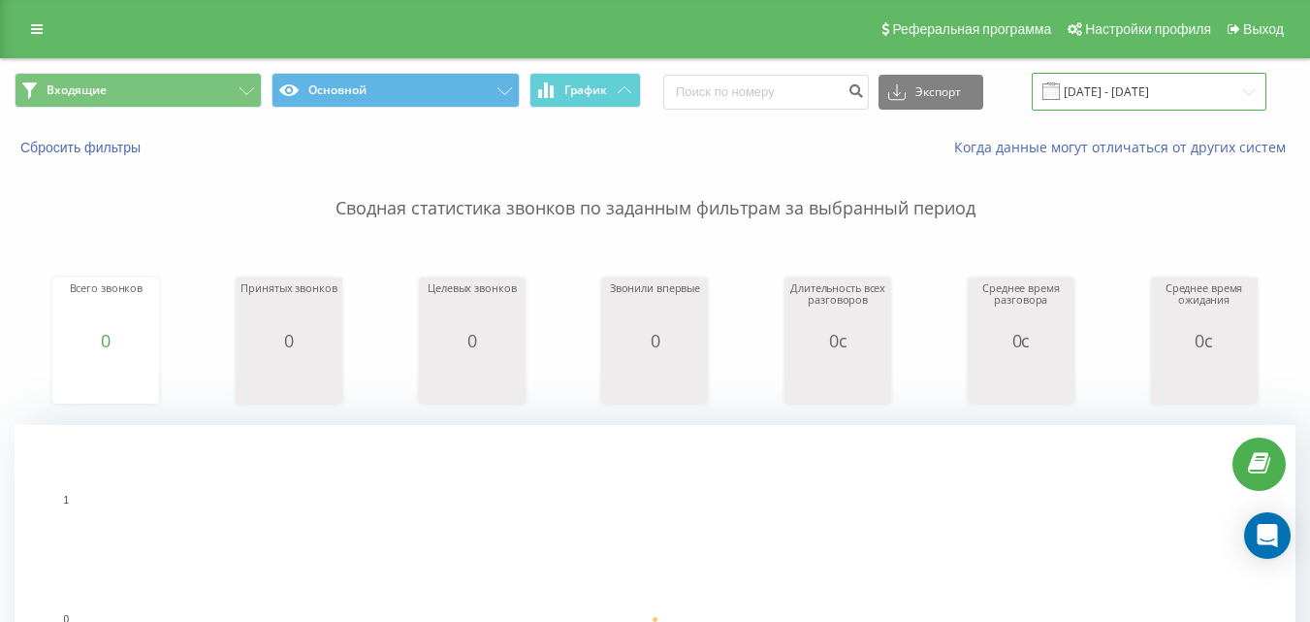
click at [1098, 100] on input "[DATE] - [DATE]" at bounding box center [1149, 92] width 235 height 38
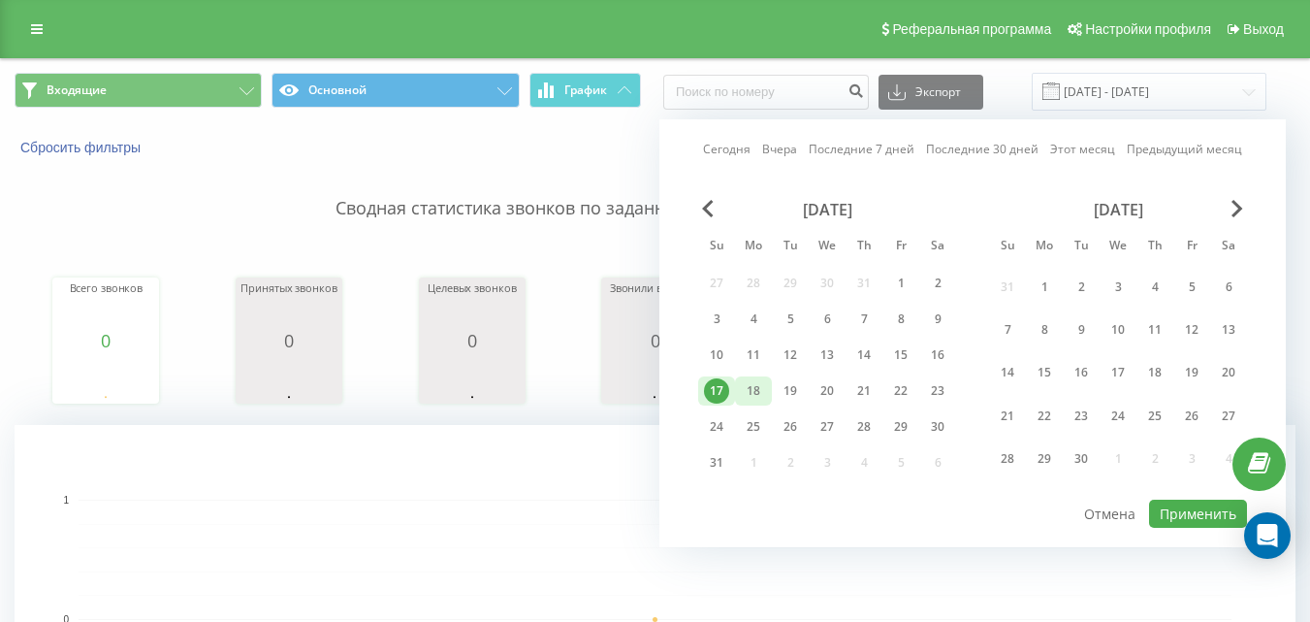
click at [756, 392] on div "18" at bounding box center [753, 390] width 25 height 25
click at [1182, 507] on button "Применить" at bounding box center [1198, 513] width 98 height 28
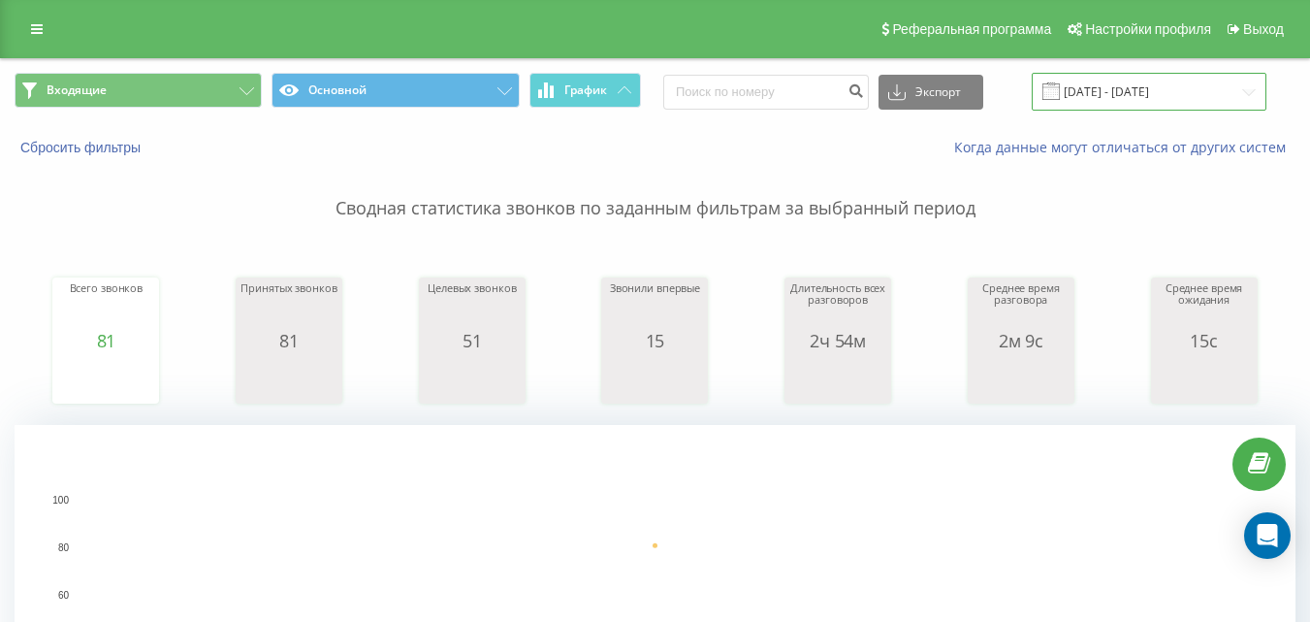
click at [1109, 89] on input "[DATE] - [DATE]" at bounding box center [1149, 92] width 235 height 38
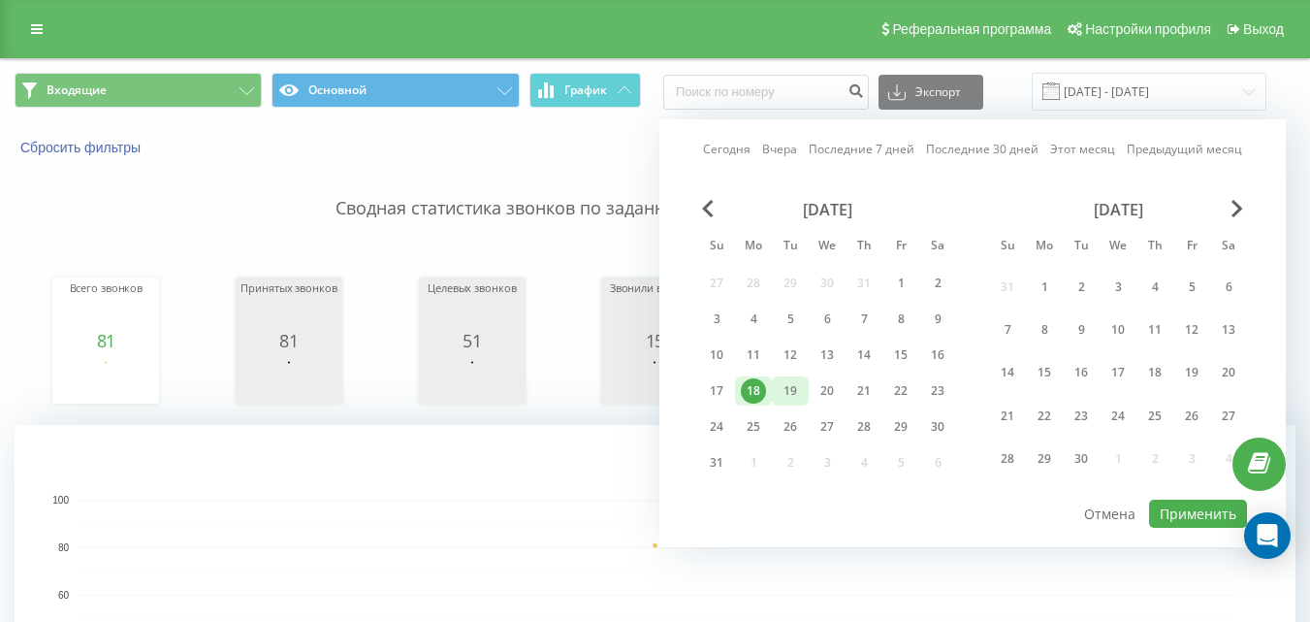
click at [801, 388] on div "19" at bounding box center [790, 390] width 25 height 25
click at [1174, 515] on button "Применить" at bounding box center [1198, 513] width 98 height 28
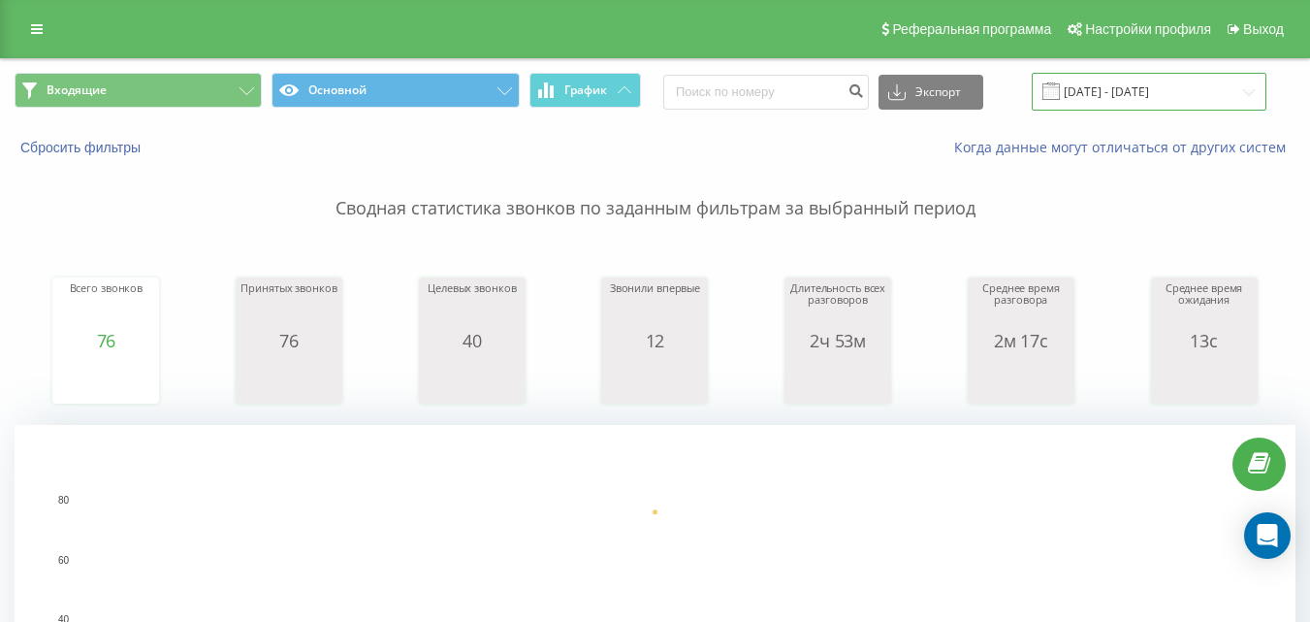
click at [1133, 95] on input "[DATE] - [DATE]" at bounding box center [1149, 92] width 235 height 38
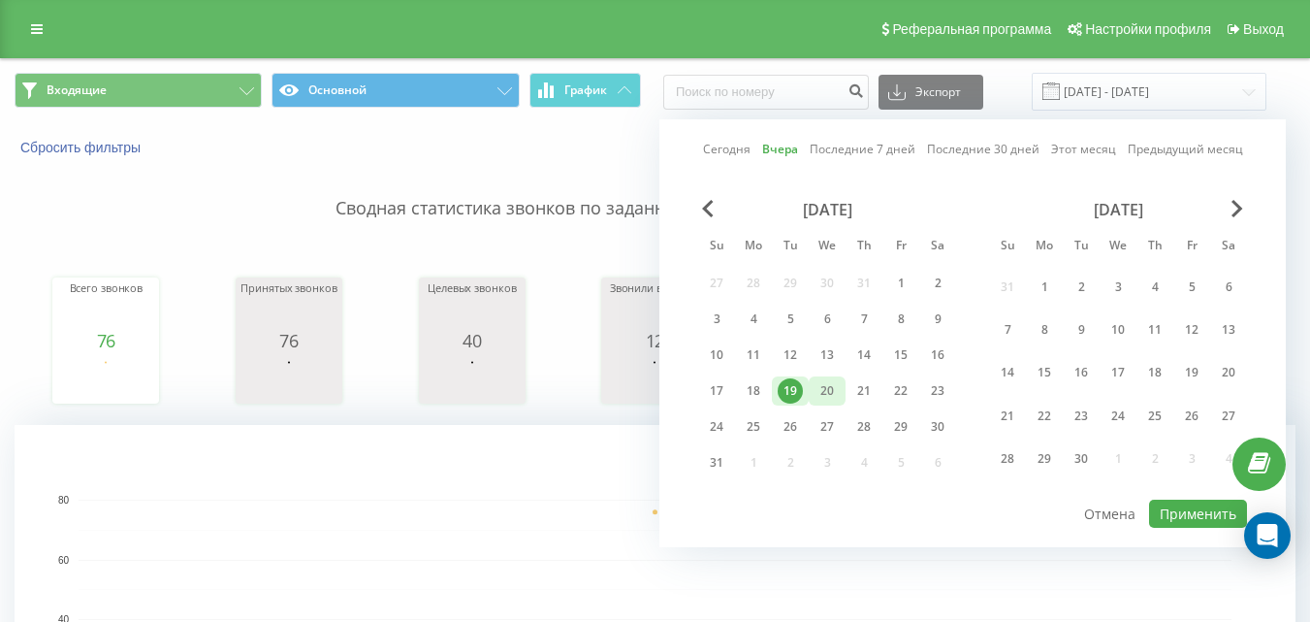
click at [841, 400] on div "20" at bounding box center [827, 390] width 37 height 29
click at [1158, 511] on button "Применить" at bounding box center [1198, 513] width 98 height 28
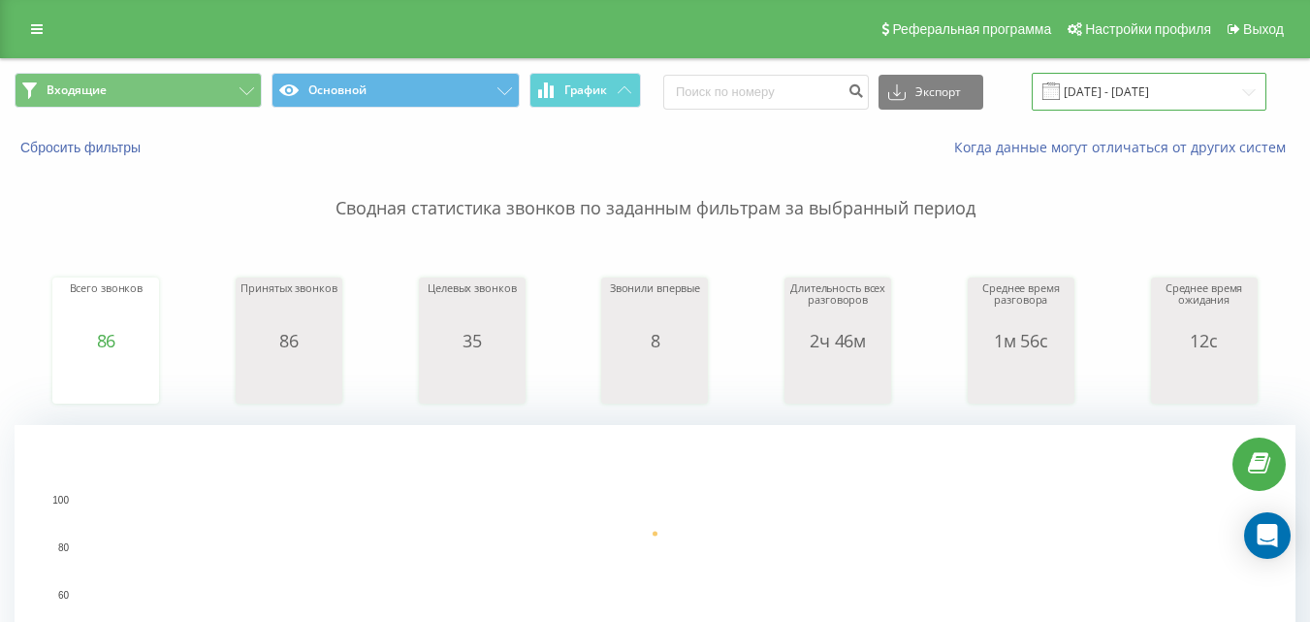
click at [1165, 90] on input "[DATE] - [DATE]" at bounding box center [1149, 92] width 235 height 38
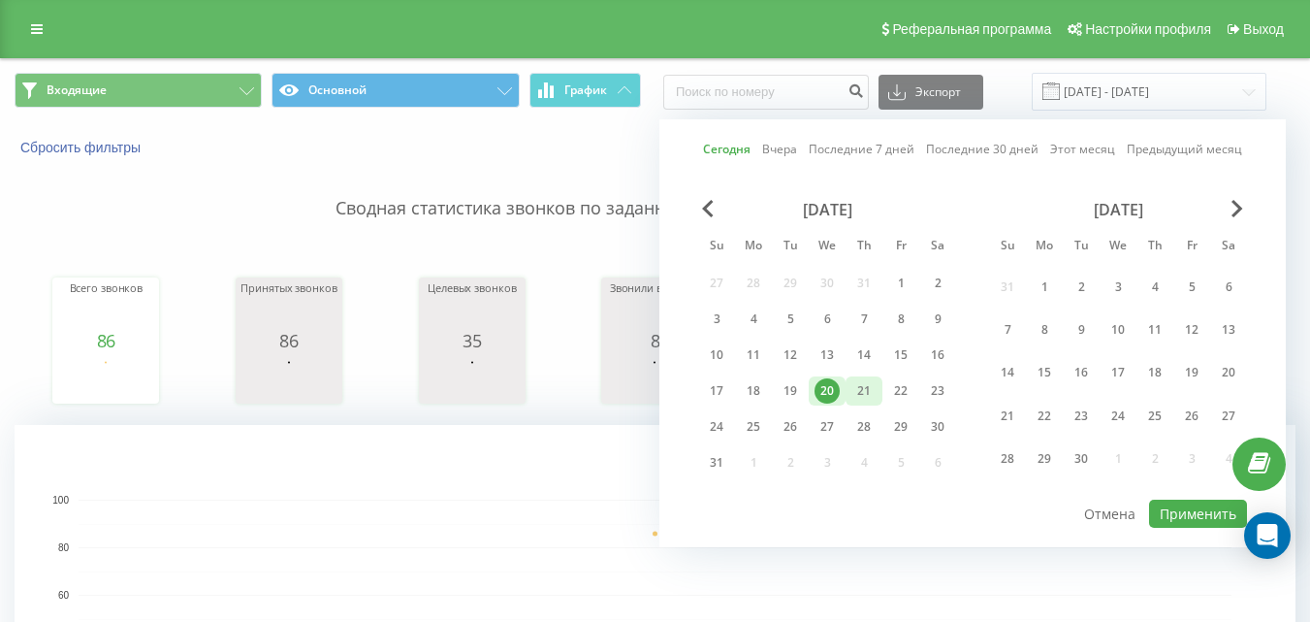
click at [871, 384] on div "21" at bounding box center [863, 390] width 25 height 25
click at [1170, 514] on button "Применить" at bounding box center [1198, 513] width 98 height 28
type input "[DATE] - [DATE]"
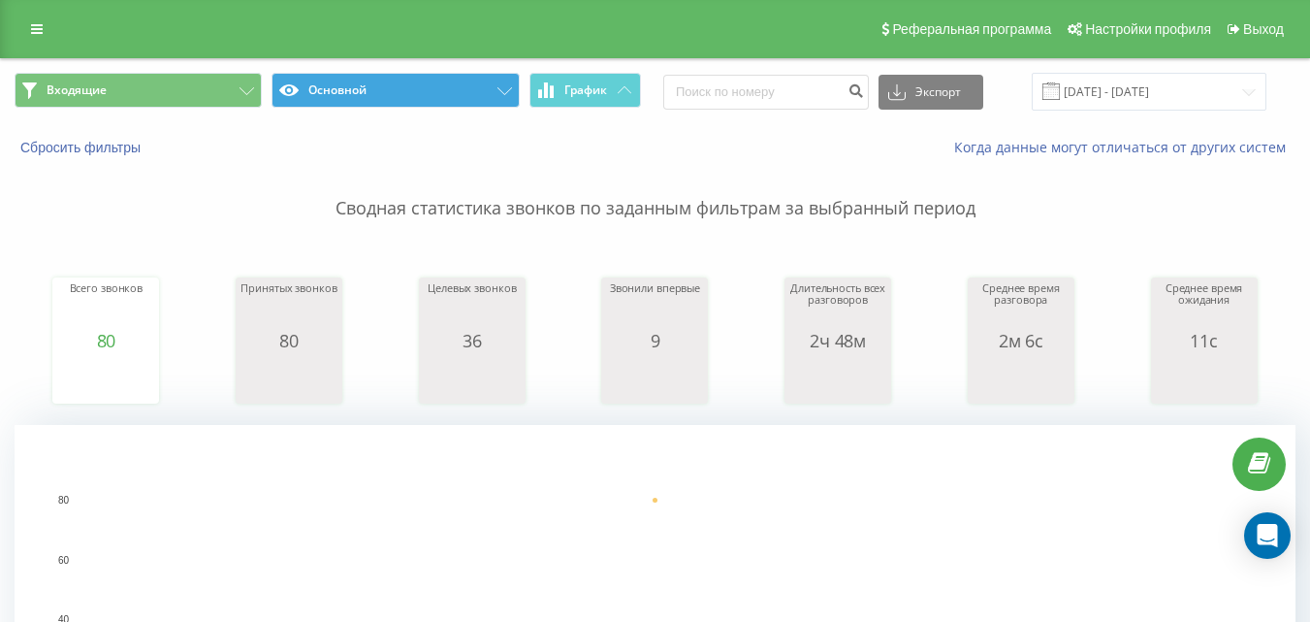
scroll to position [97, 0]
